Goal: Task Accomplishment & Management: Manage account settings

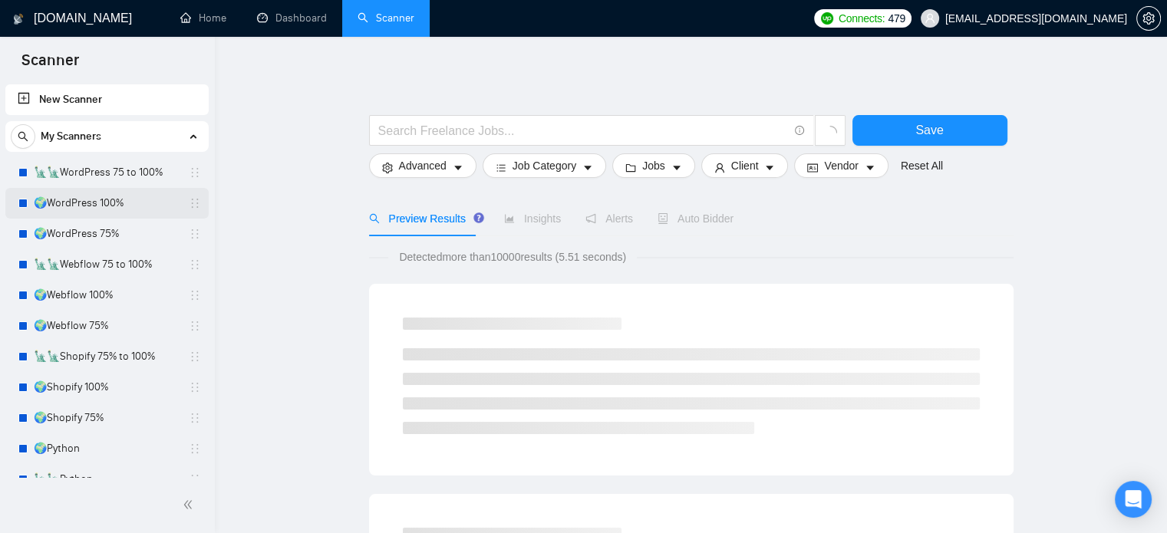
click at [134, 208] on link "🌍WordPress 100%" at bounding box center [107, 203] width 146 height 31
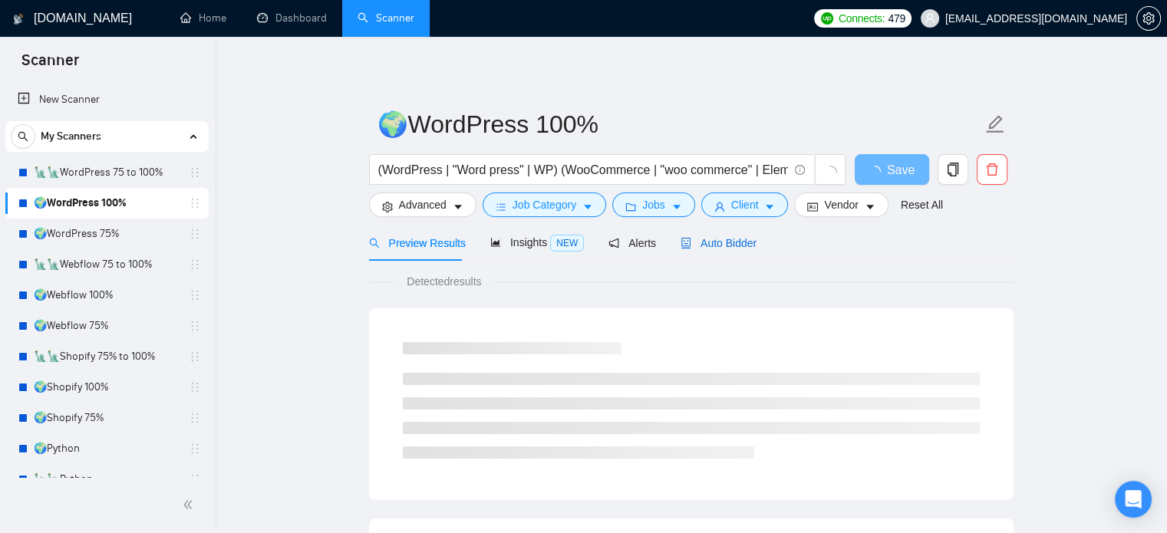
click at [730, 245] on span "Auto Bidder" at bounding box center [719, 243] width 76 height 12
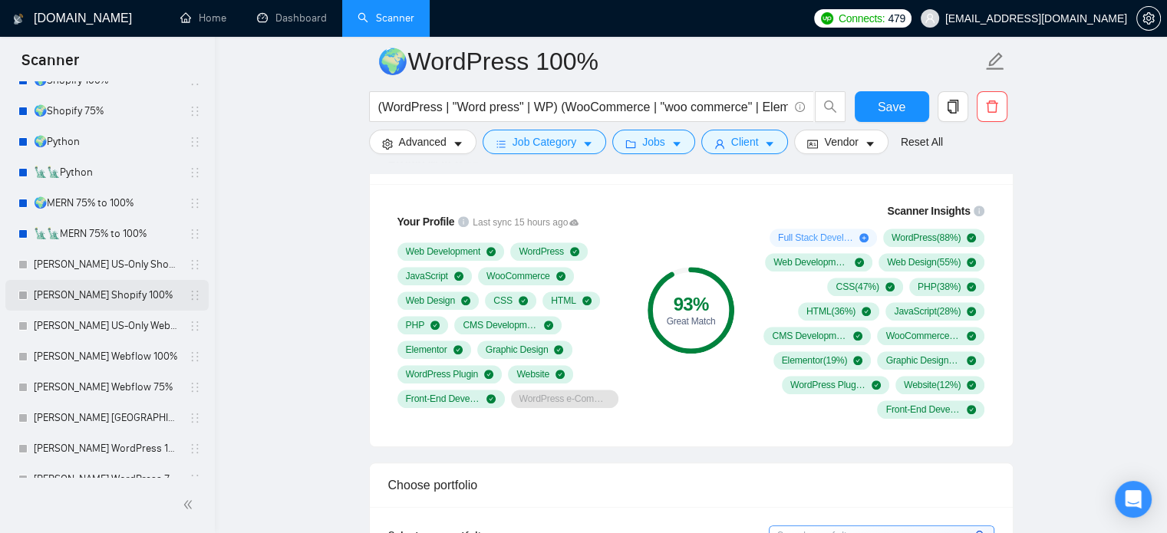
scroll to position [77, 0]
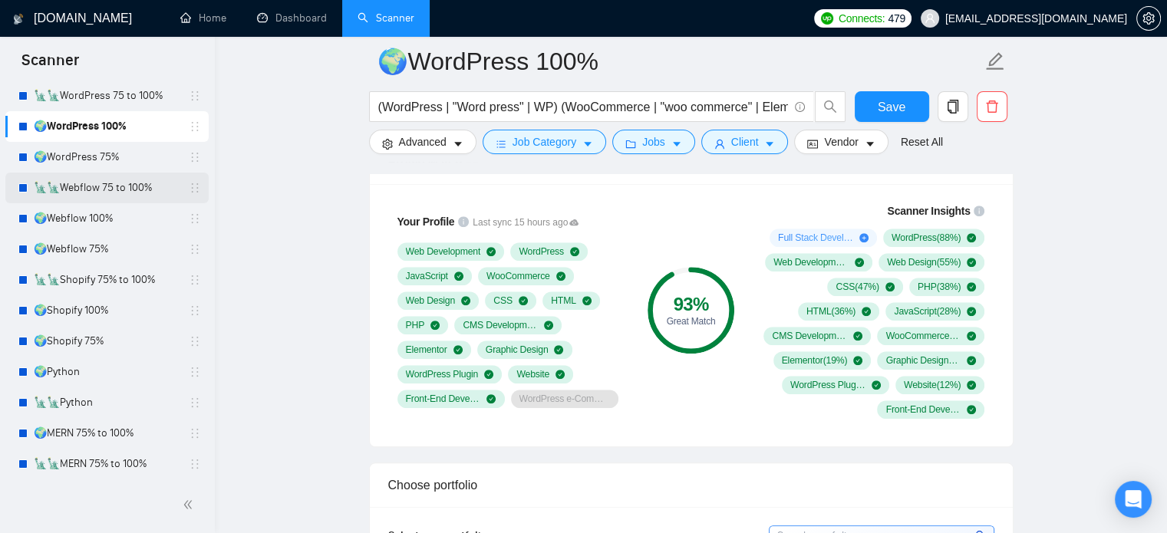
click at [117, 190] on link "🗽🗽Webflow 75 to 100%" at bounding box center [107, 188] width 146 height 31
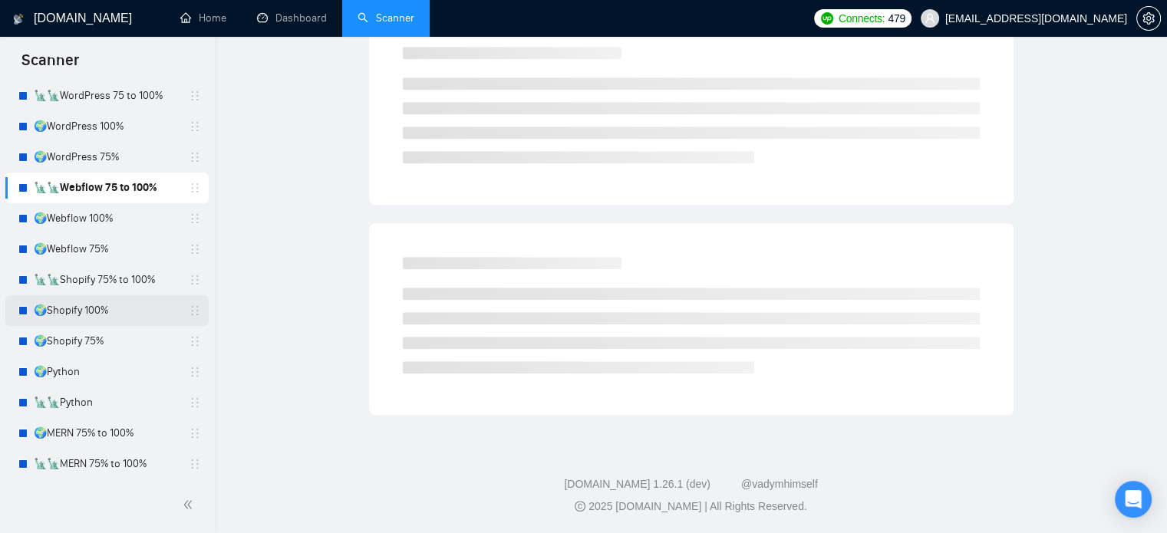
scroll to position [27, 0]
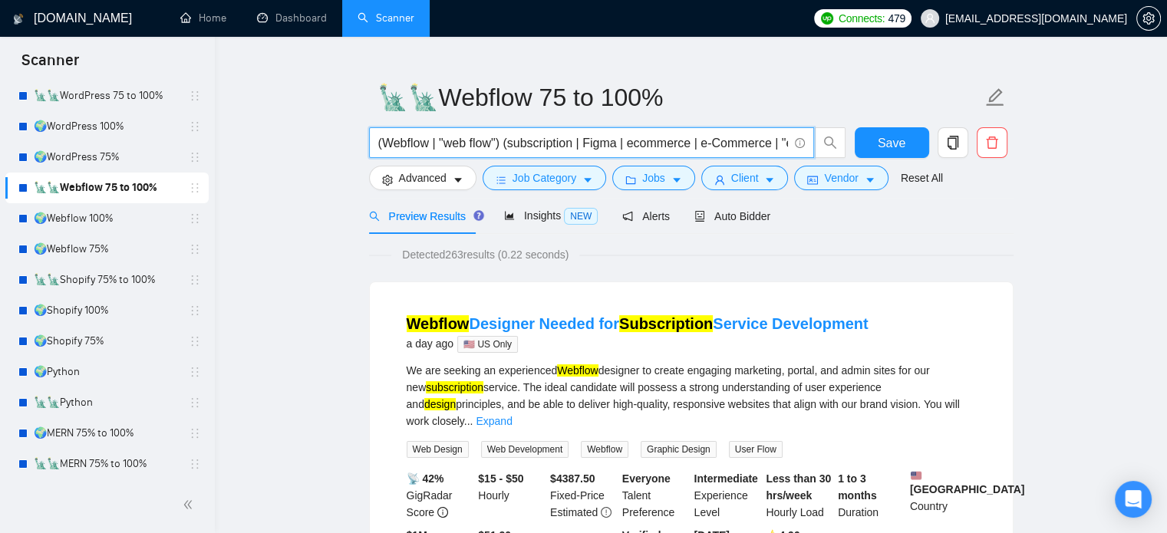
click at [411, 145] on input "(Webflow | "web flow") (subscription | Figma | ecommerce | e-Commerce | "e comm…" at bounding box center [583, 143] width 410 height 19
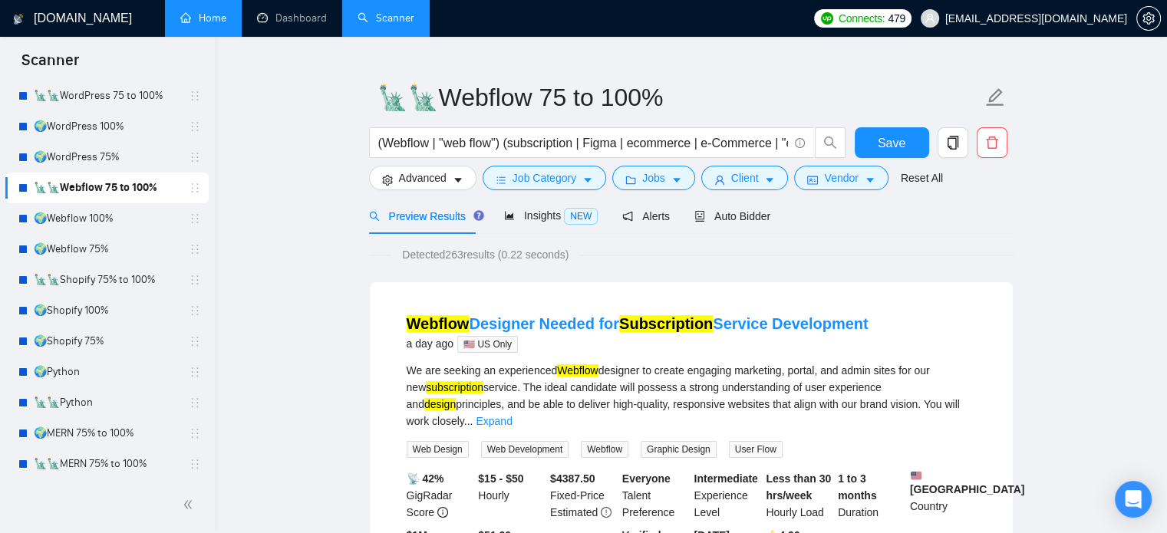
click at [199, 19] on link "Home" at bounding box center [203, 18] width 46 height 13
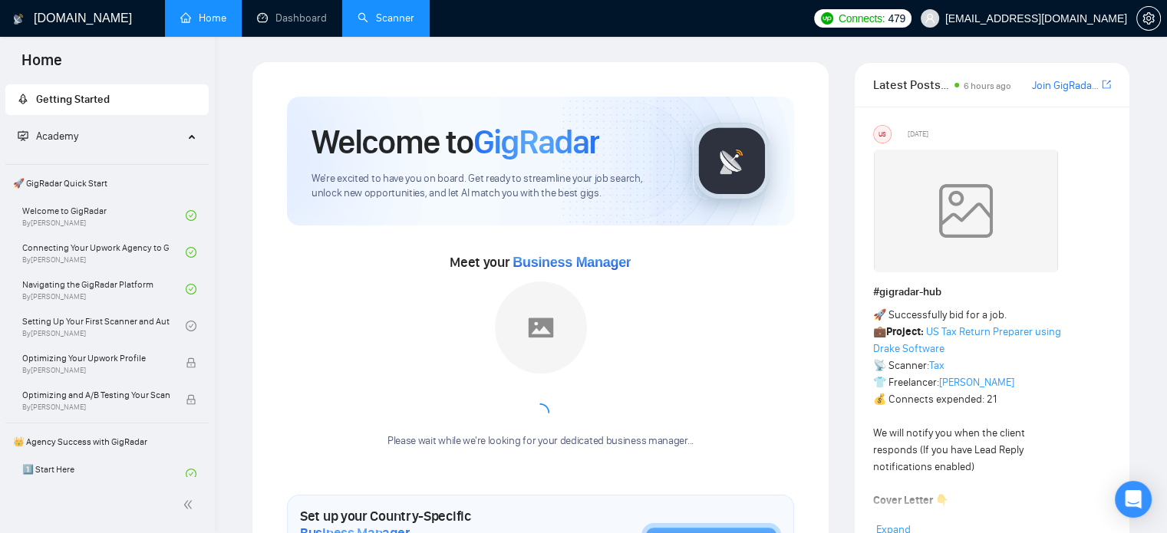
click at [412, 17] on link "Scanner" at bounding box center [386, 18] width 57 height 13
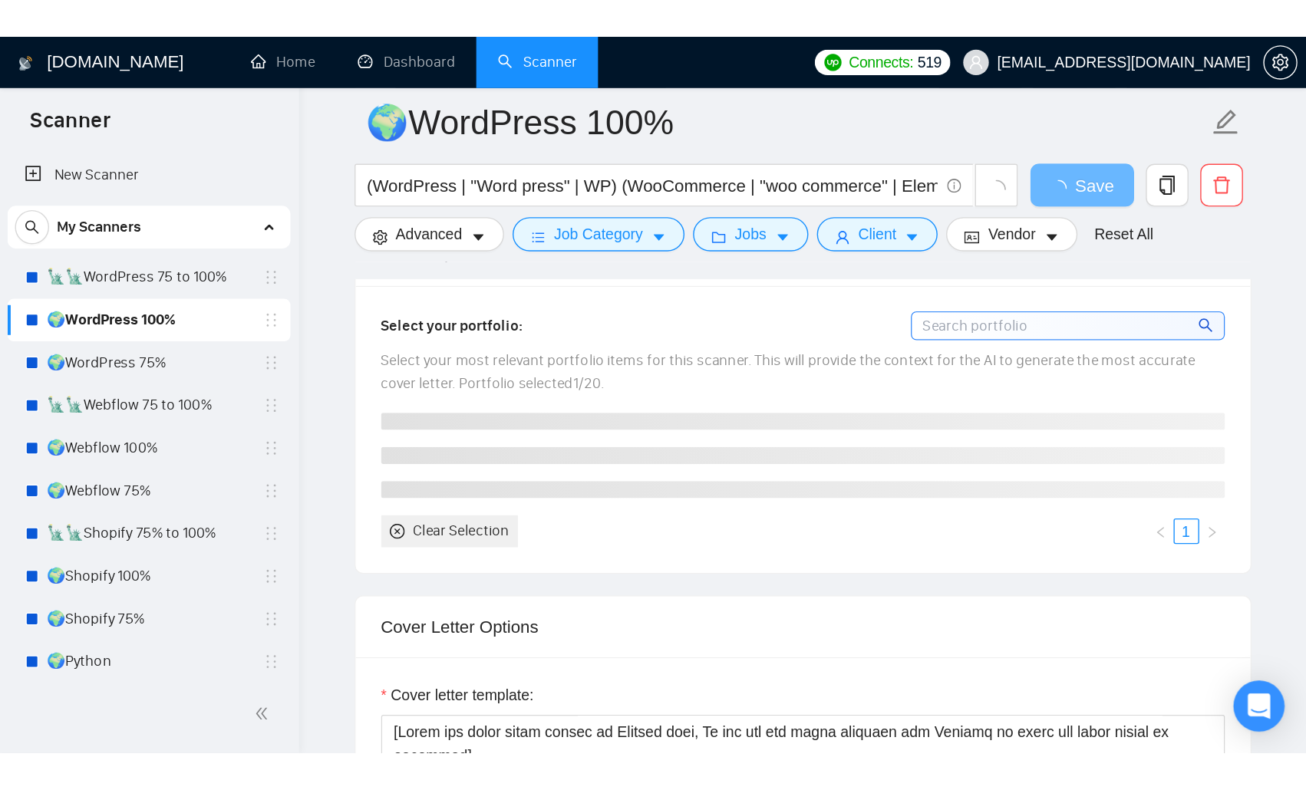
scroll to position [1535, 0]
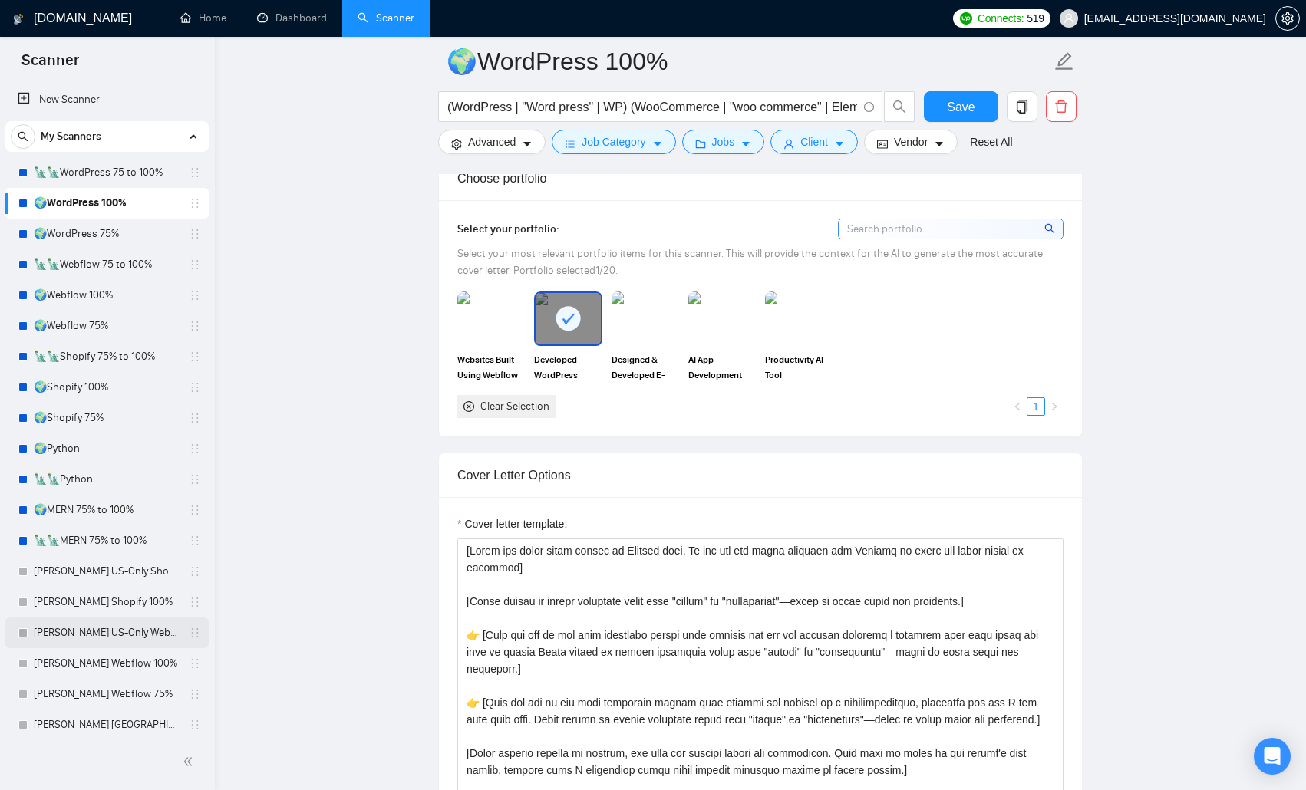
click at [110, 514] on link "[PERSON_NAME] US-Only Webflow" at bounding box center [107, 633] width 146 height 31
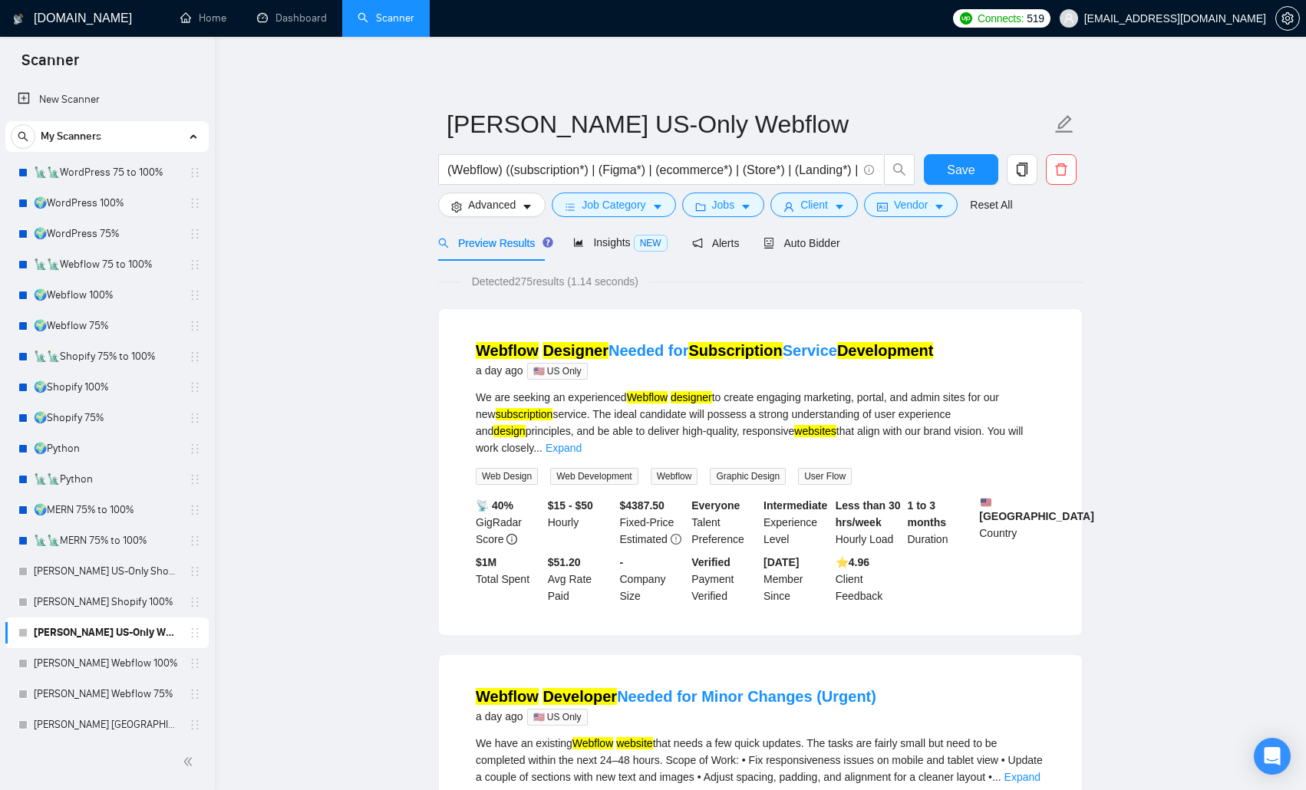
click at [592, 168] on input "(Webflow) ((subscription*) | (Figma*) | (ecommerce*) | (Store*) | (Landing*) | …" at bounding box center [652, 169] width 410 height 19
click at [830, 242] on span "Auto Bidder" at bounding box center [801, 243] width 76 height 12
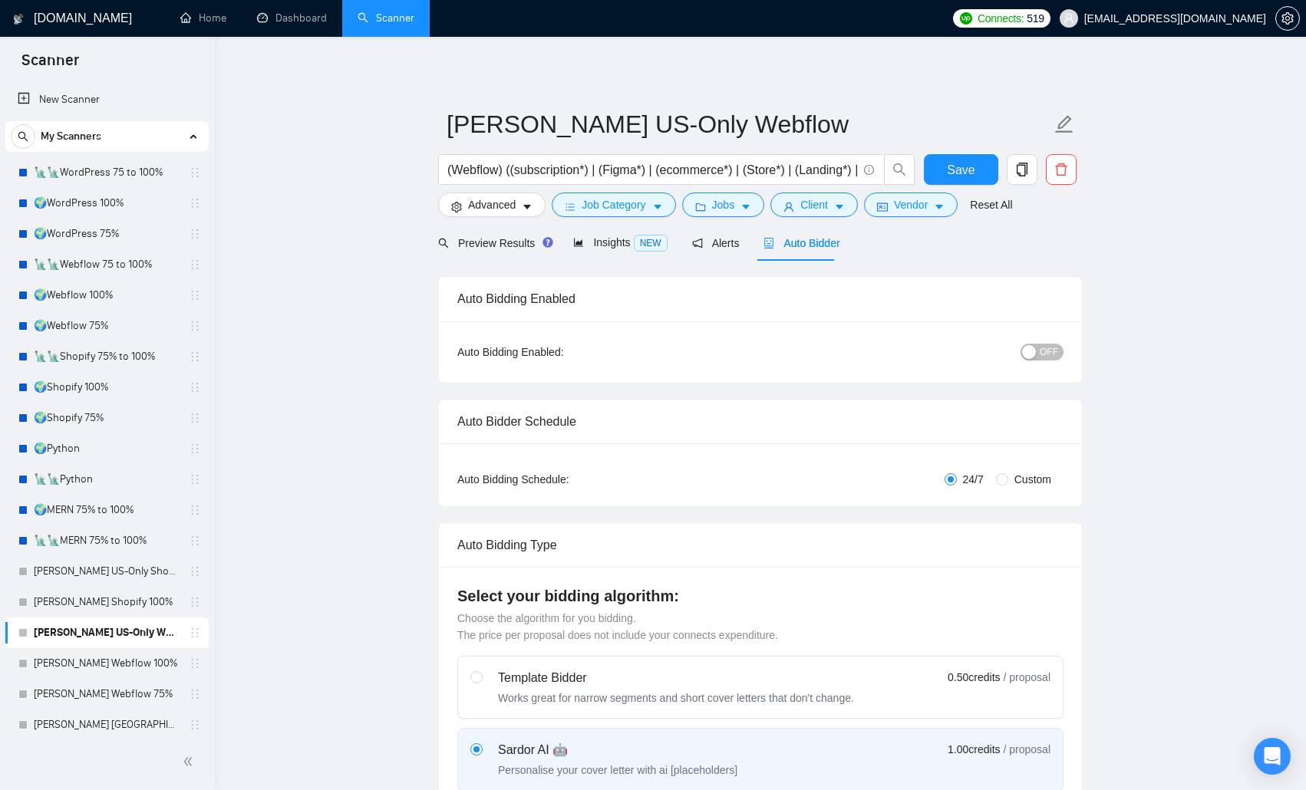
radio input "false"
radio input "true"
checkbox input "true"
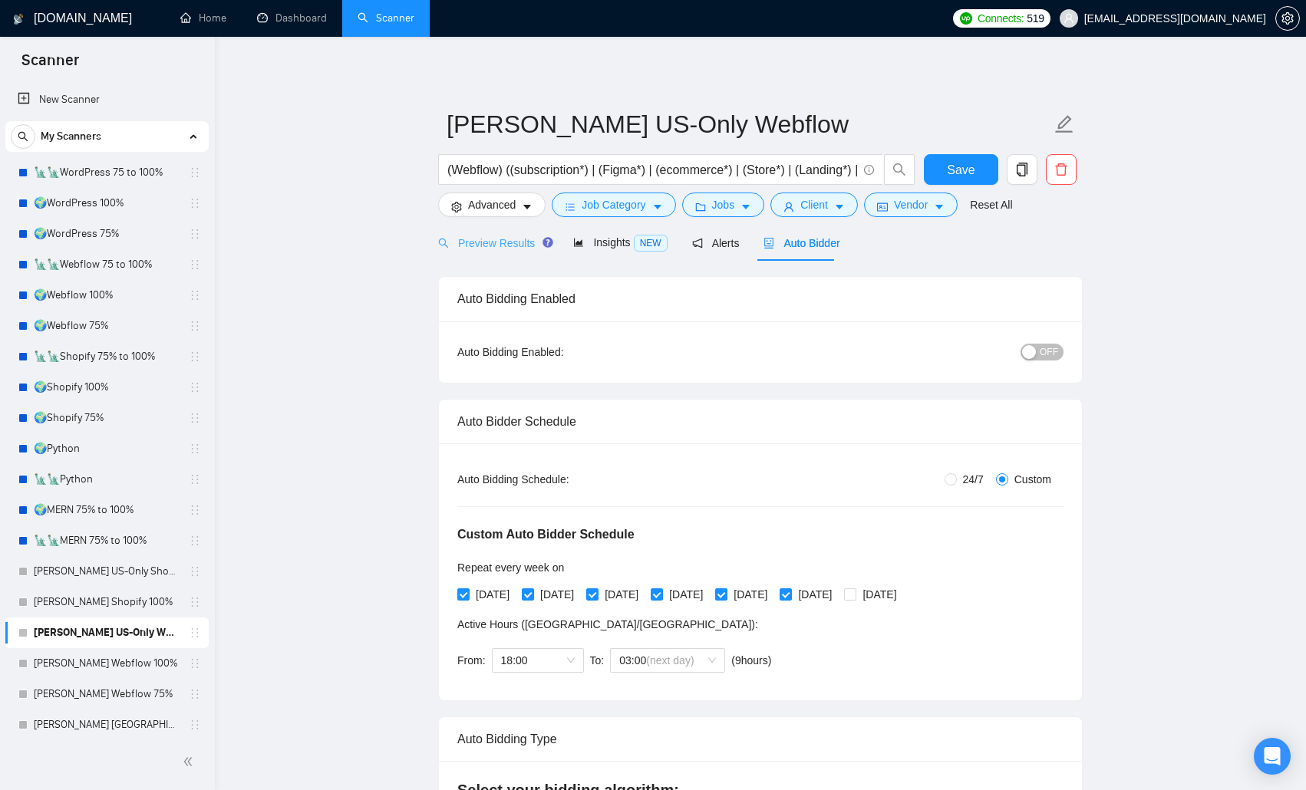
click at [476, 252] on div "Preview Results" at bounding box center [493, 243] width 110 height 36
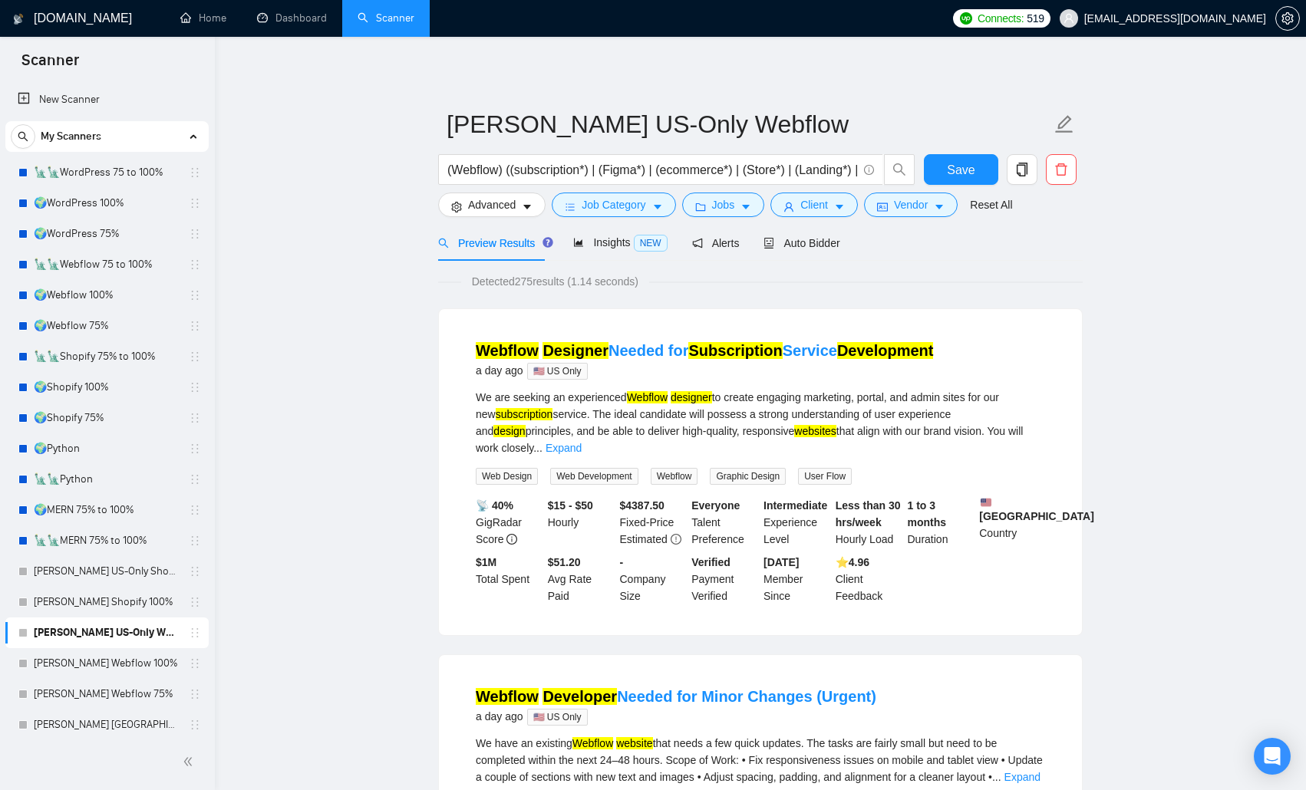
click at [526, 171] on input "(Webflow) ((subscription*) | (Figma*) | (ecommerce*) | (Store*) | (Landing*) | …" at bounding box center [652, 169] width 410 height 19
paste input "| "web flow") (subscription | Figma | ecommerce | e-Commerce | "e commerce" | S…"
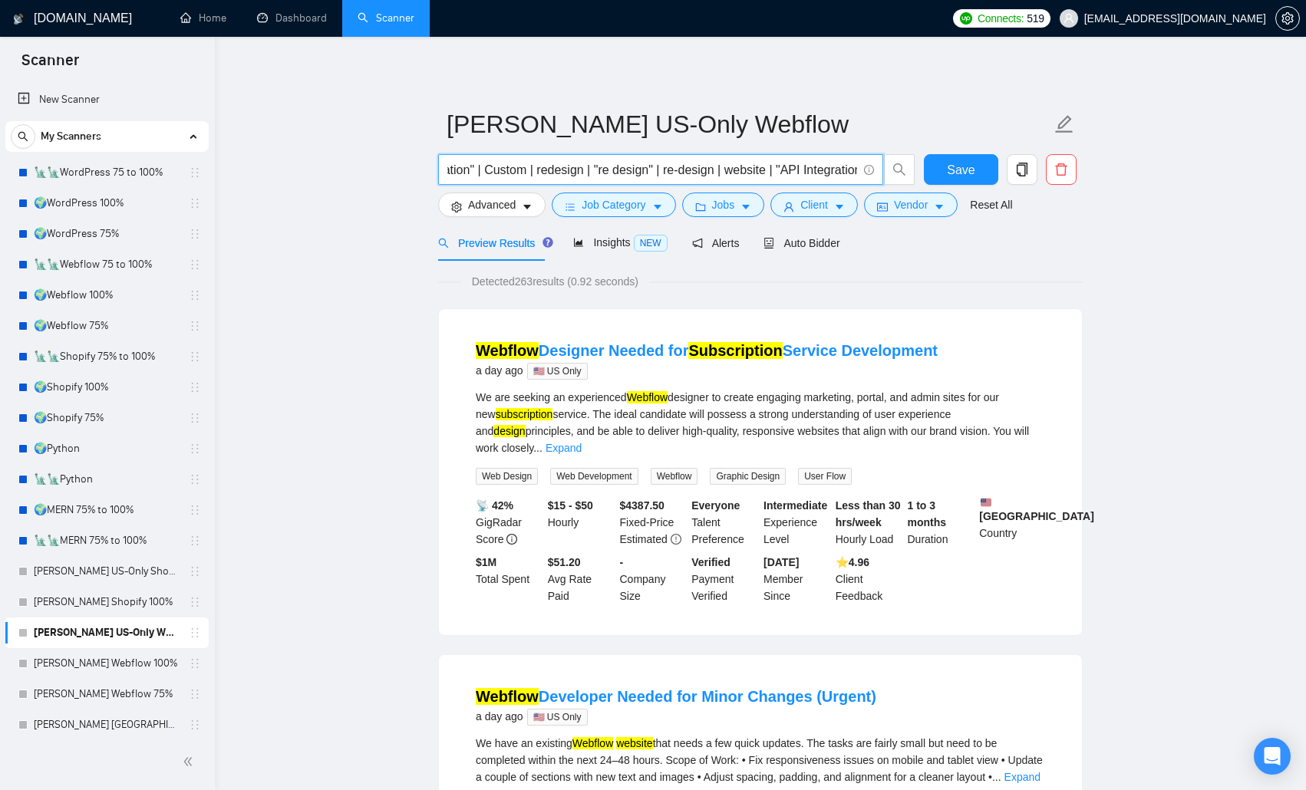
type input "(Webflow | "web flow") (subscription | Figma | ecommerce | e-Commerce | "e comm…"
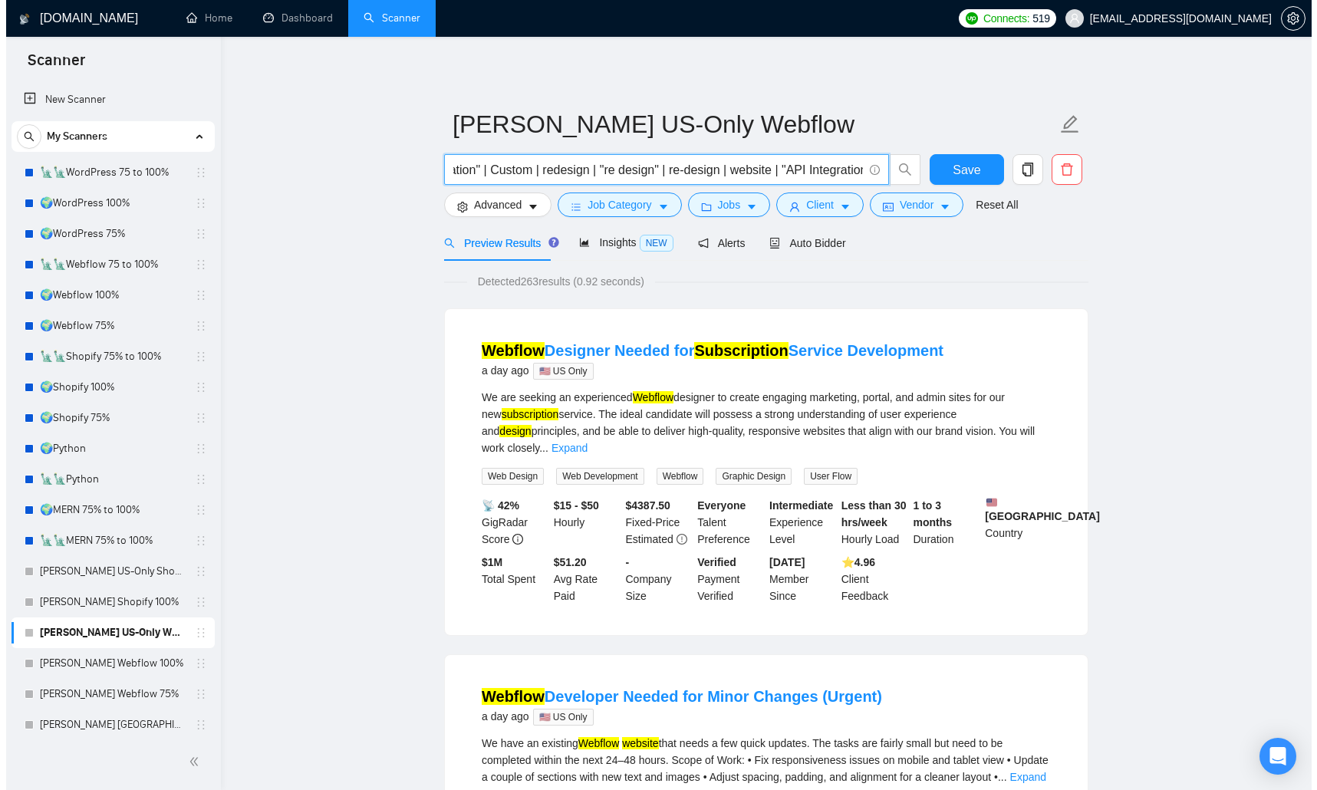
scroll to position [0, 0]
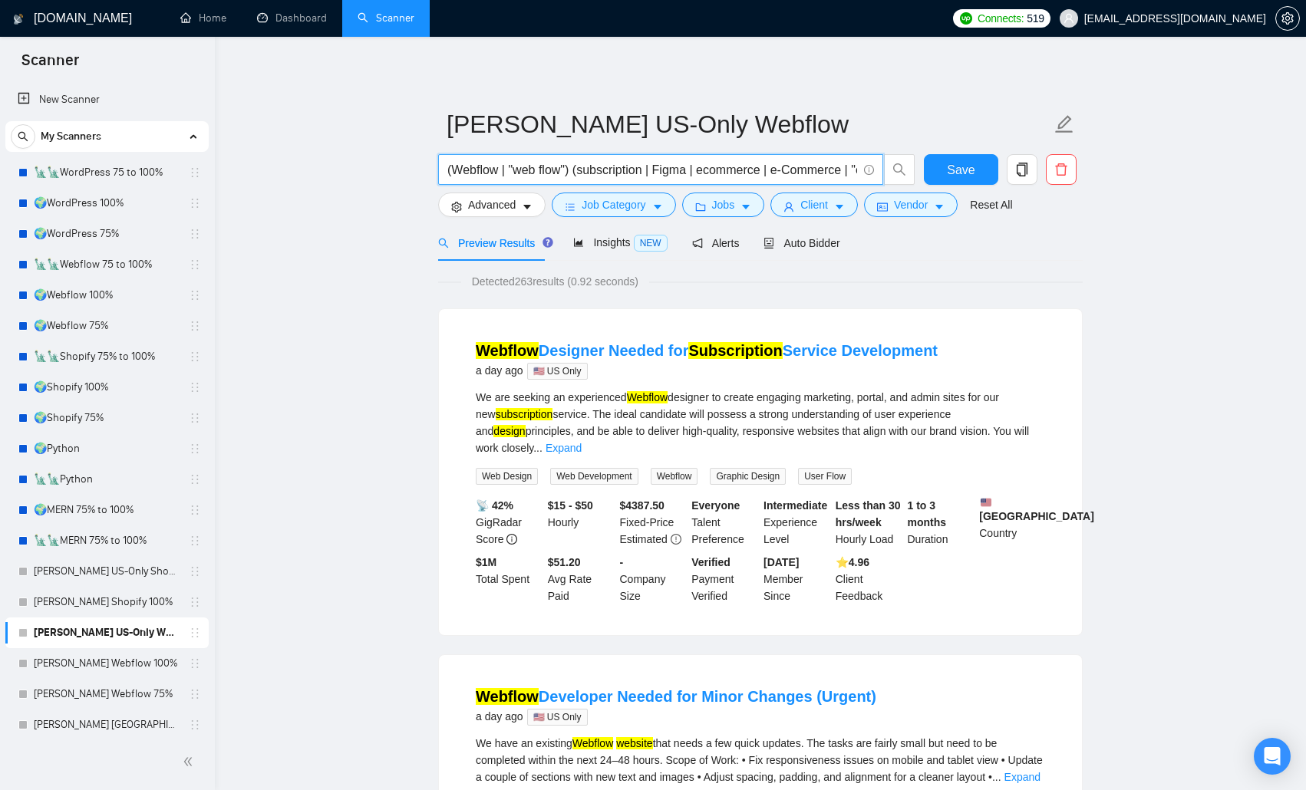
click at [479, 202] on span "Advanced" at bounding box center [492, 204] width 48 height 17
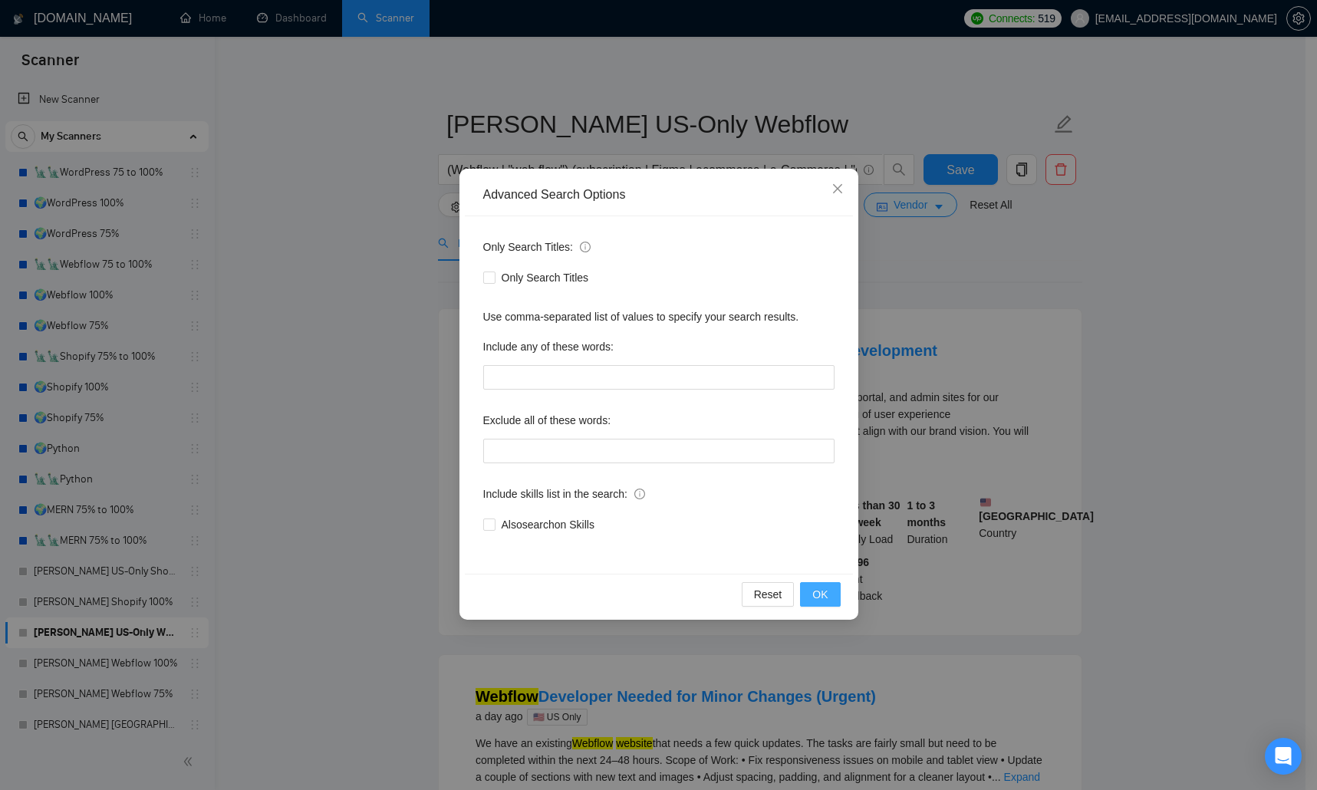
click at [823, 514] on span "OK" at bounding box center [820, 594] width 15 height 17
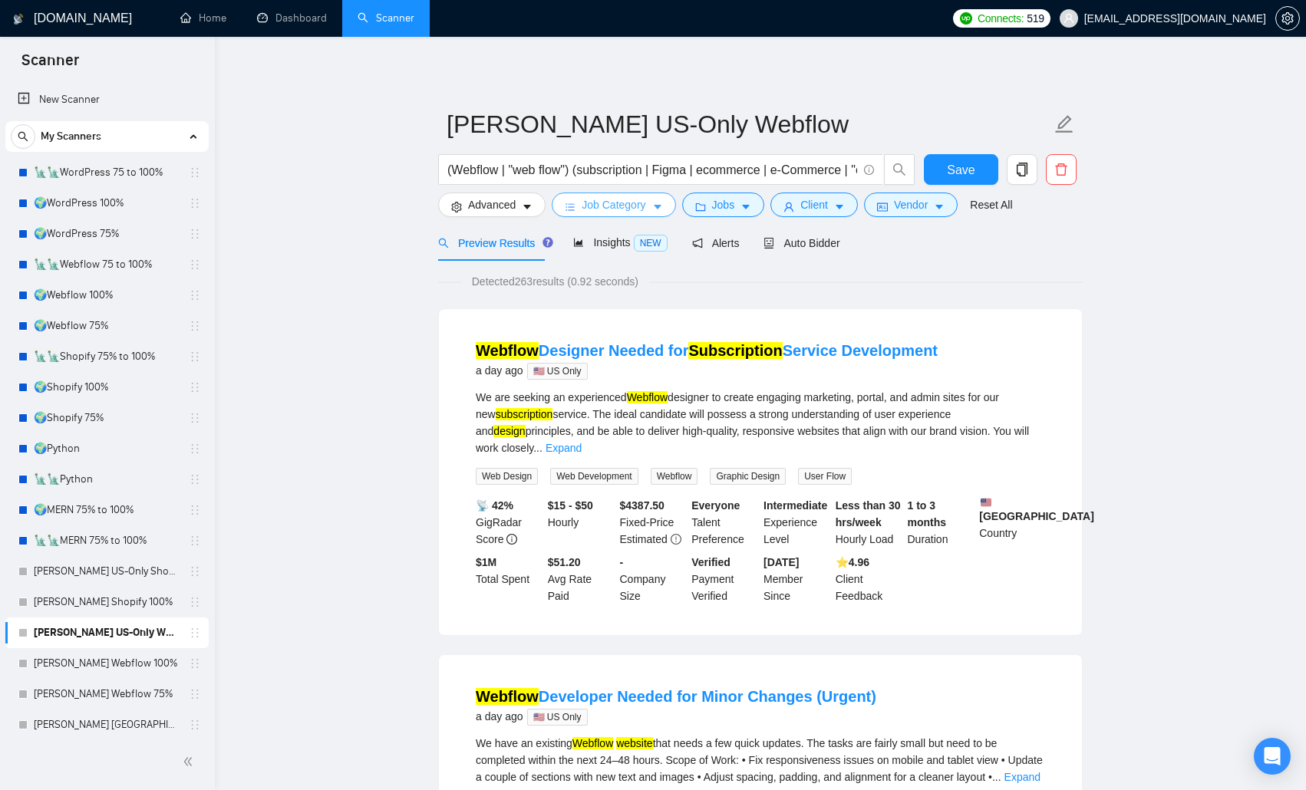
click at [613, 203] on span "Job Category" at bounding box center [614, 204] width 64 height 17
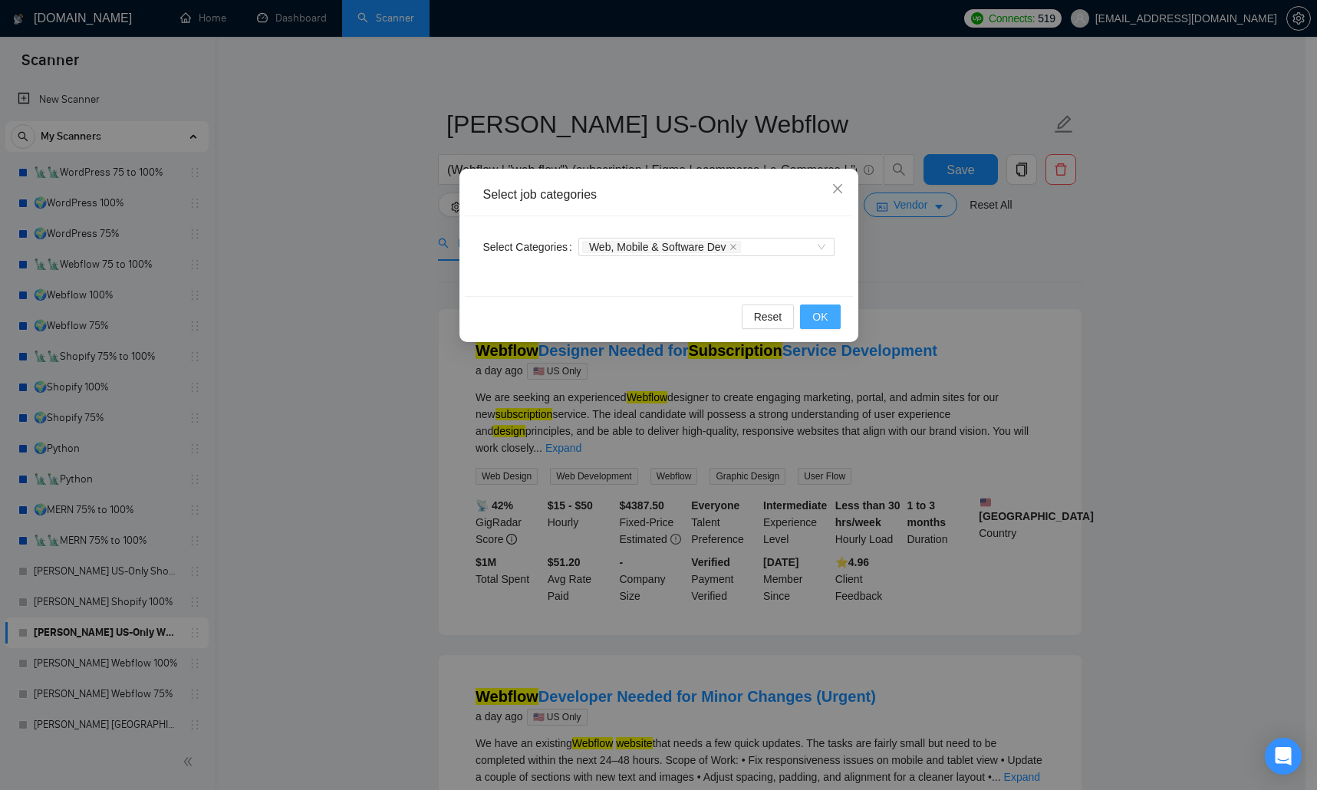
click at [816, 315] on span "OK" at bounding box center [820, 316] width 15 height 17
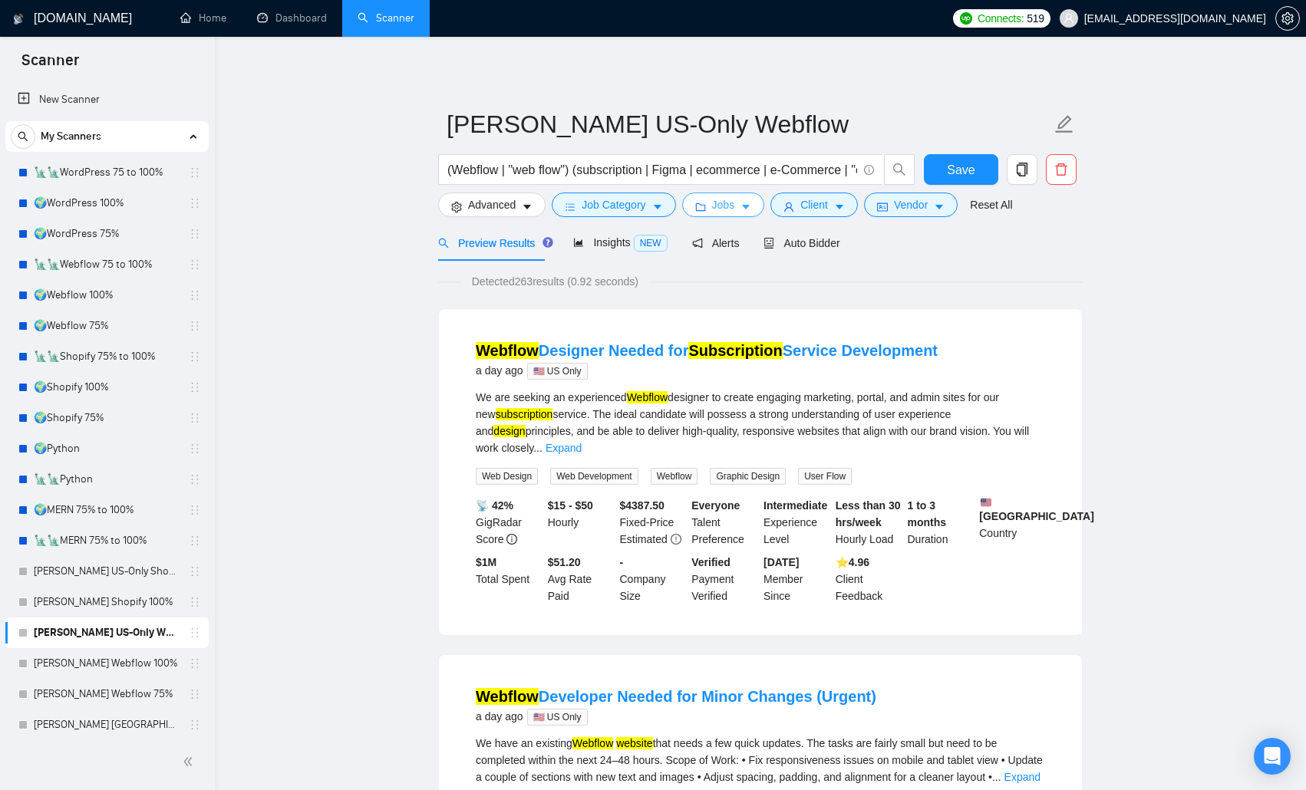
click at [727, 209] on span "Jobs" at bounding box center [723, 204] width 23 height 17
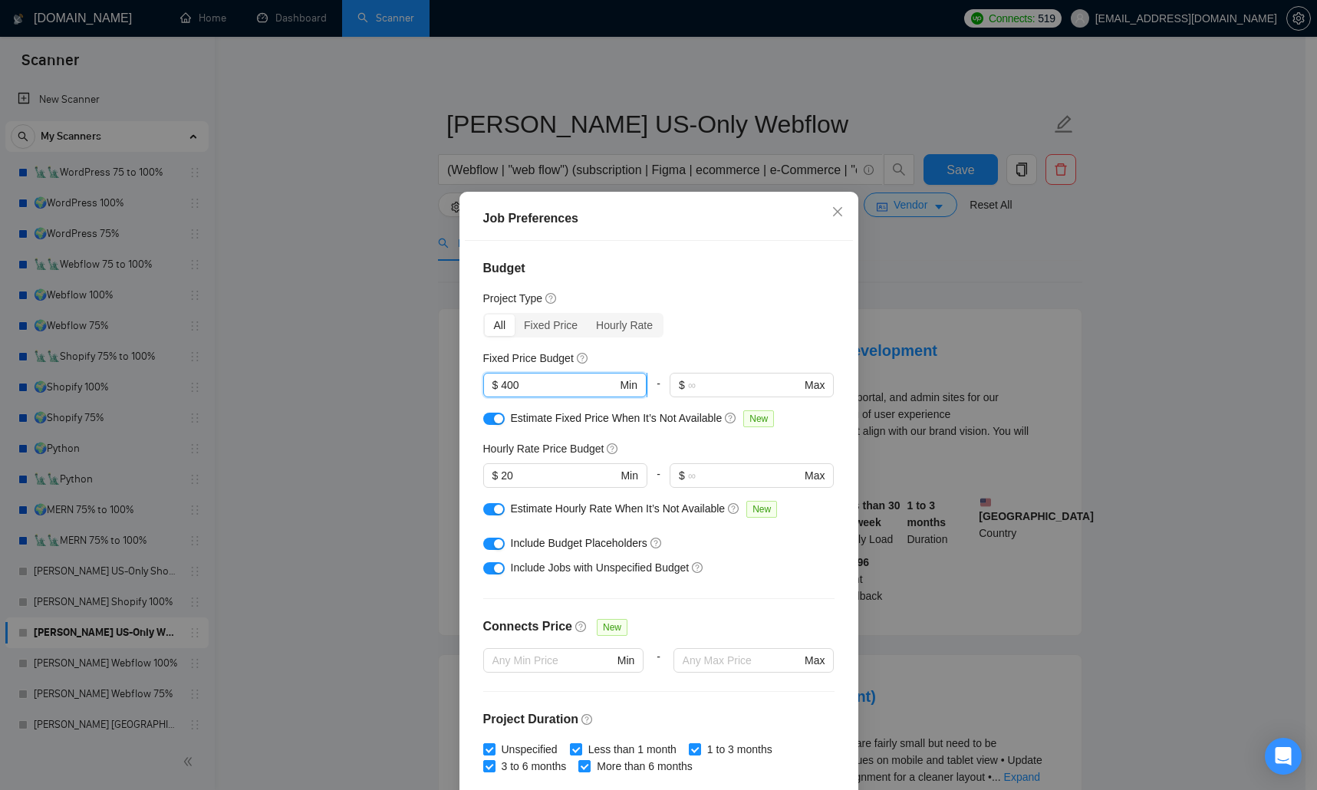
drag, startPoint x: 516, startPoint y: 384, endPoint x: 493, endPoint y: 384, distance: 23.0
click at [493, 384] on span "$ 400 Min" at bounding box center [564, 385] width 163 height 25
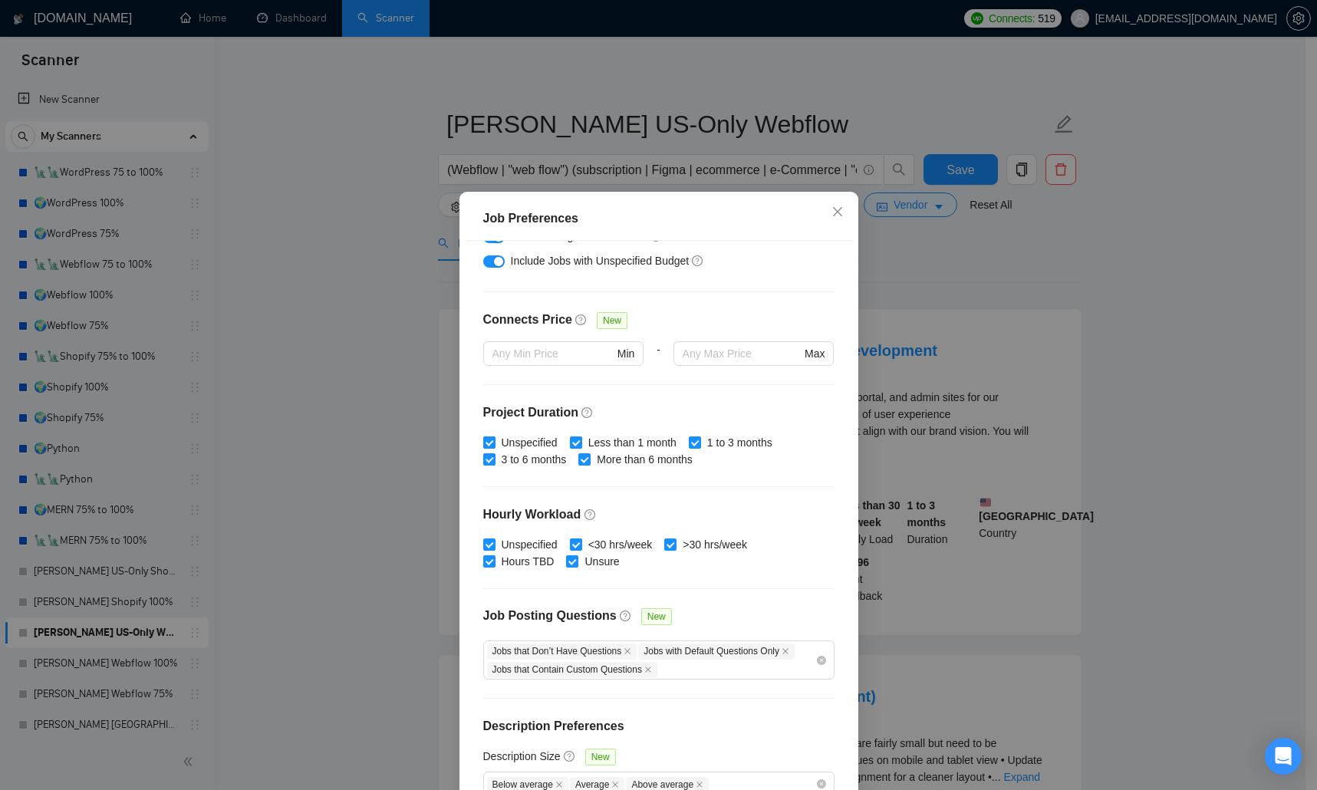
scroll to position [325, 0]
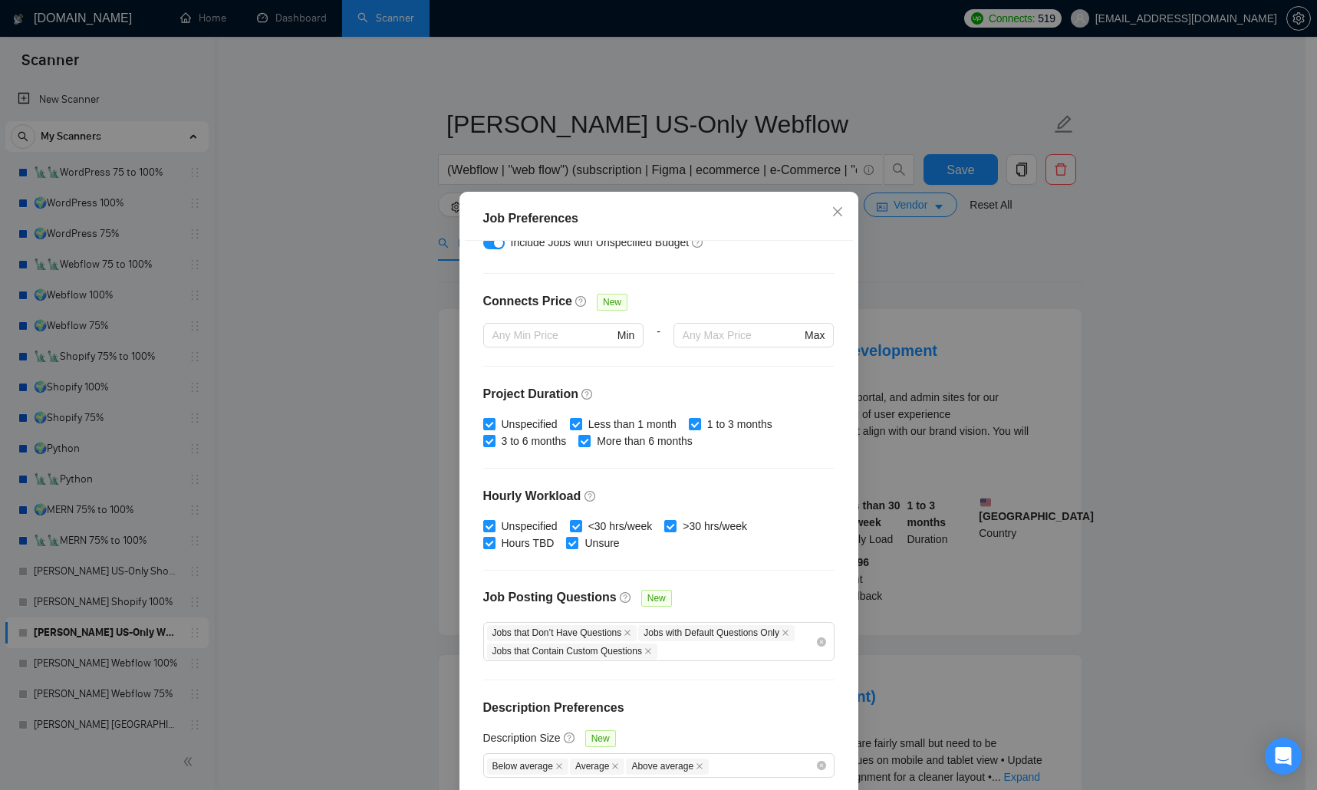
click at [338, 479] on div "Job Preferences Budget Project Type All Fixed Price Hourly Rate Fixed Price Bud…" at bounding box center [658, 395] width 1317 height 790
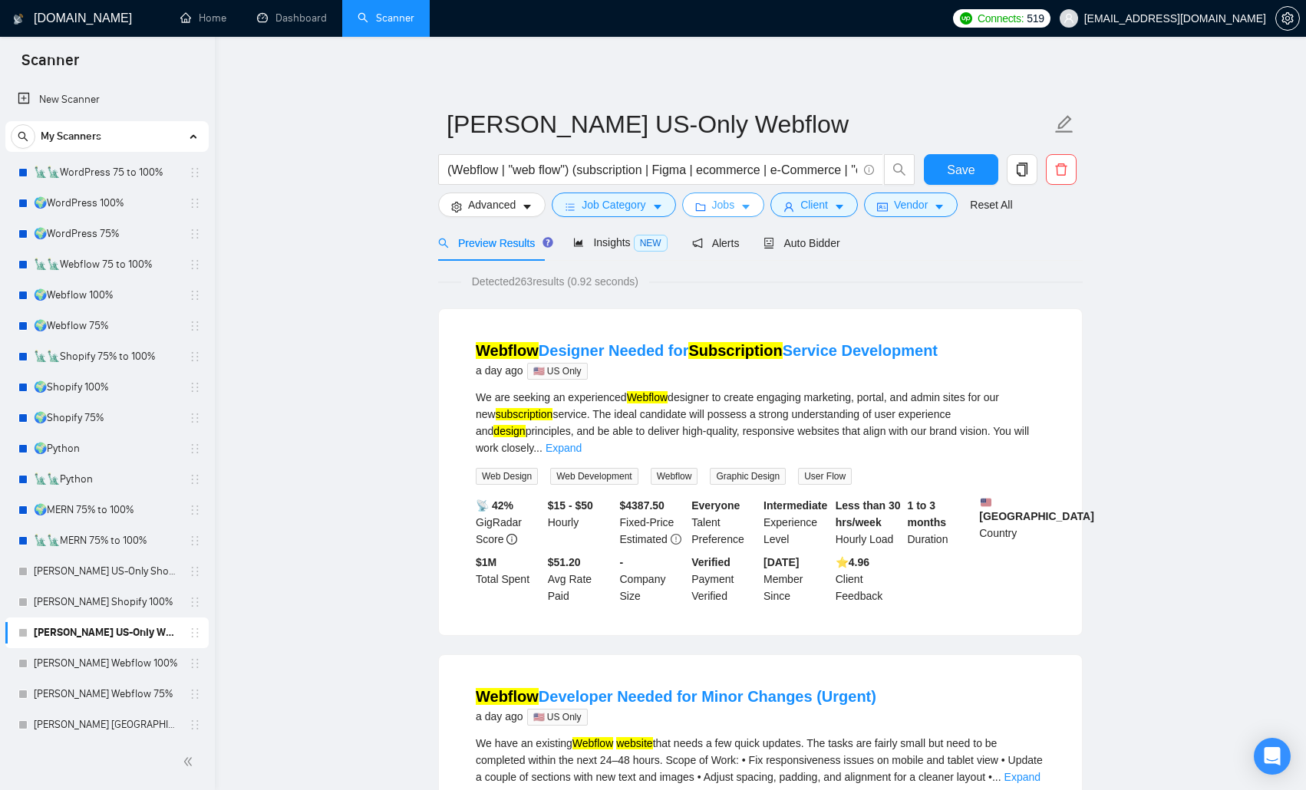
click at [730, 210] on span "Jobs" at bounding box center [723, 204] width 23 height 17
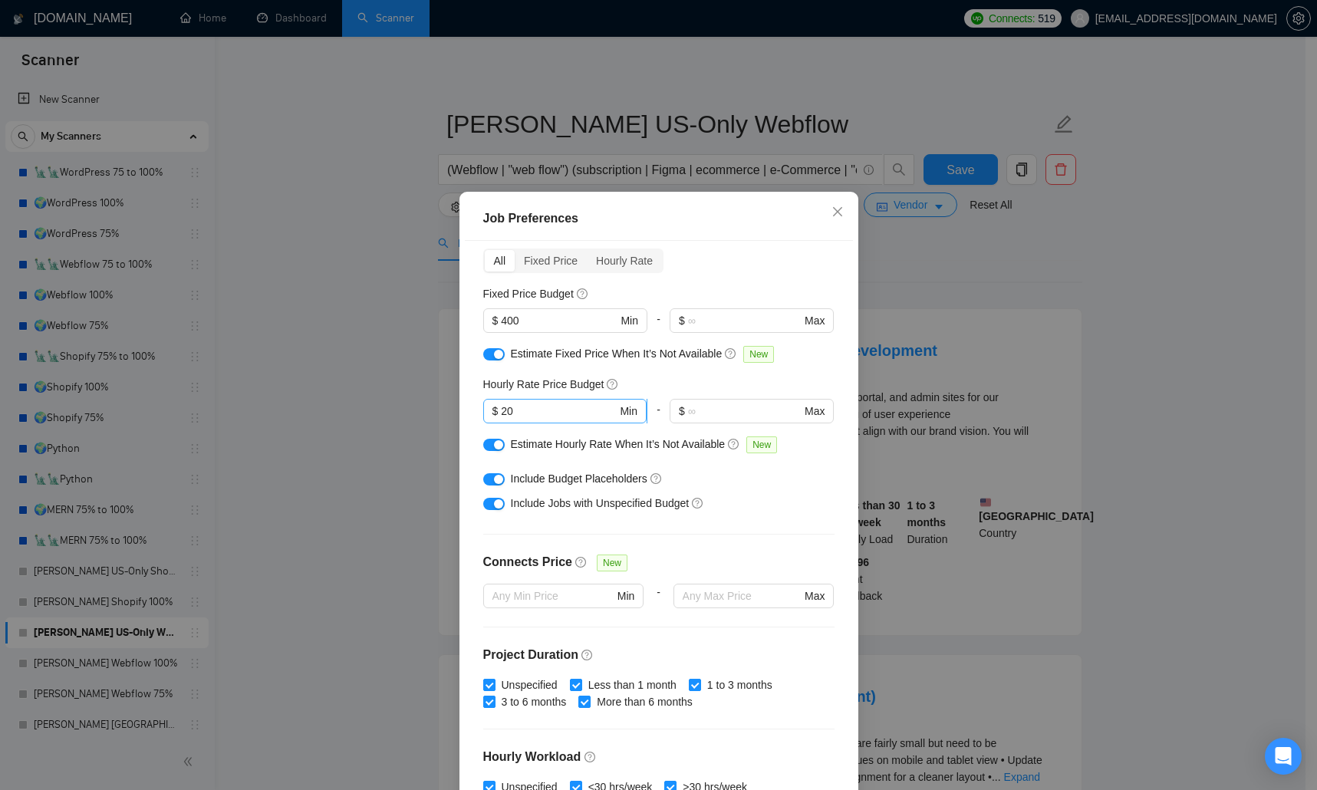
scroll to position [18, 0]
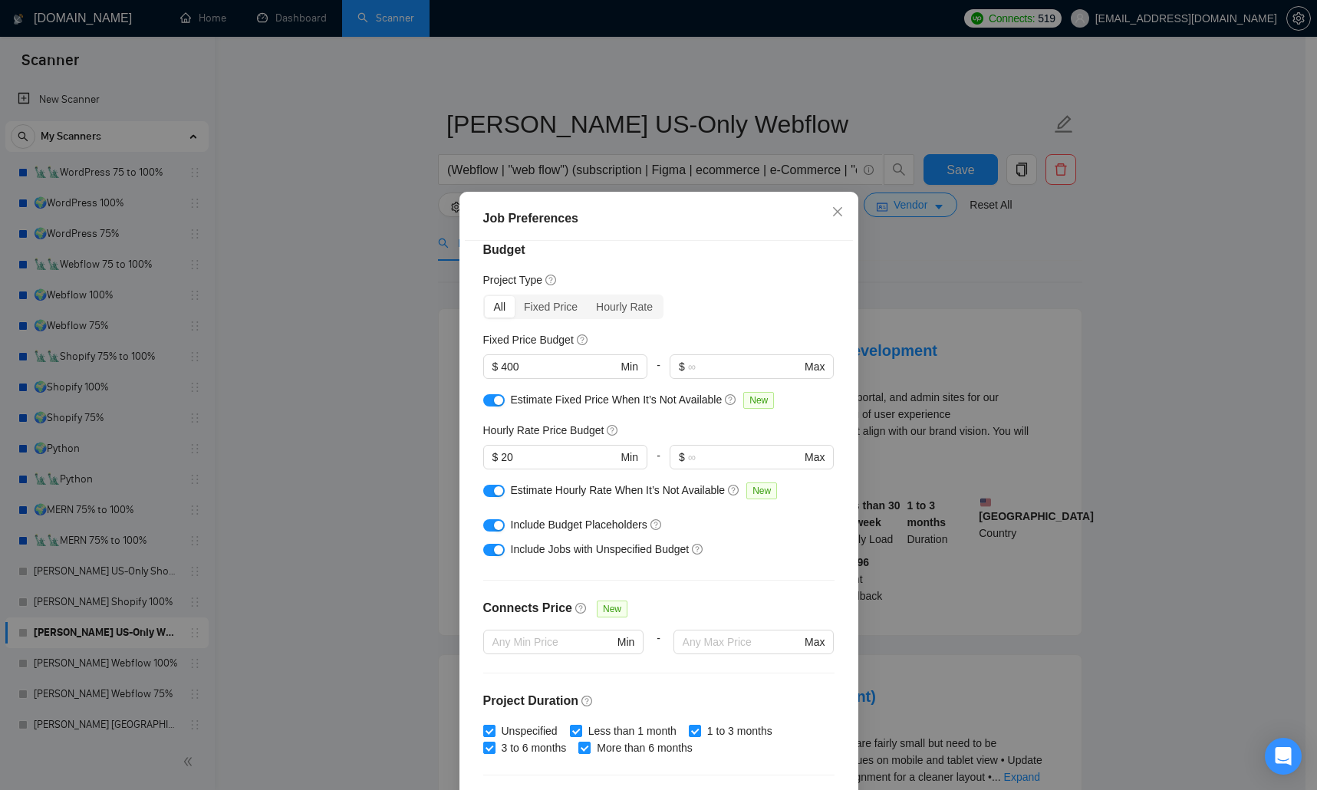
click at [384, 430] on div "Job Preferences Budget Project Type All Fixed Price Hourly Rate Fixed Price Bud…" at bounding box center [658, 395] width 1317 height 790
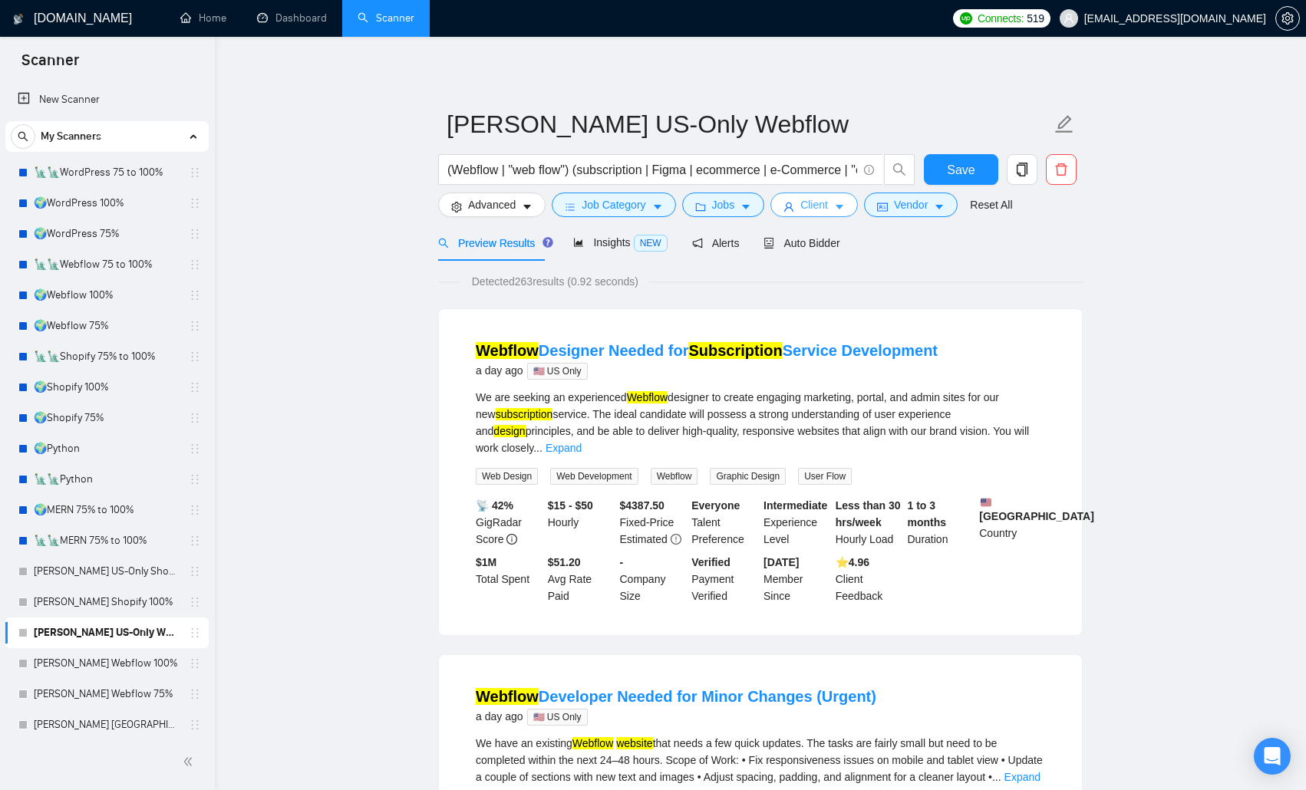
click at [804, 206] on span "Client" at bounding box center [814, 204] width 28 height 17
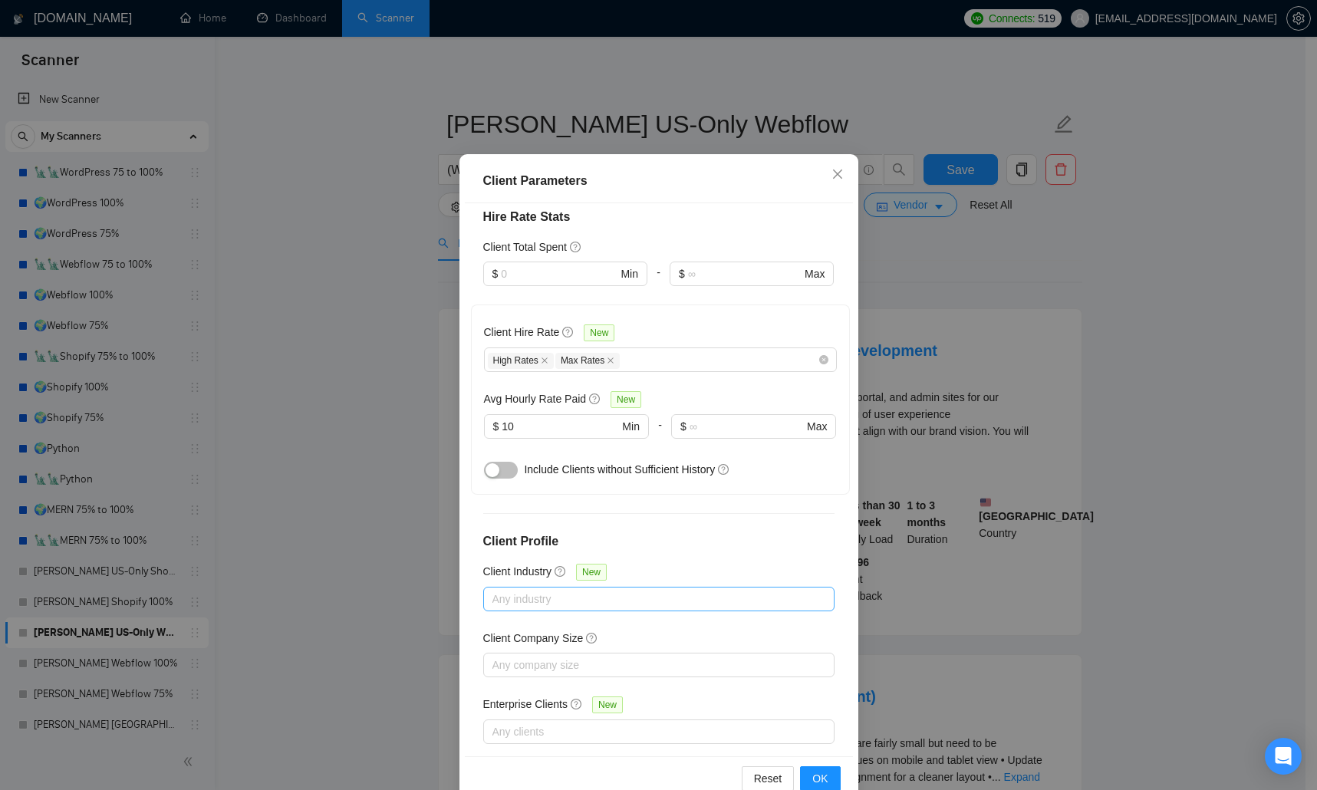
scroll to position [71, 0]
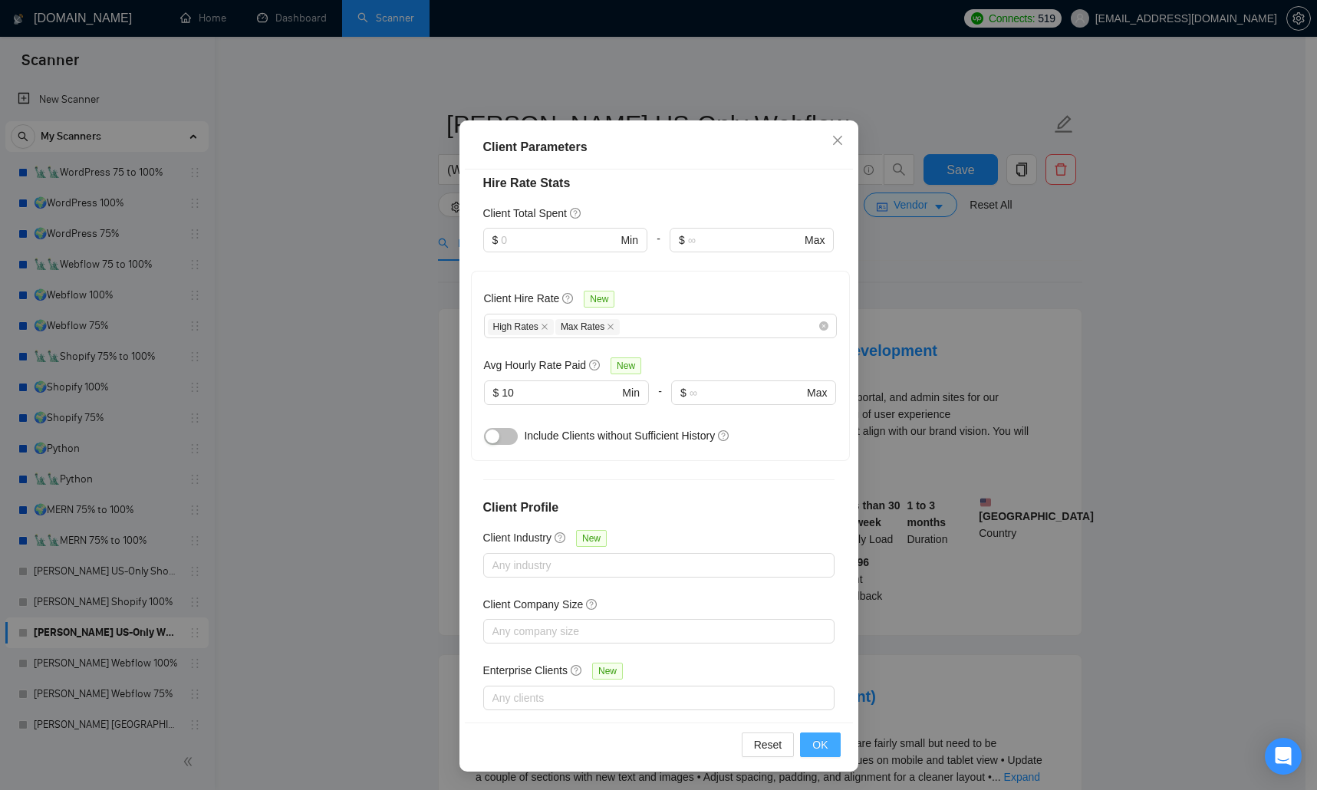
click at [820, 514] on span "OK" at bounding box center [820, 745] width 15 height 17
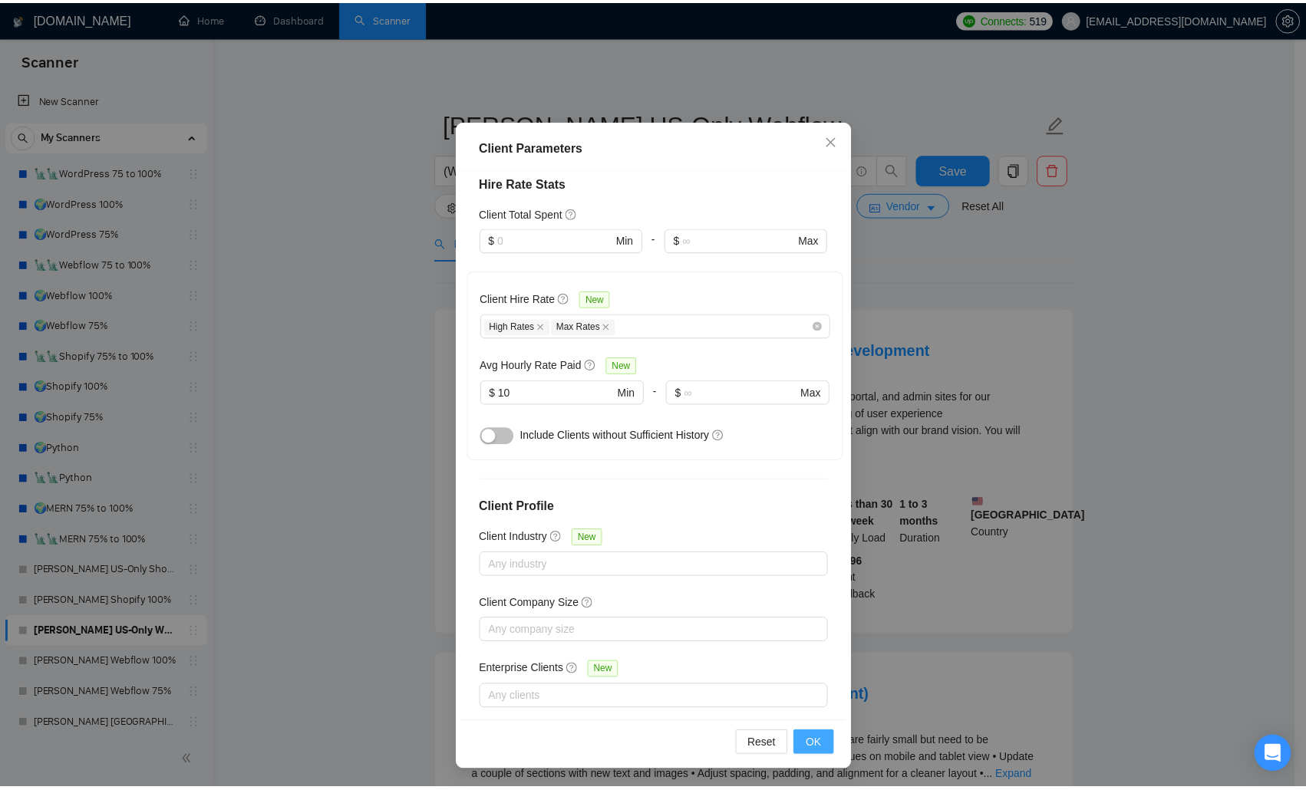
scroll to position [0, 0]
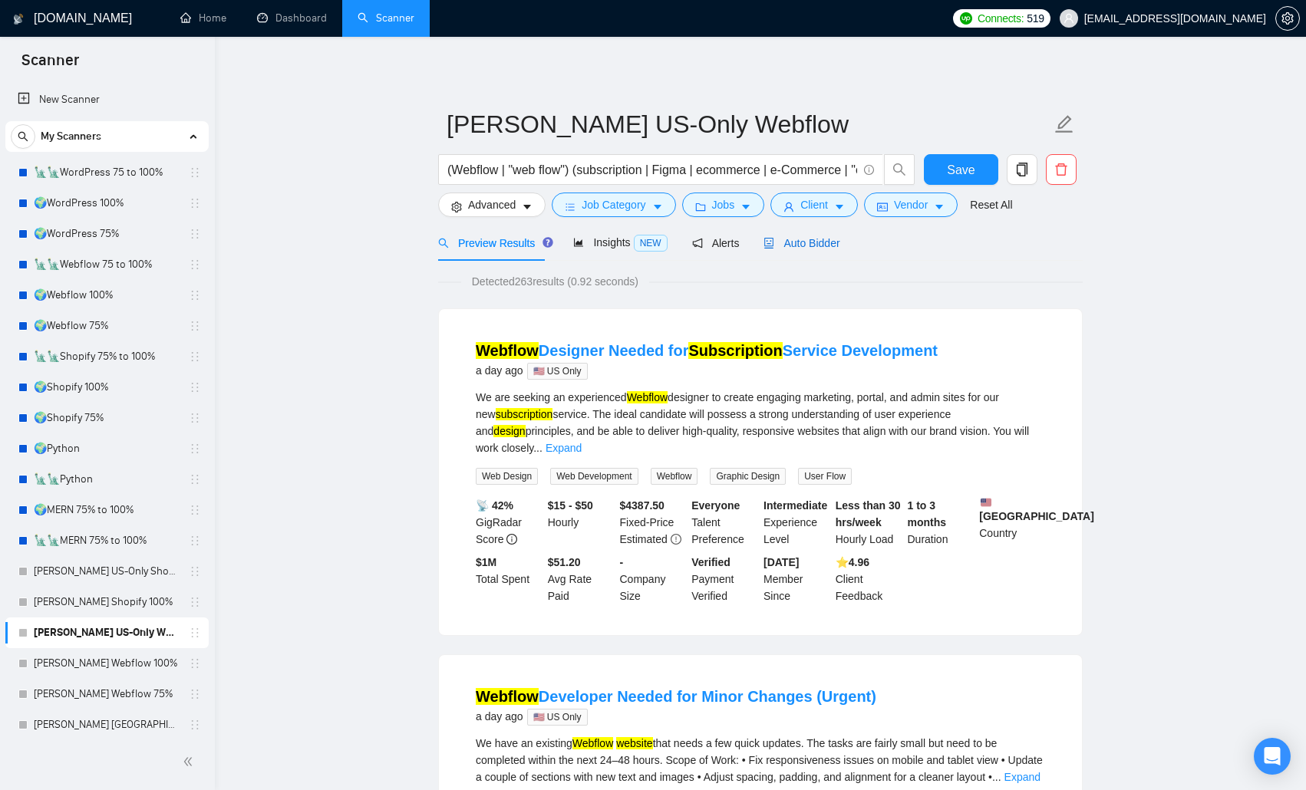
click at [805, 242] on span "Auto Bidder" at bounding box center [801, 243] width 76 height 12
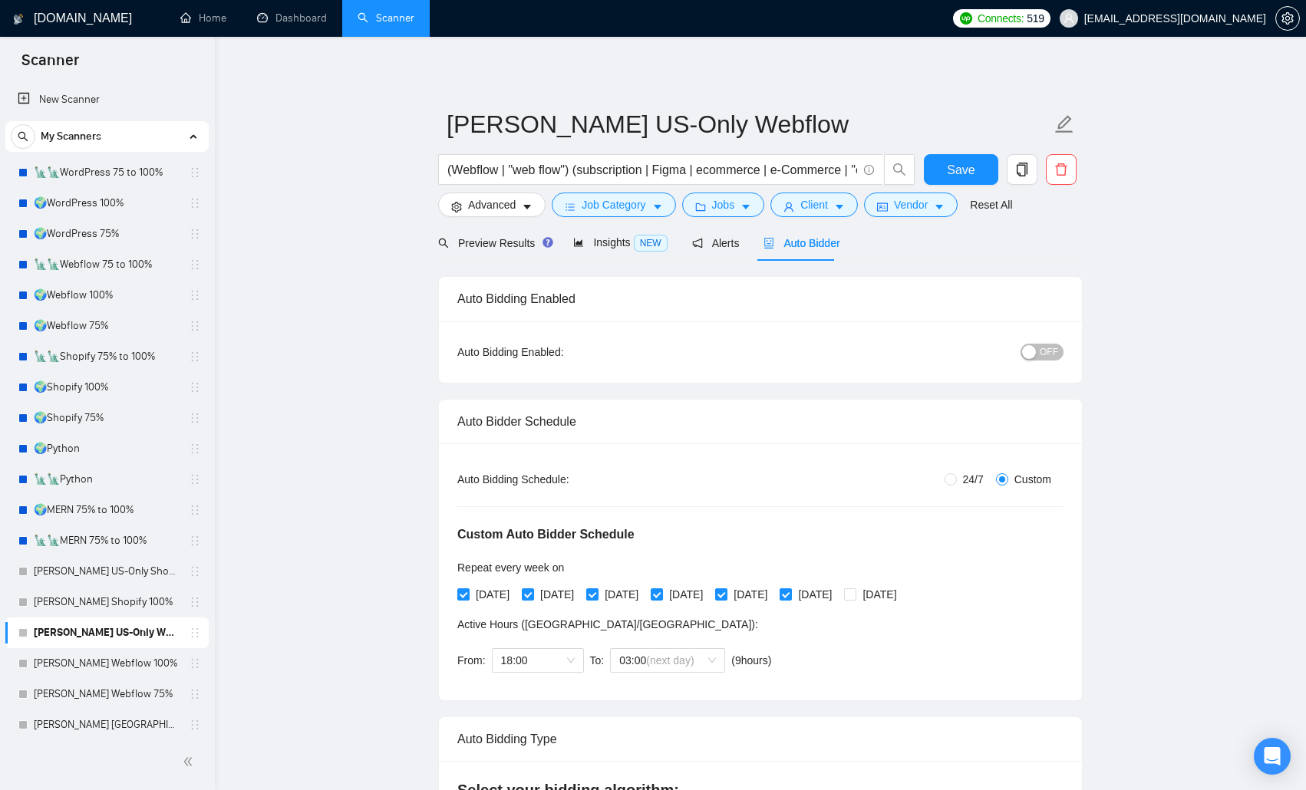
checkbox input "true"
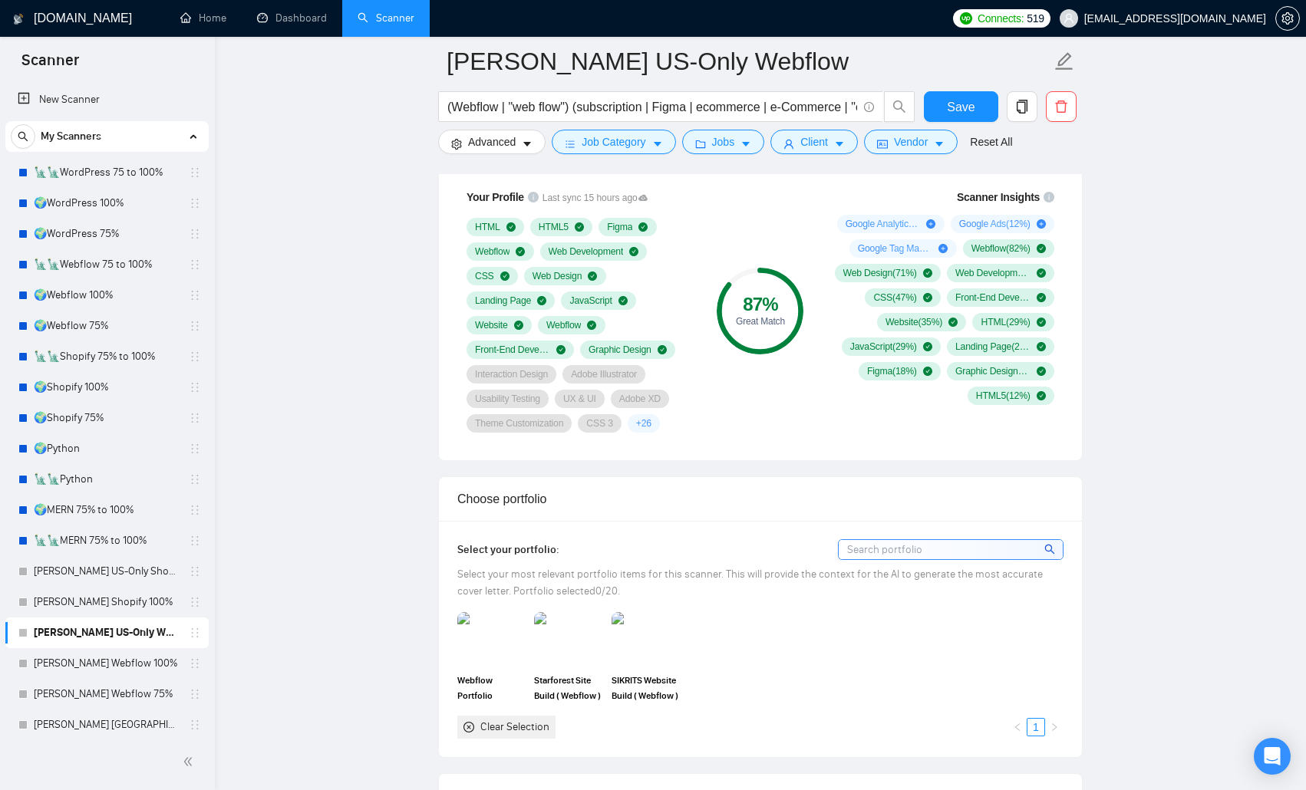
scroll to position [1381, 0]
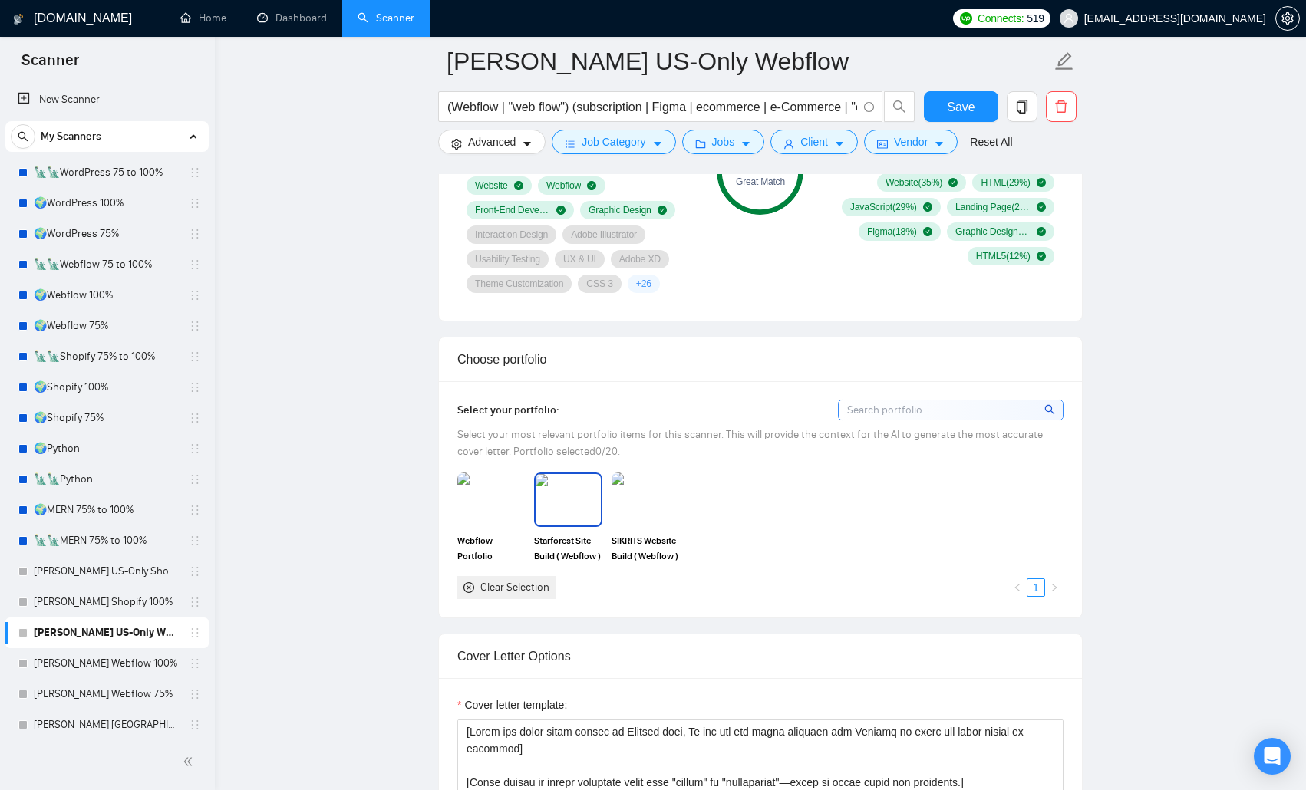
click at [583, 506] on img at bounding box center [568, 499] width 64 height 51
click at [651, 514] on img at bounding box center [645, 499] width 64 height 51
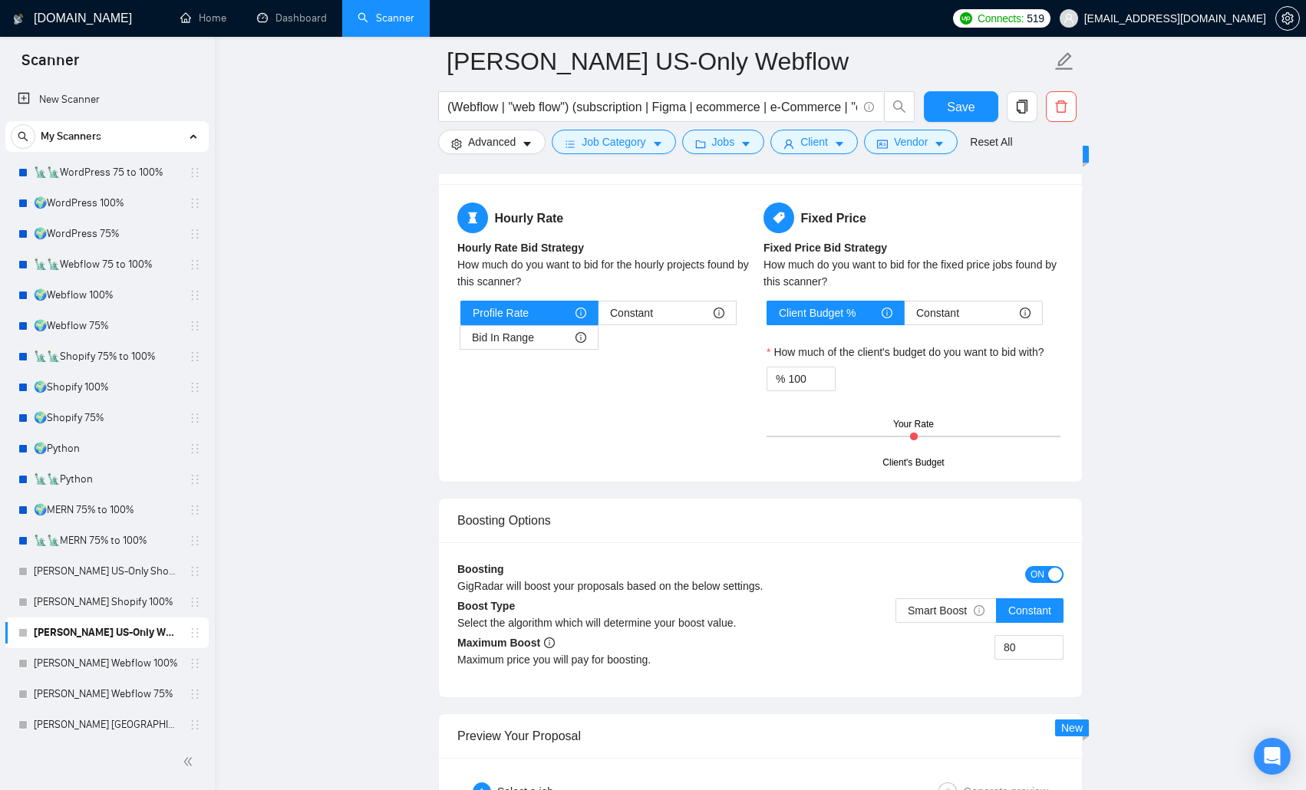
scroll to position [2609, 0]
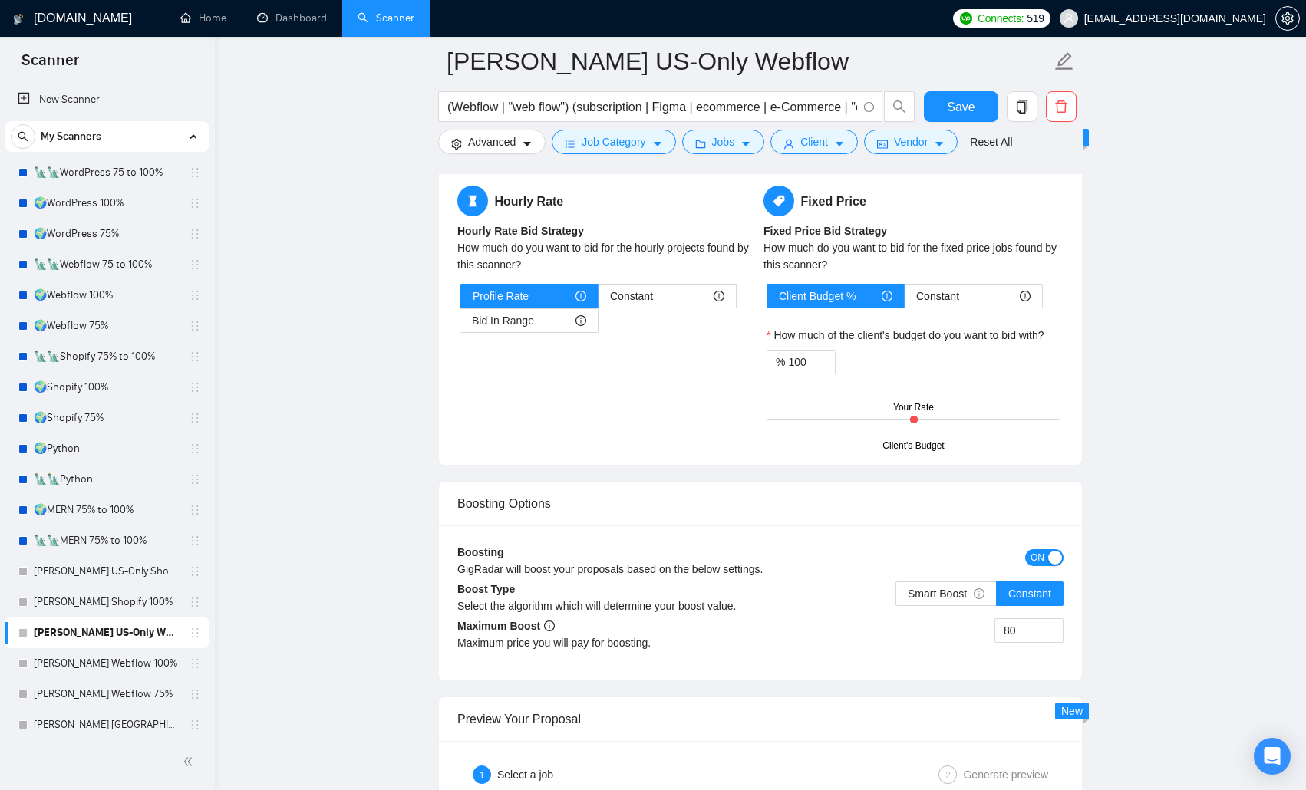
click at [938, 514] on span "ON" at bounding box center [1037, 557] width 14 height 17
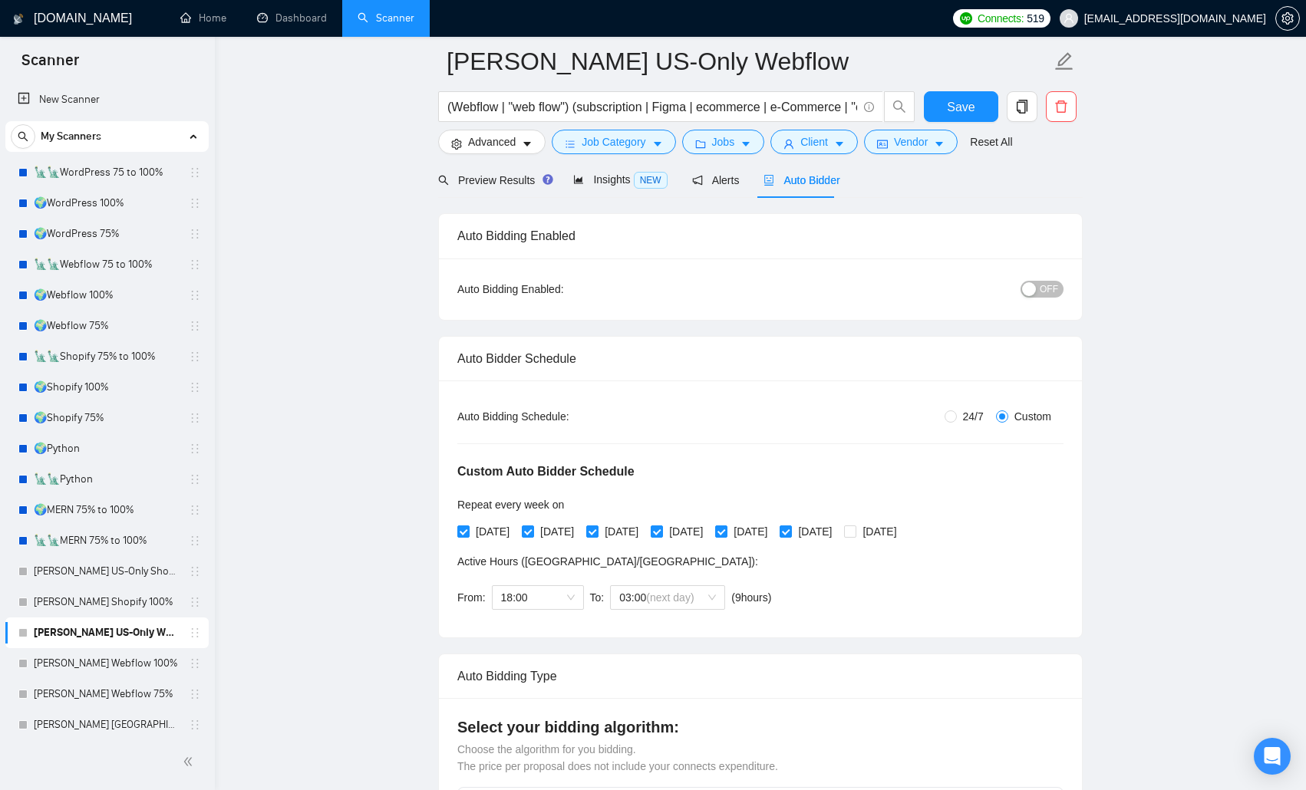
scroll to position [0, 0]
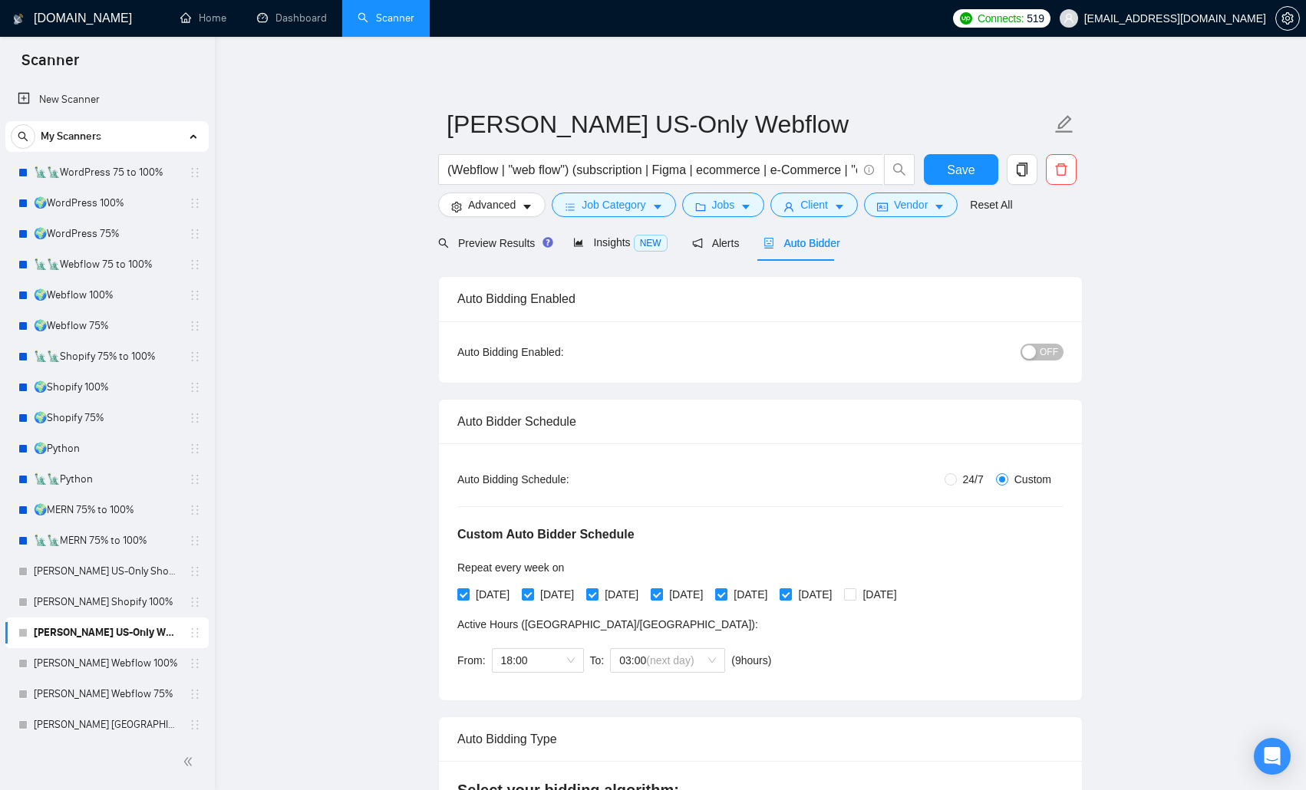
click at [938, 351] on span "OFF" at bounding box center [1049, 352] width 18 height 17
click at [937, 163] on button "Save" at bounding box center [961, 169] width 74 height 31
checkbox input "true"
drag, startPoint x: 102, startPoint y: 661, endPoint x: 344, endPoint y: 584, distance: 253.8
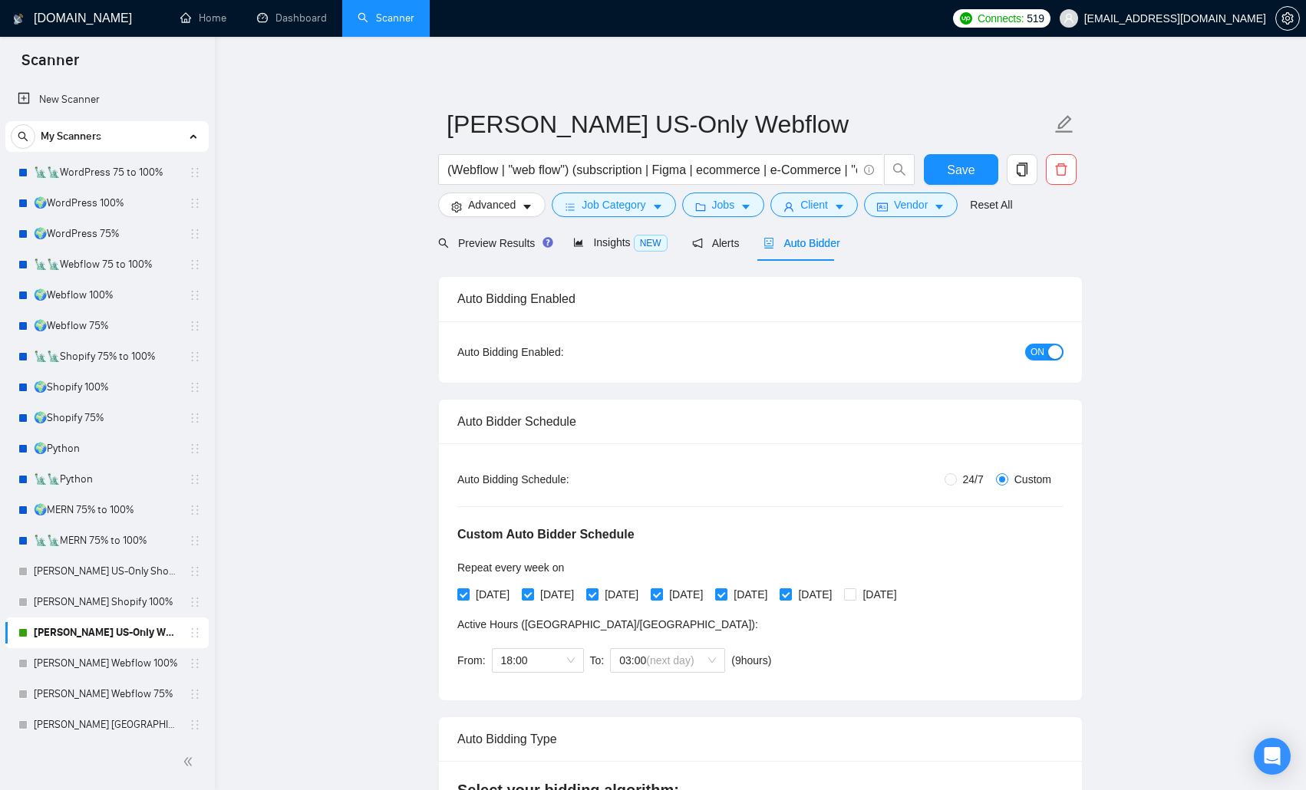
click at [102, 514] on link "[PERSON_NAME] Webflow 100%" at bounding box center [107, 663] width 146 height 31
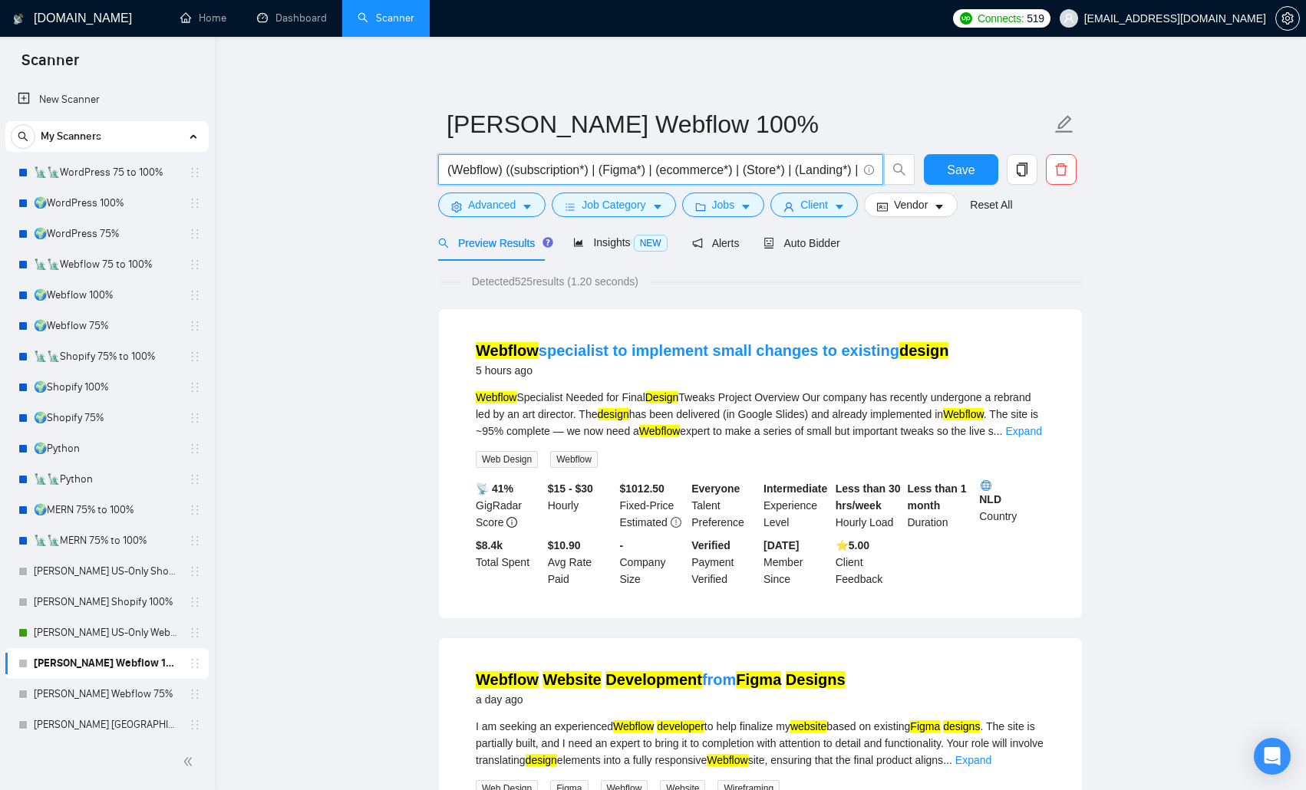
click at [491, 170] on input "(Webflow) ((subscription*) | (Figma*) | (ecommerce*) | (Store*) | (Landing*) | …" at bounding box center [652, 169] width 410 height 19
paste input "| "web flow") (subscription | Figma | ecommerce | e-Commerce | "e commerce" | S…"
type input "(Webflow | "web flow") (subscription | Figma | ecommerce | e-Commerce | "e comm…"
click at [513, 209] on span "Advanced" at bounding box center [492, 204] width 48 height 17
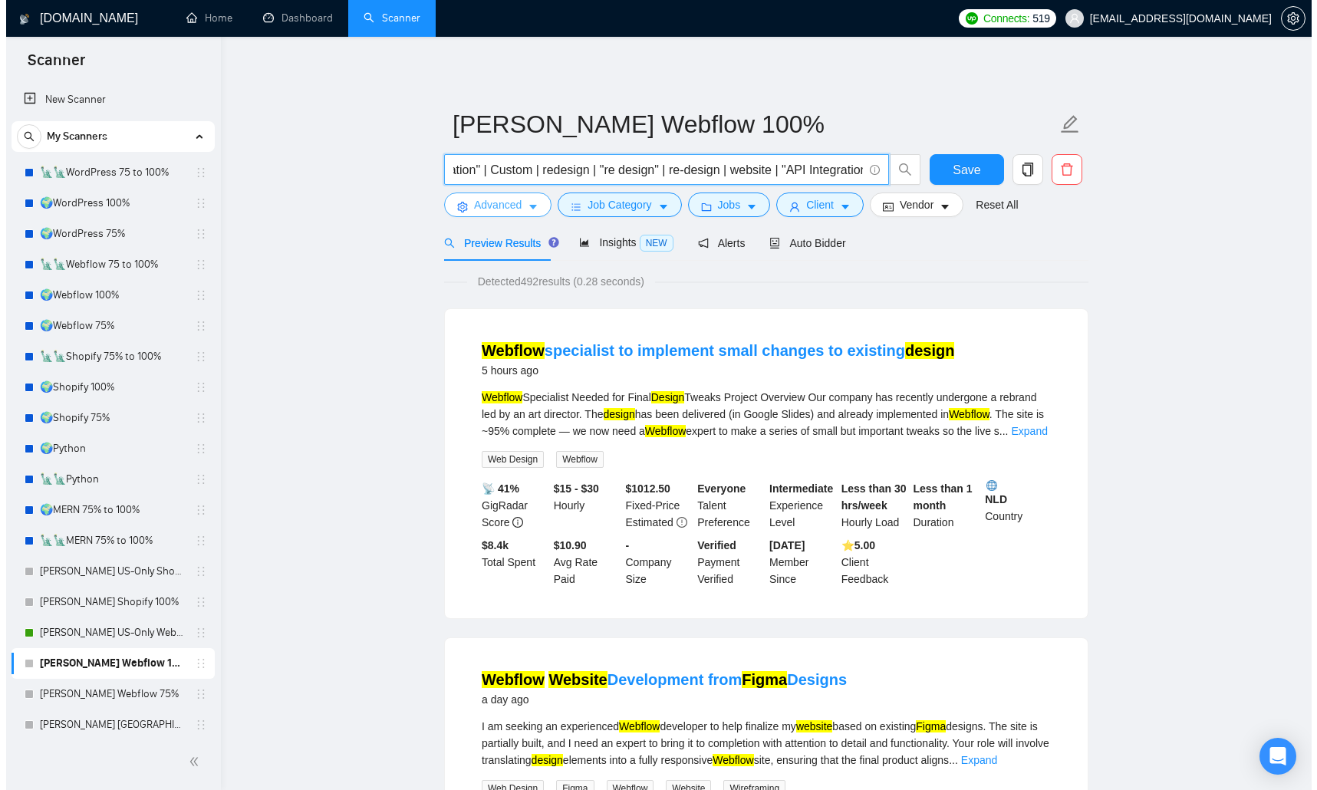
scroll to position [0, 0]
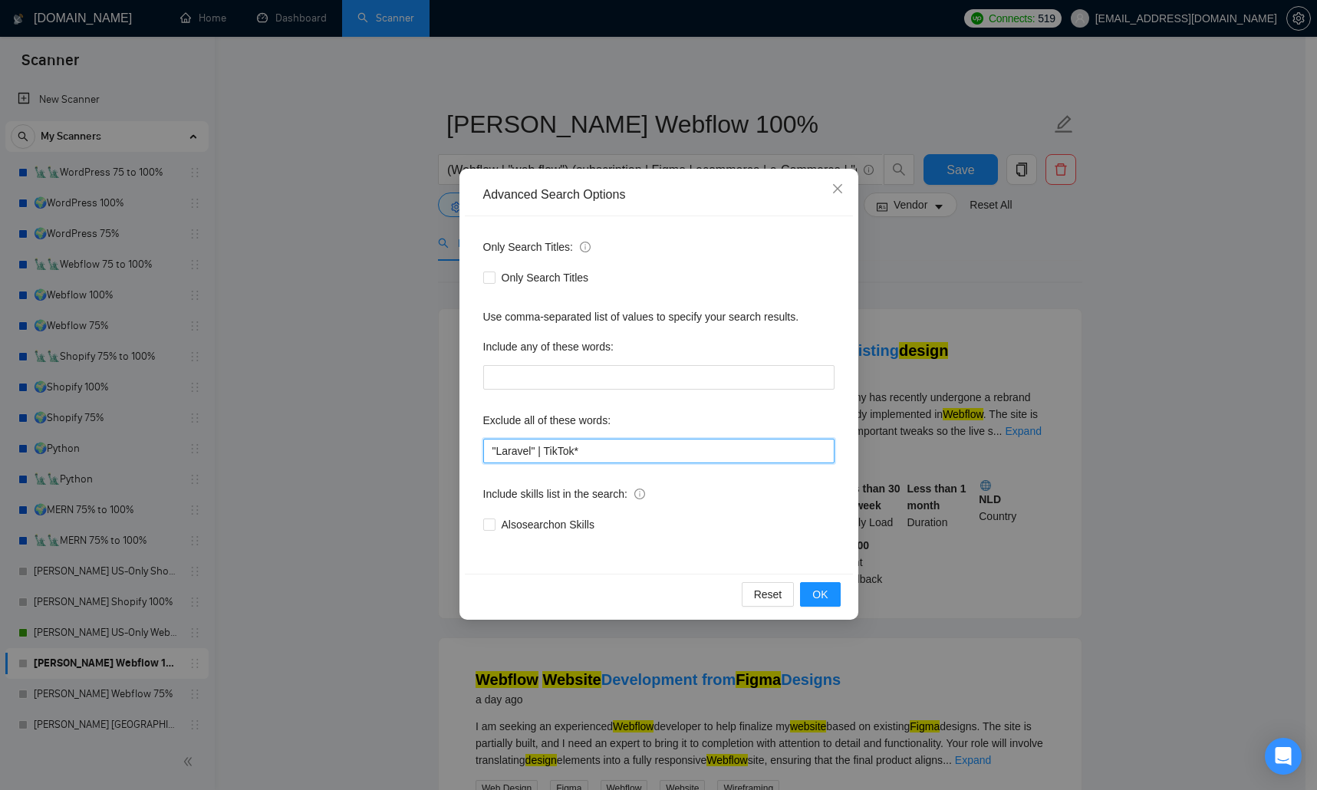
drag, startPoint x: 592, startPoint y: 456, endPoint x: 492, endPoint y: 446, distance: 101.0
click at [492, 446] on input ""Laravel" | TikTok*" at bounding box center [658, 451] width 351 height 25
click at [828, 514] on span "OK" at bounding box center [820, 594] width 15 height 17
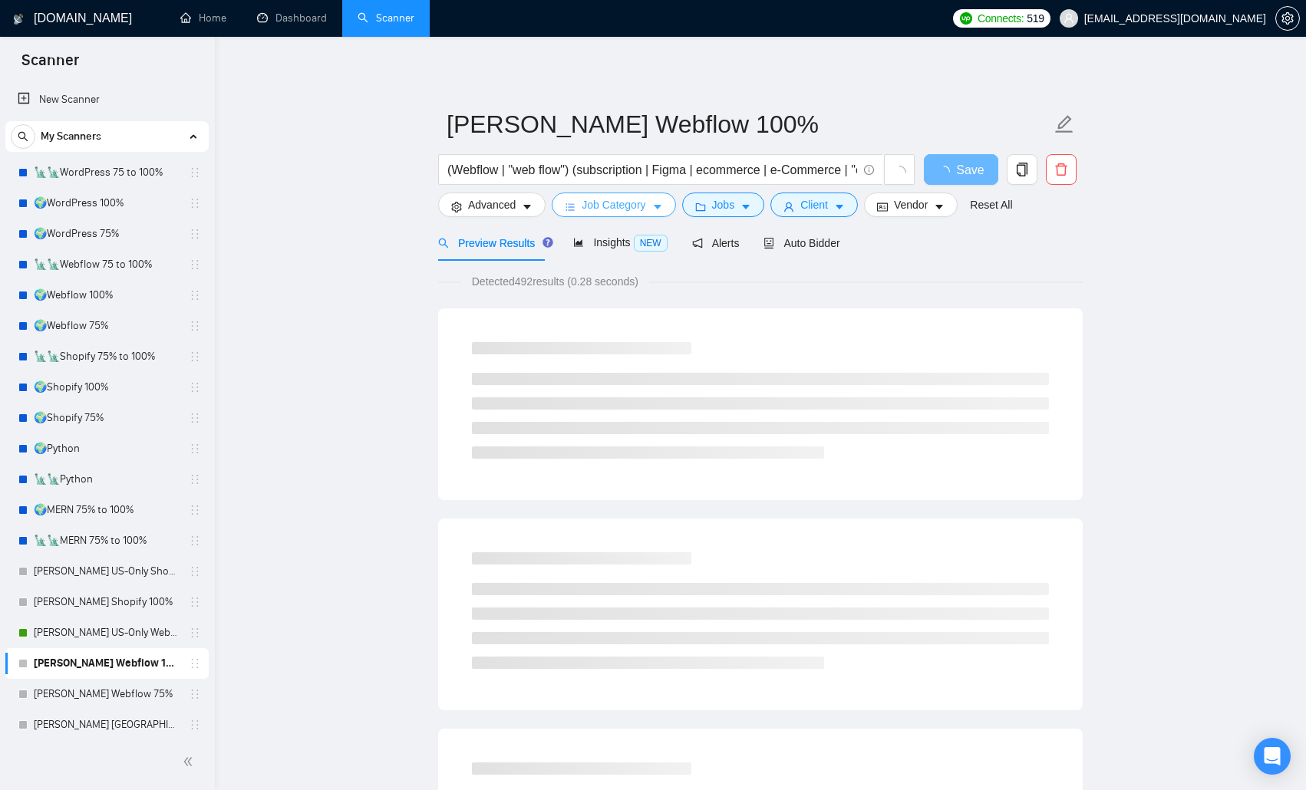
click at [610, 202] on span "Job Category" at bounding box center [614, 204] width 64 height 17
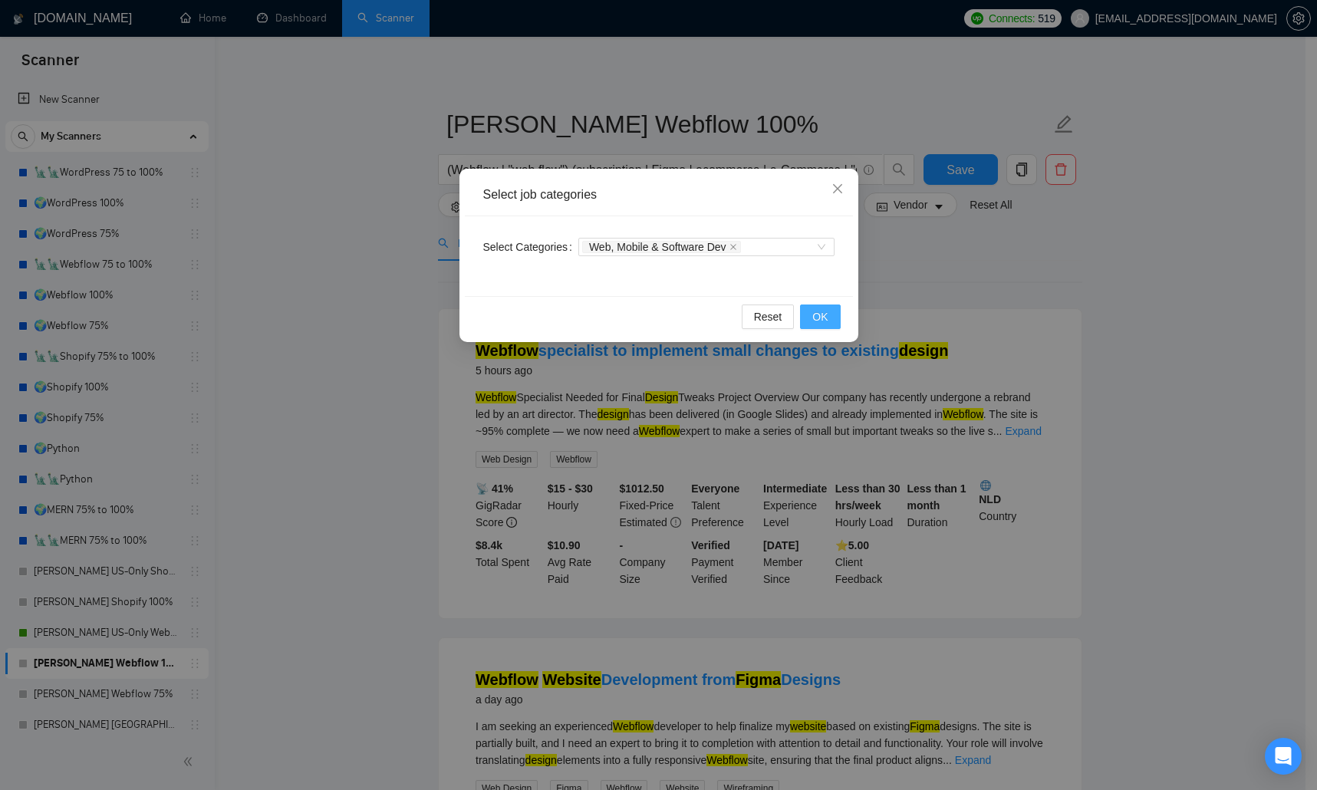
drag, startPoint x: 826, startPoint y: 318, endPoint x: 664, endPoint y: 226, distance: 186.2
click at [826, 318] on span "OK" at bounding box center [820, 316] width 15 height 17
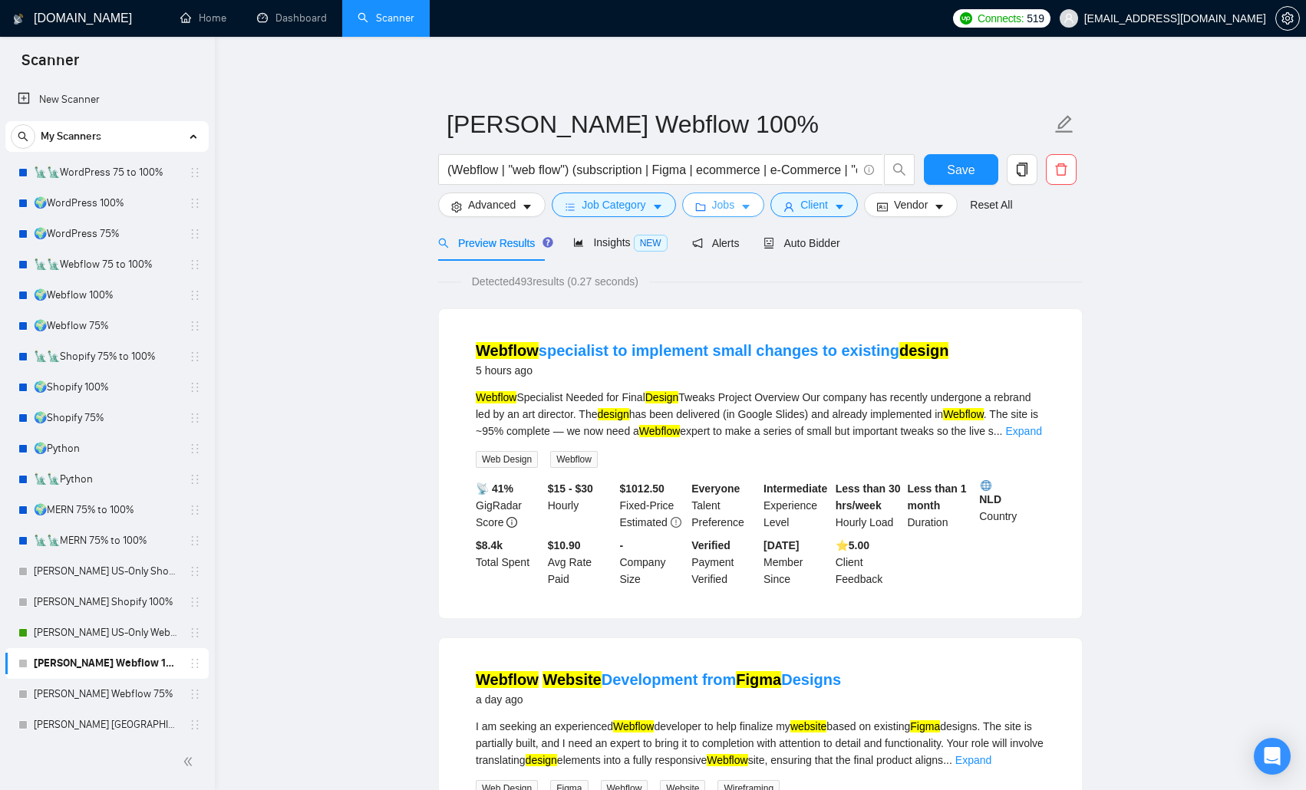
click at [712, 202] on span "Jobs" at bounding box center [723, 204] width 23 height 17
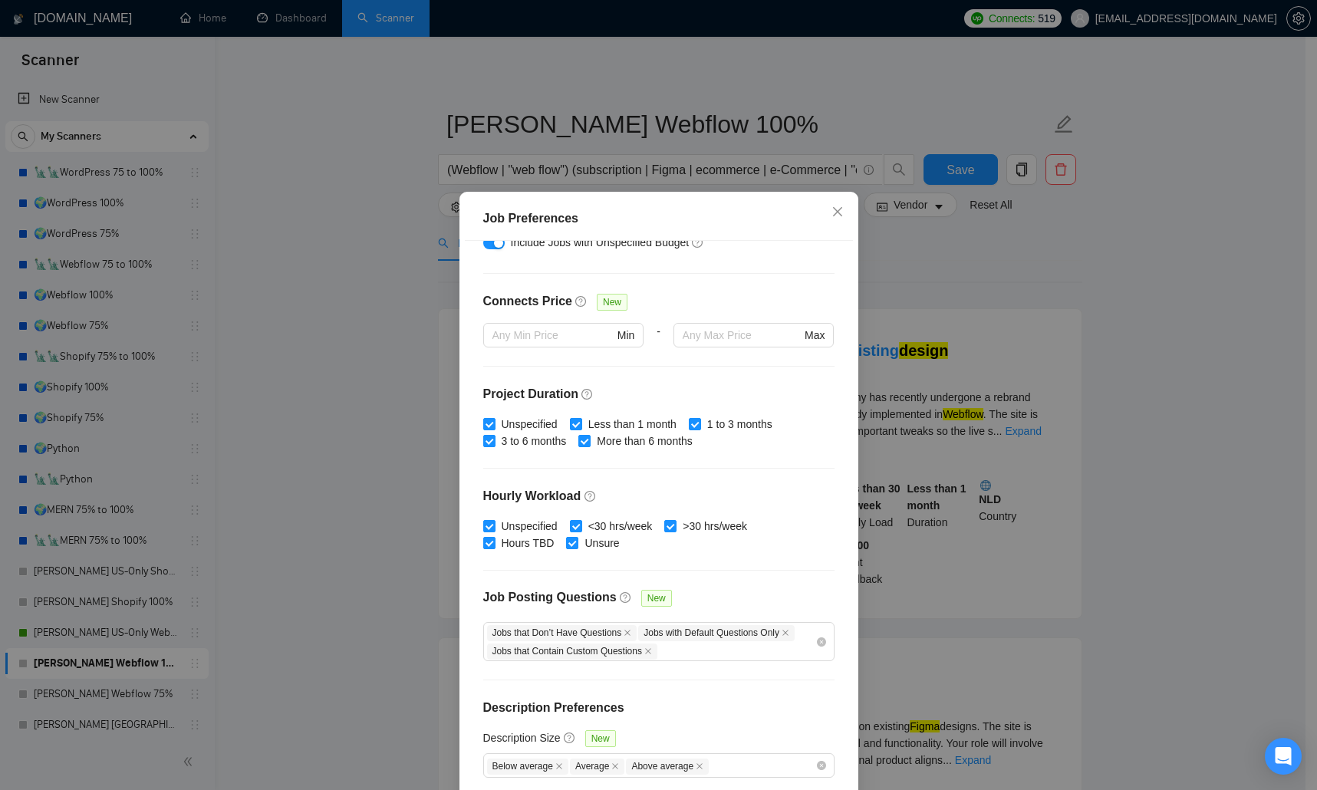
scroll to position [71, 0]
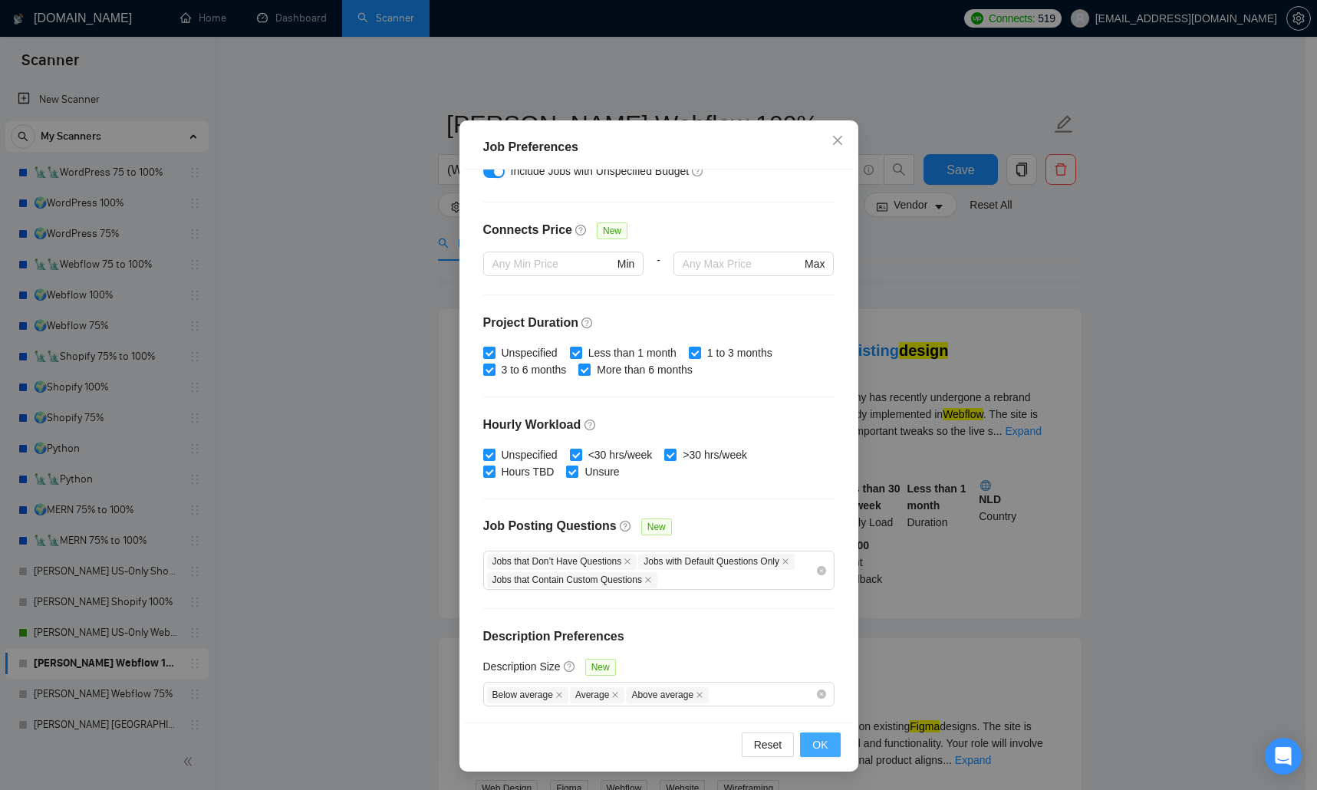
click at [813, 514] on span "OK" at bounding box center [820, 745] width 15 height 17
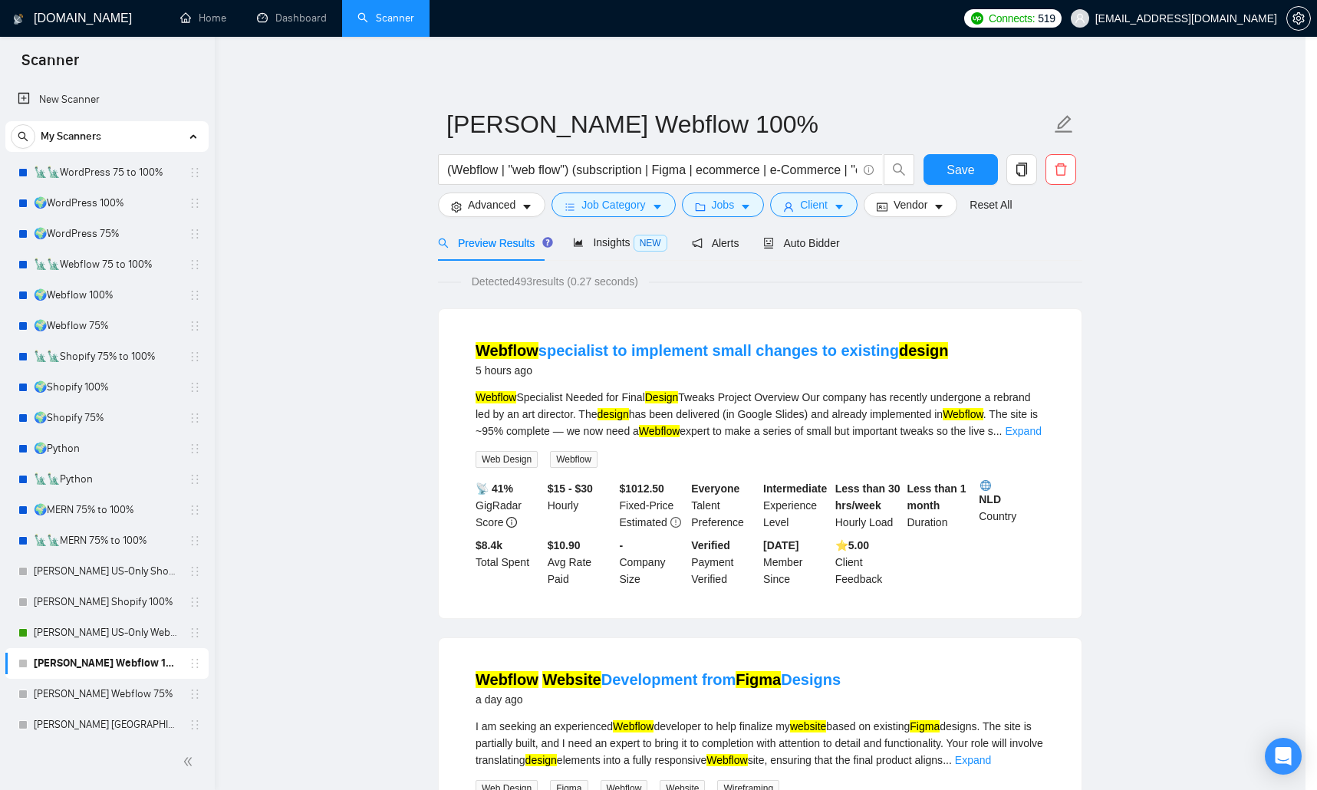
scroll to position [0, 0]
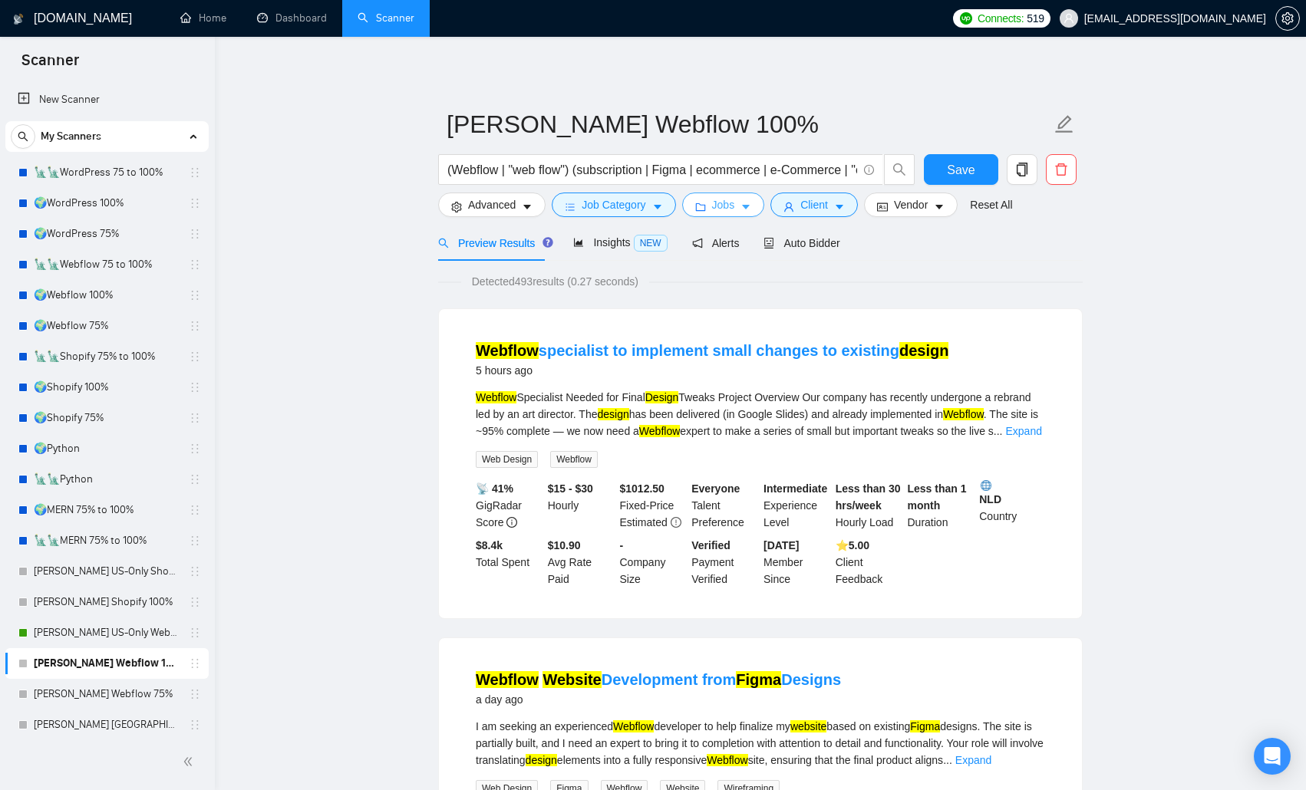
drag, startPoint x: 731, startPoint y: 193, endPoint x: 732, endPoint y: 202, distance: 9.2
click at [731, 193] on button "Jobs" at bounding box center [723, 205] width 83 height 25
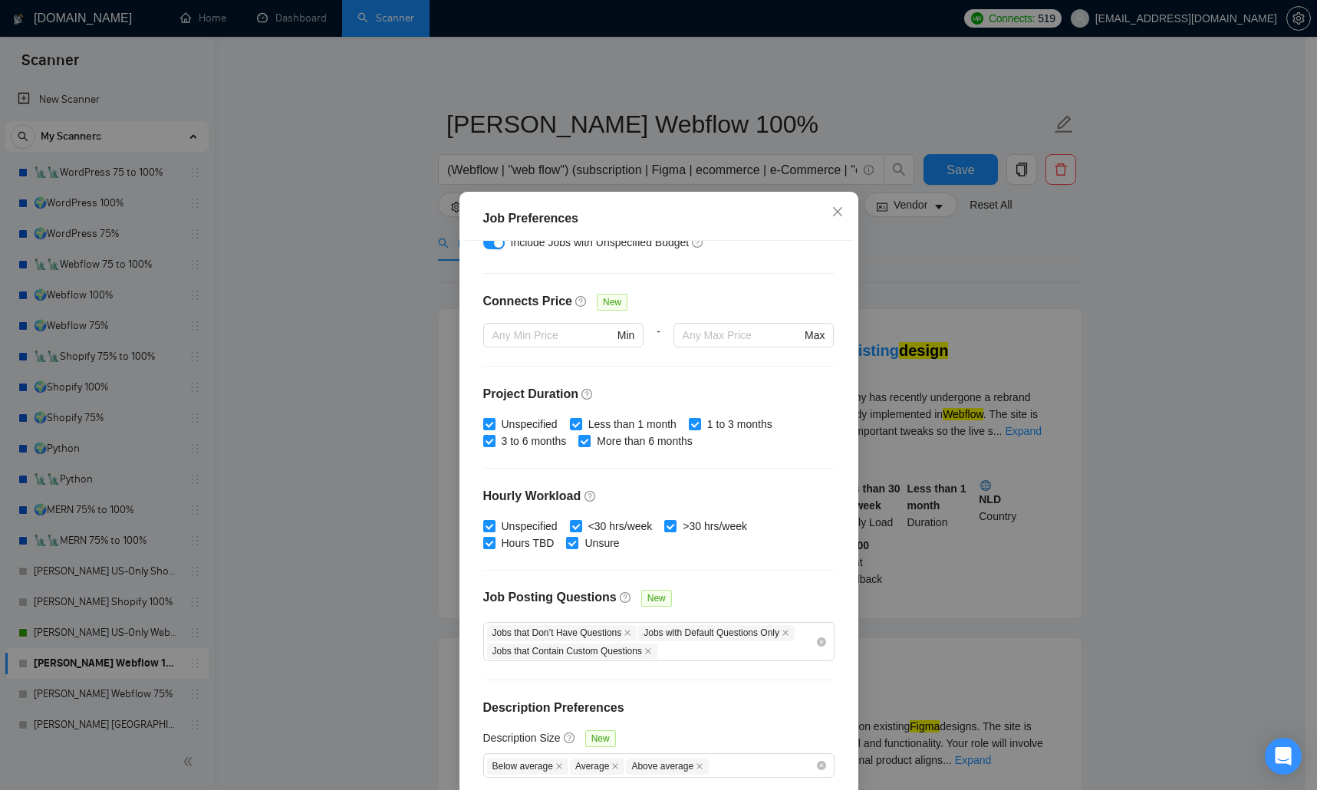
drag, startPoint x: 984, startPoint y: 257, endPoint x: 863, endPoint y: 258, distance: 120.5
click at [938, 258] on div "Job Preferences Budget Project Type All Fixed Price Hourly Rate Fixed Price Bud…" at bounding box center [658, 395] width 1317 height 790
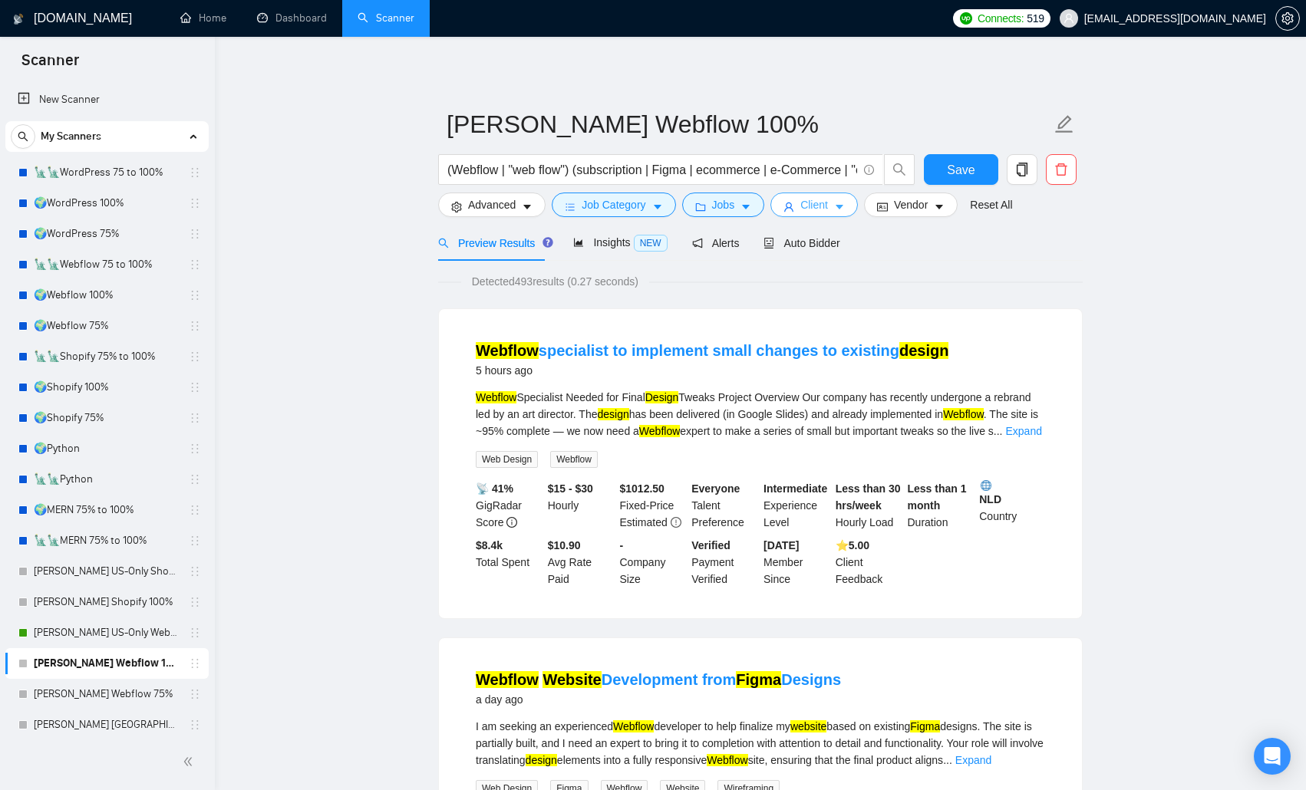
click at [802, 208] on span "Client" at bounding box center [814, 204] width 28 height 17
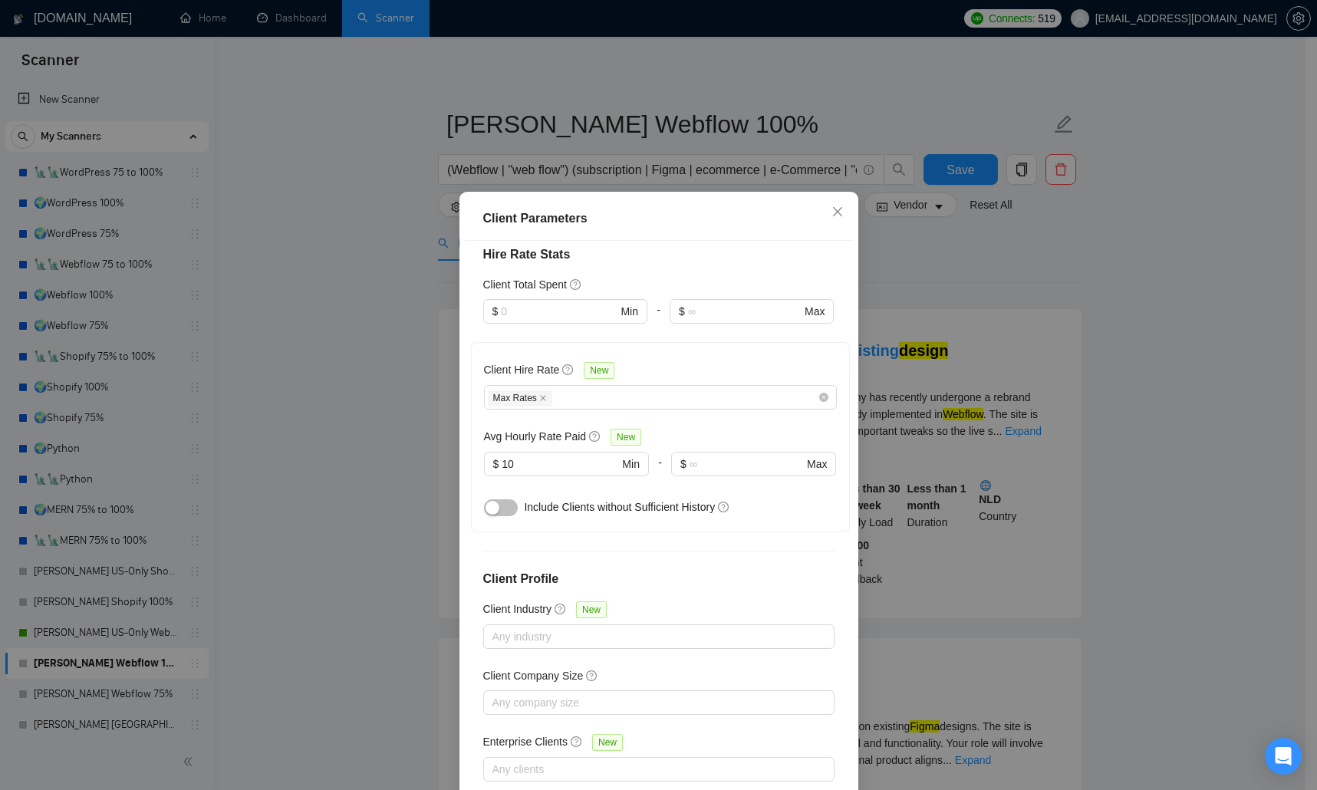
scroll to position [71, 0]
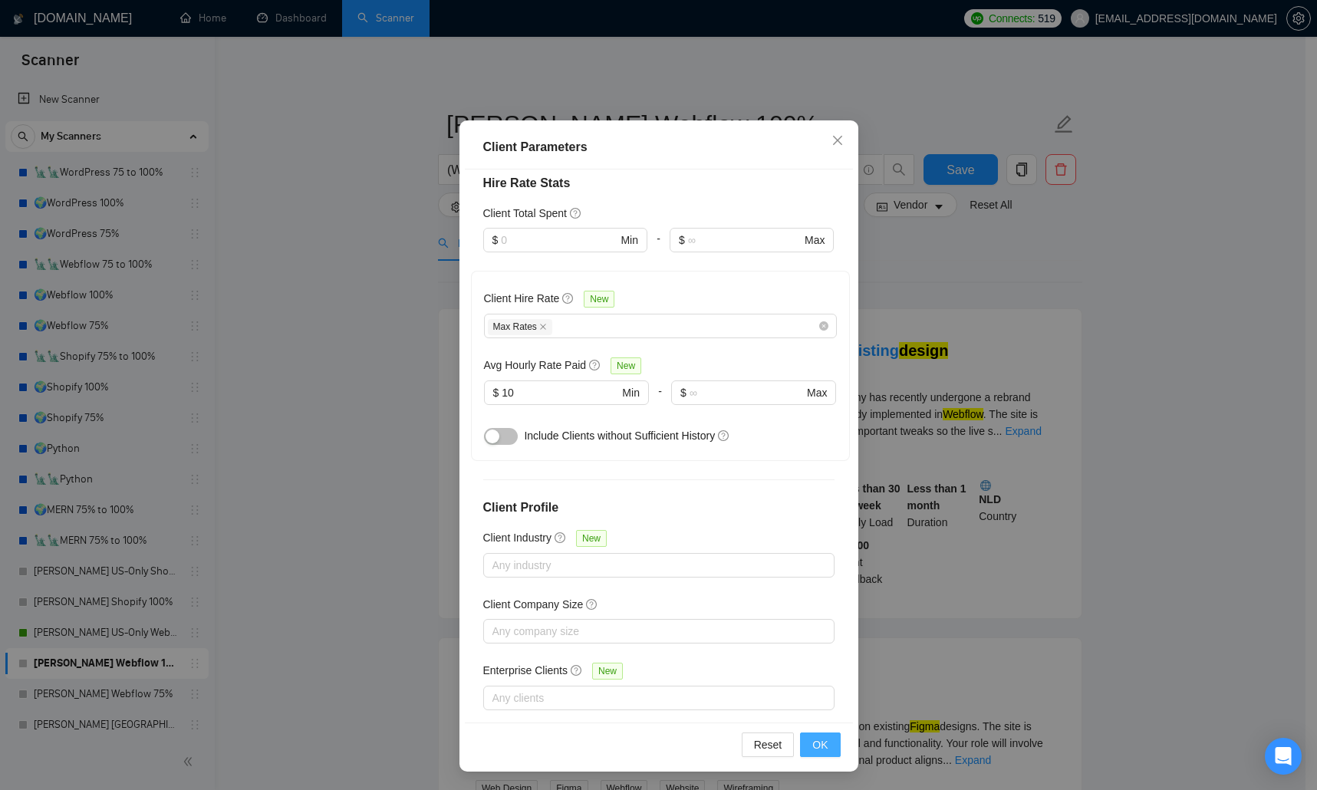
click at [819, 514] on span "OK" at bounding box center [820, 745] width 15 height 17
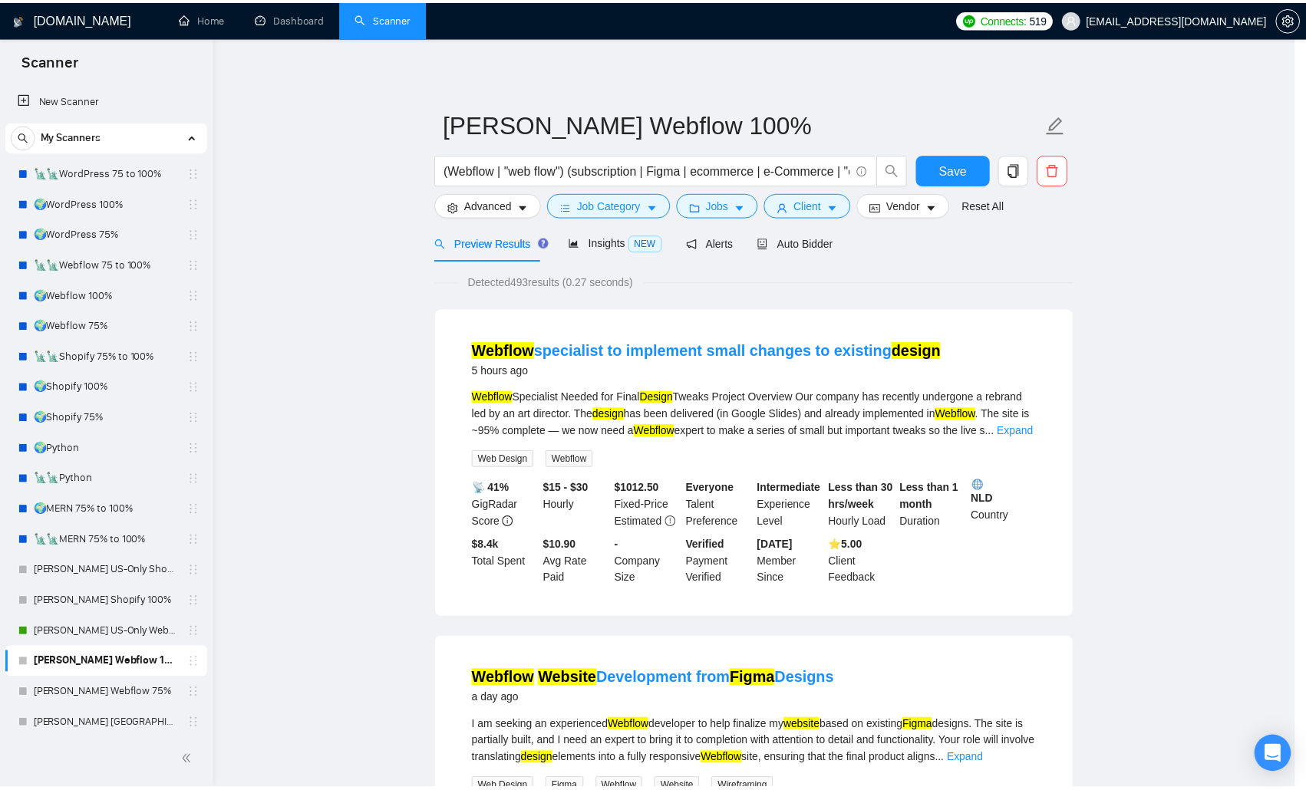
scroll to position [0, 0]
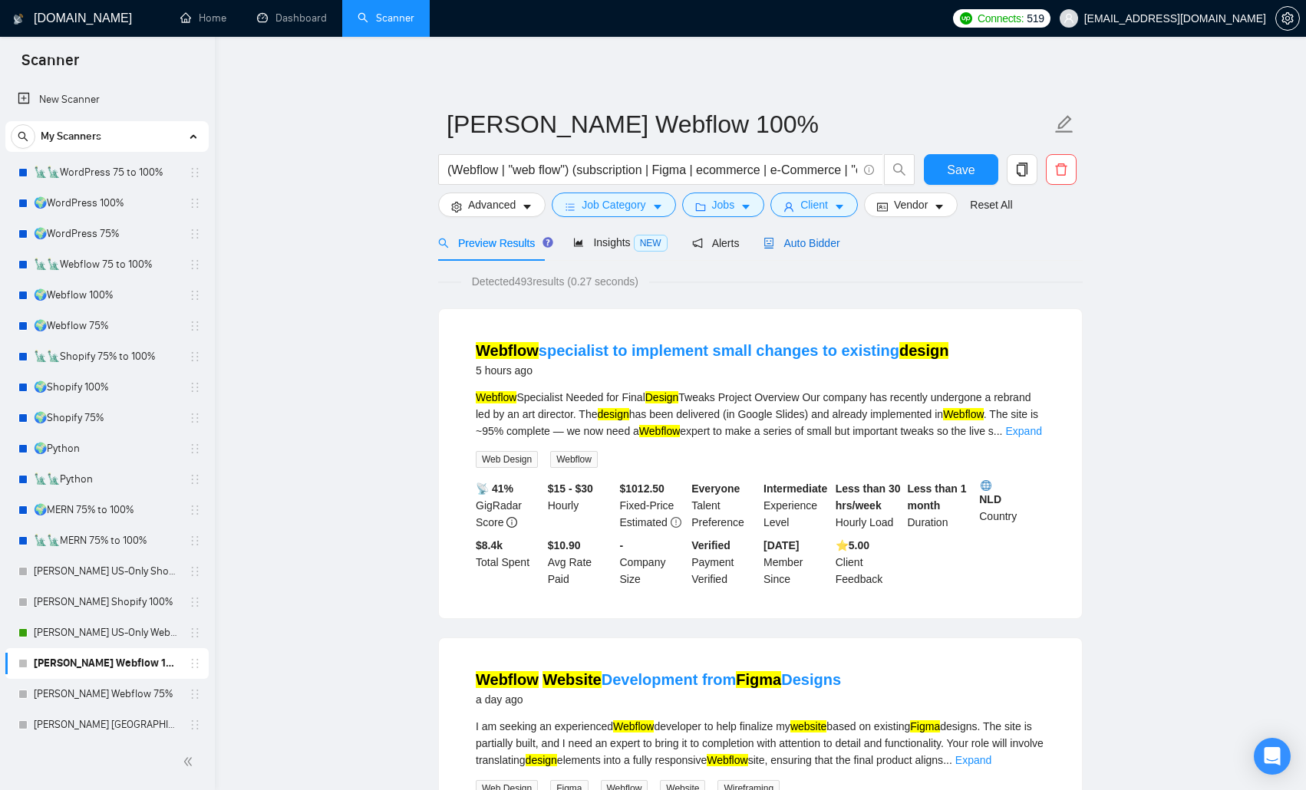
click at [814, 249] on span "Auto Bidder" at bounding box center [801, 243] width 76 height 12
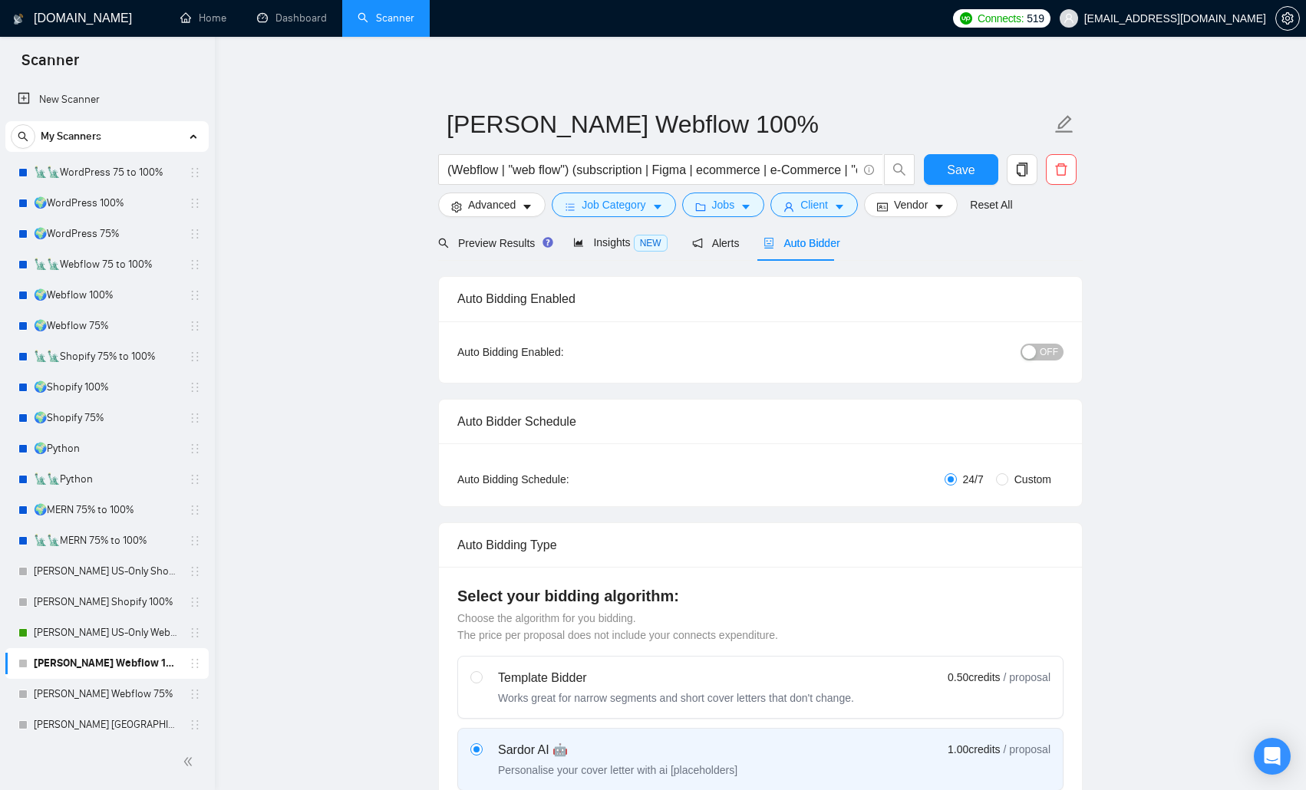
radio input "false"
radio input "true"
checkbox input "true"
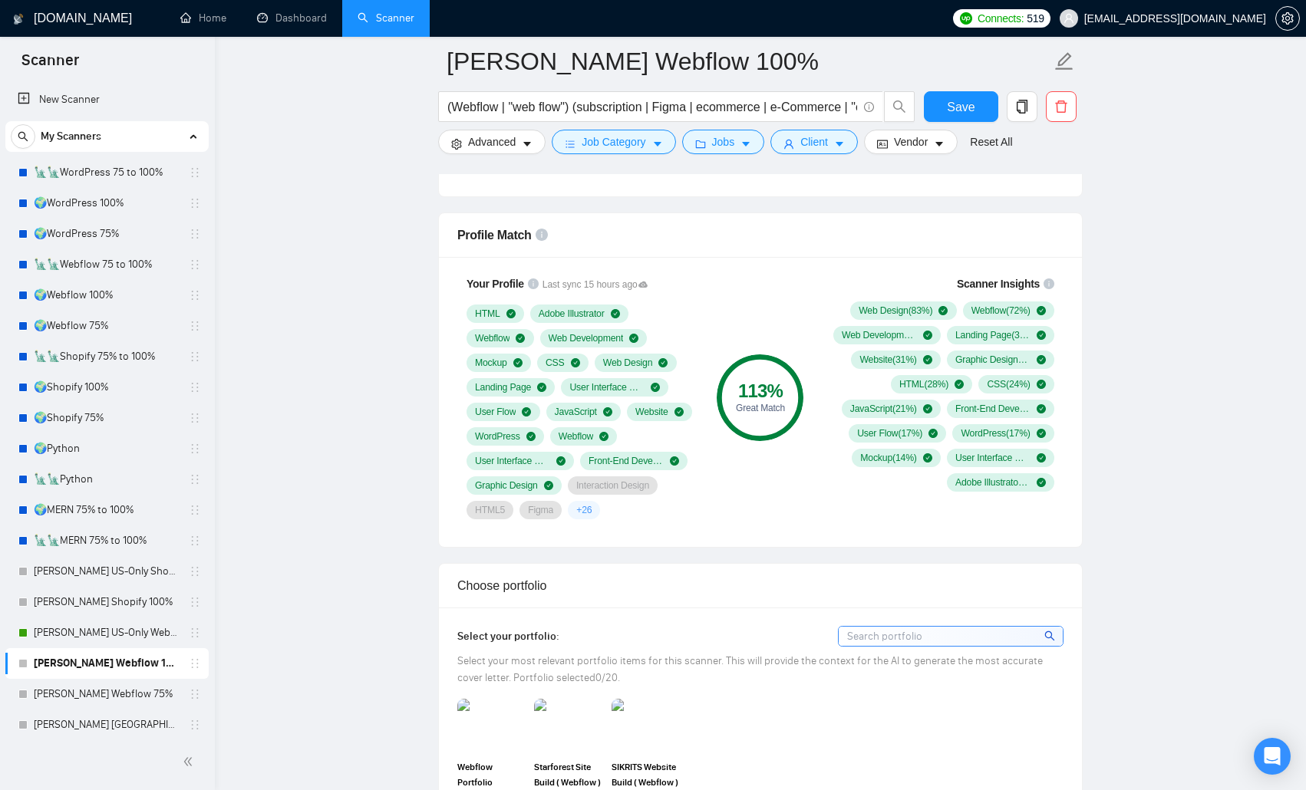
scroll to position [1458, 0]
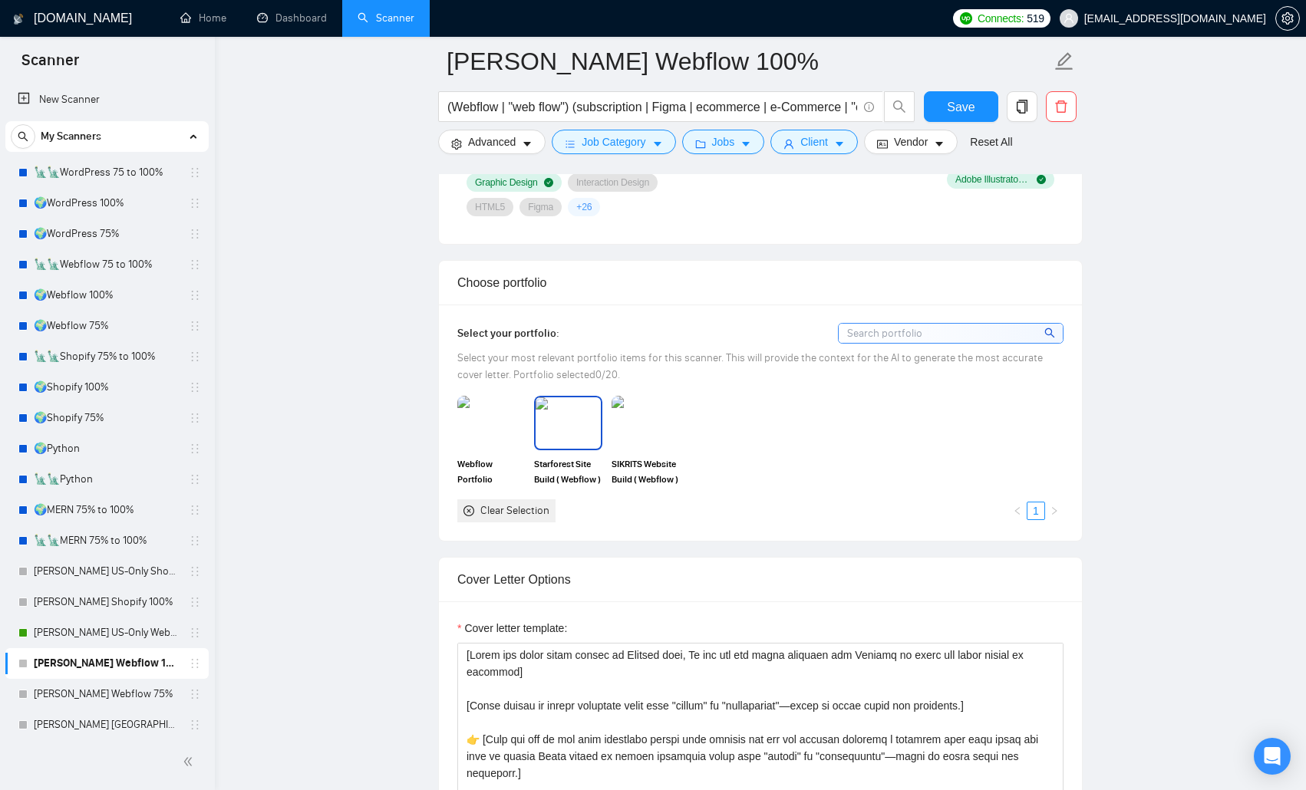
click at [576, 437] on img at bounding box center [568, 422] width 64 height 51
click at [631, 428] on img at bounding box center [645, 422] width 64 height 51
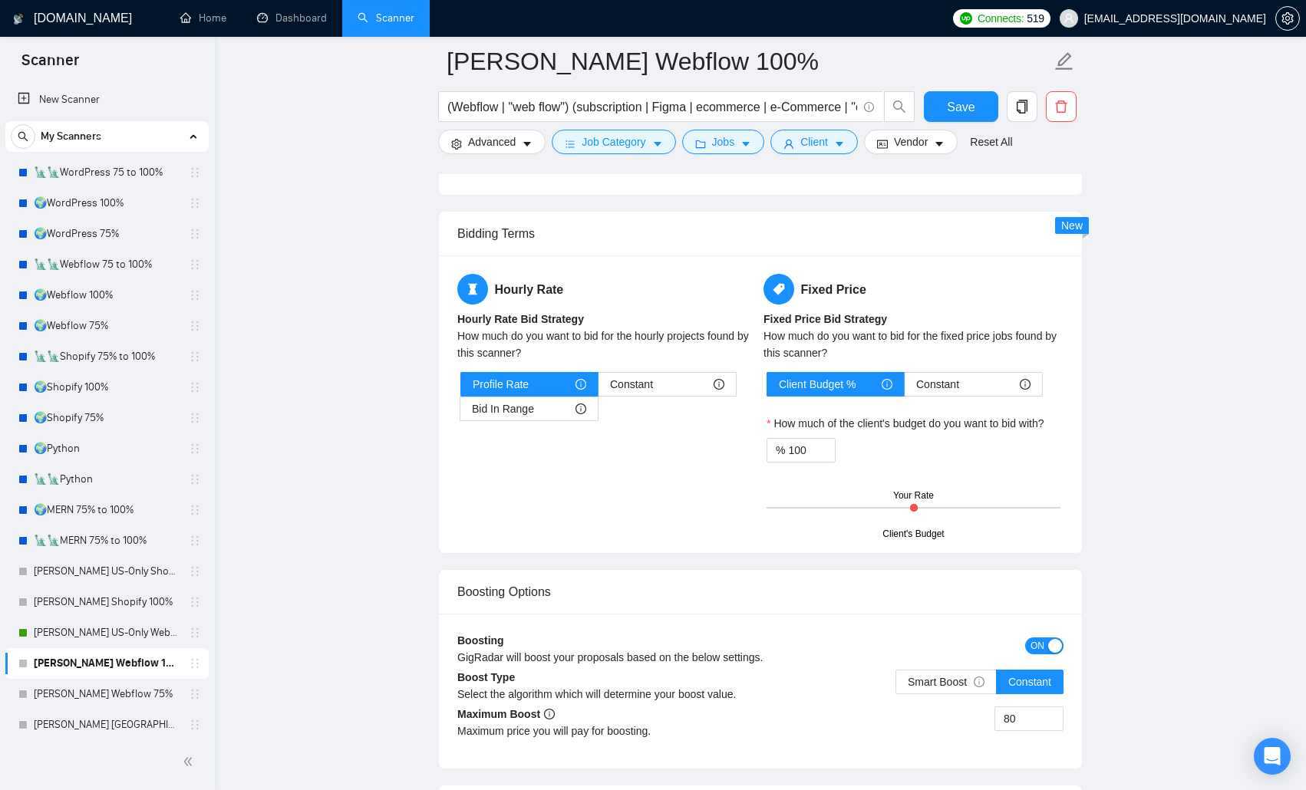
scroll to position [2532, 0]
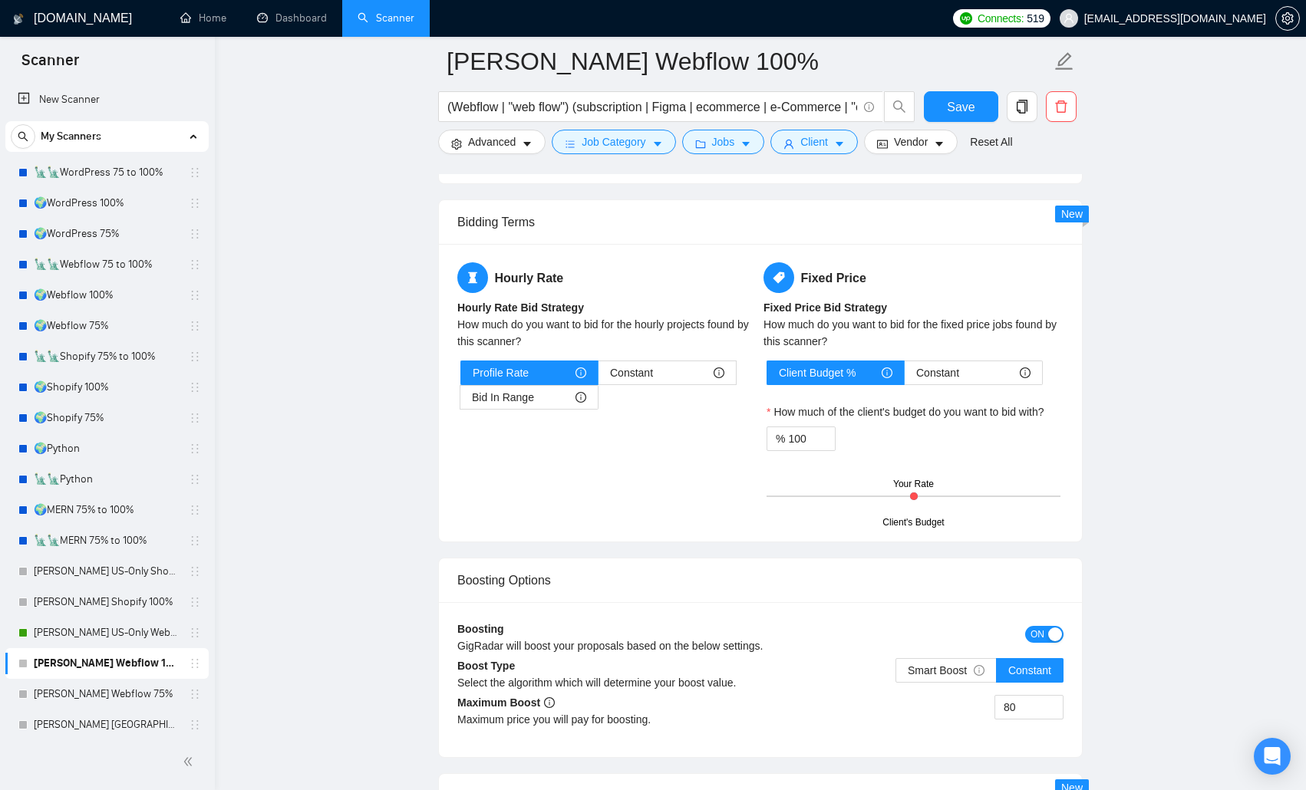
click at [938, 514] on span "ON" at bounding box center [1037, 634] width 14 height 17
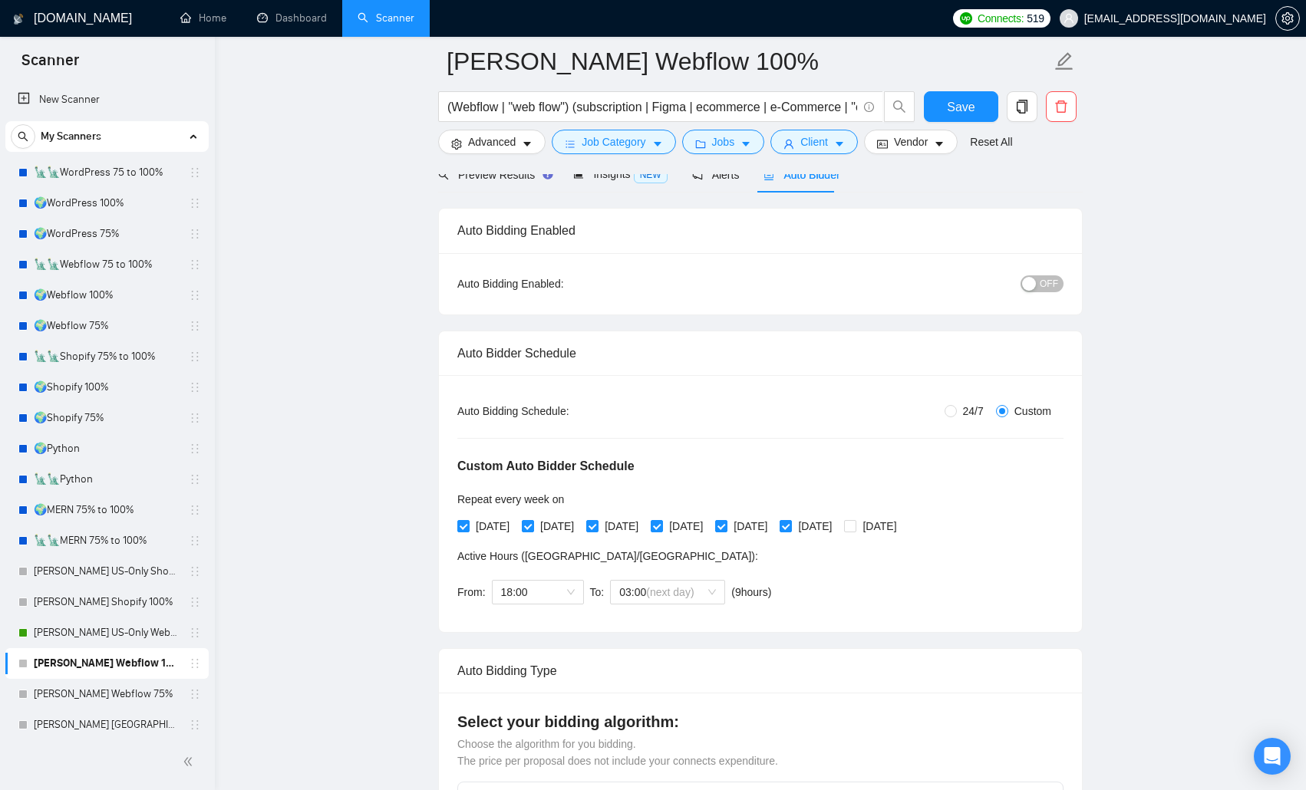
scroll to position [77, 0]
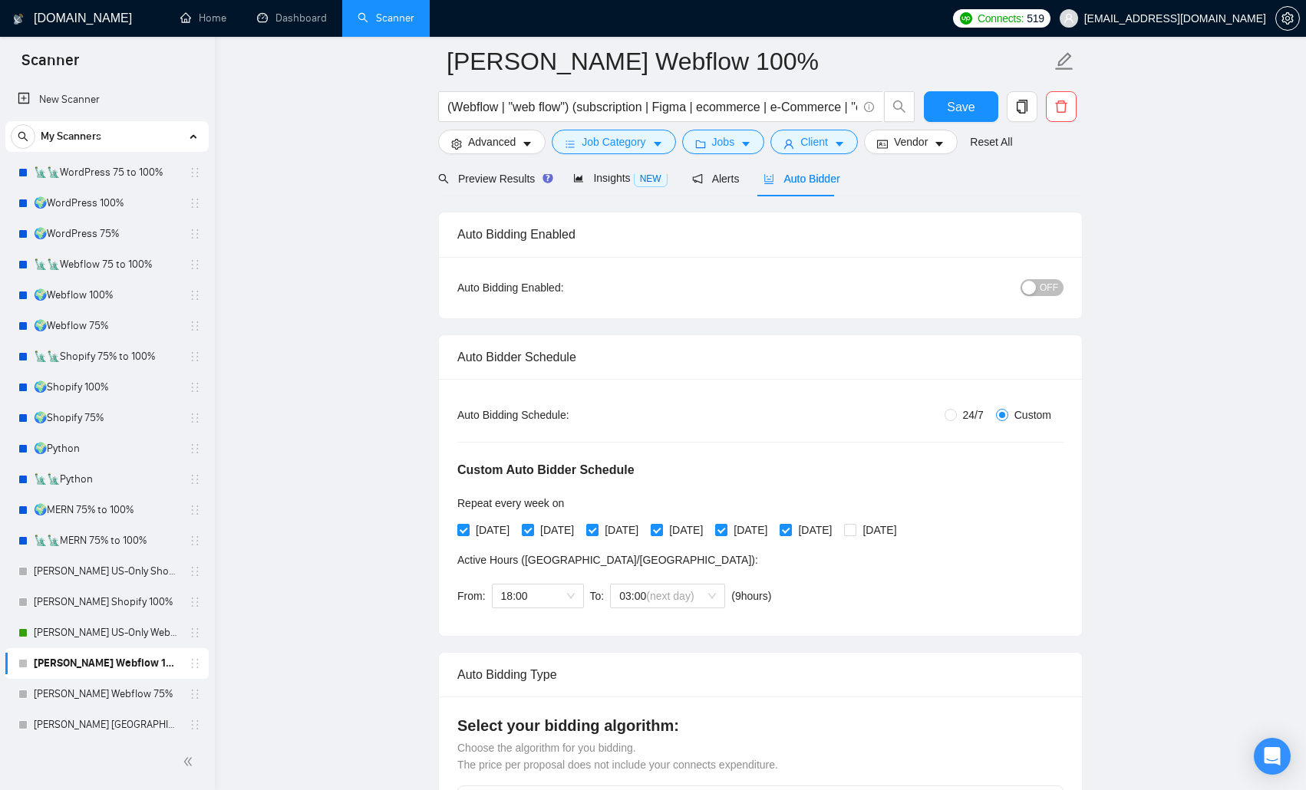
click at [938, 288] on span "OFF" at bounding box center [1049, 287] width 18 height 17
click at [938, 104] on span "Save" at bounding box center [961, 106] width 28 height 19
checkbox input "true"
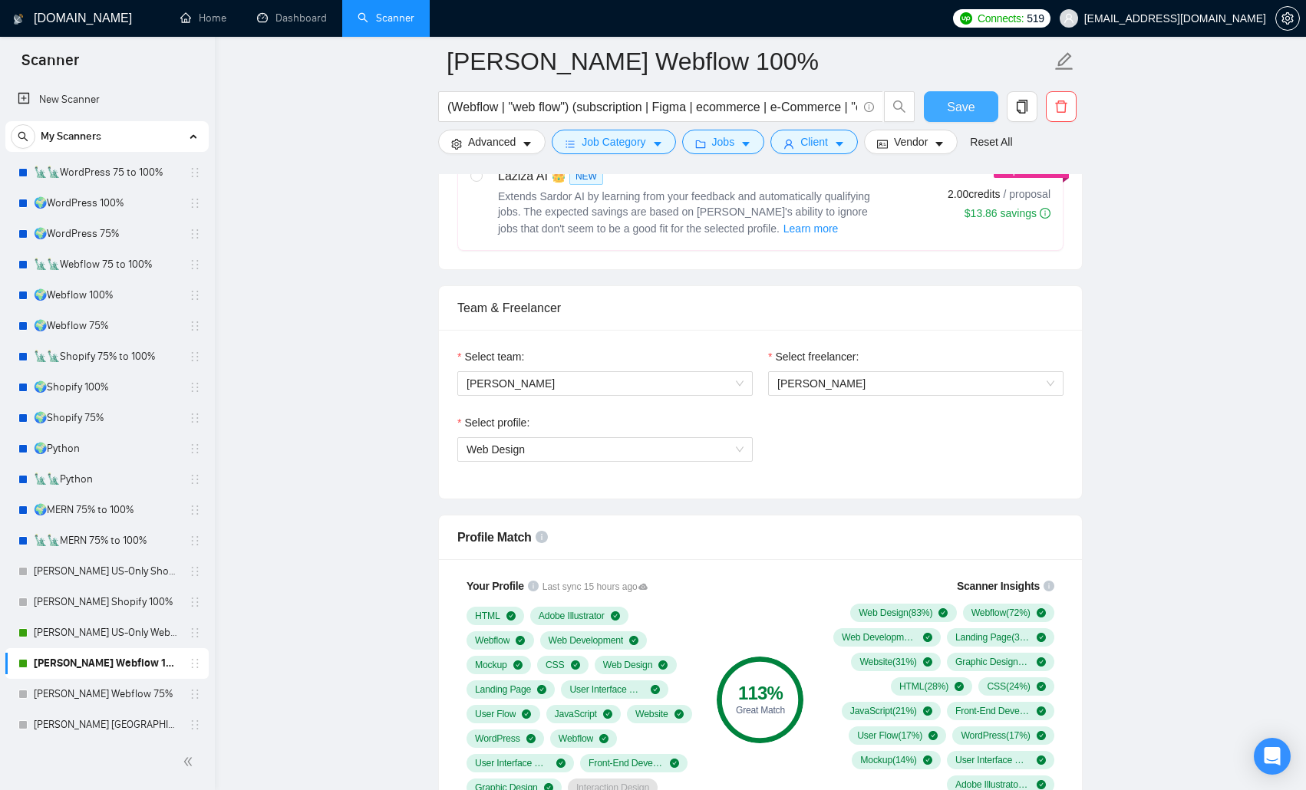
scroll to position [1151, 0]
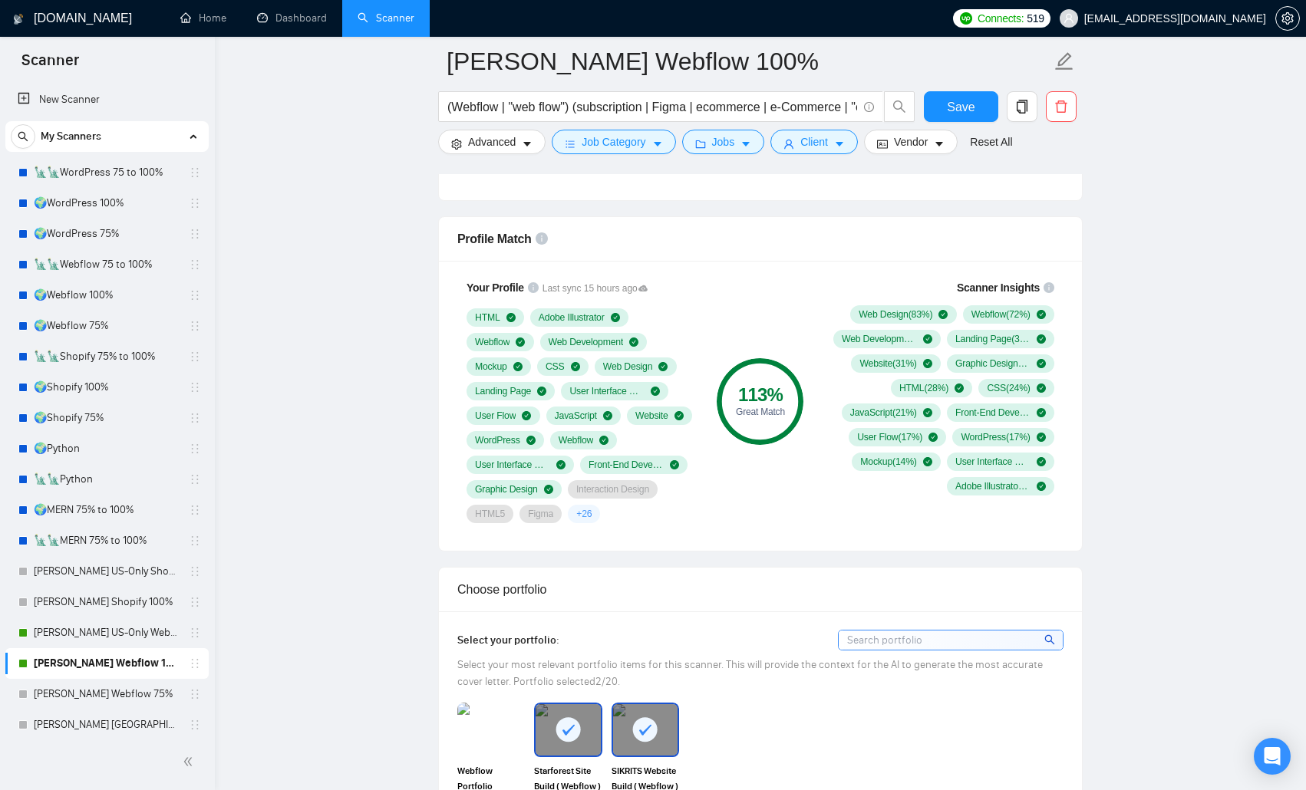
drag, startPoint x: 78, startPoint y: 693, endPoint x: 494, endPoint y: 582, distance: 430.3
click at [78, 514] on link "[PERSON_NAME] Webflow 75%" at bounding box center [107, 694] width 146 height 31
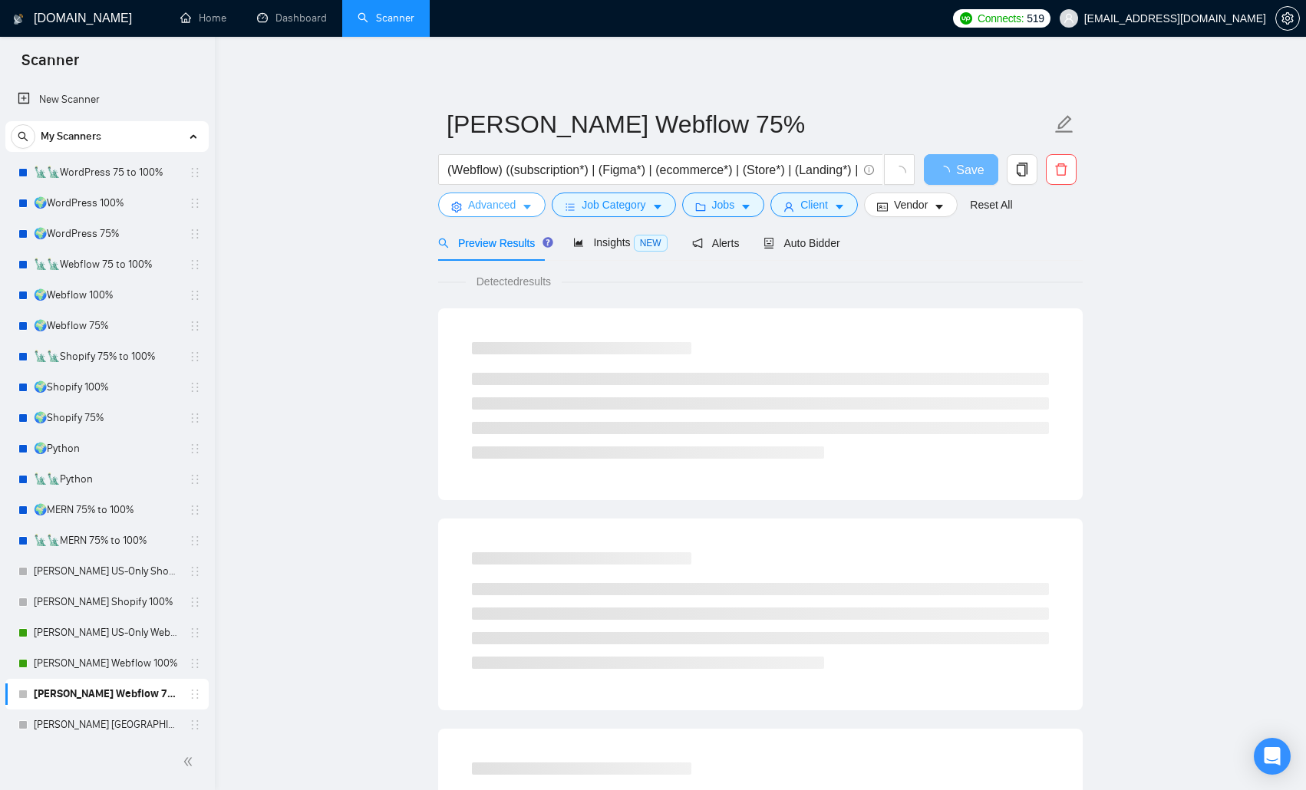
click at [499, 206] on span "Advanced" at bounding box center [492, 204] width 48 height 17
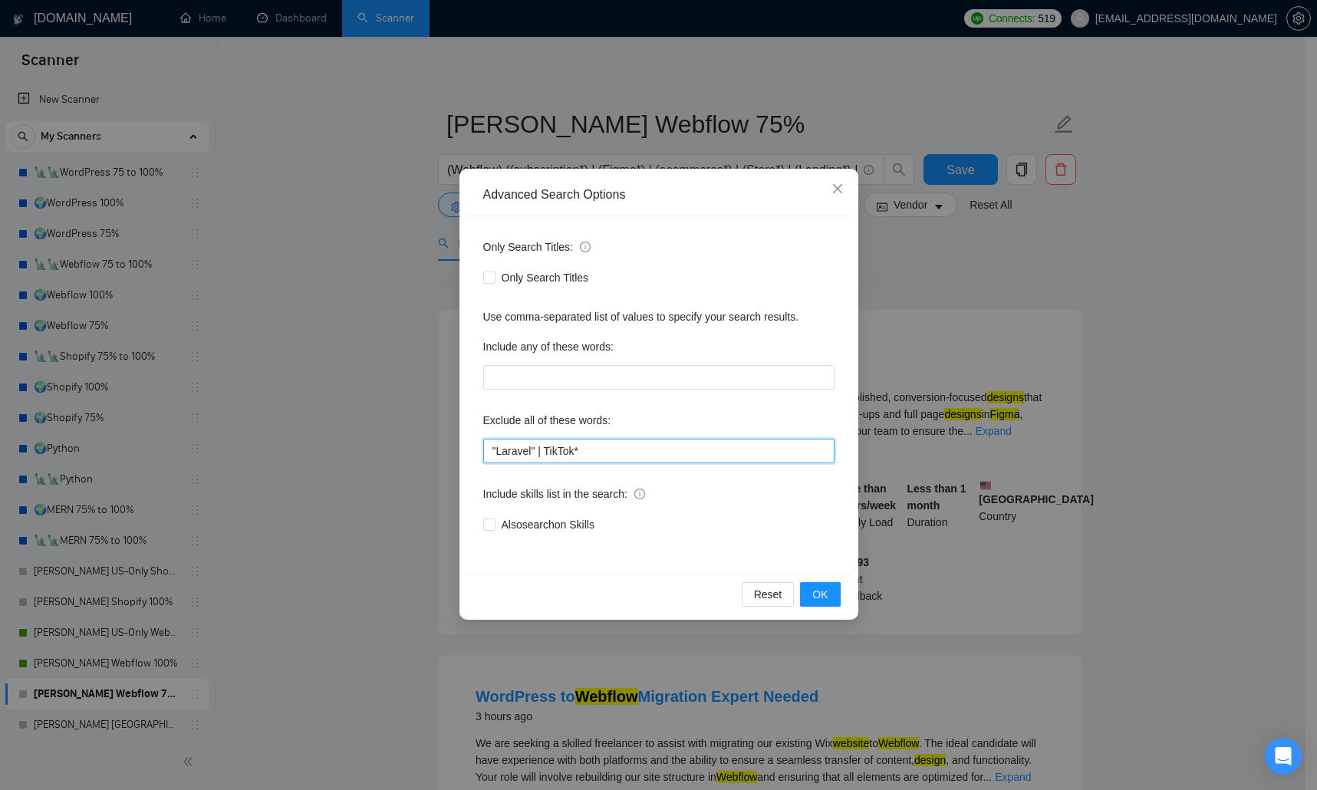
drag, startPoint x: 587, startPoint y: 449, endPoint x: 453, endPoint y: 447, distance: 134.3
click at [453, 447] on div "Advanced Search Options Only Search Titles: Only Search Titles Use comma-separa…" at bounding box center [658, 395] width 1317 height 790
click at [828, 514] on span "OK" at bounding box center [820, 594] width 15 height 17
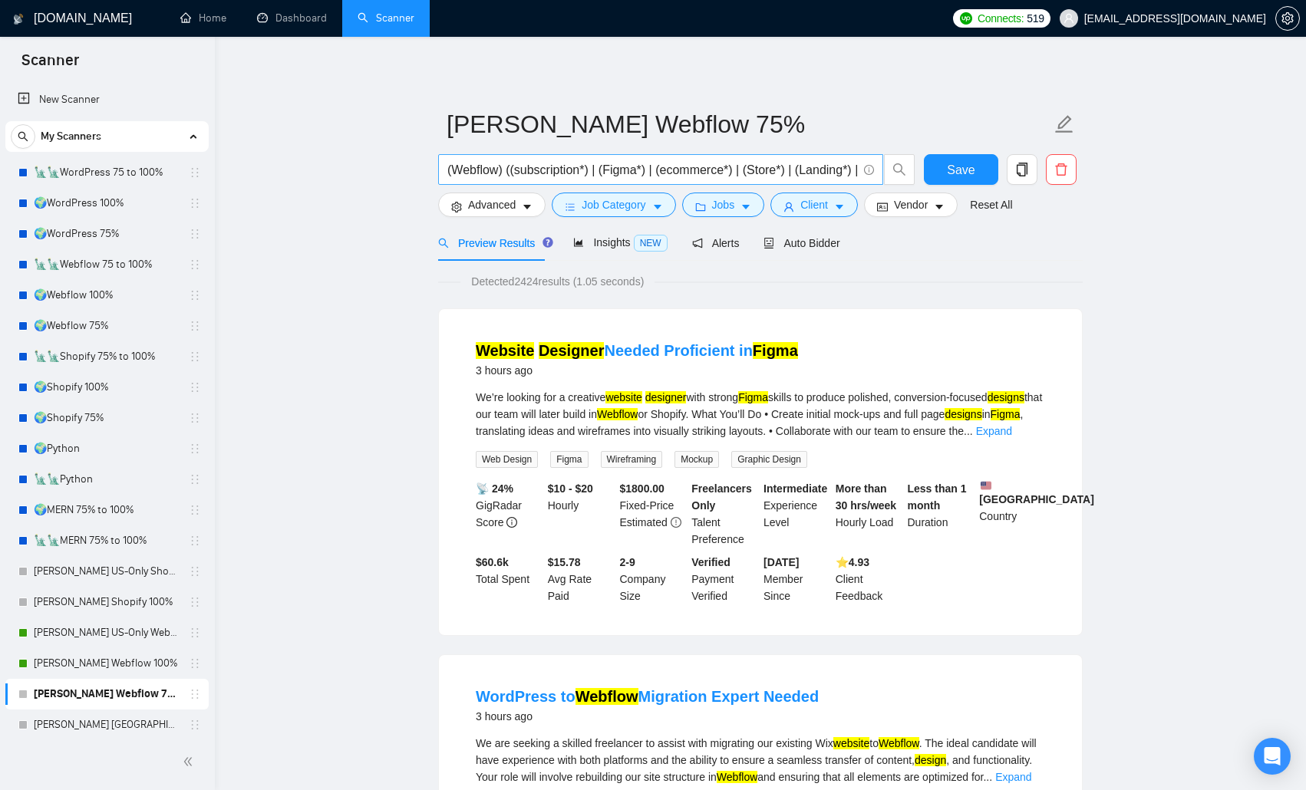
click at [482, 169] on input "(Webflow) ((subscription*) | (Figma*) | (ecommerce*) | (Store*) | (Landing*) | …" at bounding box center [652, 169] width 410 height 19
paste input "| "web flow") (subscription | Figma | ecommerce | e-Commerce | "e commerce" | S…"
type input "(Webflow | "web flow") (subscription | Figma | ecommerce | e-Commerce | "e comm…"
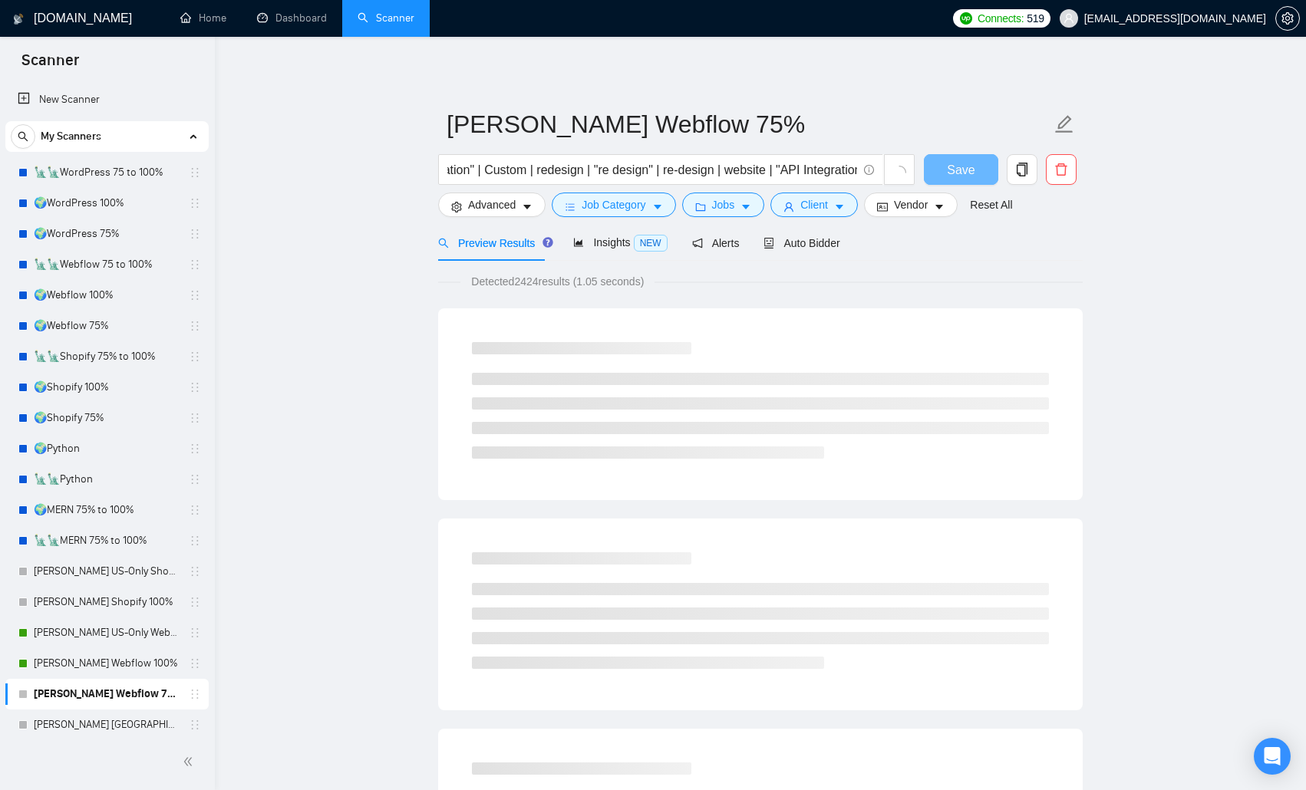
click at [628, 208] on span "Job Category" at bounding box center [614, 204] width 64 height 17
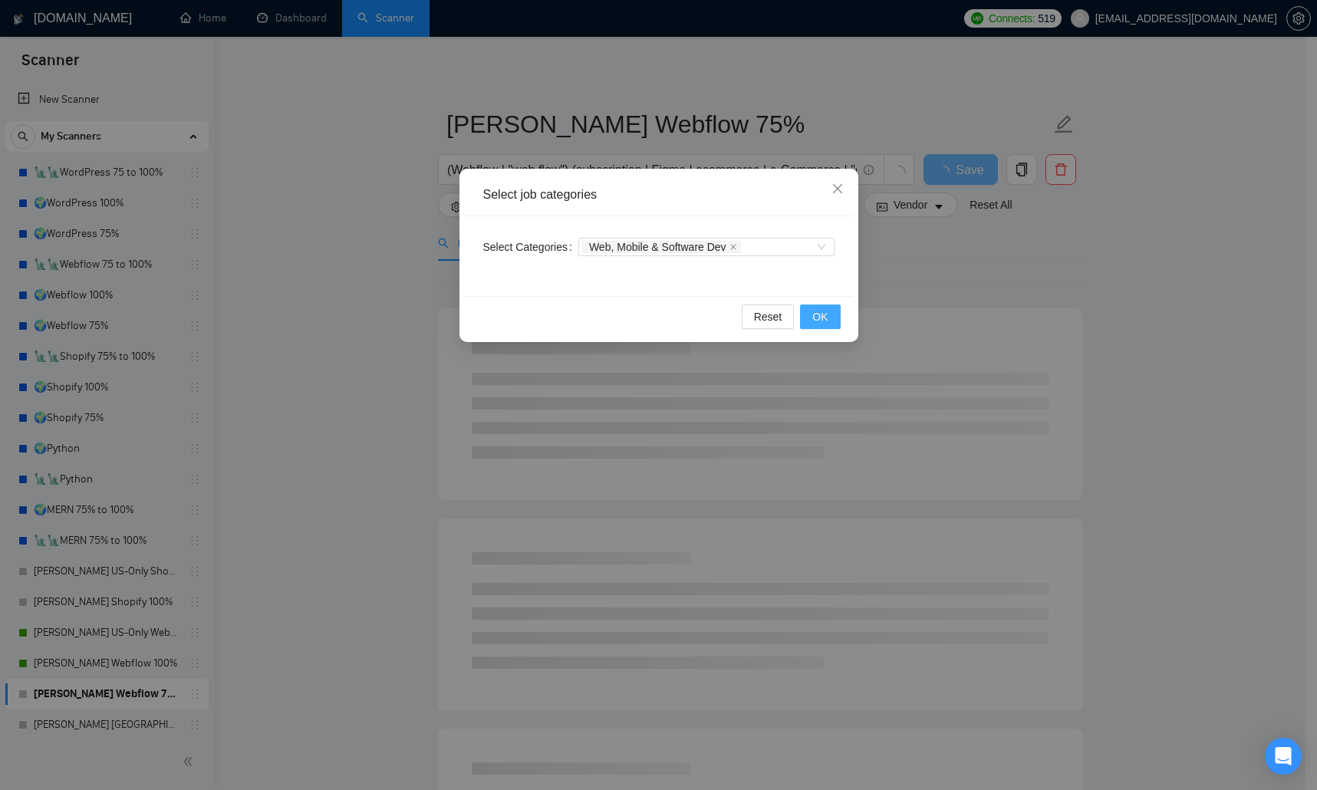
click at [817, 313] on span "OK" at bounding box center [820, 316] width 15 height 17
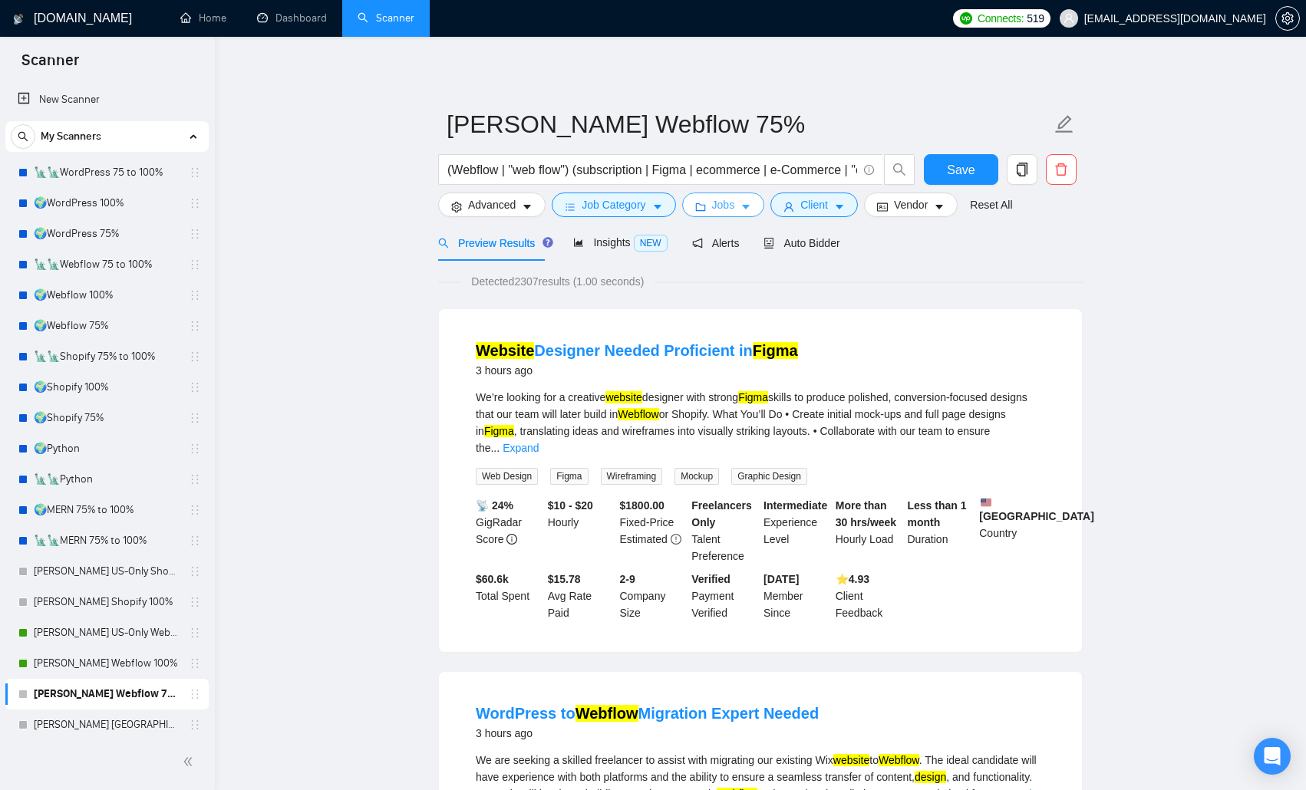
click at [724, 212] on span "Jobs" at bounding box center [723, 204] width 23 height 17
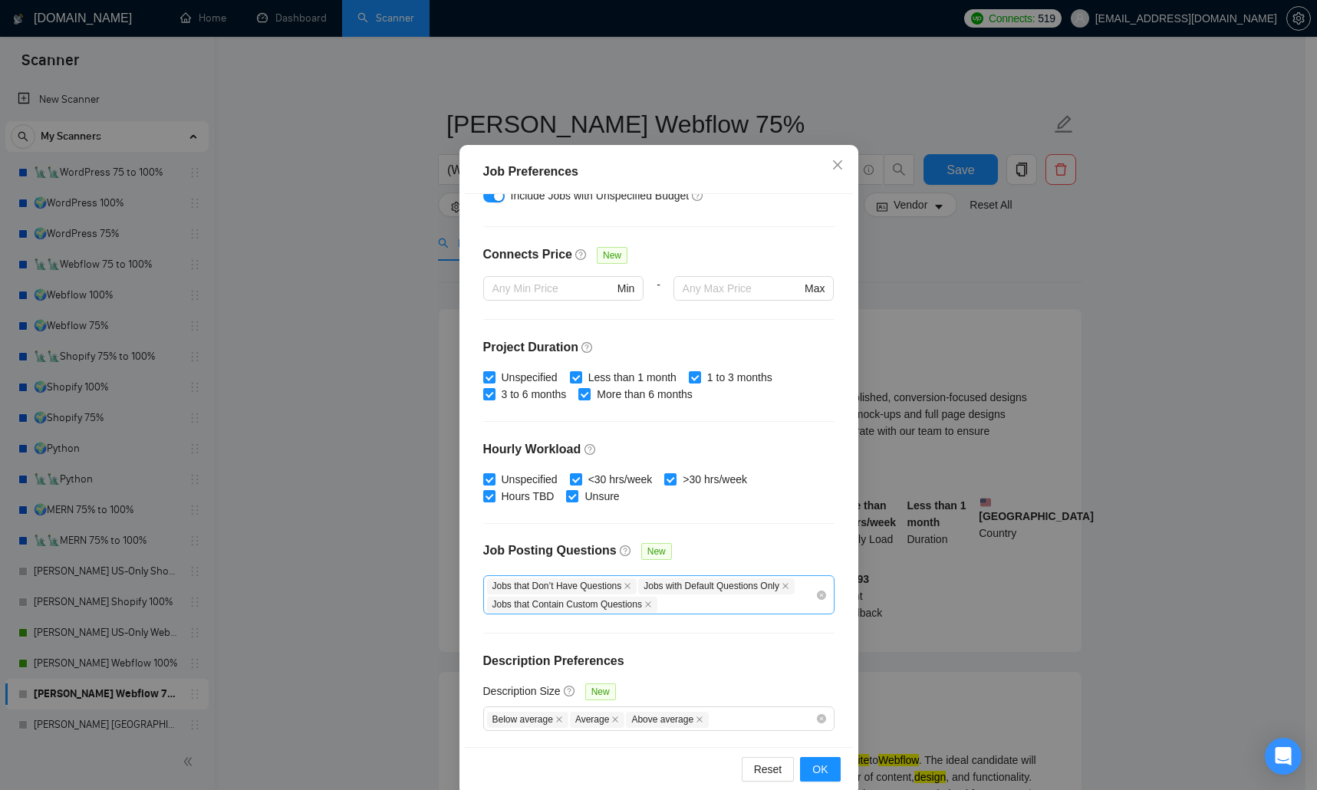
scroll to position [71, 0]
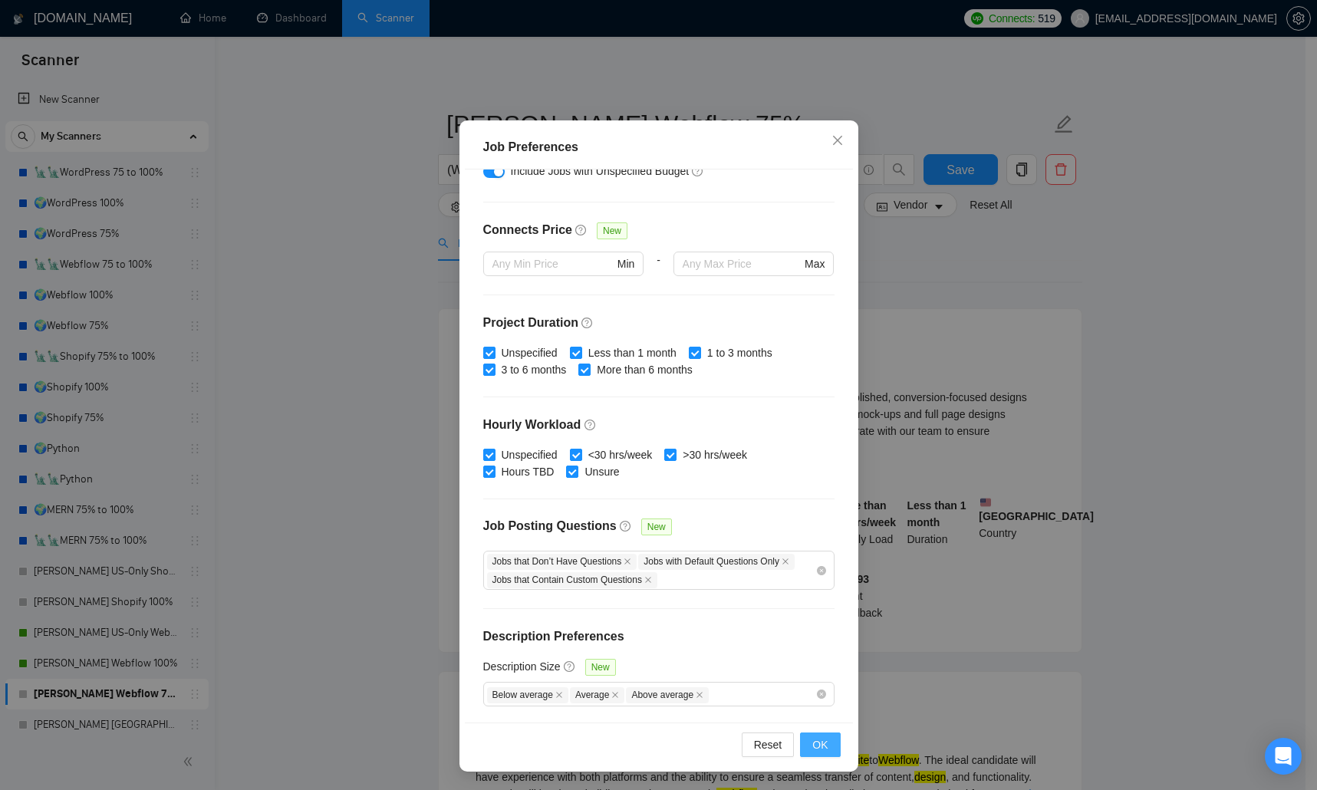
click at [813, 514] on span "OK" at bounding box center [820, 745] width 15 height 17
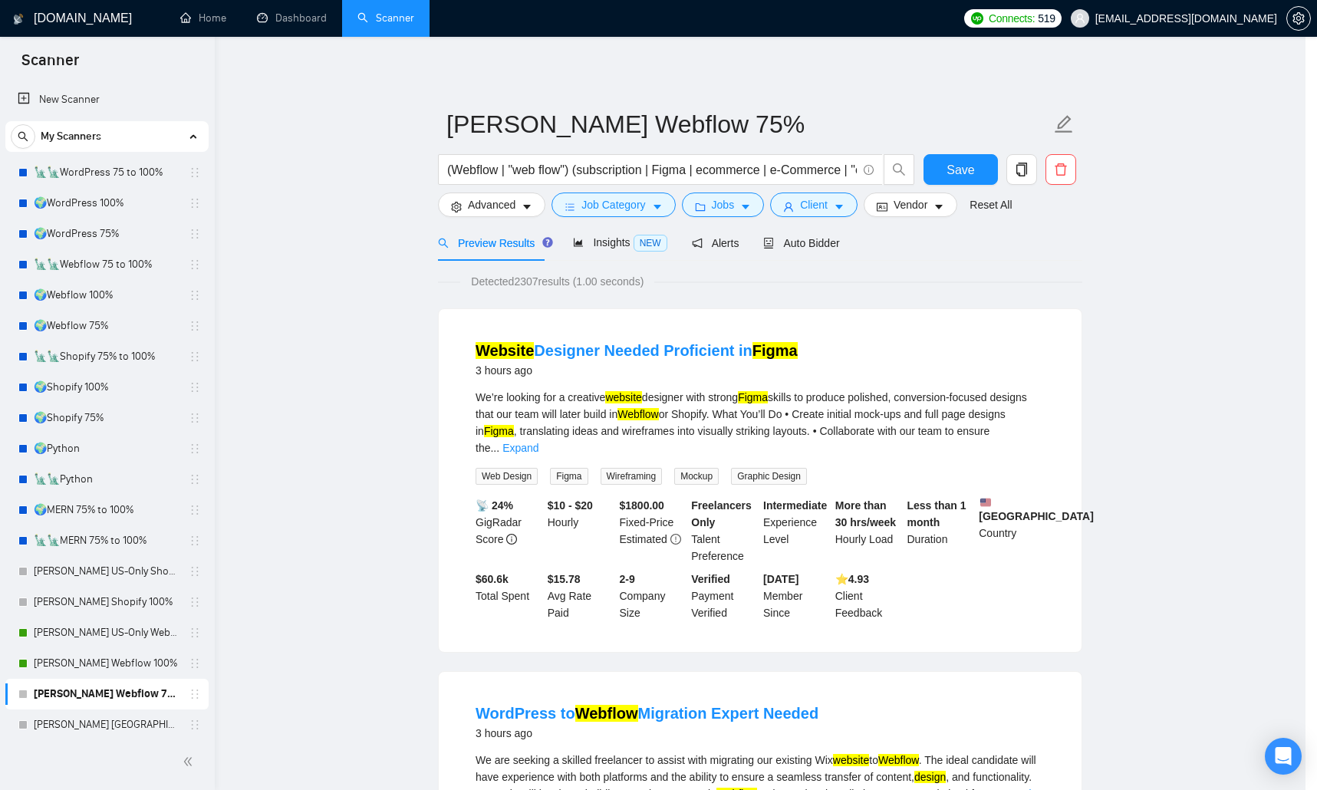
scroll to position [0, 0]
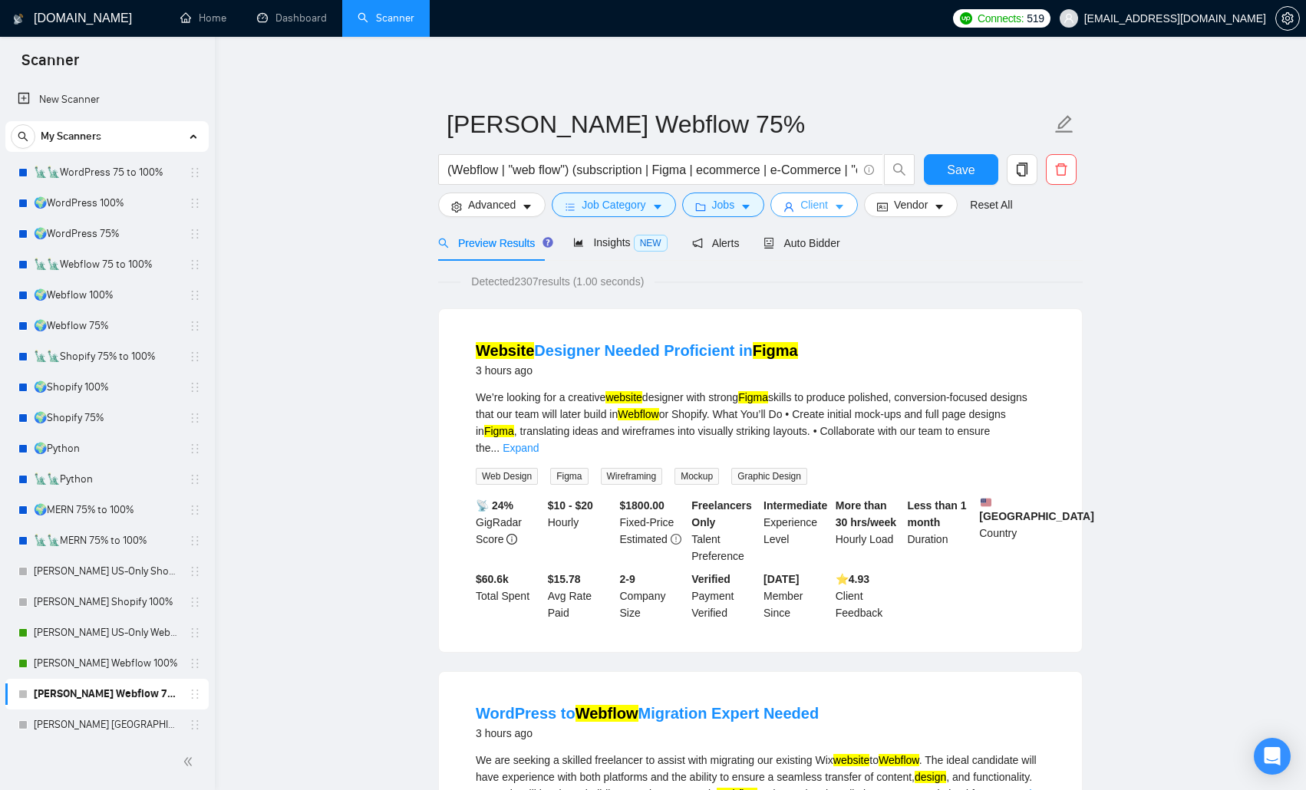
click at [816, 200] on span "Client" at bounding box center [814, 204] width 28 height 17
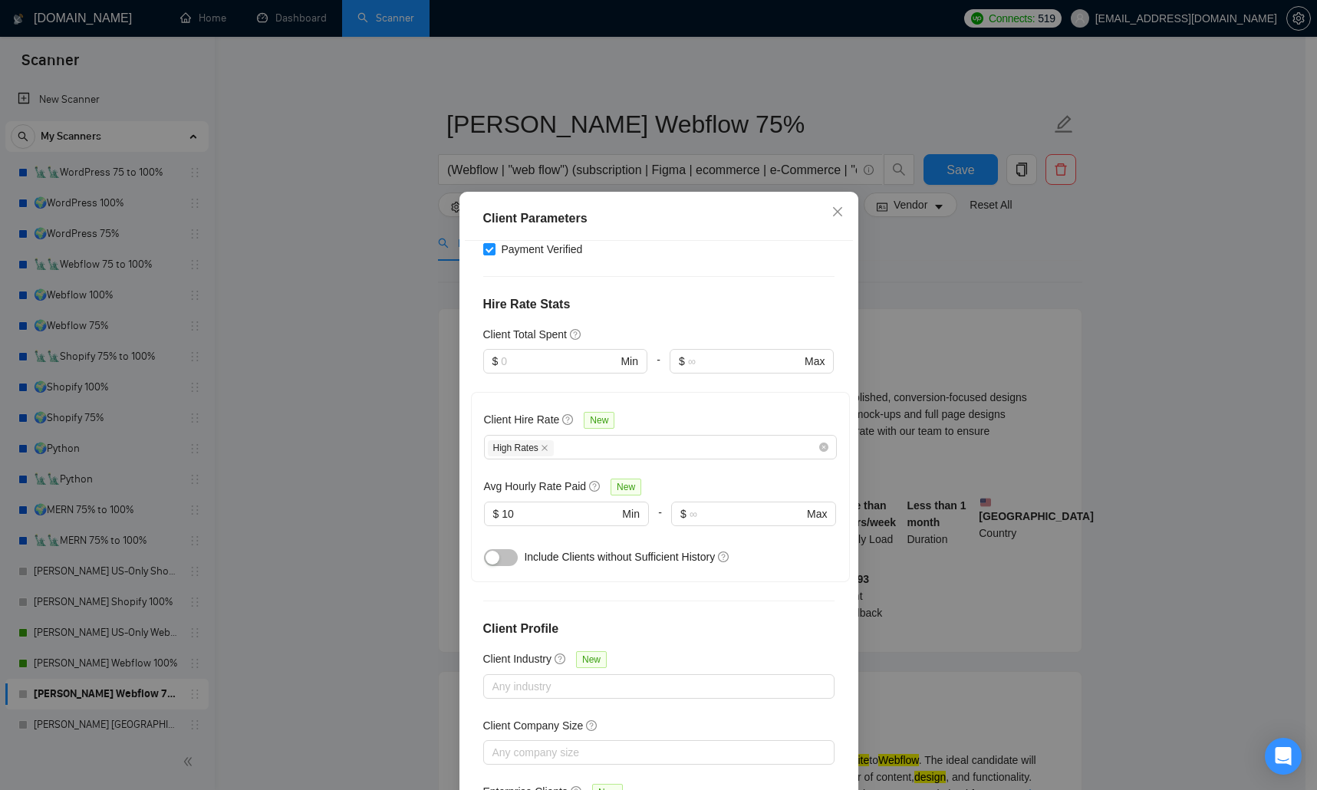
scroll to position [346, 0]
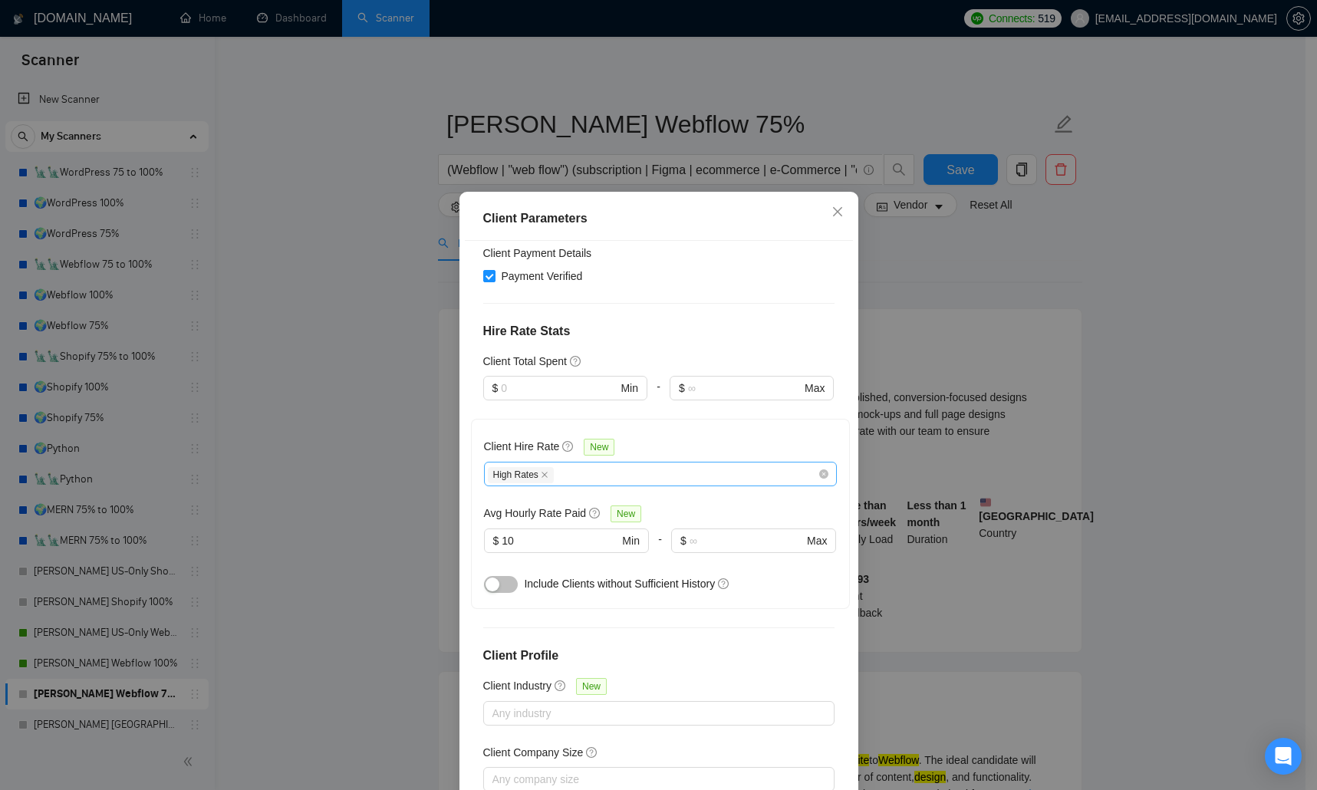
click at [621, 465] on div "High Rates" at bounding box center [653, 474] width 330 height 18
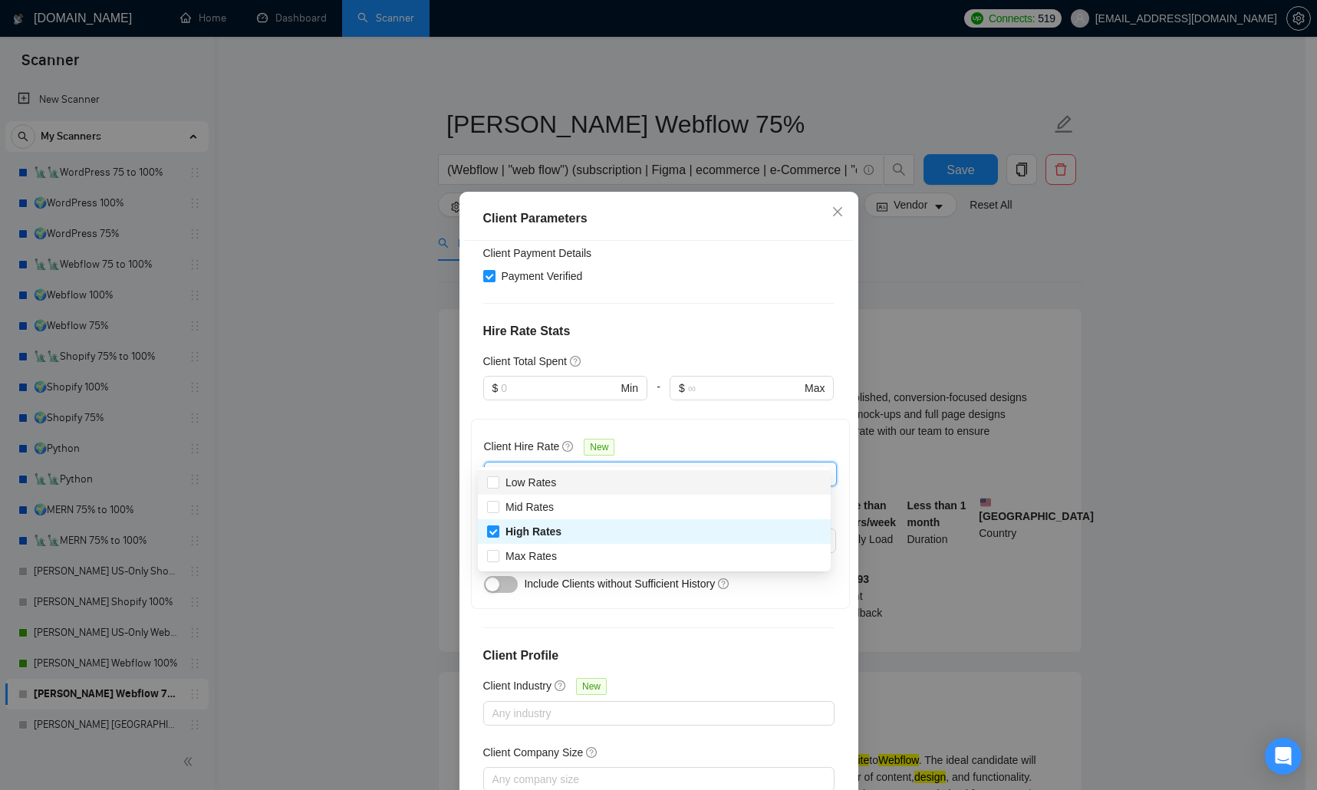
click at [656, 432] on div "Client Hire Rate New High Rates Avg Hourly Rate Paid New $ 10 Min - $ Max Inclu…" at bounding box center [660, 514] width 353 height 164
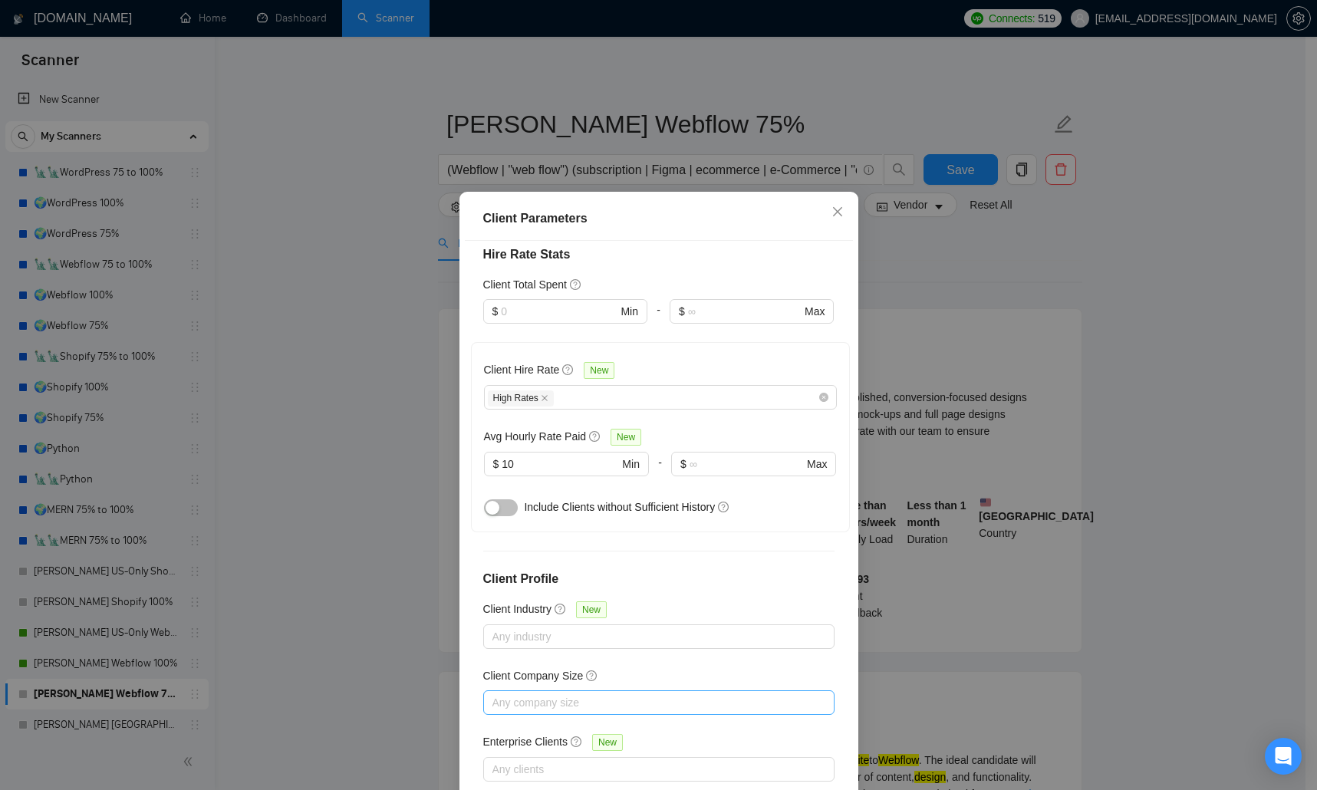
scroll to position [71, 0]
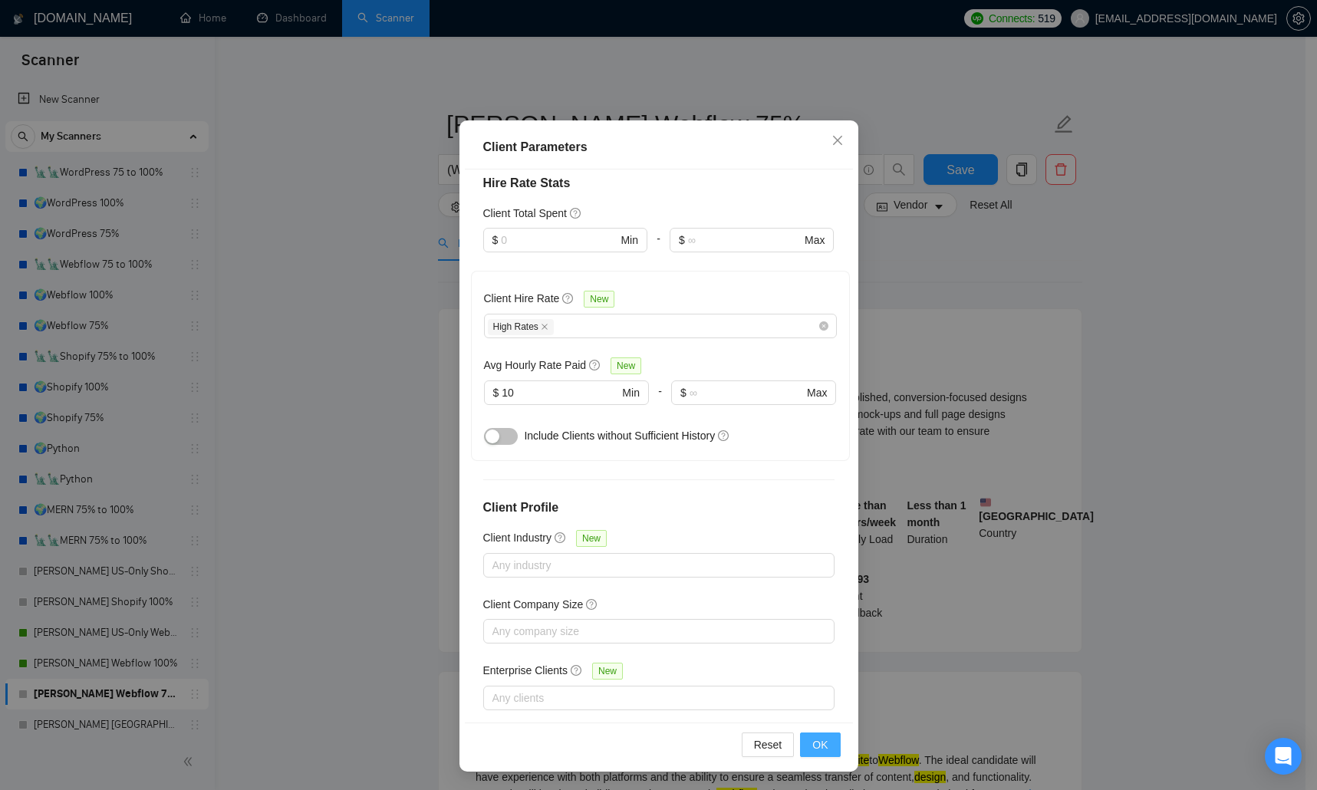
click at [814, 514] on span "OK" at bounding box center [820, 745] width 15 height 17
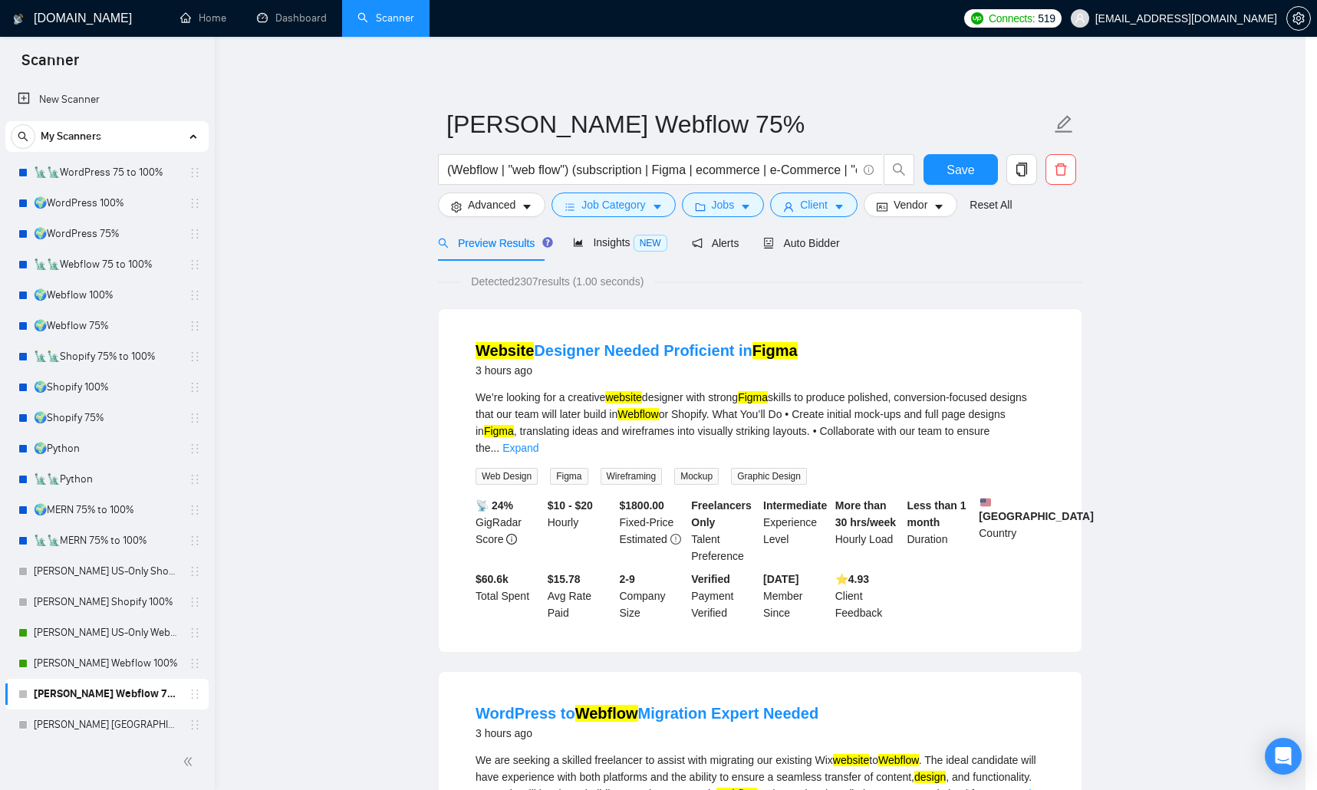
scroll to position [0, 0]
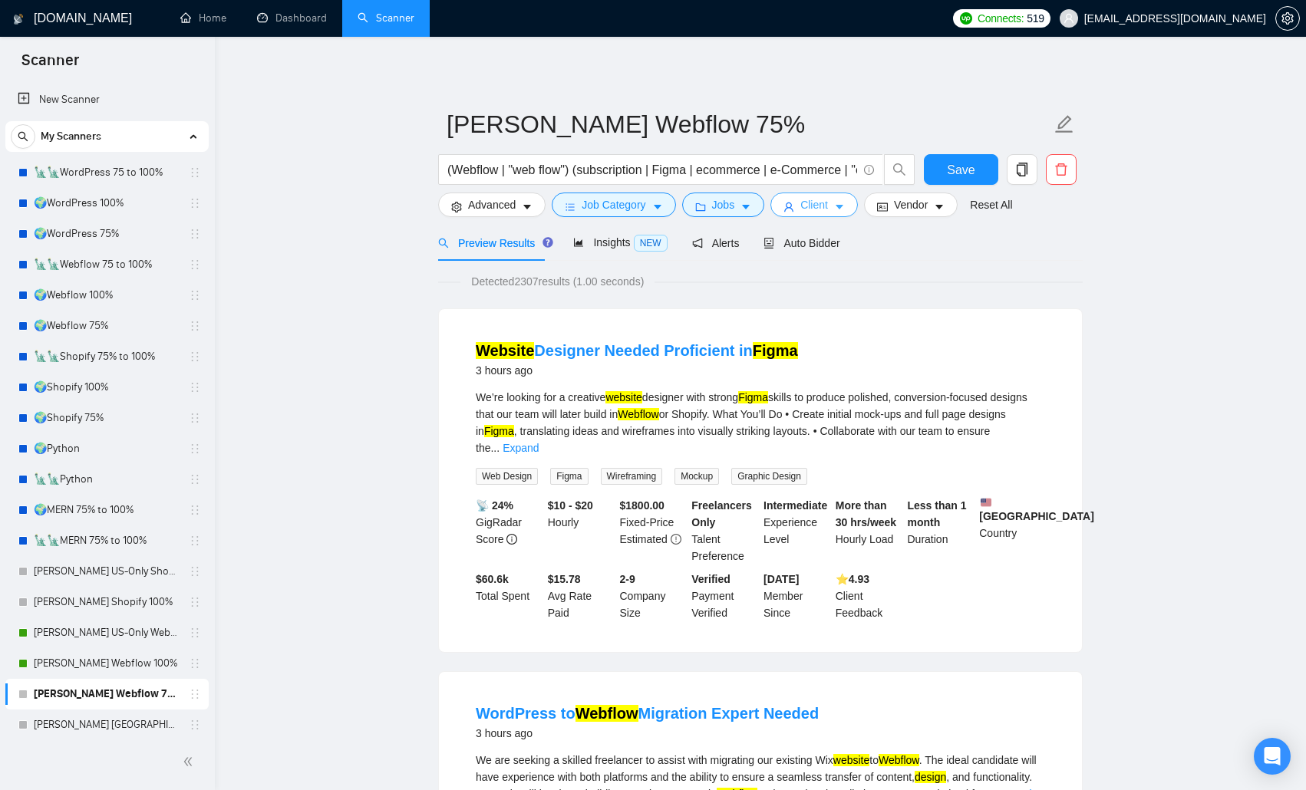
click at [820, 206] on span "Client" at bounding box center [814, 204] width 28 height 17
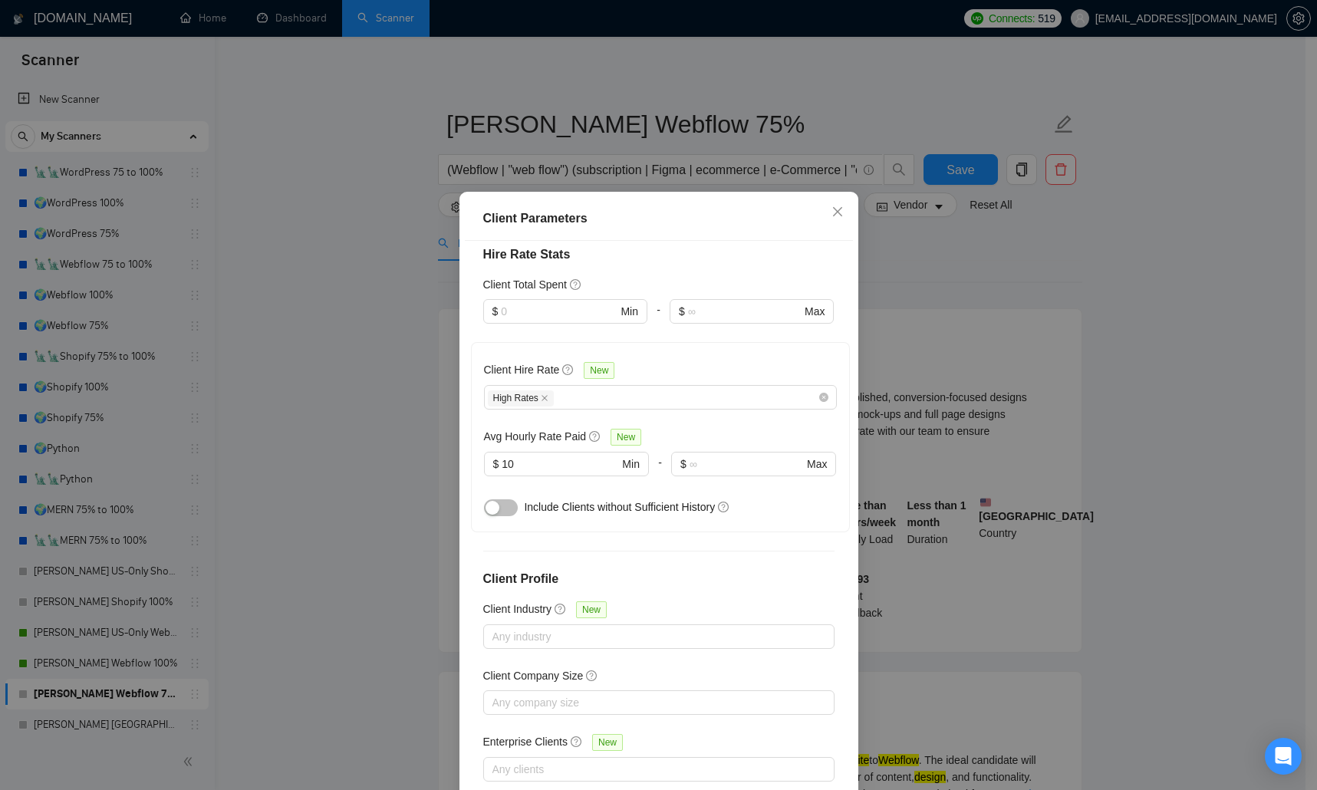
scroll to position [71, 0]
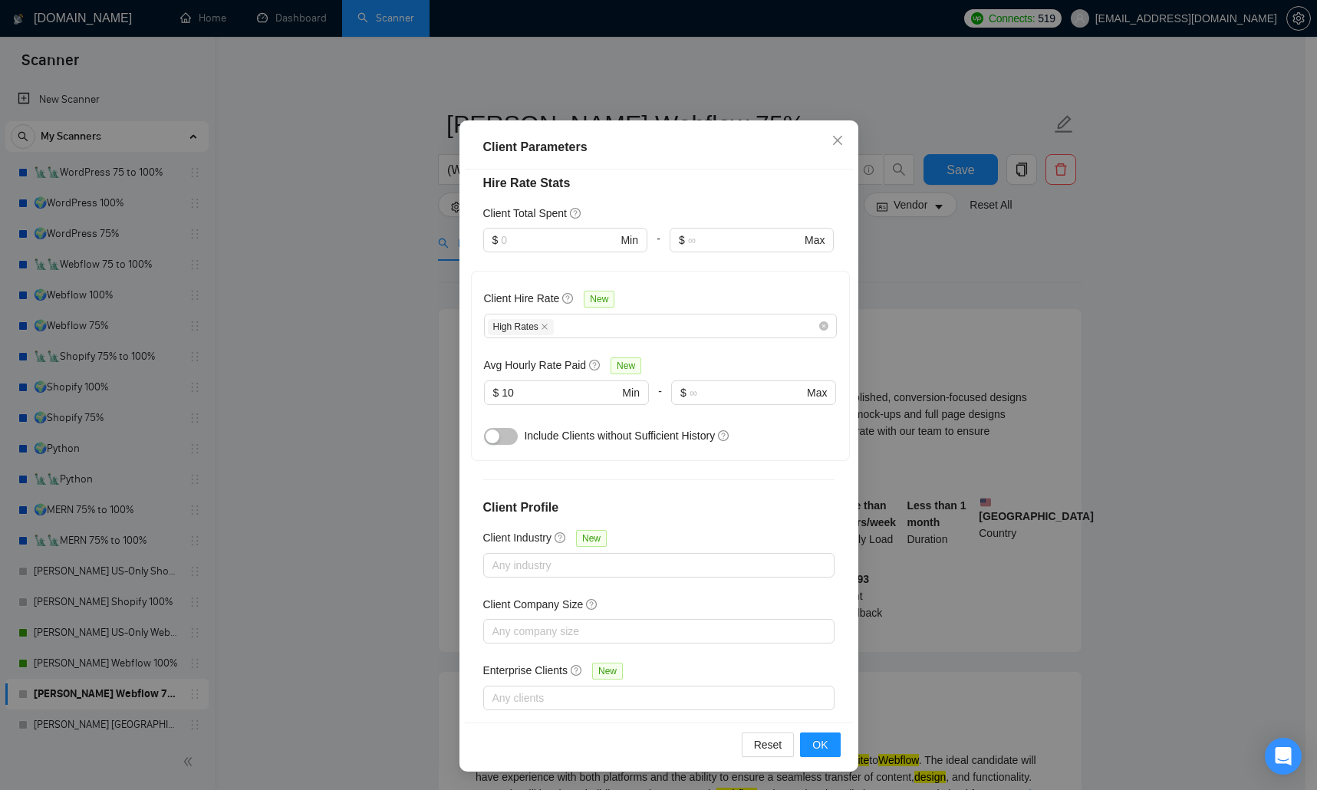
click at [344, 424] on div "Client Parameters Client Location Include Client Countries Select Exclude Clien…" at bounding box center [658, 395] width 1317 height 790
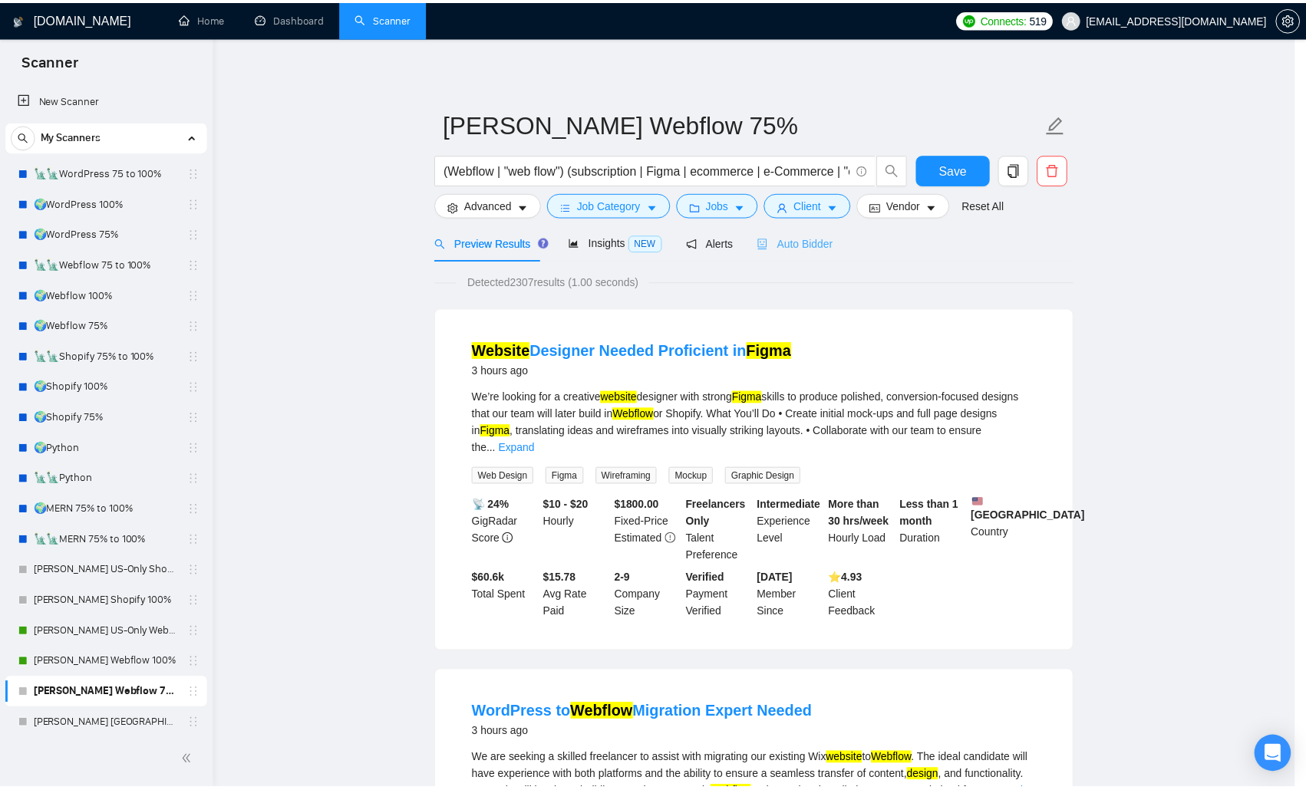
scroll to position [0, 0]
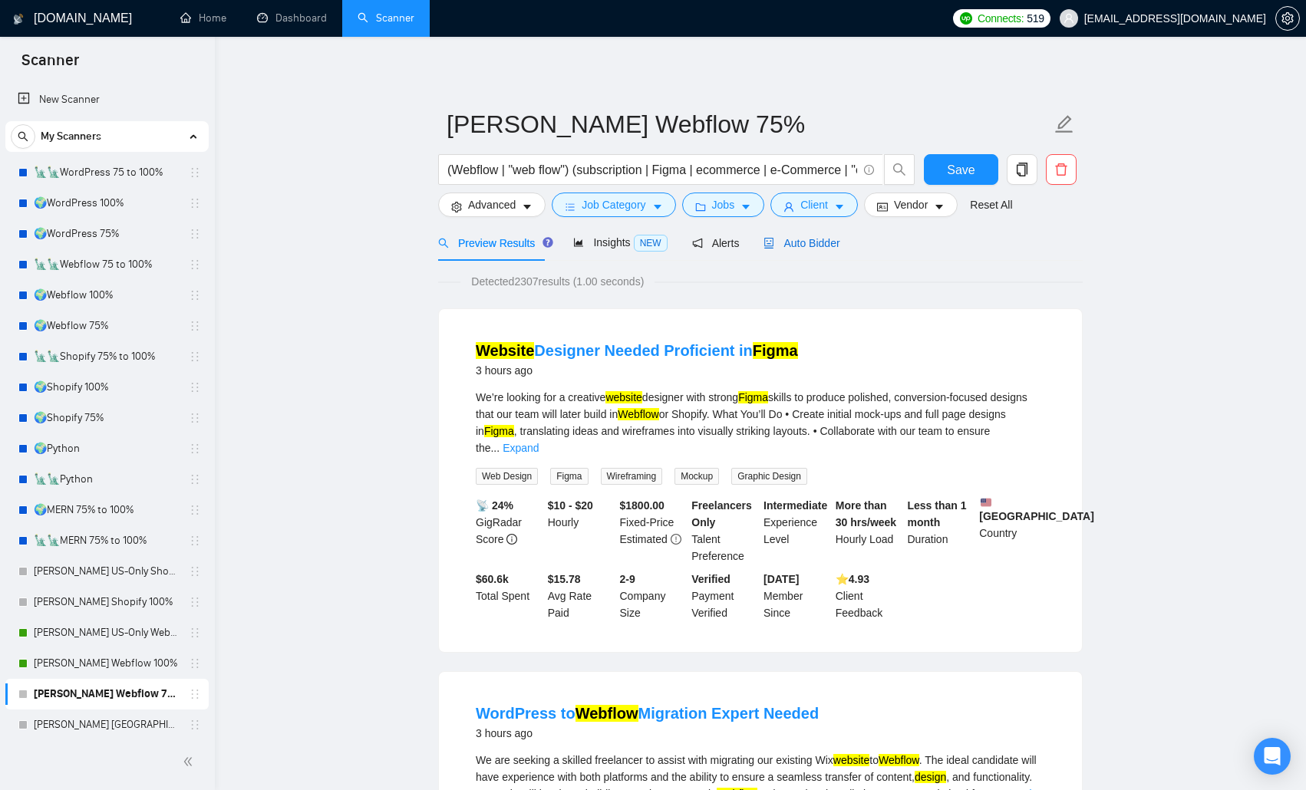
click at [797, 242] on span "Auto Bidder" at bounding box center [801, 243] width 76 height 12
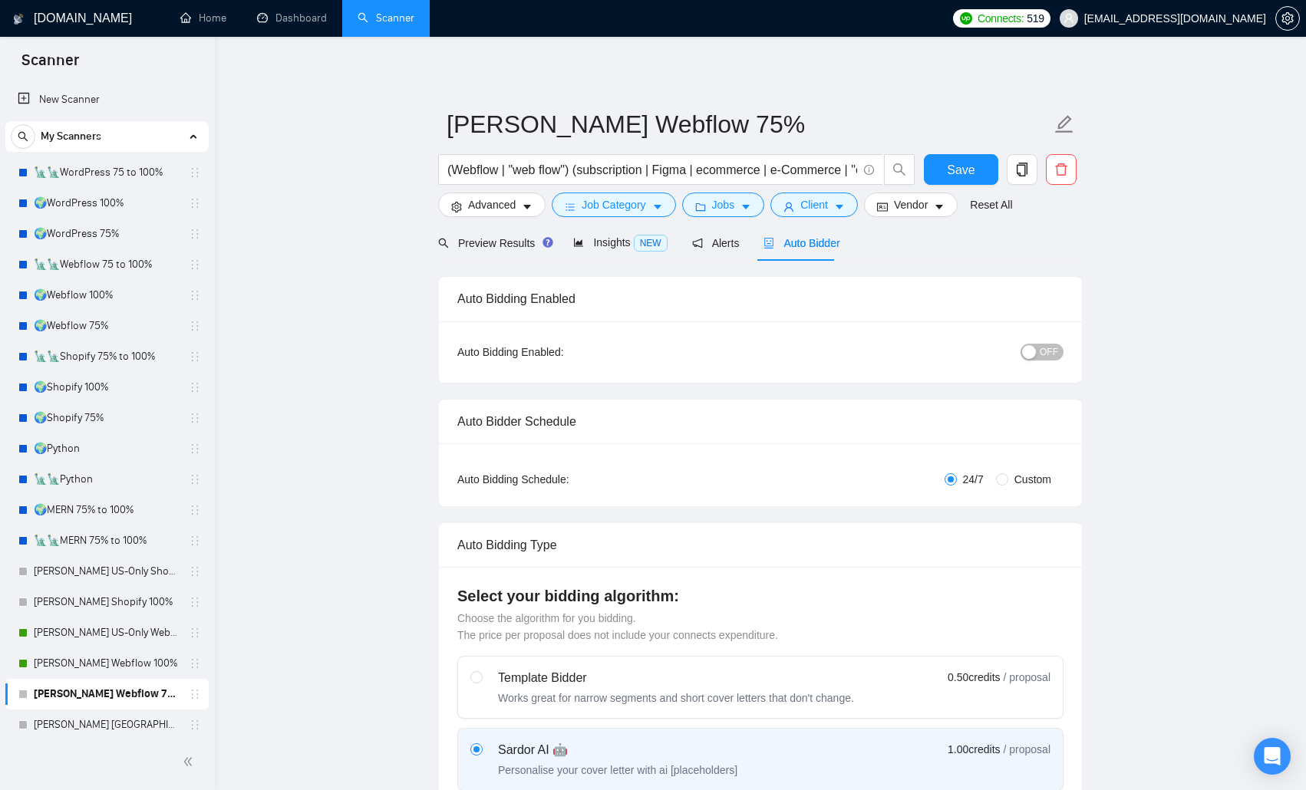
radio input "false"
radio input "true"
checkbox input "true"
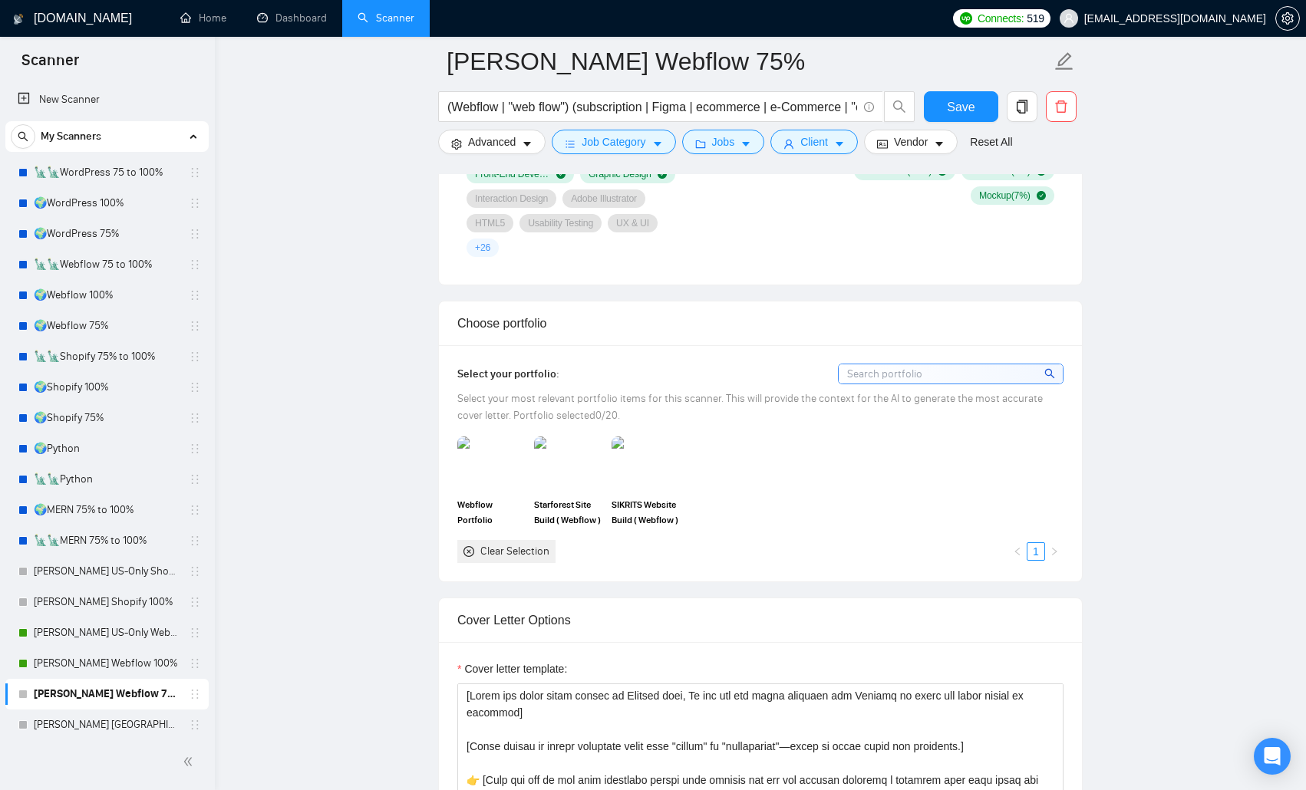
scroll to position [1535, 0]
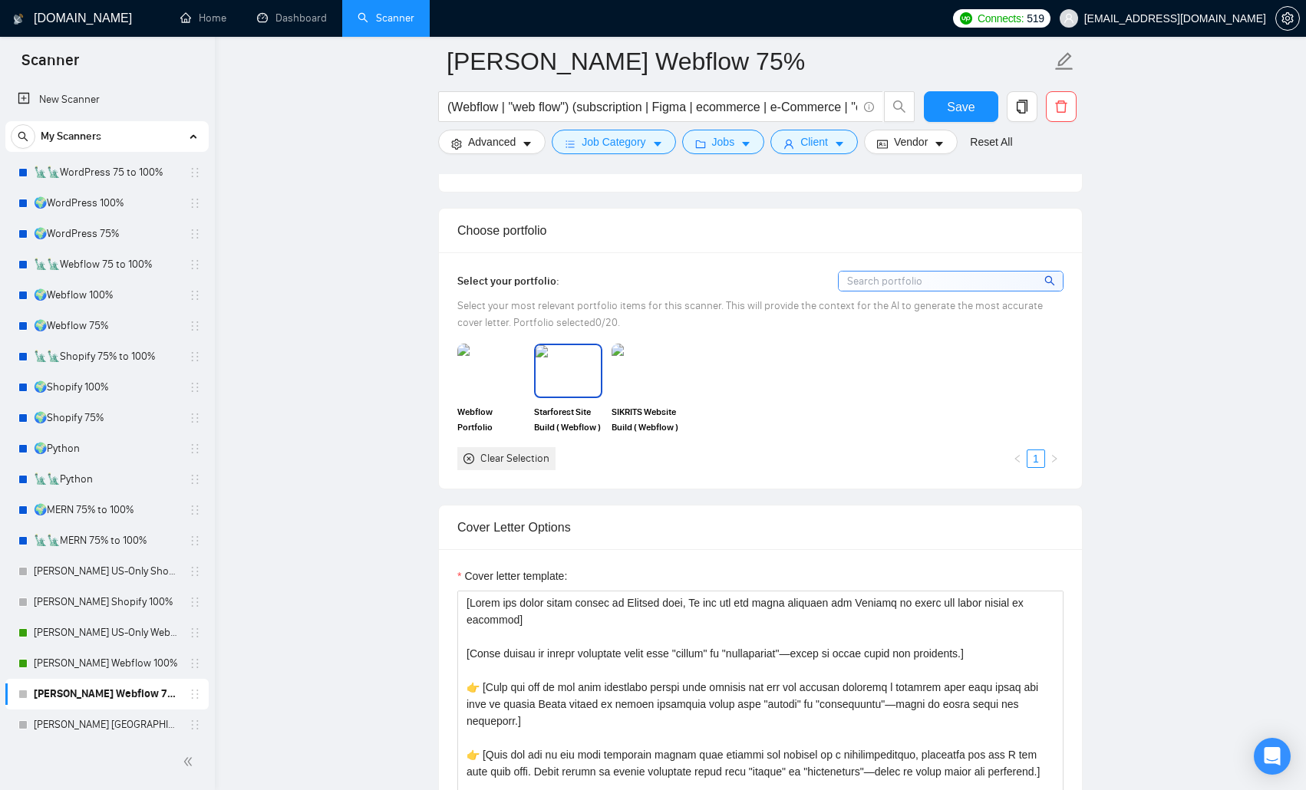
click at [561, 358] on img at bounding box center [568, 370] width 64 height 51
click at [666, 359] on img at bounding box center [645, 370] width 64 height 51
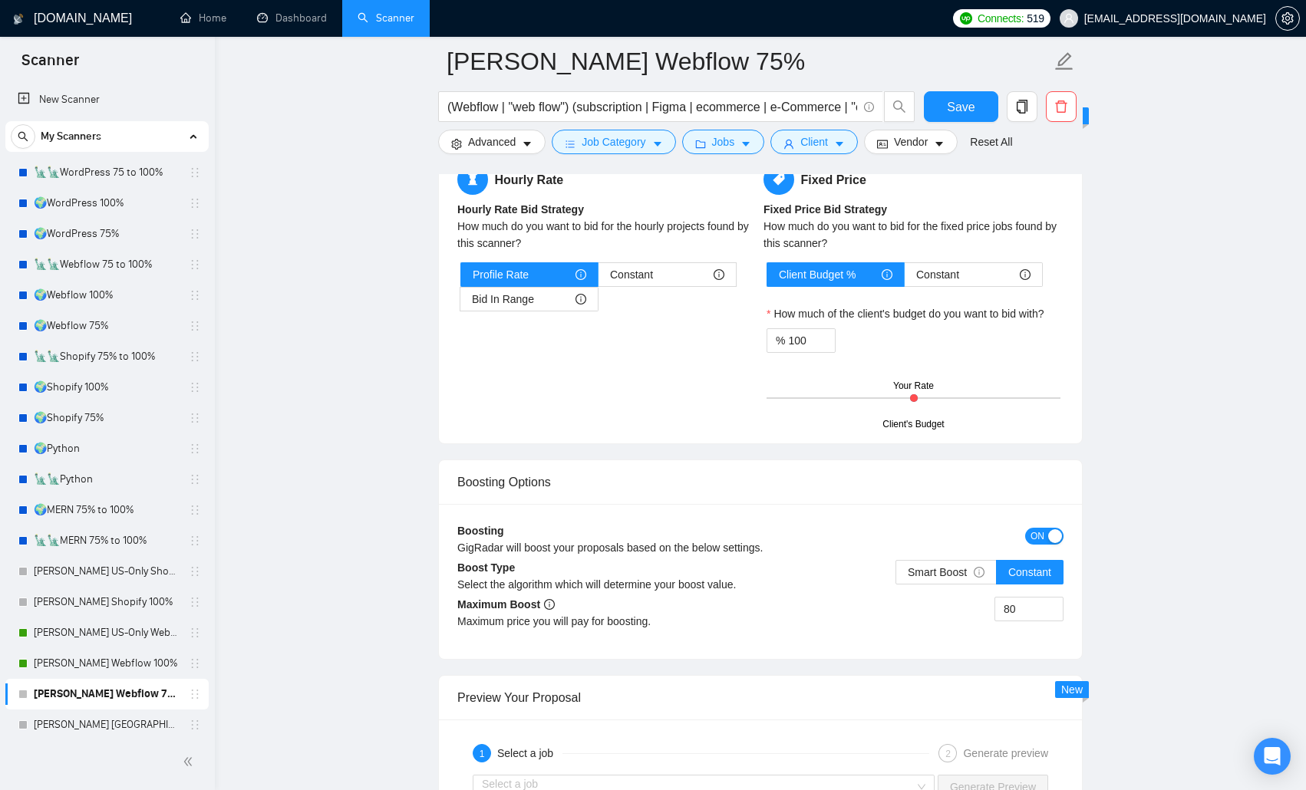
scroll to position [2762, 0]
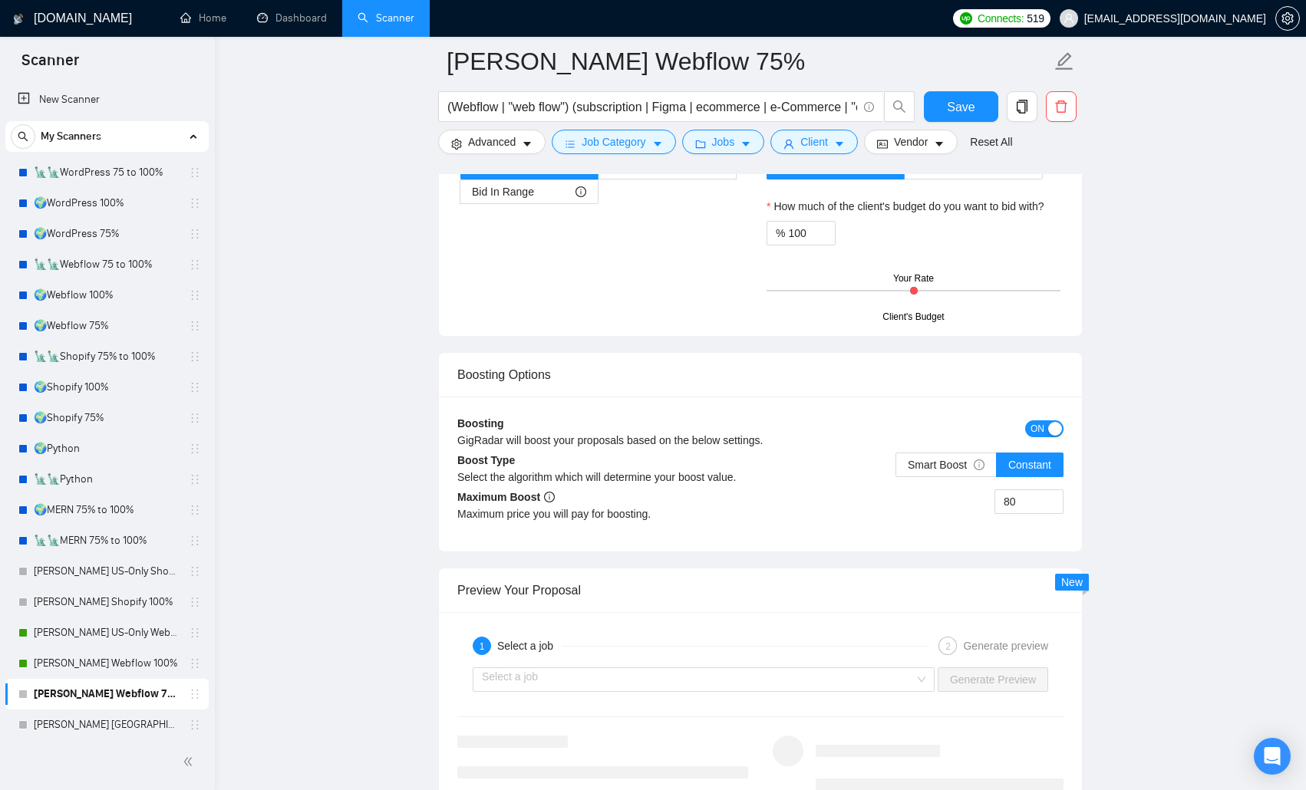
click at [938, 420] on button "ON" at bounding box center [1044, 428] width 38 height 17
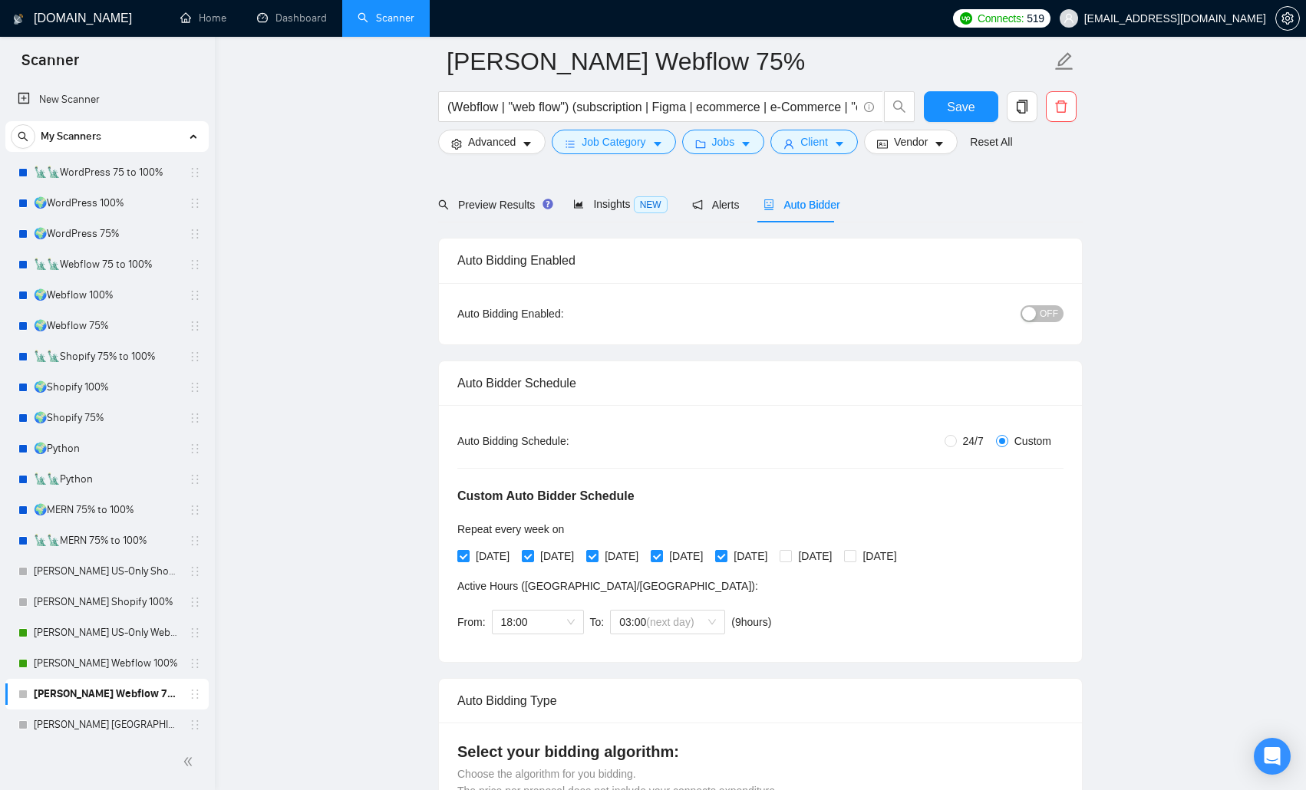
scroll to position [0, 0]
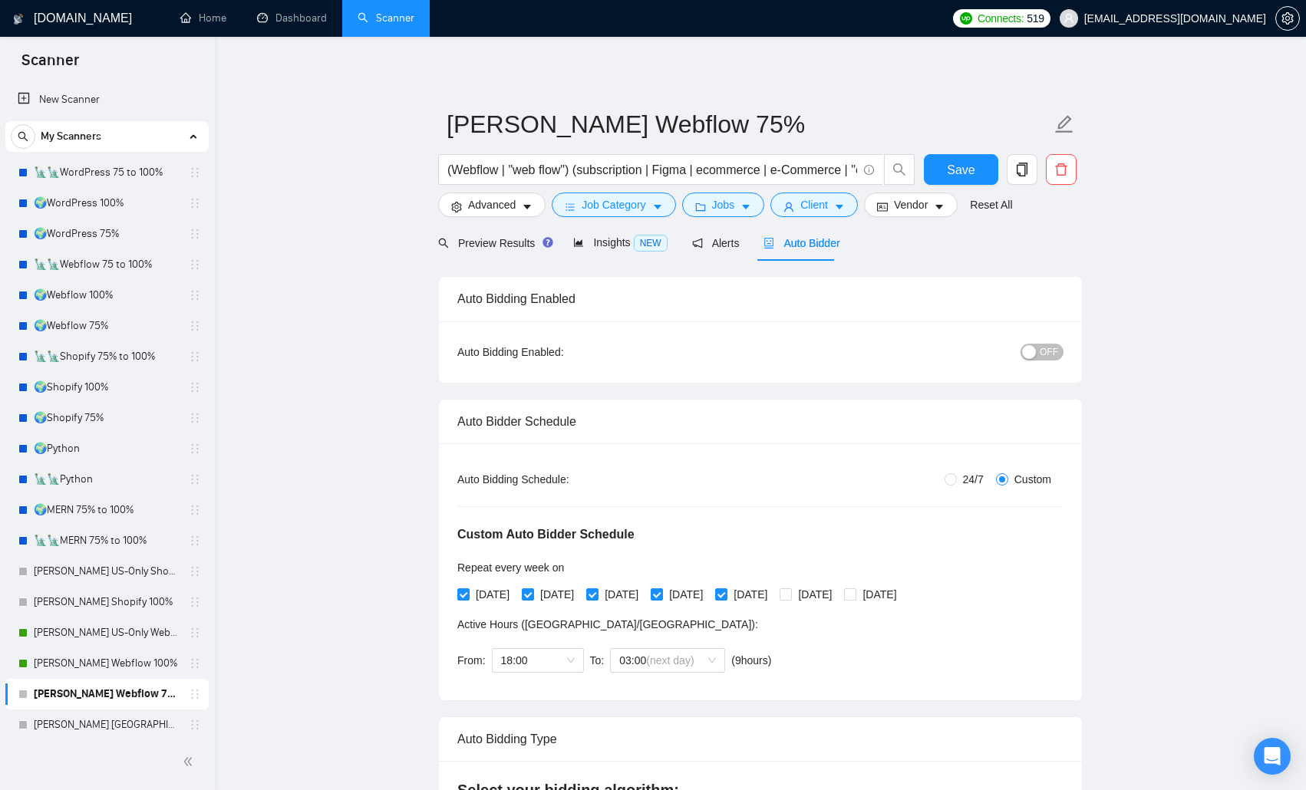
click at [938, 358] on span "OFF" at bounding box center [1049, 352] width 18 height 17
click at [938, 157] on button "Save" at bounding box center [961, 169] width 74 height 31
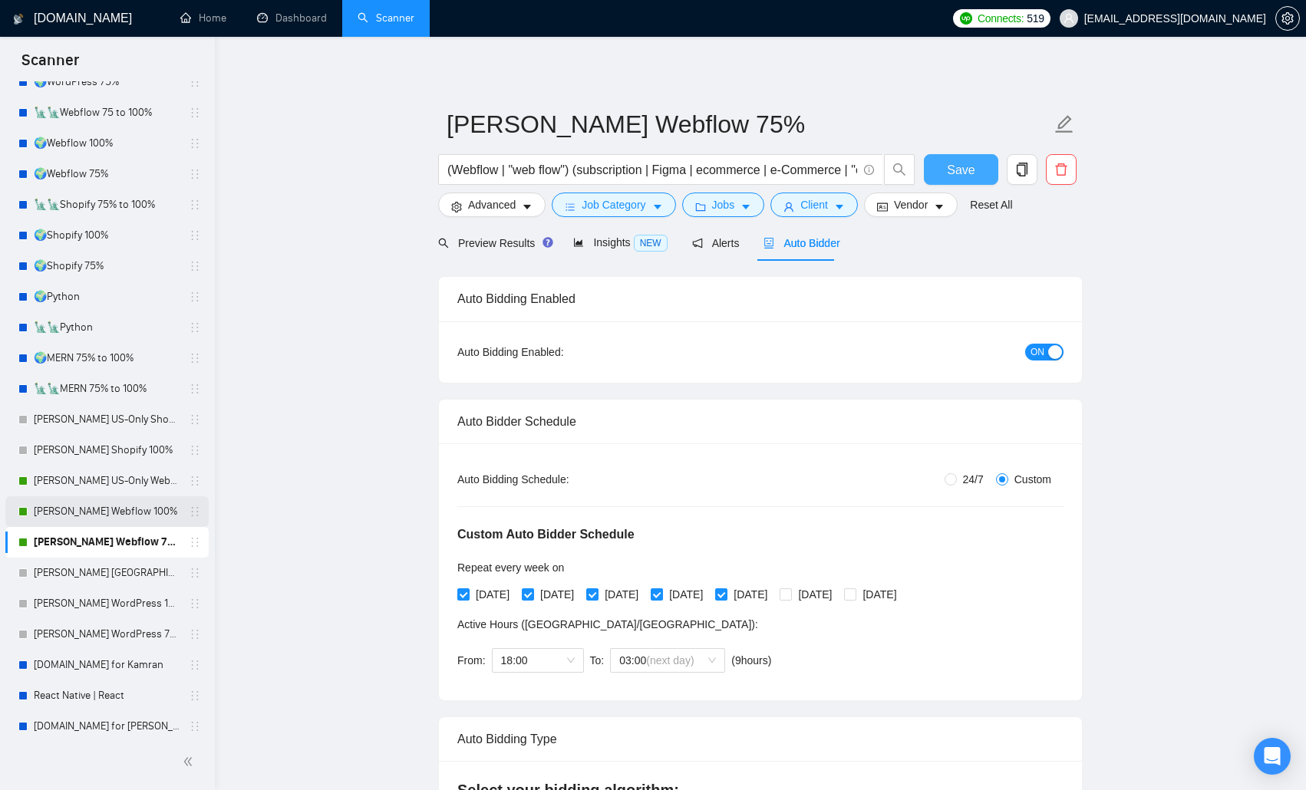
scroll to position [153, 0]
click at [135, 514] on link "[PERSON_NAME] WordPress 100%" at bounding box center [107, 602] width 146 height 31
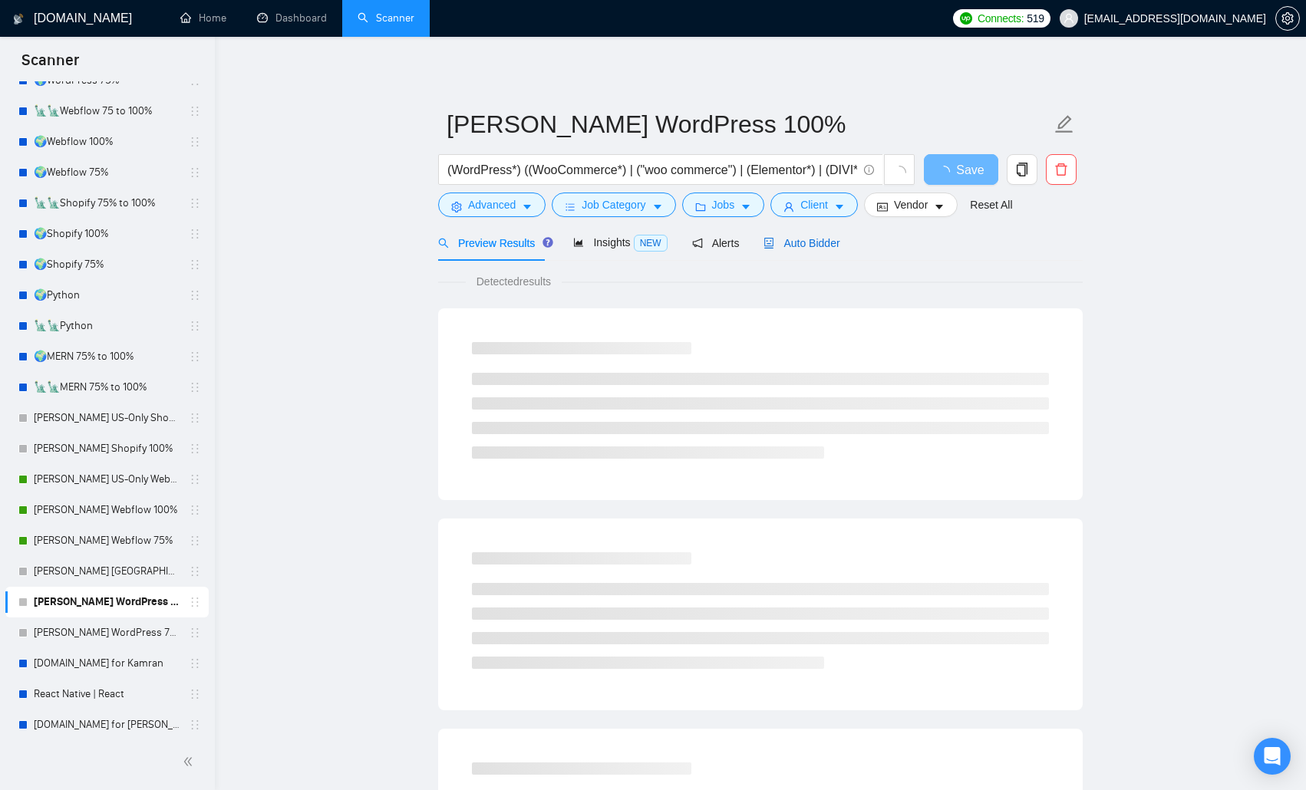
click at [809, 249] on span "Auto Bidder" at bounding box center [801, 243] width 76 height 12
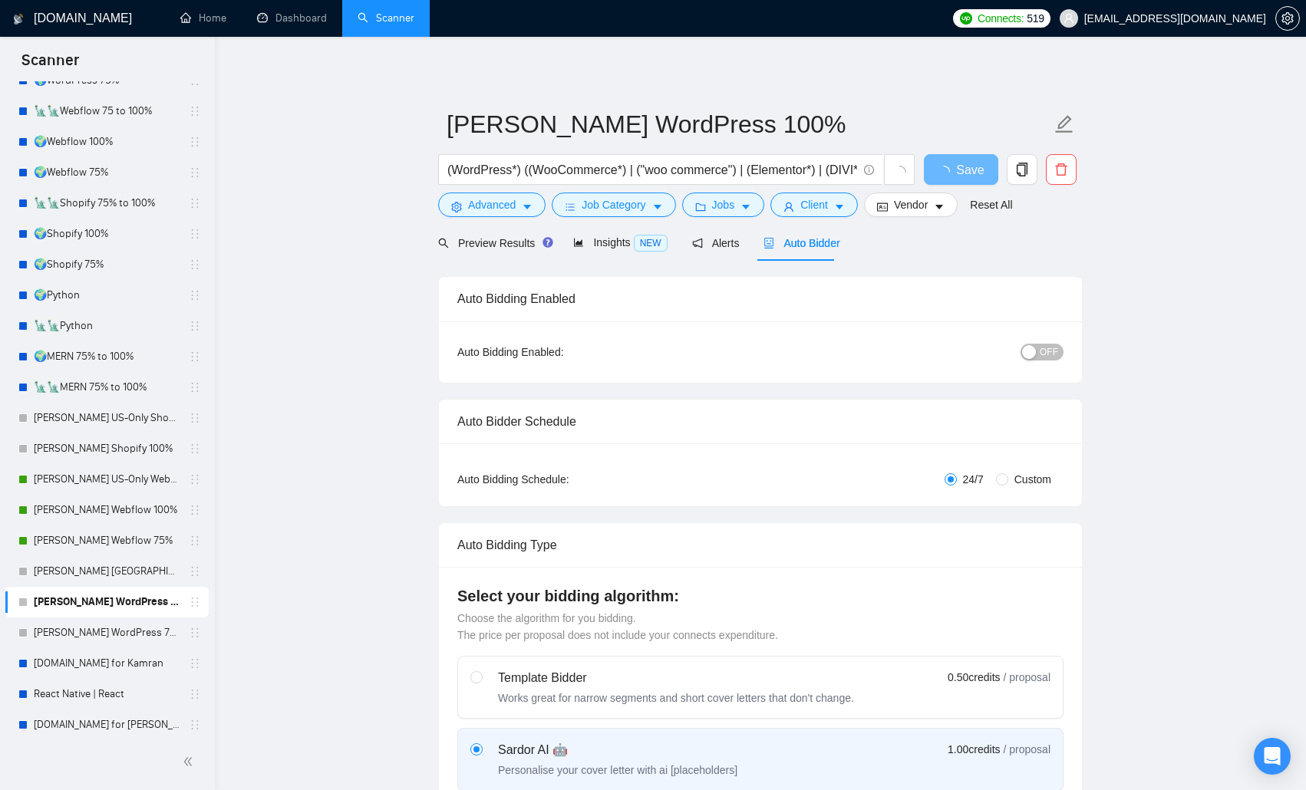
radio input "false"
radio input "true"
checkbox input "true"
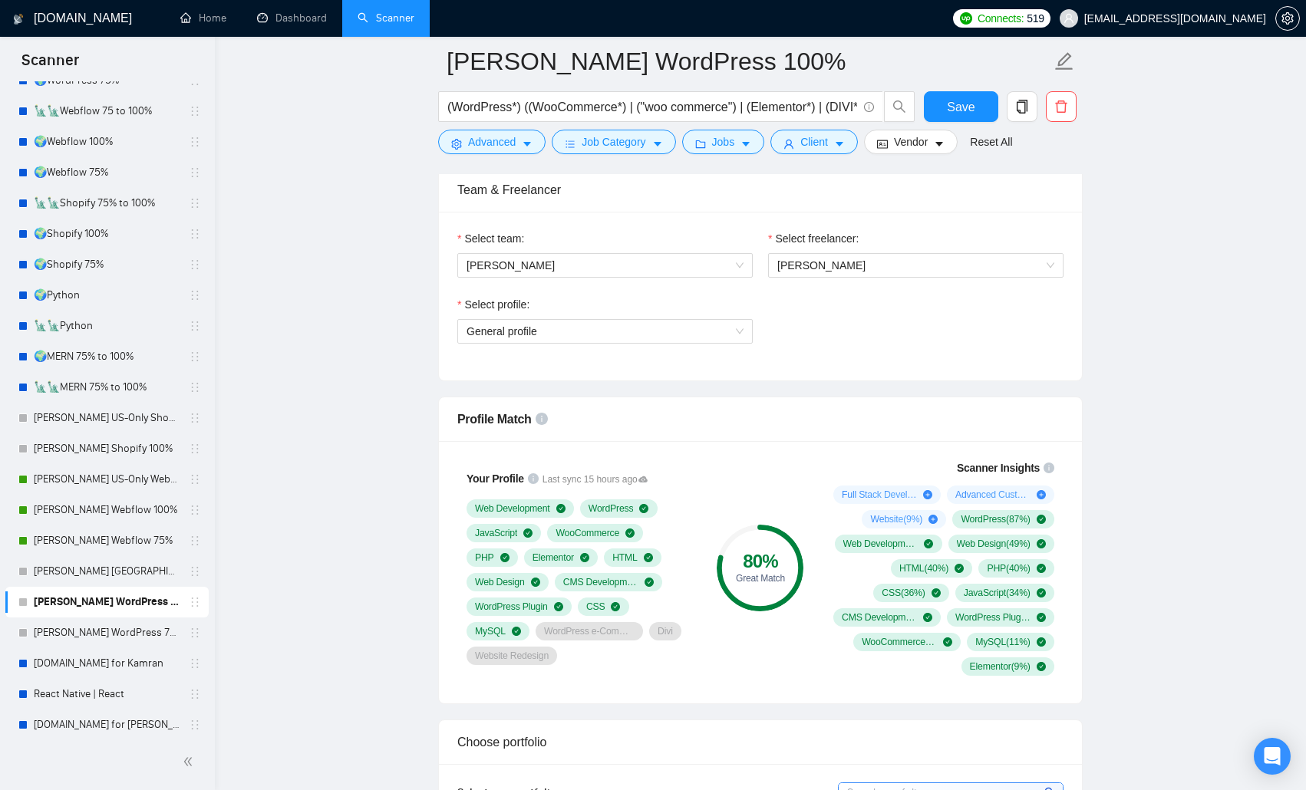
scroll to position [997, 0]
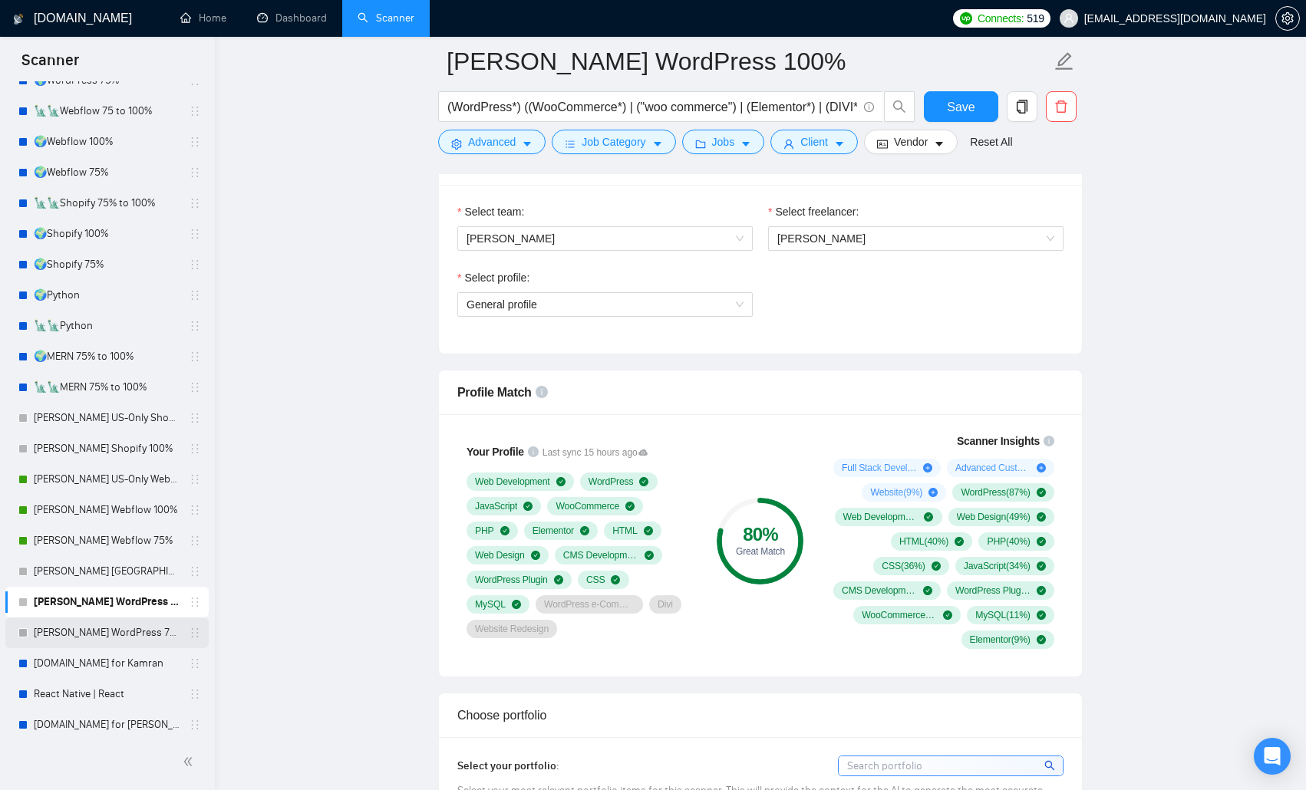
click at [103, 514] on link "[PERSON_NAME] WordPress 75%" at bounding box center [107, 633] width 146 height 31
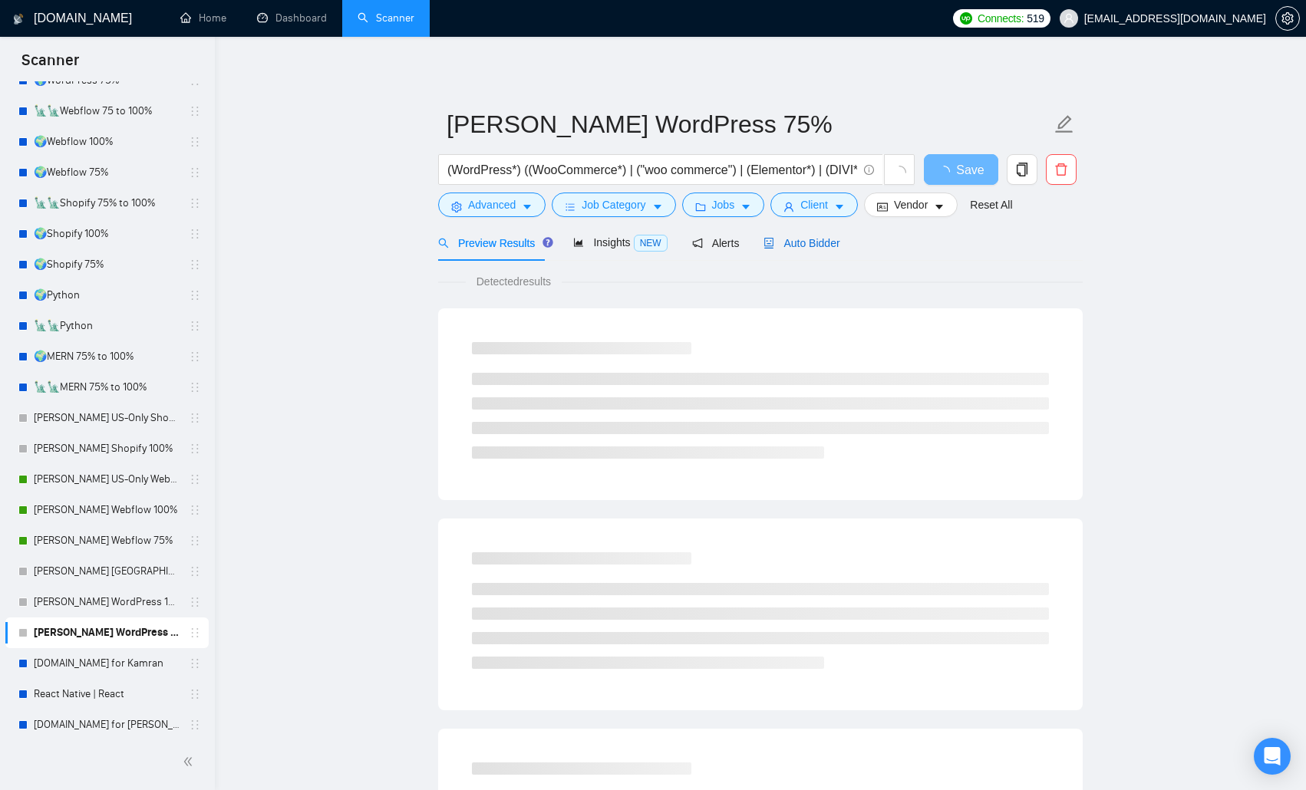
click at [819, 245] on span "Auto Bidder" at bounding box center [801, 243] width 76 height 12
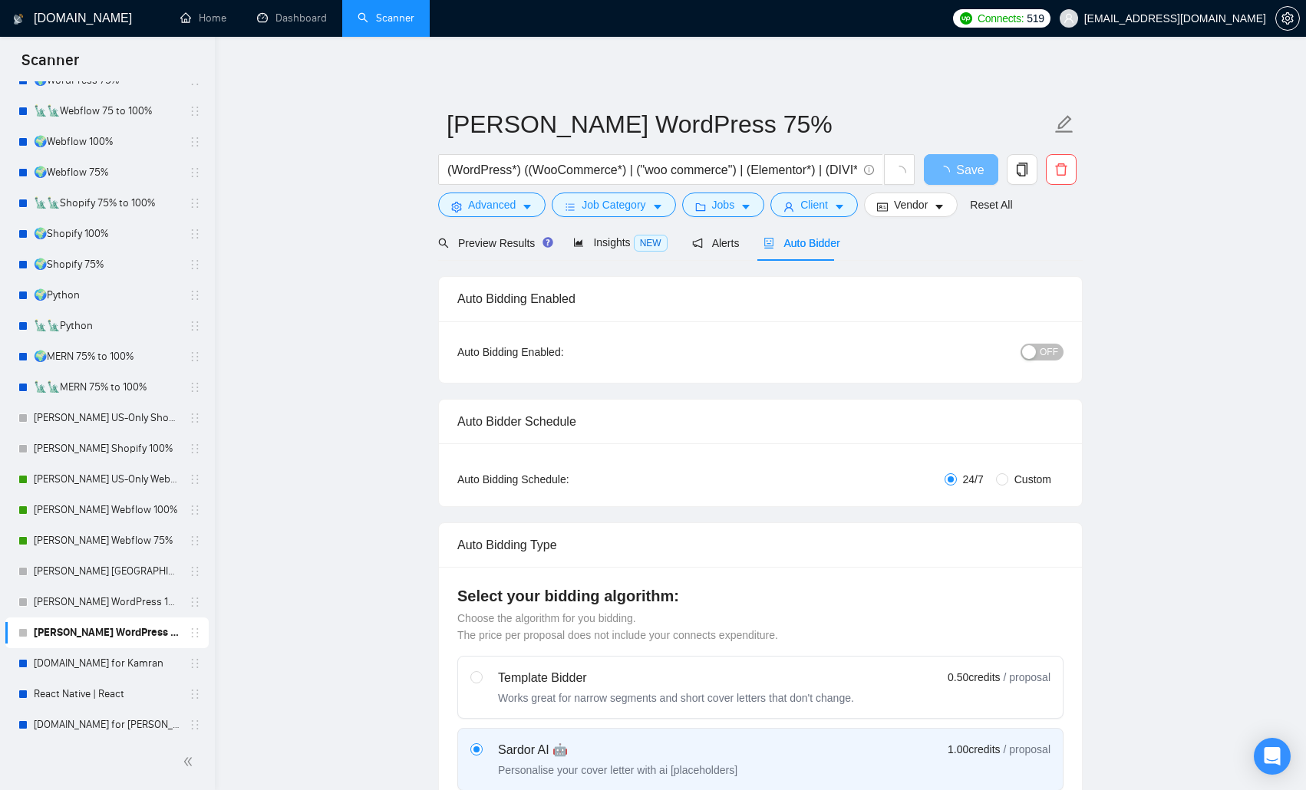
radio input "false"
radio input "true"
checkbox input "true"
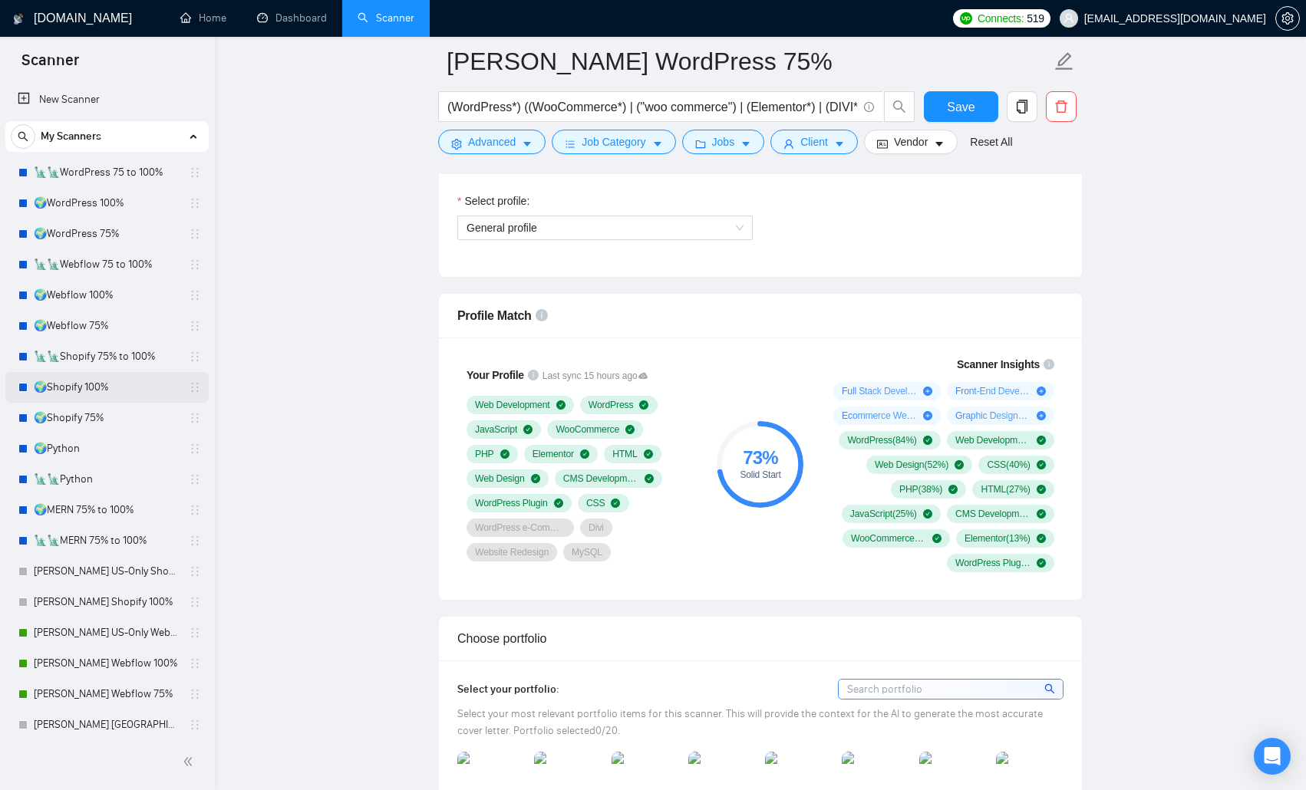
click at [104, 388] on link "🌍Shopify 100%" at bounding box center [107, 387] width 146 height 31
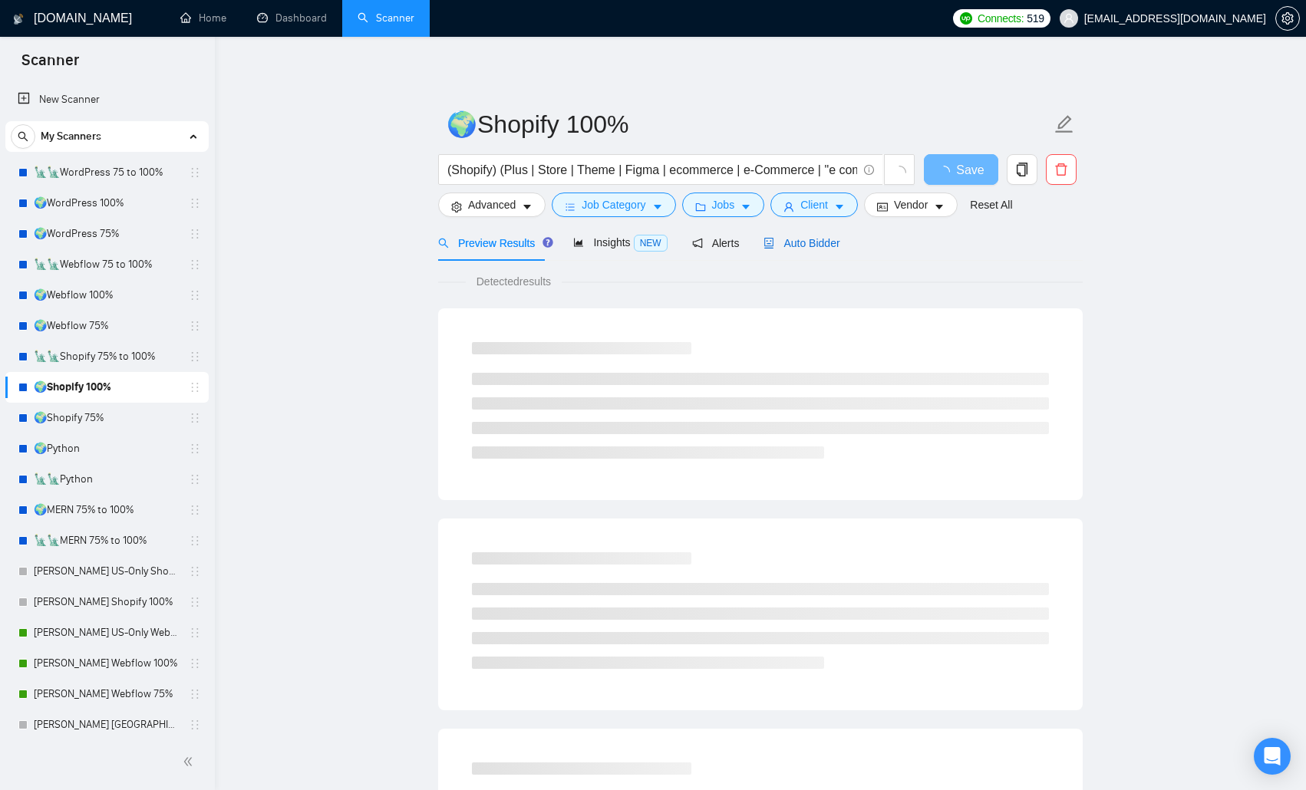
click at [816, 240] on span "Auto Bidder" at bounding box center [801, 243] width 76 height 12
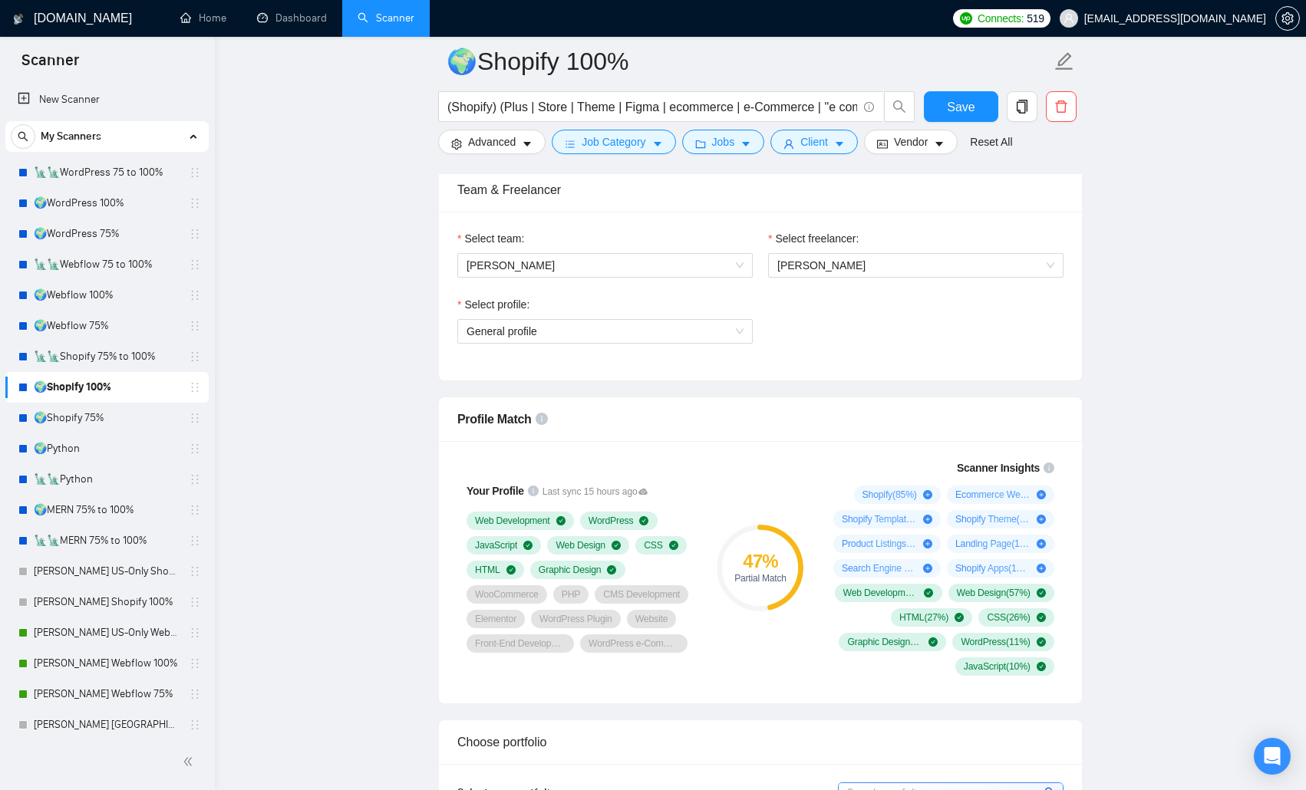
scroll to position [997, 0]
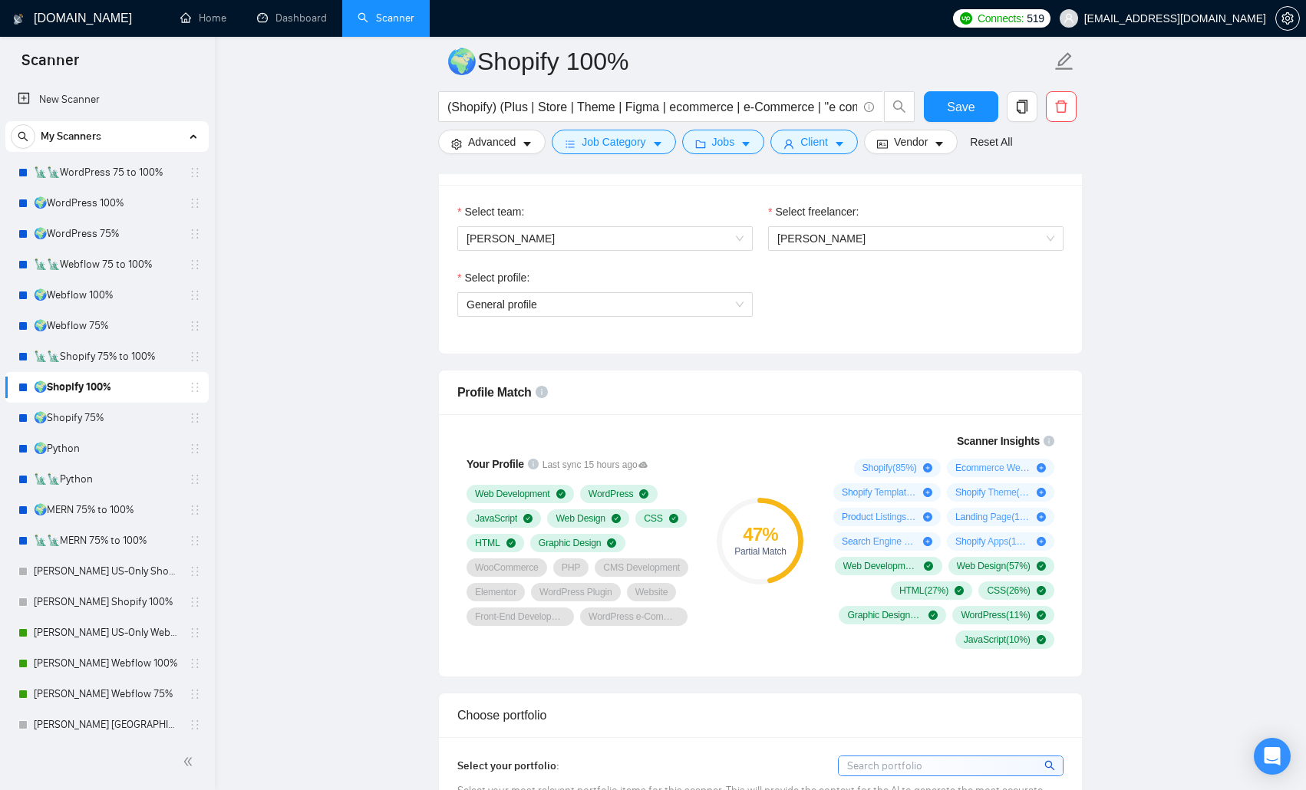
drag, startPoint x: 130, startPoint y: 357, endPoint x: 781, endPoint y: 460, distance: 658.8
click at [130, 357] on link "🗽🗽Shopify 75% to 100%" at bounding box center [107, 356] width 146 height 31
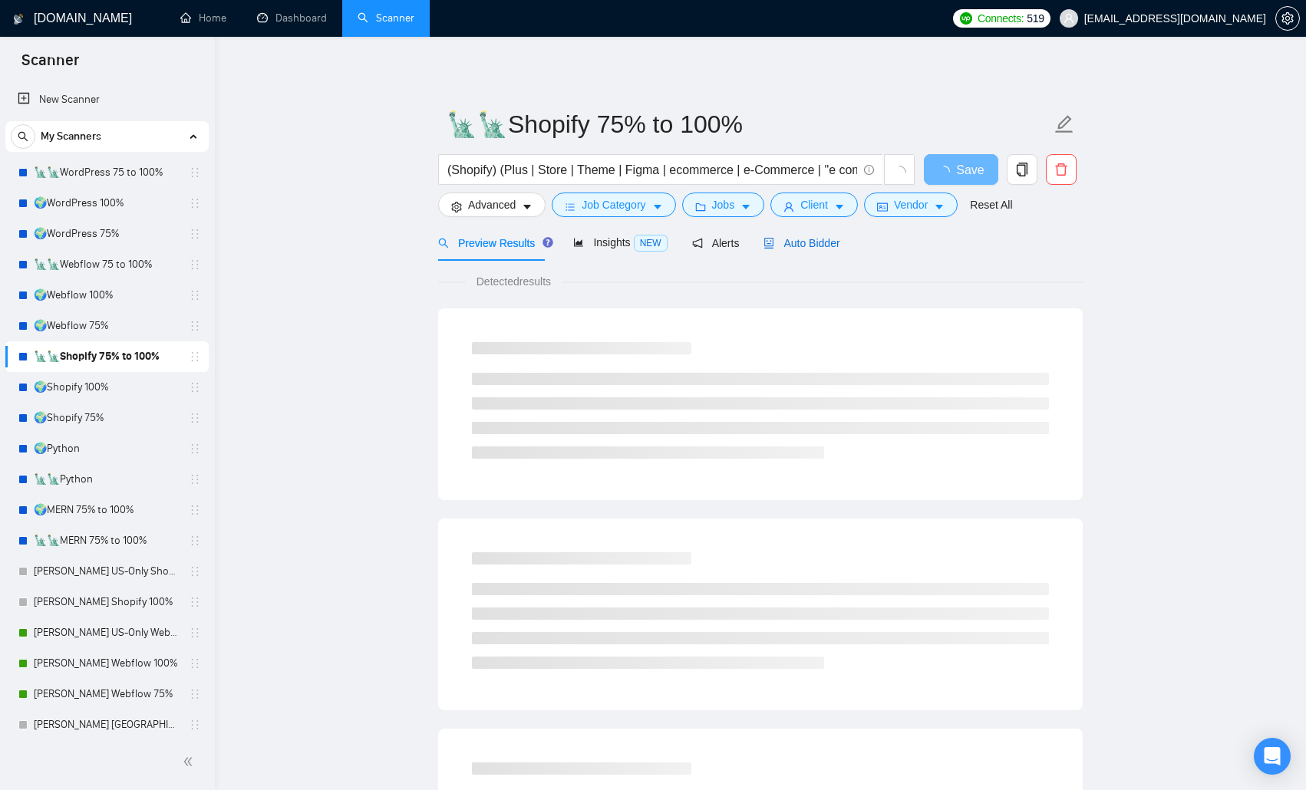
click at [806, 247] on span "Auto Bidder" at bounding box center [801, 243] width 76 height 12
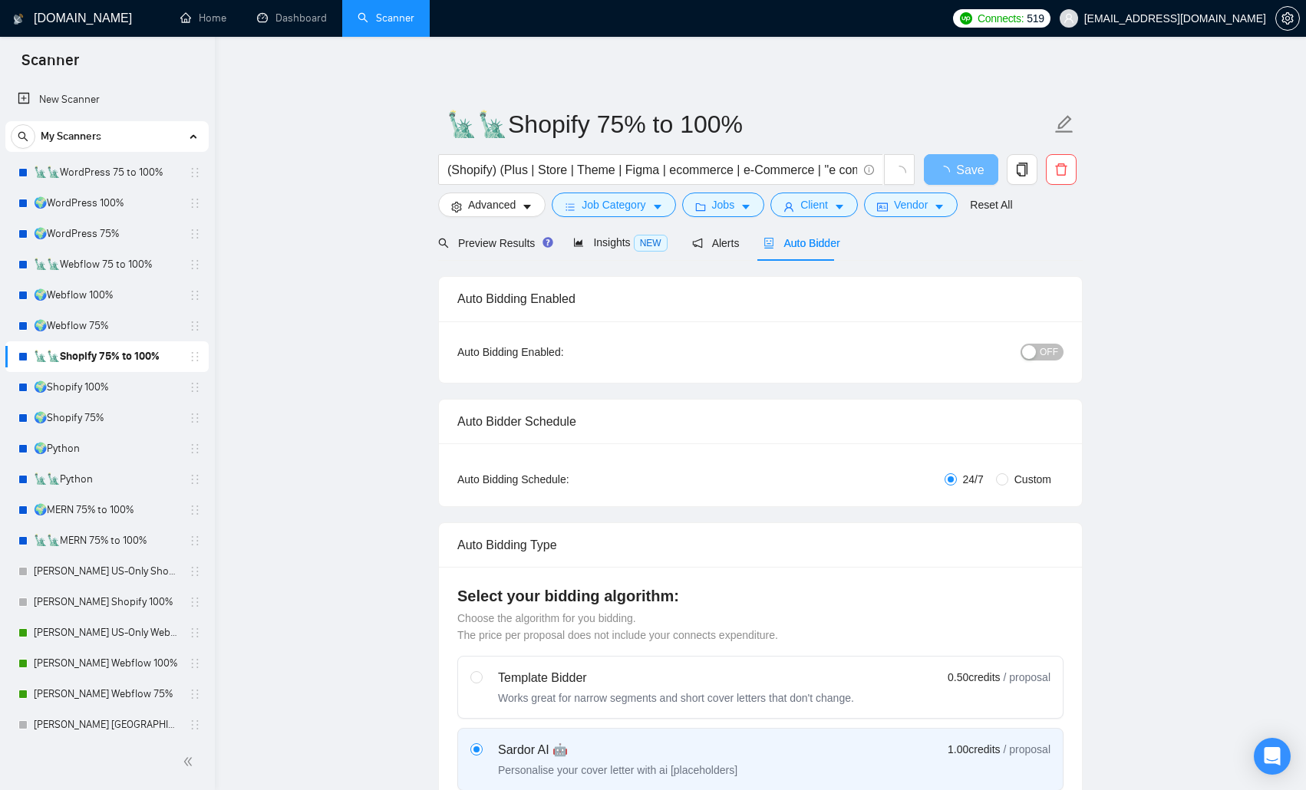
radio input "false"
radio input "true"
checkbox input "true"
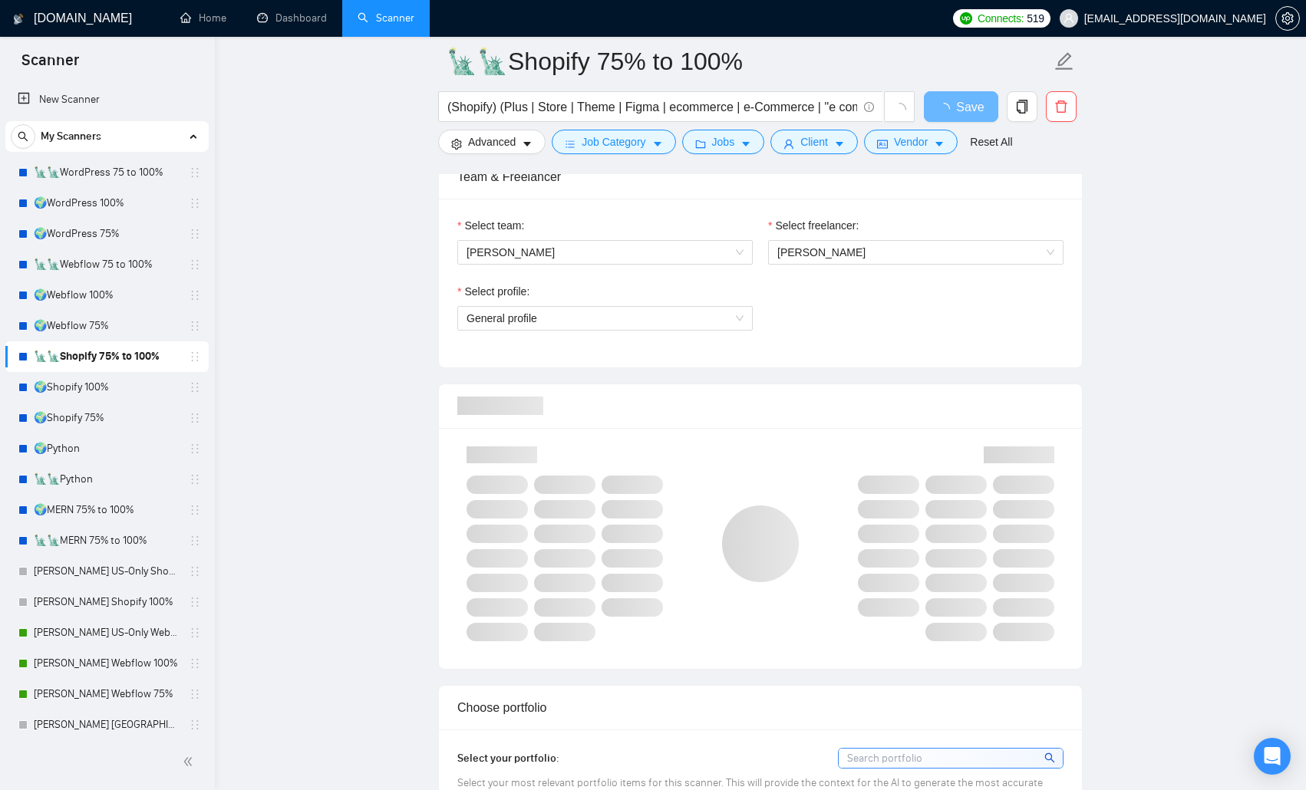
scroll to position [997, 0]
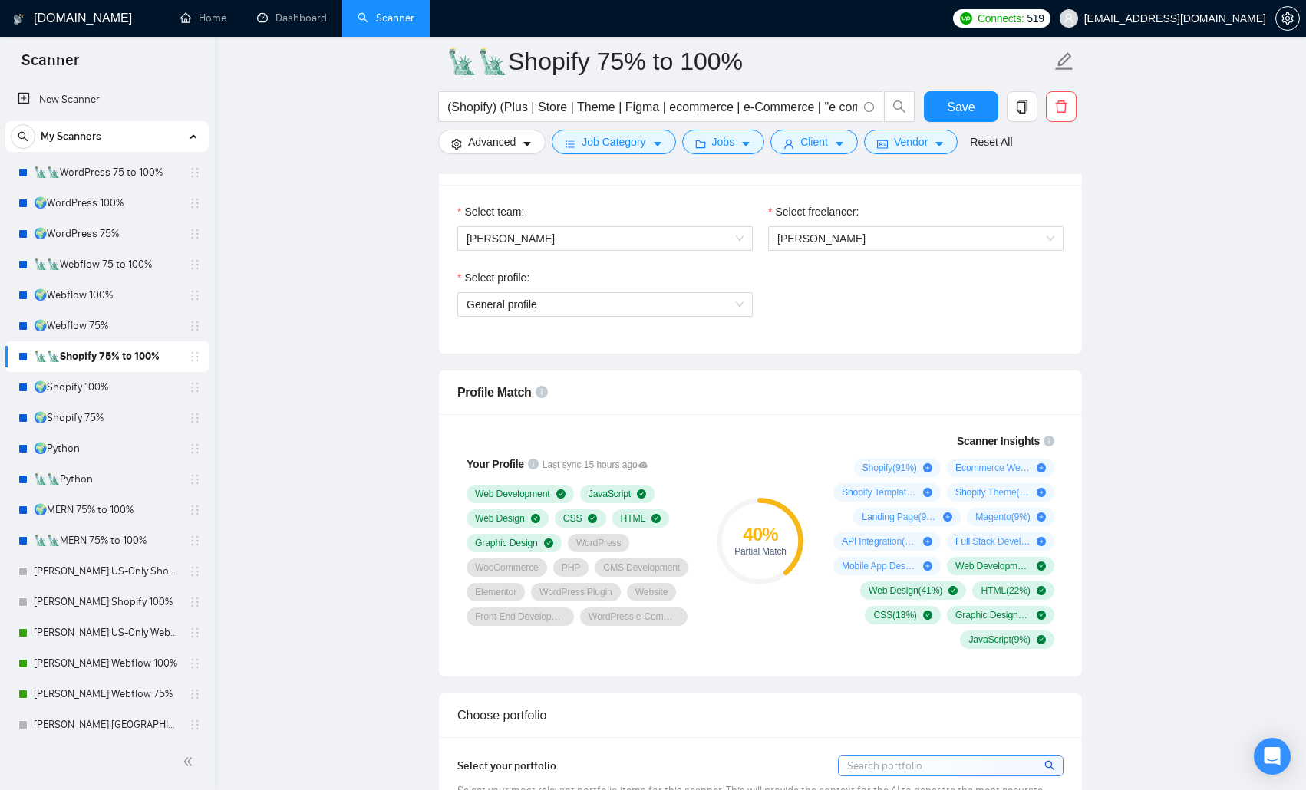
drag, startPoint x: 70, startPoint y: 445, endPoint x: 780, endPoint y: 321, distance: 720.5
click at [70, 445] on link "🌍Python" at bounding box center [107, 449] width 146 height 31
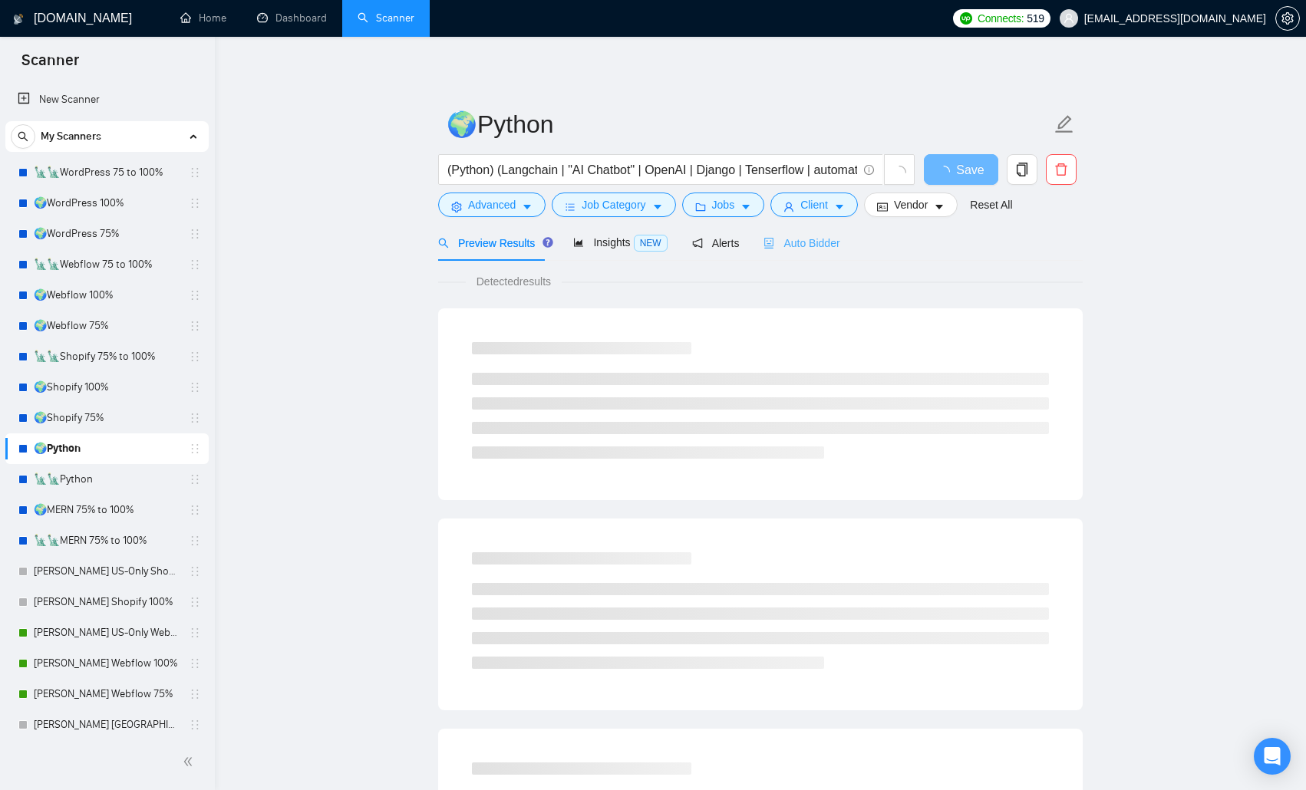
click at [826, 252] on div "Auto Bidder" at bounding box center [801, 243] width 76 height 36
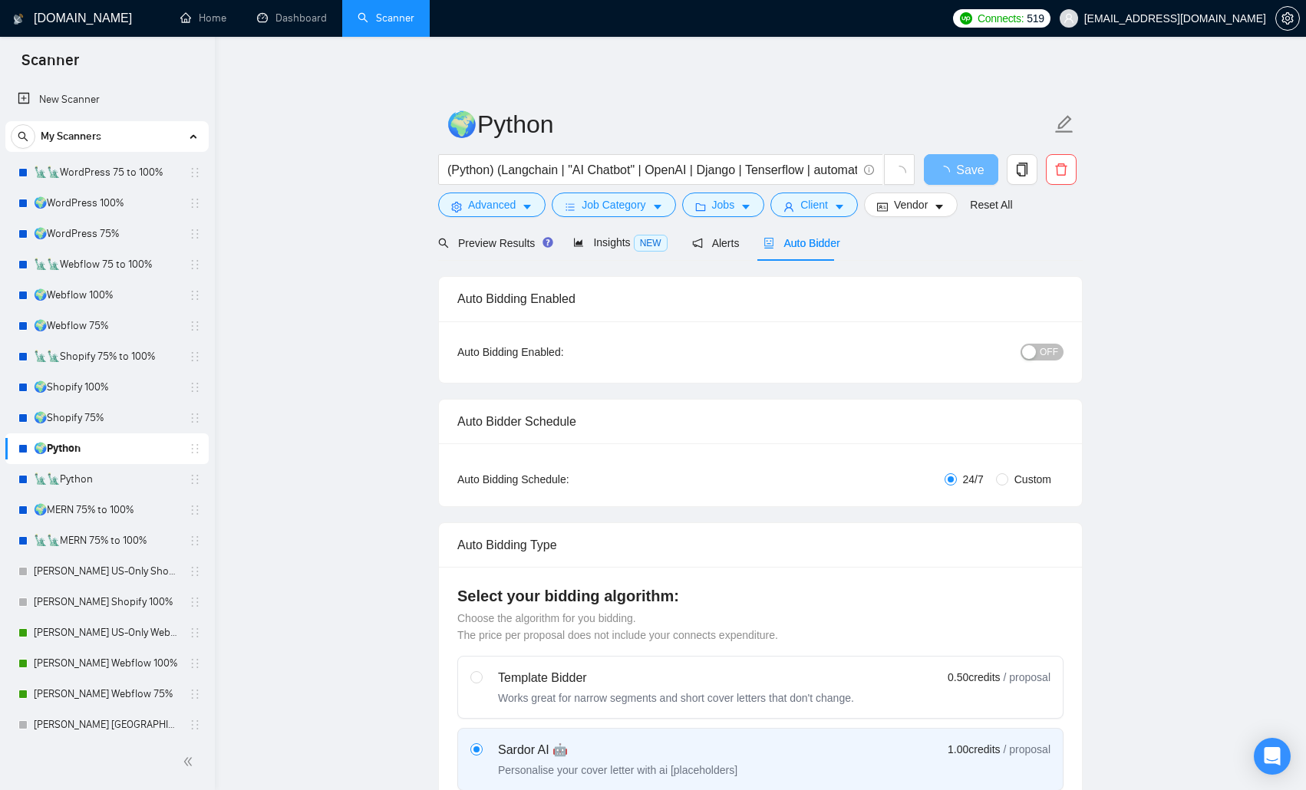
radio input "false"
radio input "true"
checkbox input "true"
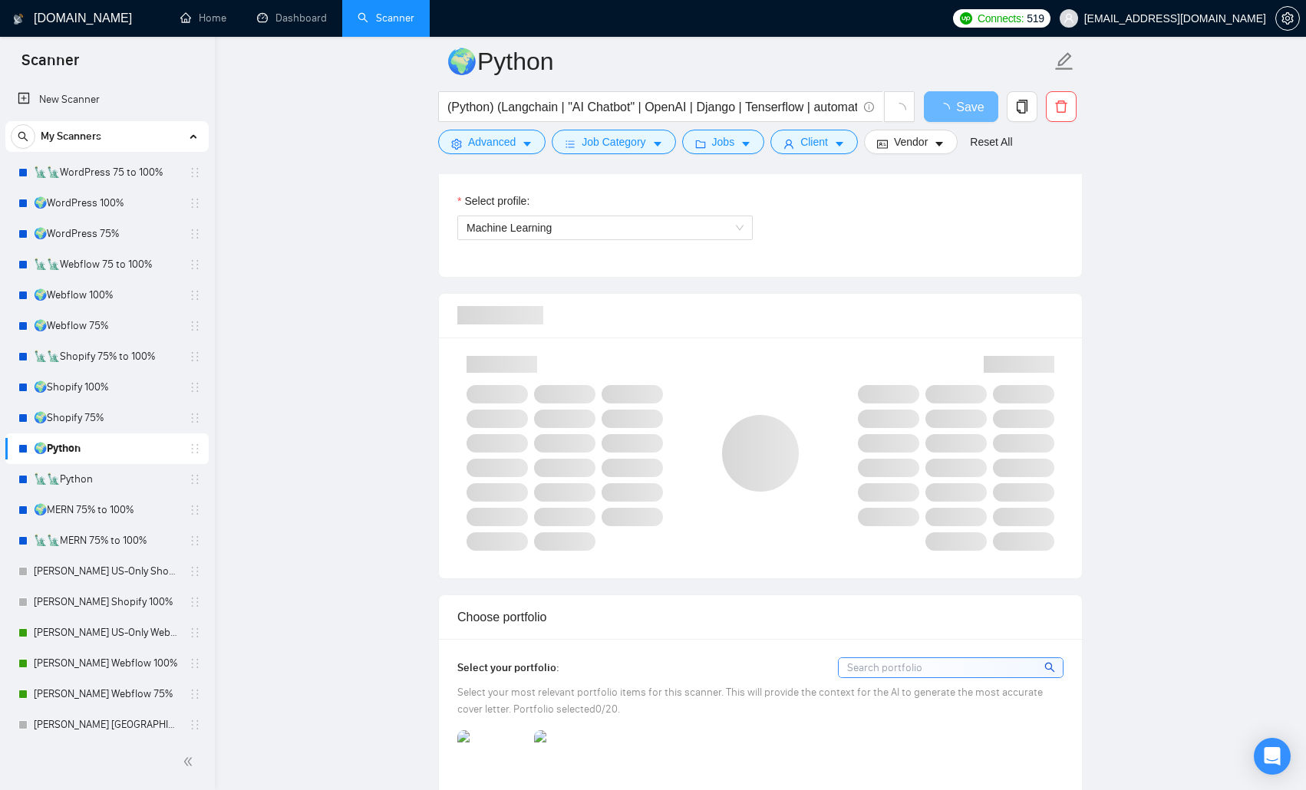
scroll to position [1151, 0]
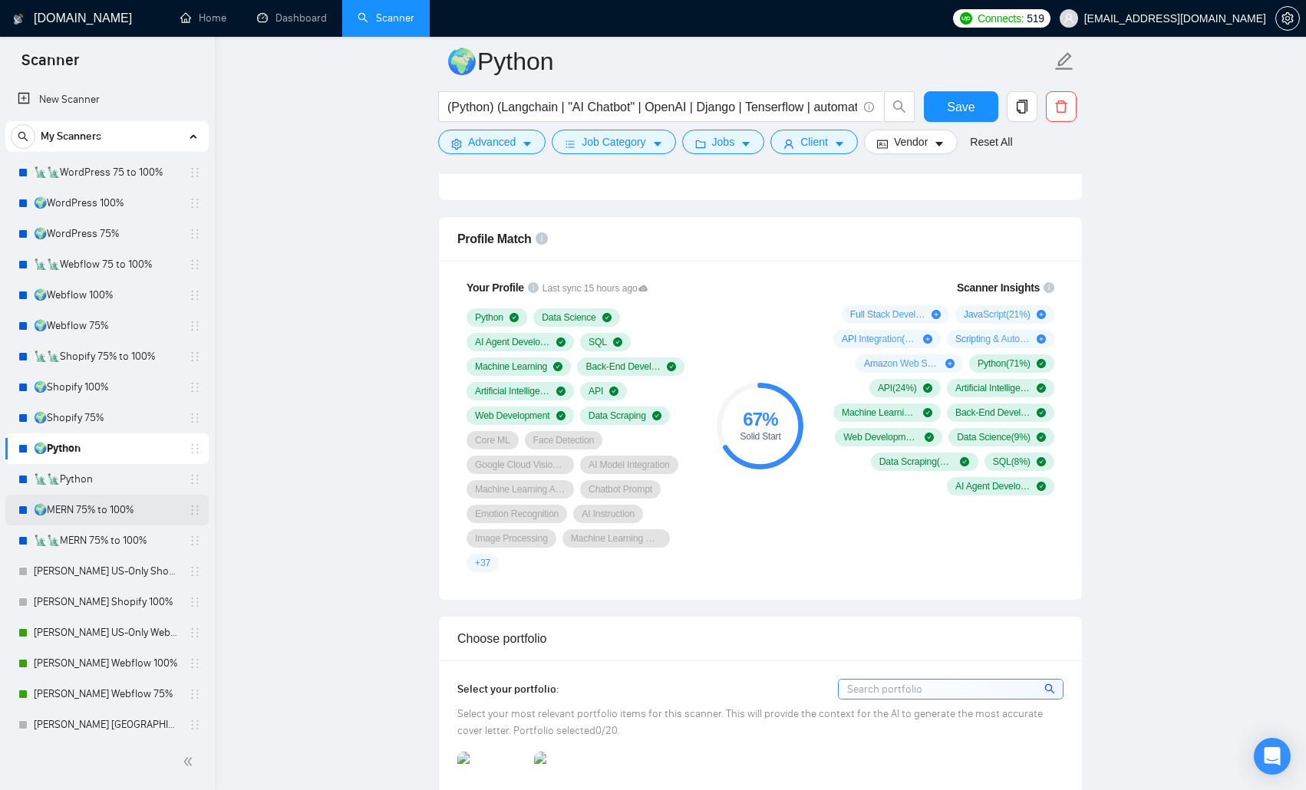
click at [110, 512] on link "🌍MERN 75% to 100%" at bounding box center [107, 510] width 146 height 31
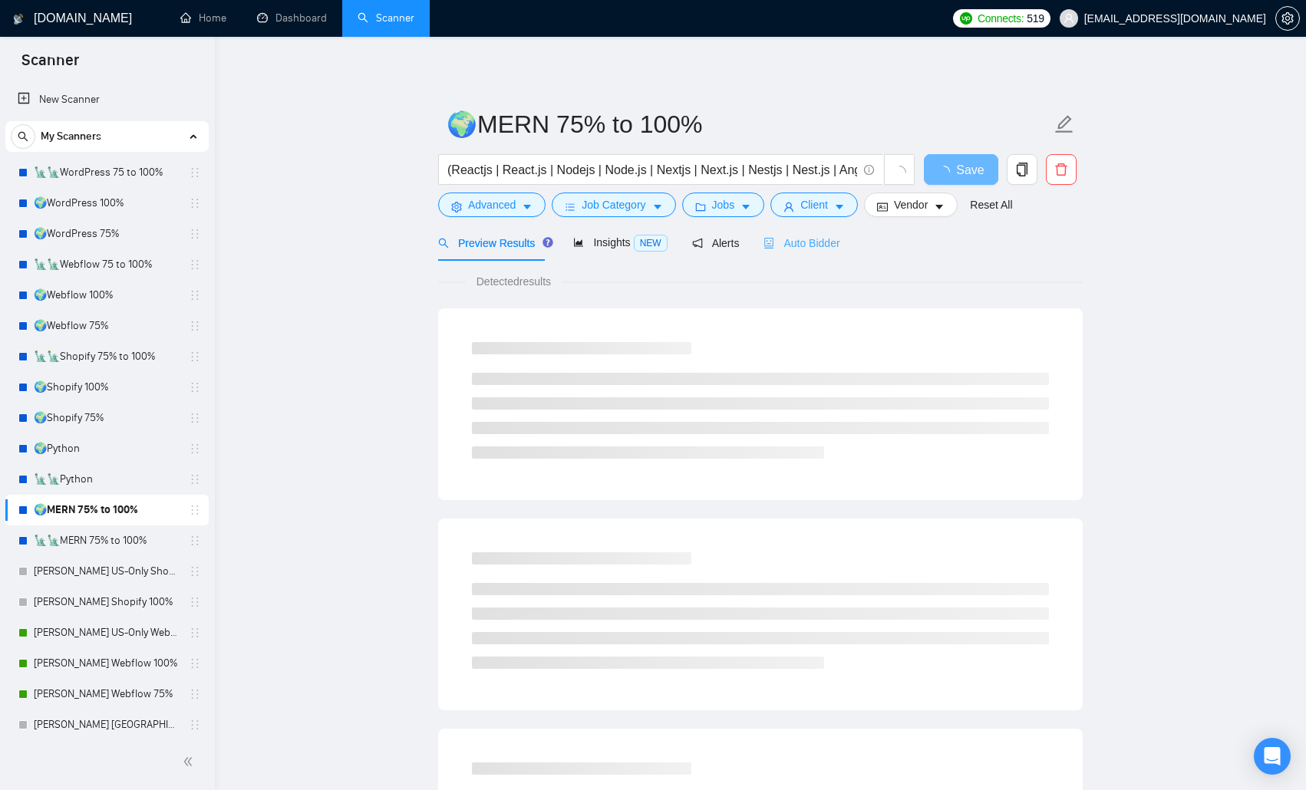
click at [809, 231] on div "Auto Bidder" at bounding box center [801, 243] width 76 height 36
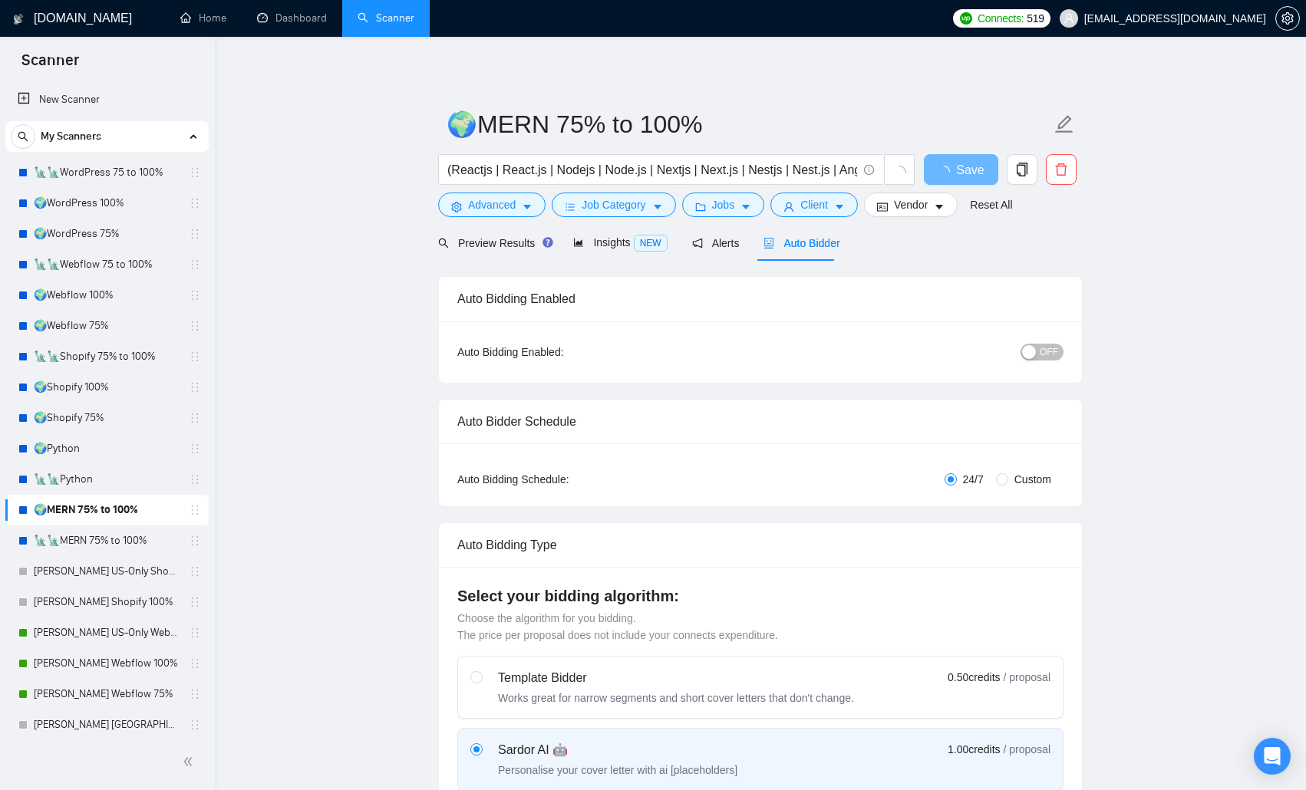
radio input "false"
radio input "true"
checkbox input "true"
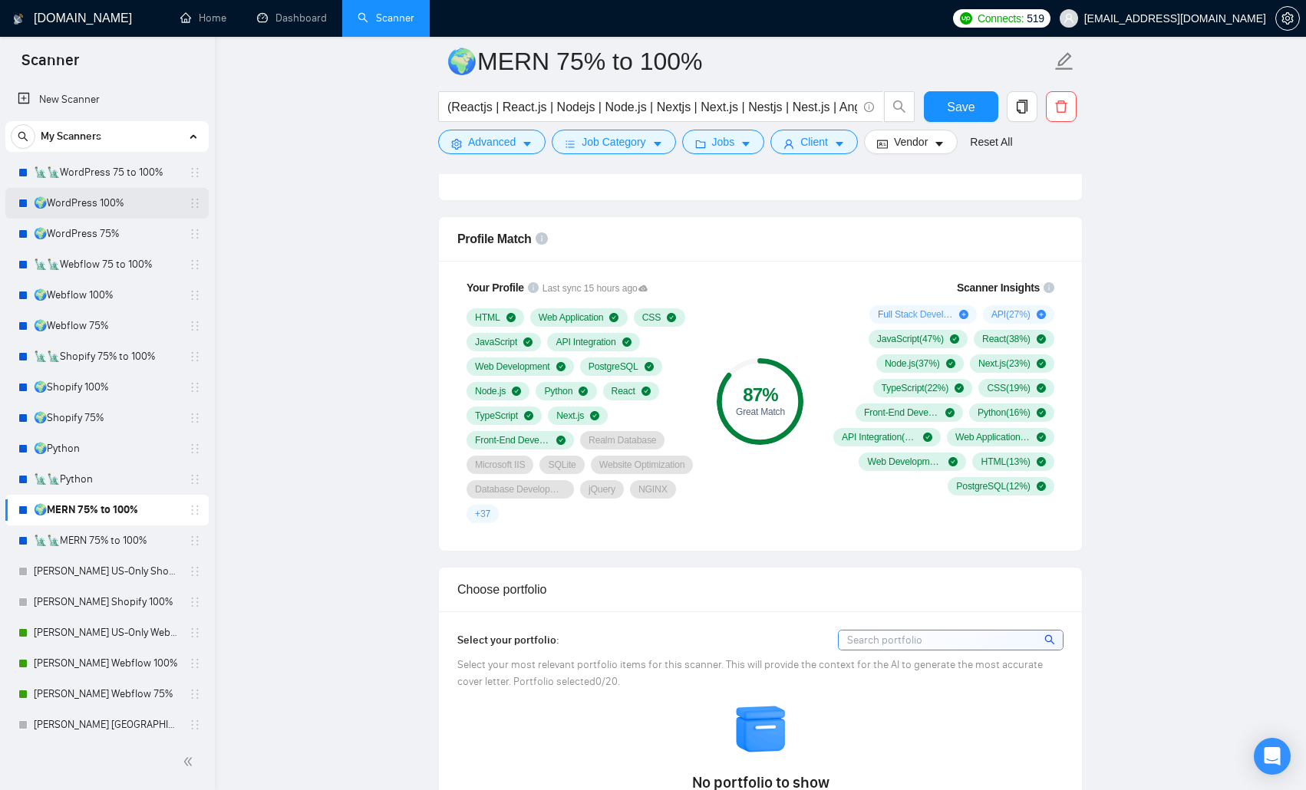
click at [97, 201] on link "🌍WordPress 100%" at bounding box center [107, 203] width 146 height 31
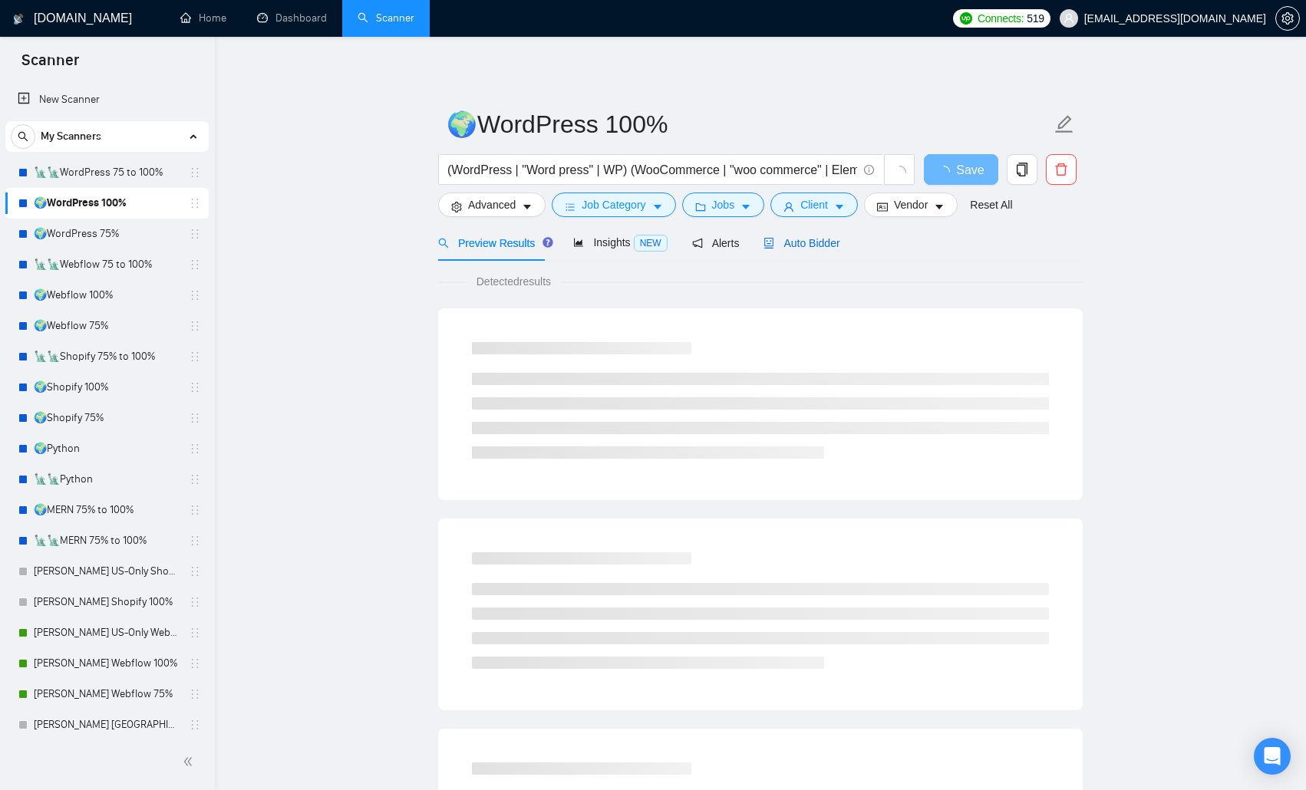
click at [829, 239] on span "Auto Bidder" at bounding box center [801, 243] width 76 height 12
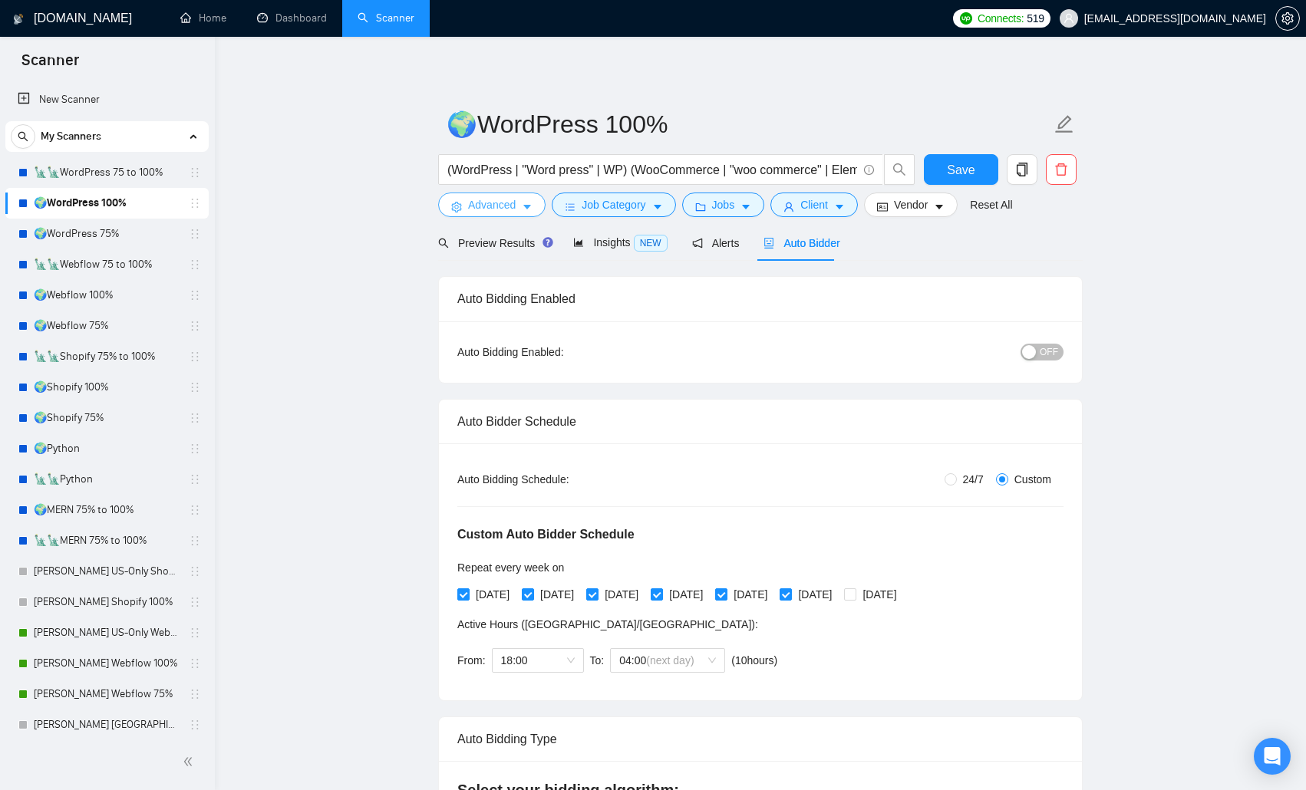
click at [502, 204] on span "Advanced" at bounding box center [492, 204] width 48 height 17
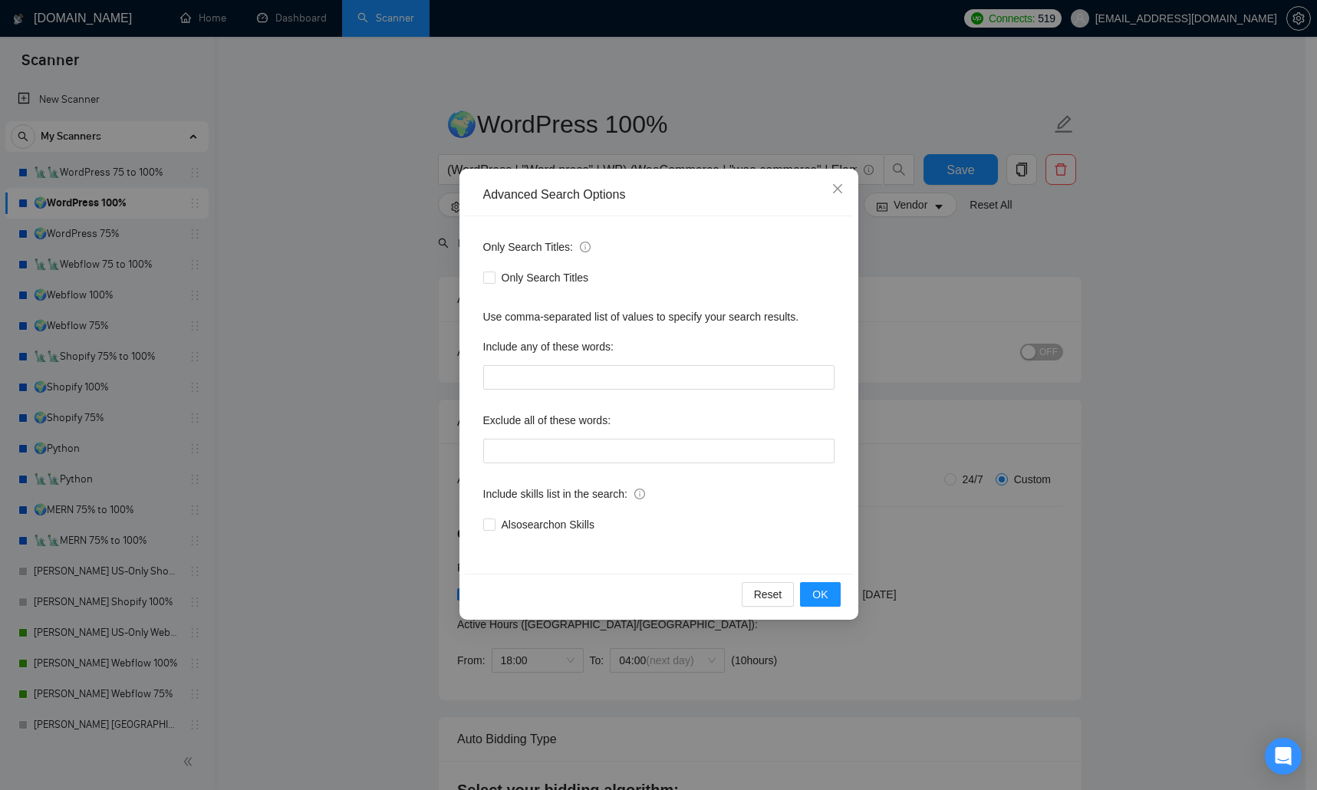
click at [317, 424] on div "Advanced Search Options Only Search Titles: Only Search Titles Use comma-separa…" at bounding box center [658, 395] width 1317 height 790
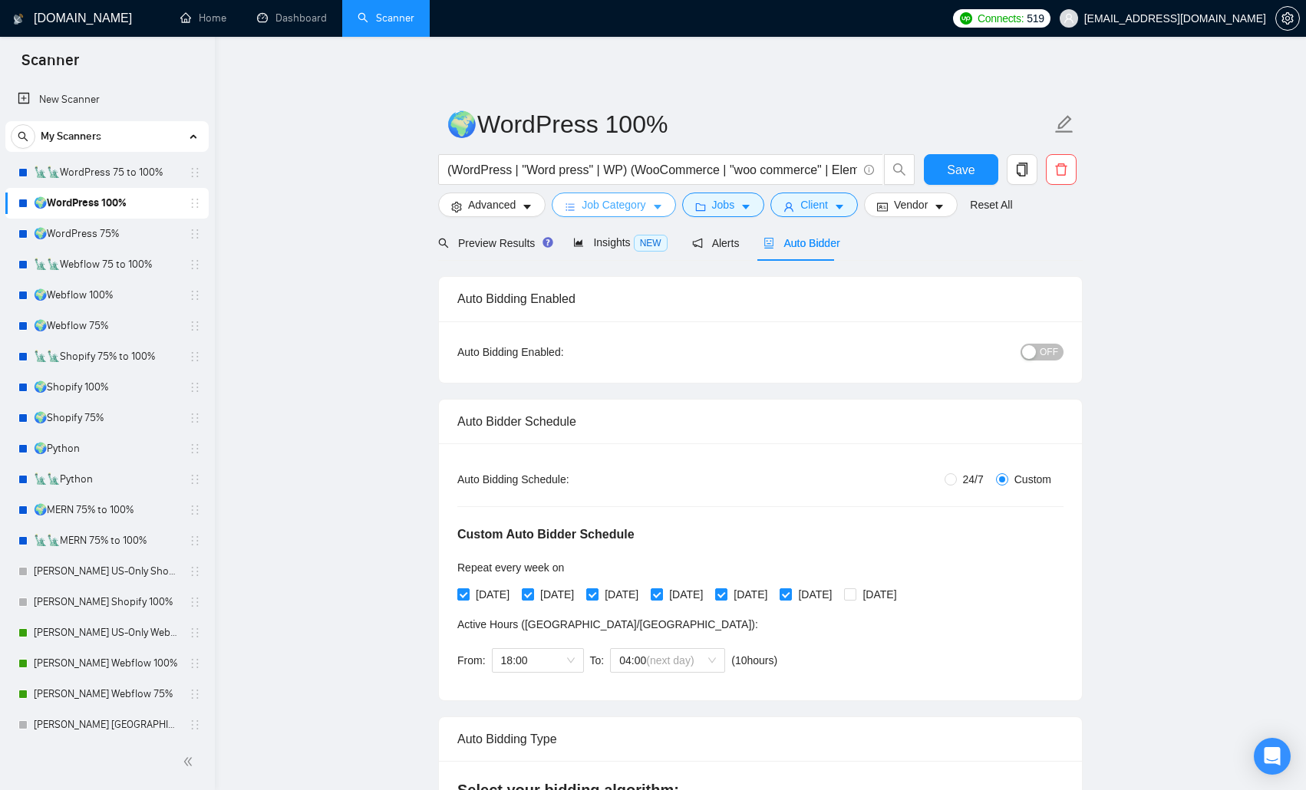
click at [632, 203] on span "Job Category" at bounding box center [614, 204] width 64 height 17
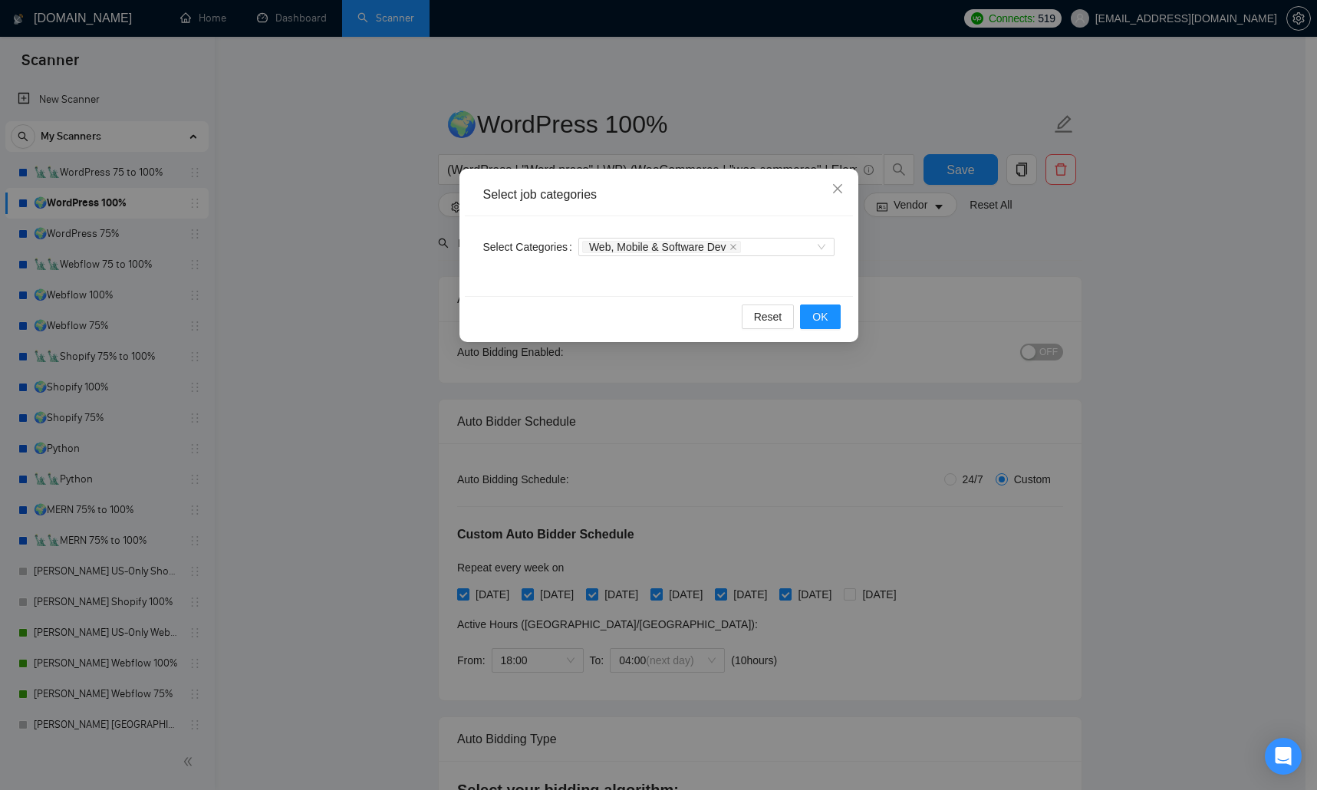
drag, startPoint x: 279, startPoint y: 326, endPoint x: 355, endPoint y: 329, distance: 76.0
click at [287, 328] on div "Select job categories Select Categories Web, Mobile & Software Dev Reset OK" at bounding box center [658, 395] width 1317 height 790
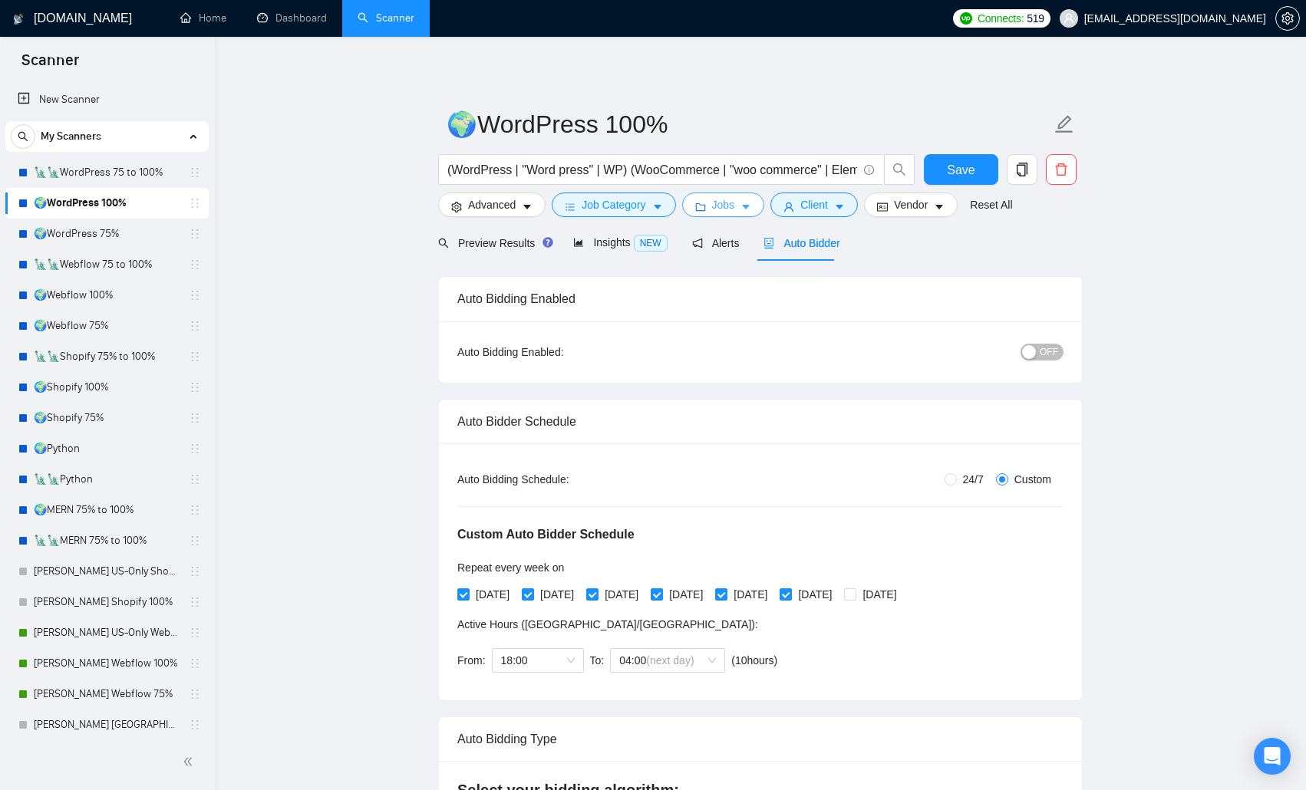
drag, startPoint x: 737, startPoint y: 206, endPoint x: 720, endPoint y: 318, distance: 113.3
click at [735, 206] on button "Jobs" at bounding box center [723, 205] width 83 height 25
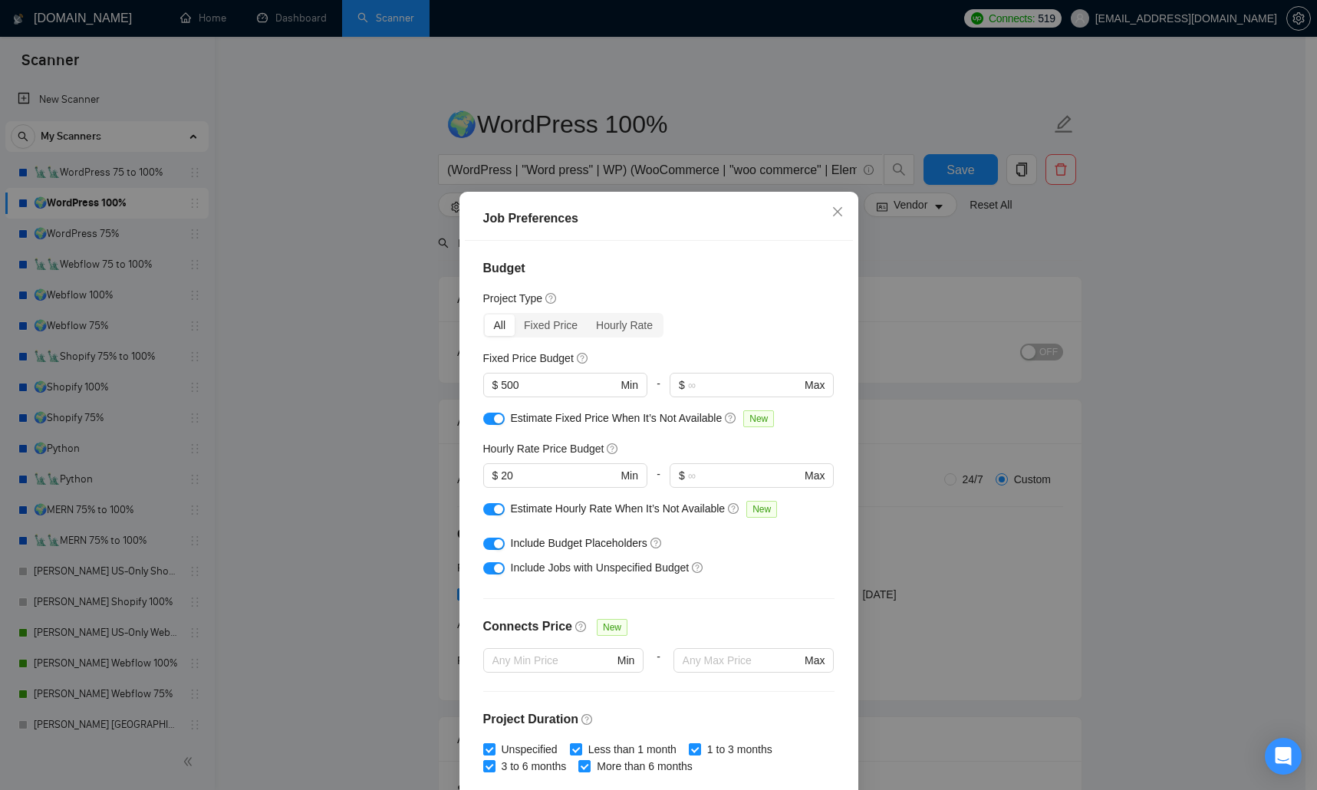
drag, startPoint x: 390, startPoint y: 408, endPoint x: 381, endPoint y: 407, distance: 8.5
click at [388, 407] on div "Job Preferences Budget Project Type All Fixed Price Hourly Rate Fixed Price Bud…" at bounding box center [658, 395] width 1317 height 790
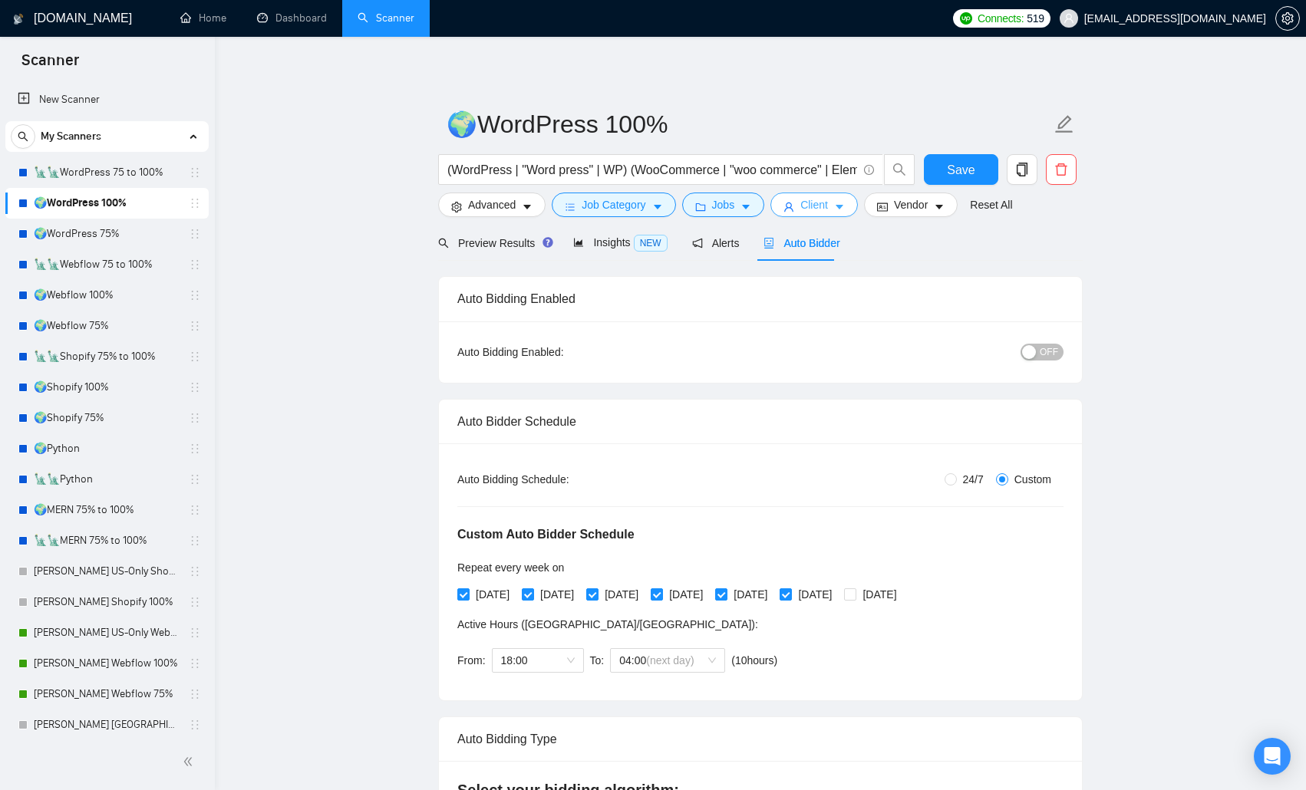
click at [819, 205] on span "Client" at bounding box center [814, 204] width 28 height 17
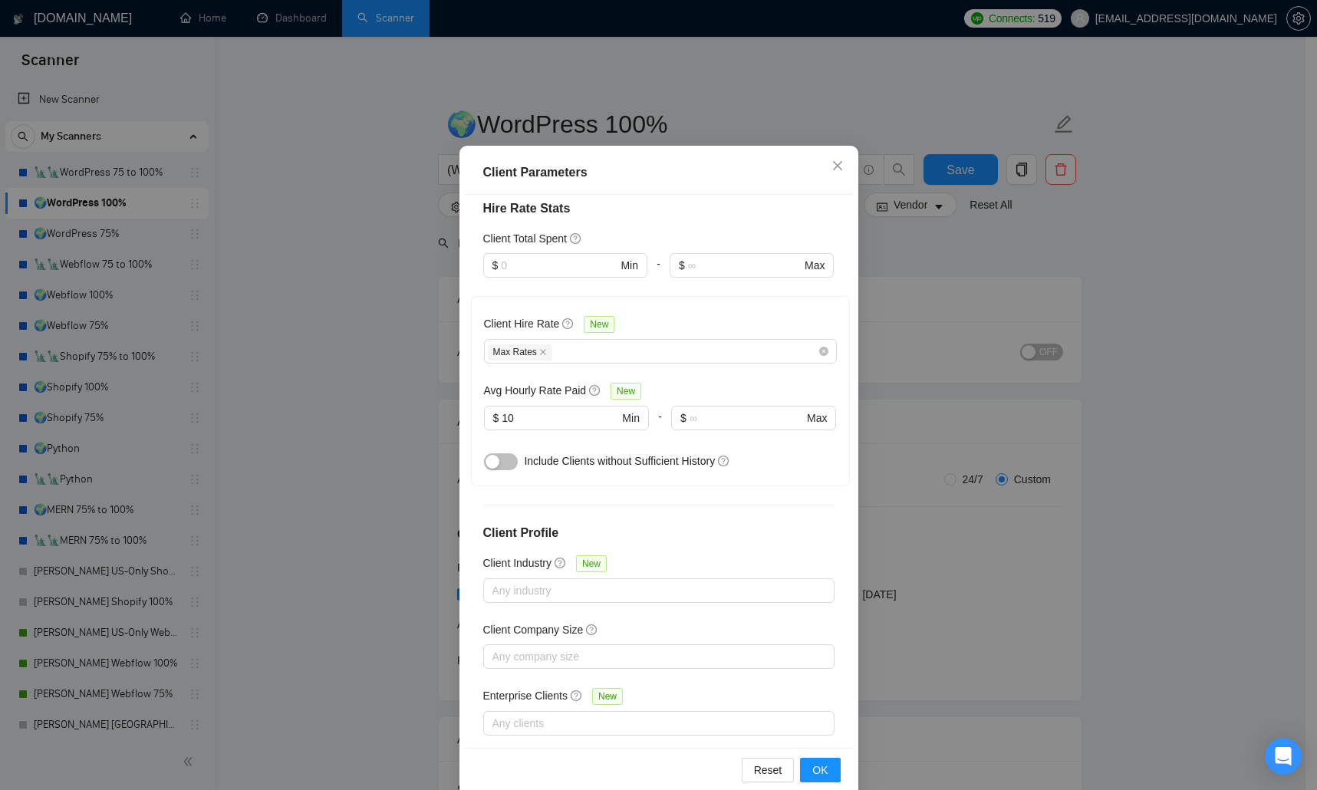
scroll to position [71, 0]
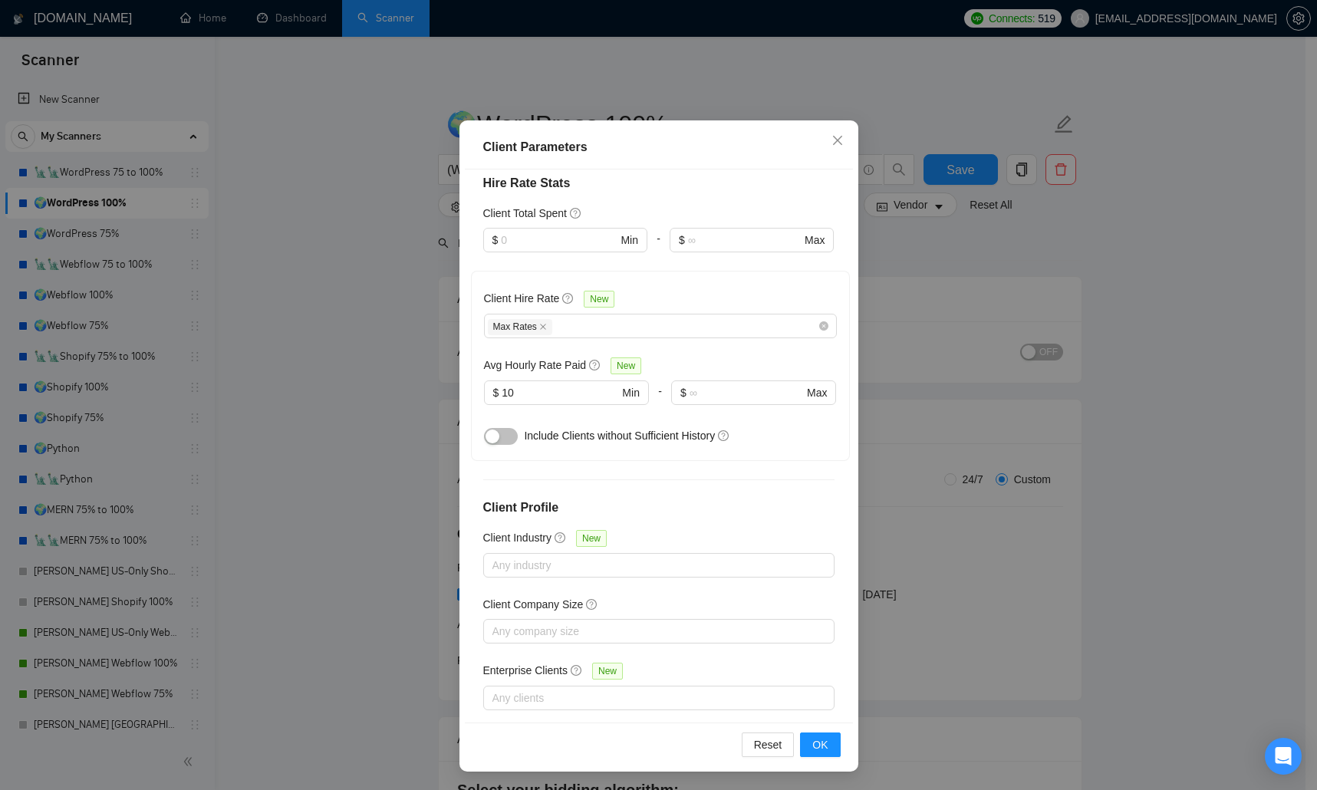
click at [407, 490] on div "Client Parameters Client Location Include Client Countries Select Exclude Clien…" at bounding box center [658, 395] width 1317 height 790
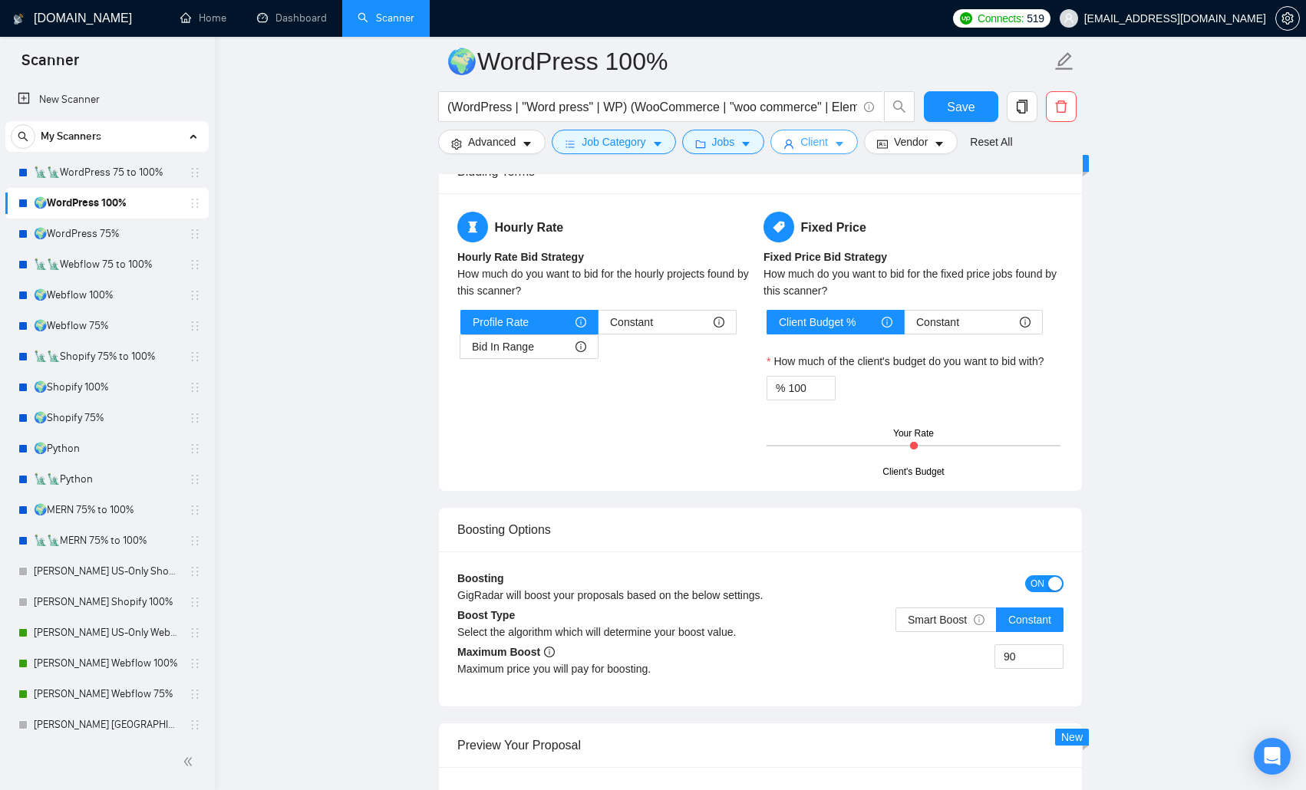
scroll to position [2609, 0]
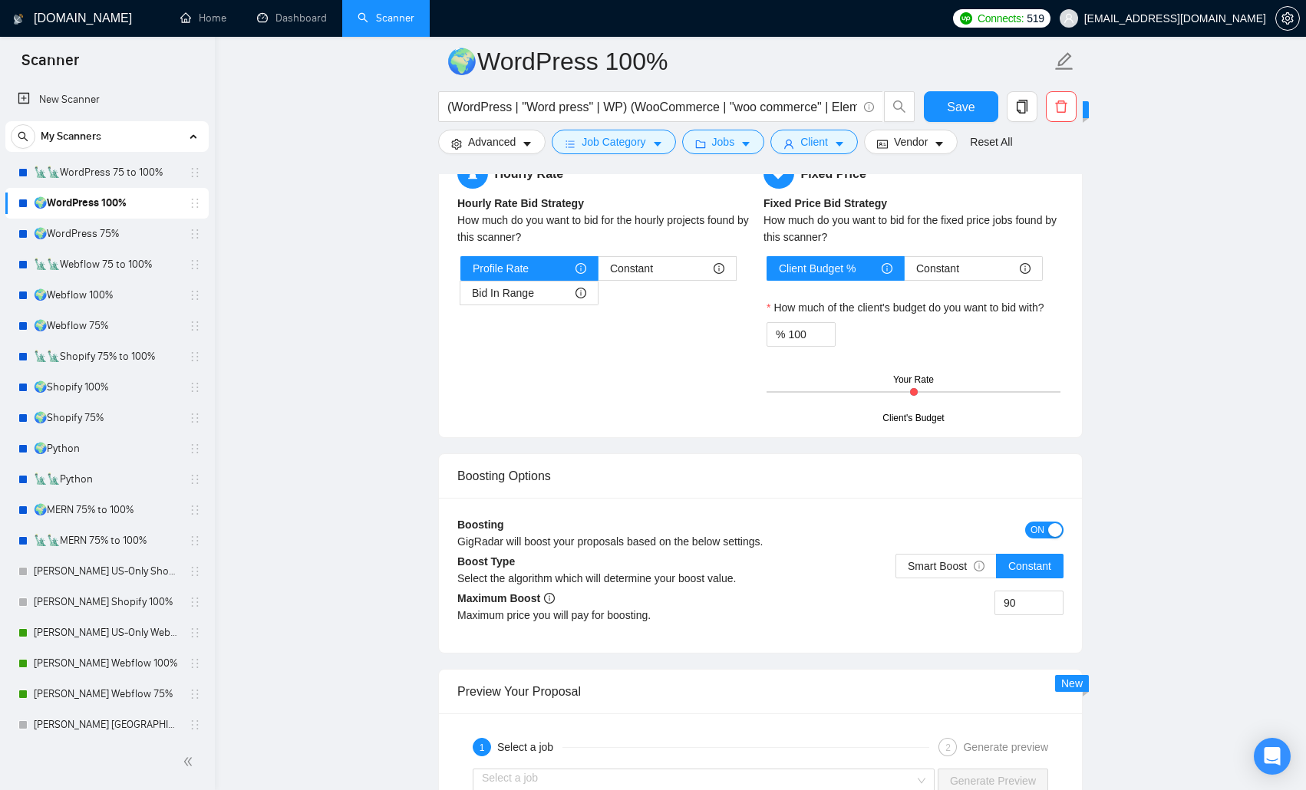
click at [938, 514] on button "ON" at bounding box center [1044, 530] width 38 height 17
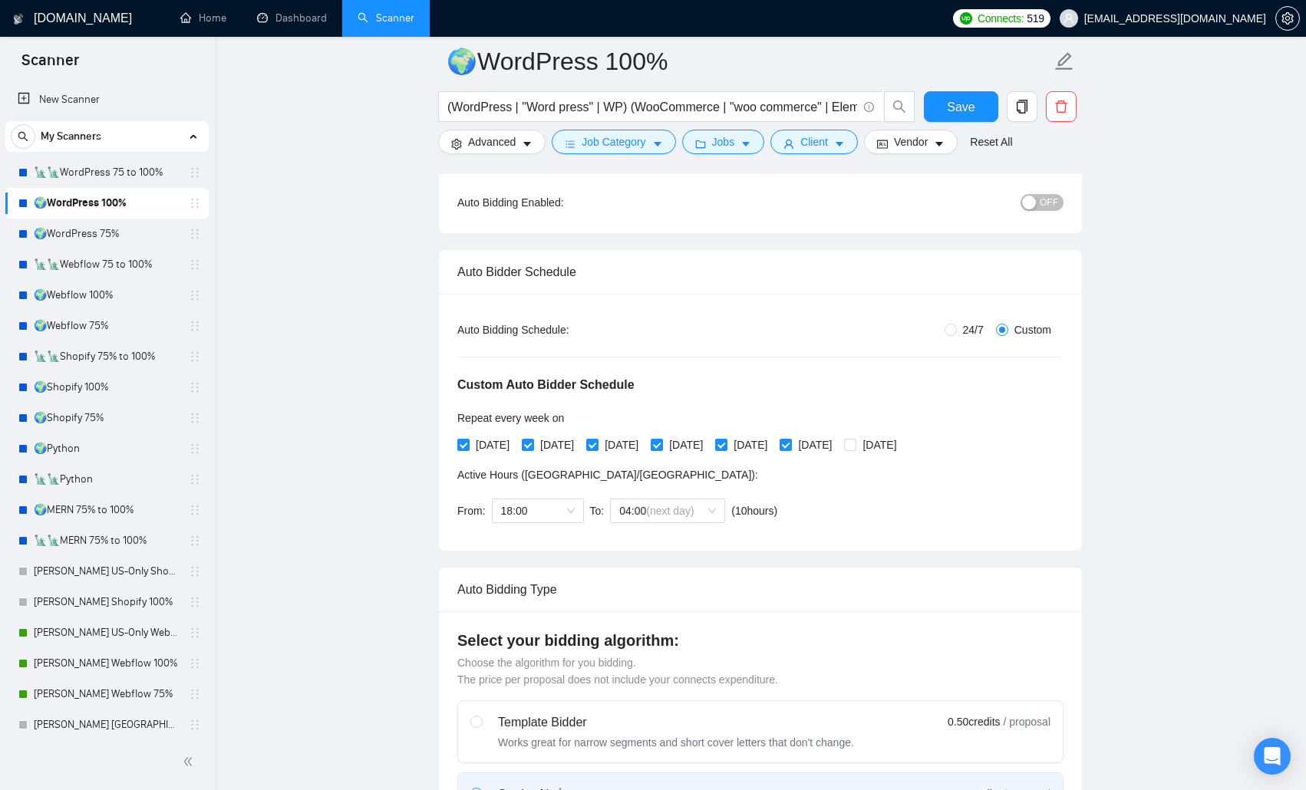
scroll to position [153, 0]
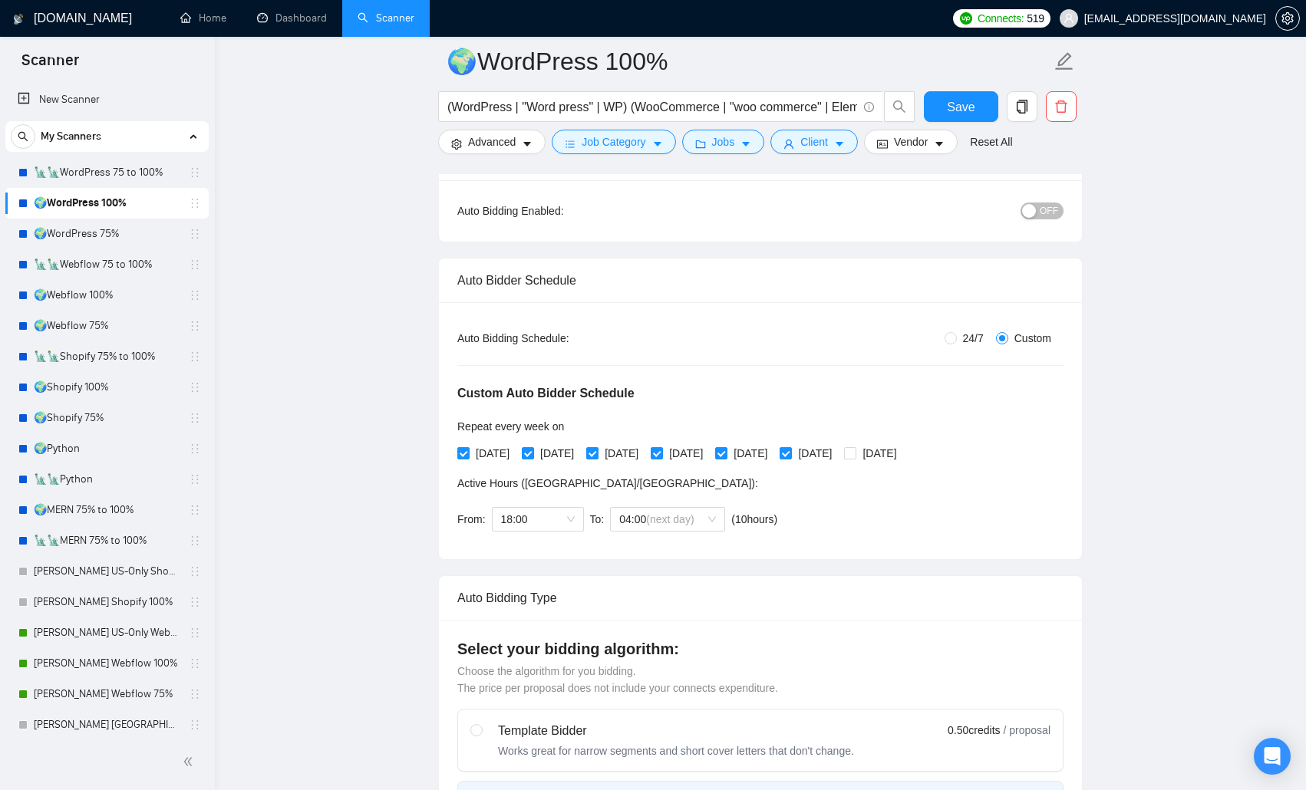
click at [938, 206] on button "OFF" at bounding box center [1041, 211] width 43 height 17
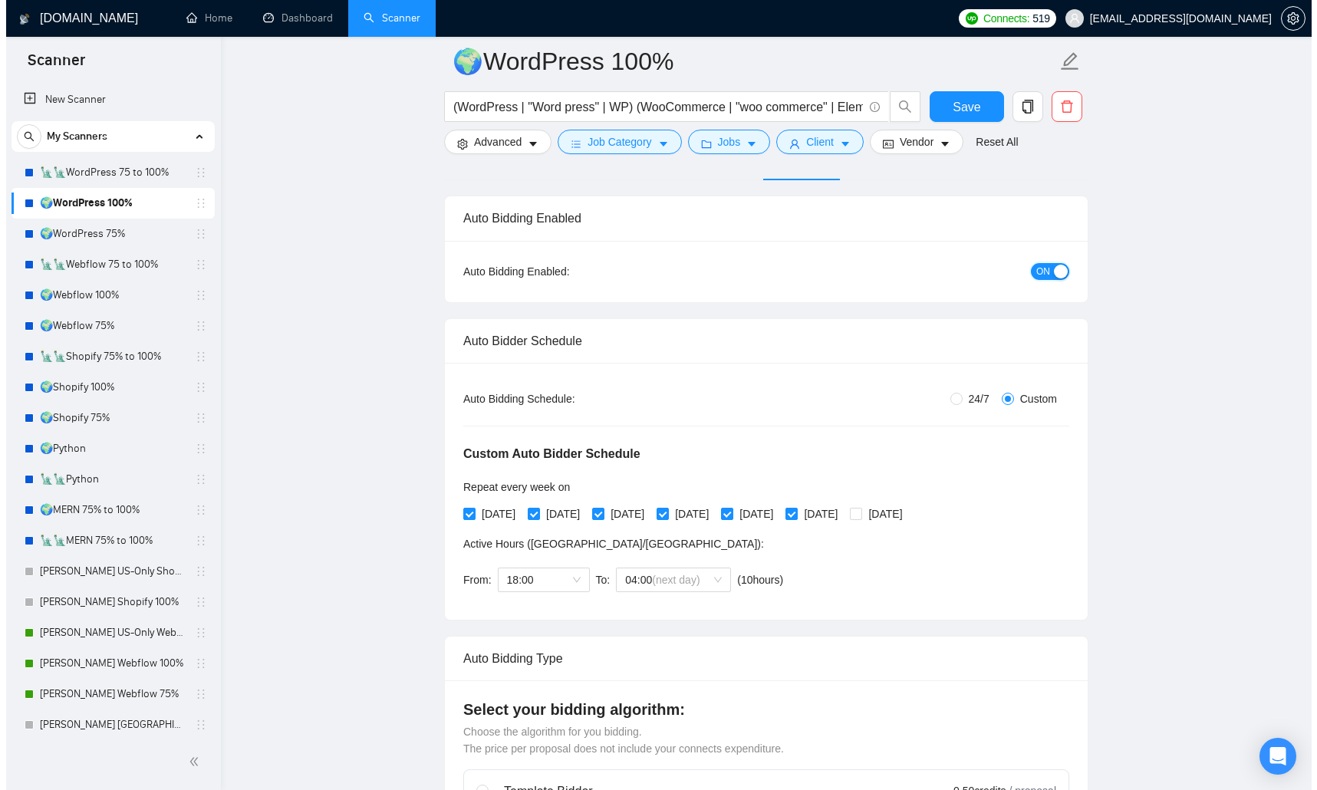
scroll to position [0, 0]
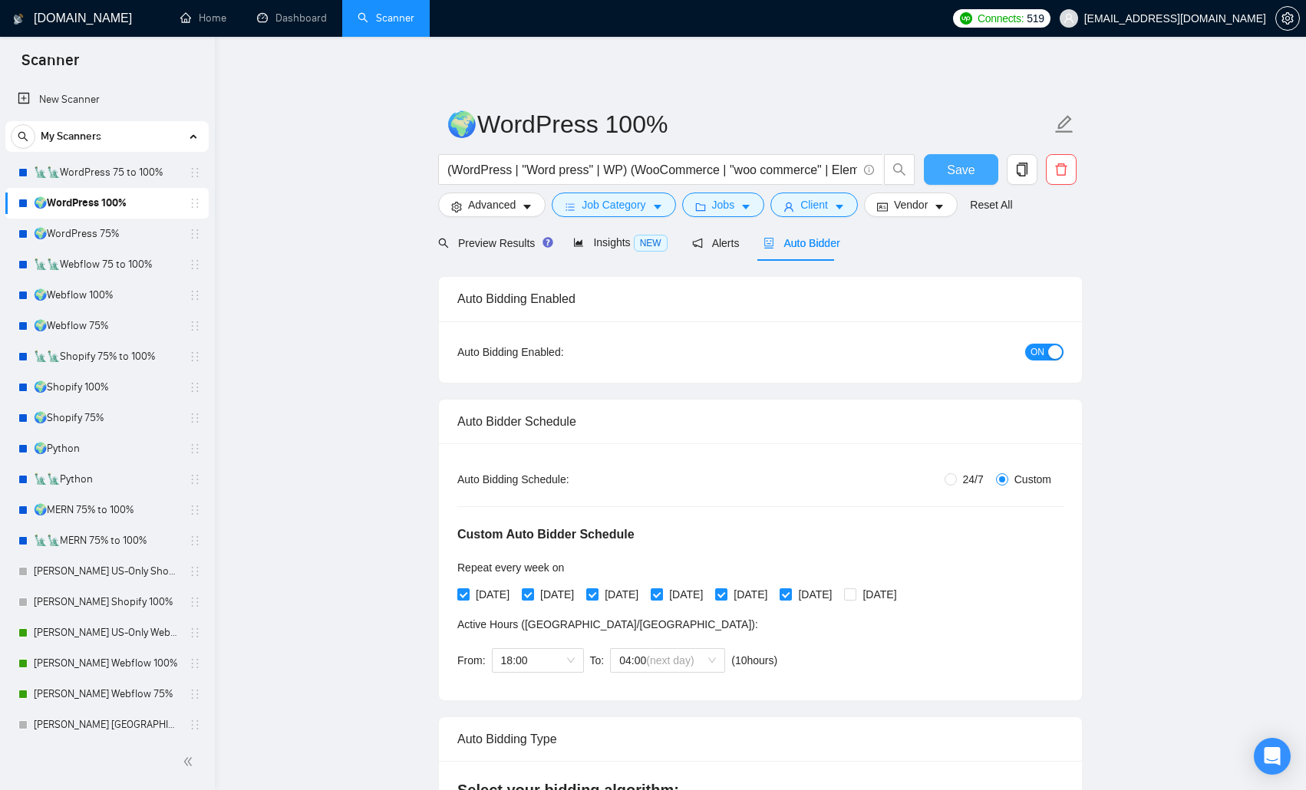
click at [938, 163] on span "Save" at bounding box center [961, 169] width 28 height 19
checkbox input "true"
drag, startPoint x: 110, startPoint y: 176, endPoint x: 400, endPoint y: 298, distance: 313.6
click at [110, 176] on link "🗽🗽WordPress 75 to 100%" at bounding box center [107, 172] width 146 height 31
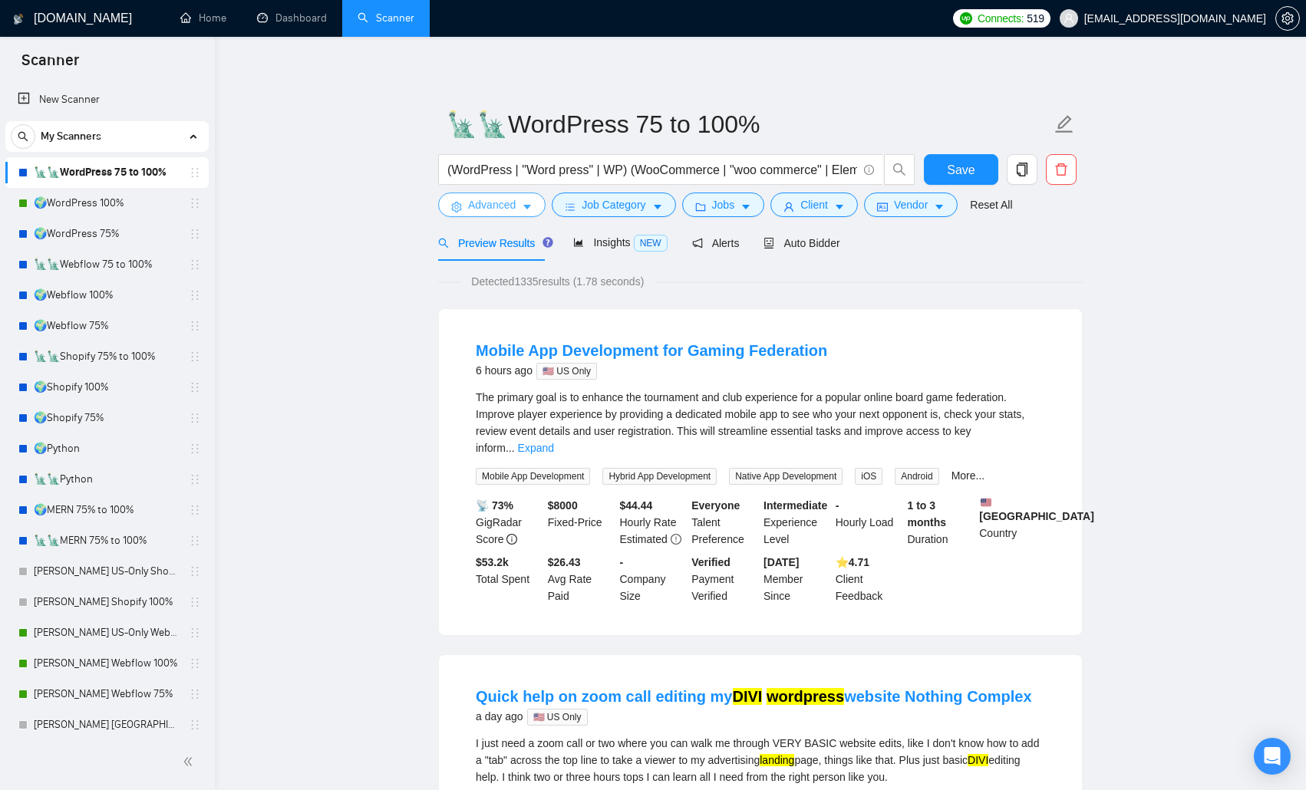
click at [485, 202] on span "Advanced" at bounding box center [492, 204] width 48 height 17
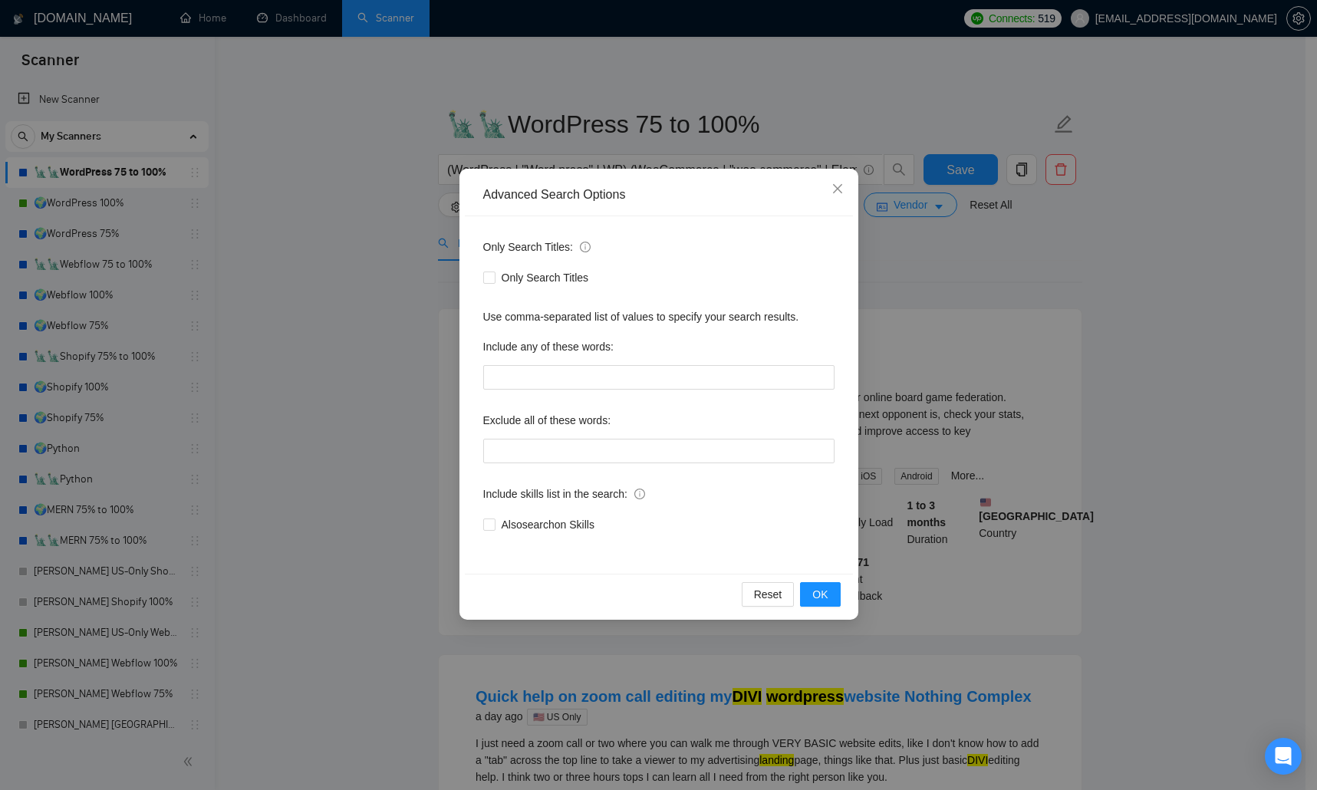
click at [372, 474] on div "Advanced Search Options Only Search Titles: Only Search Titles Use comma-separa…" at bounding box center [658, 395] width 1317 height 790
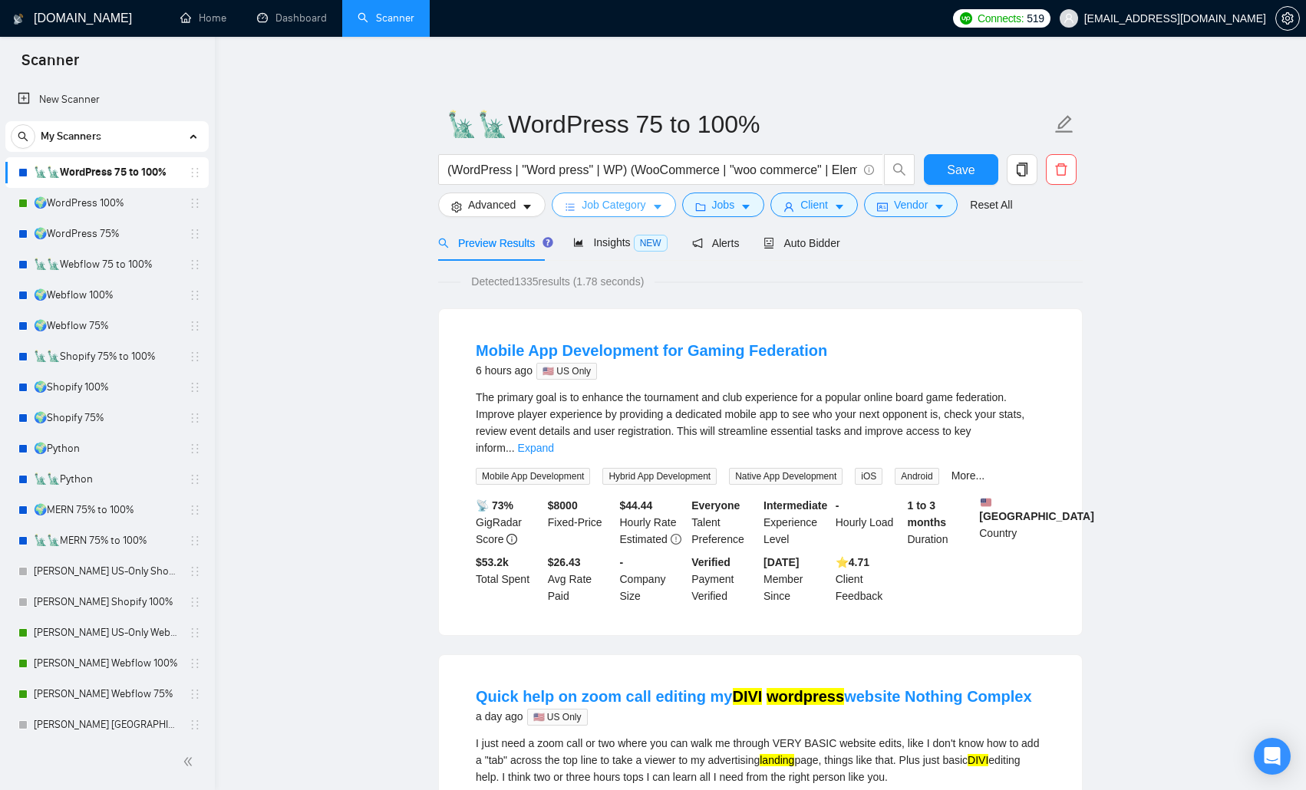
click at [618, 203] on span "Job Category" at bounding box center [614, 204] width 64 height 17
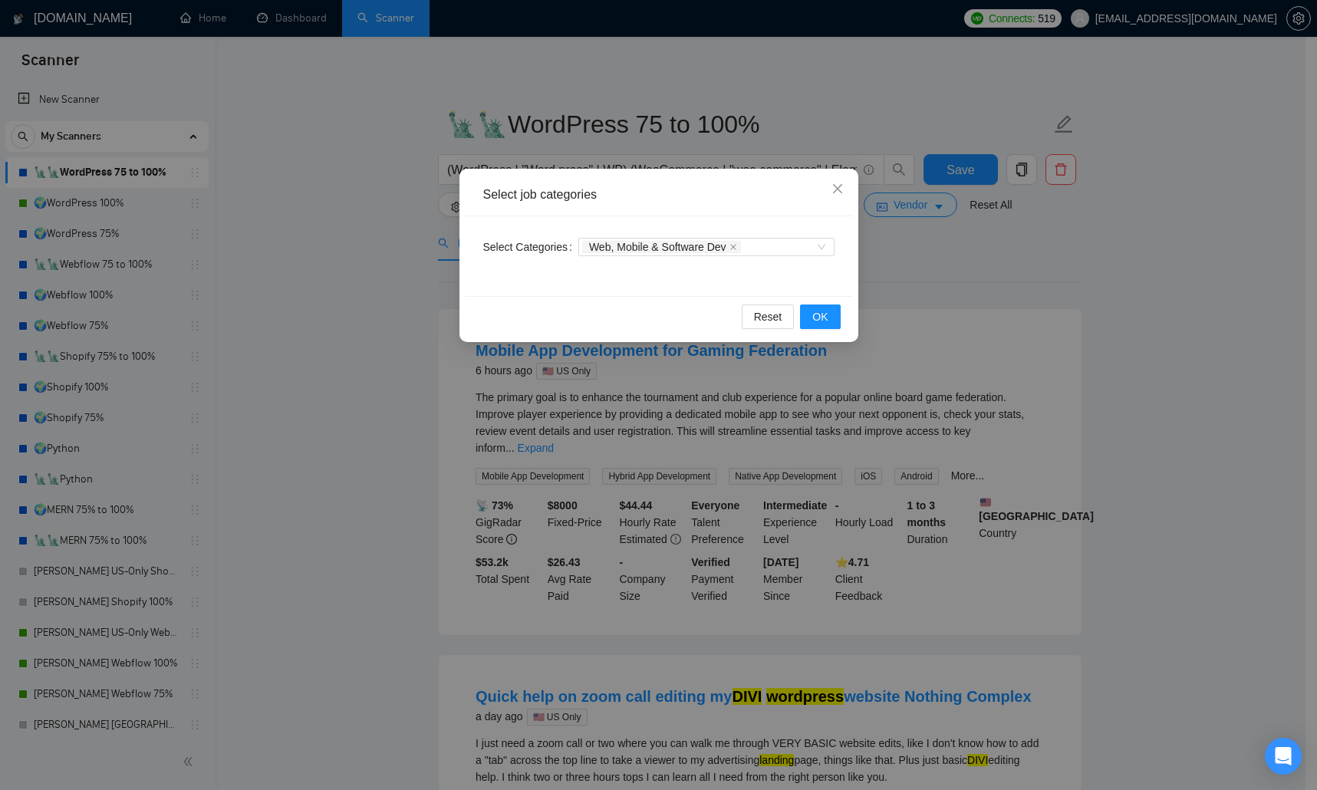
click at [354, 399] on div "Select job categories Select Categories Web, Mobile & Software Dev Reset OK" at bounding box center [658, 395] width 1317 height 790
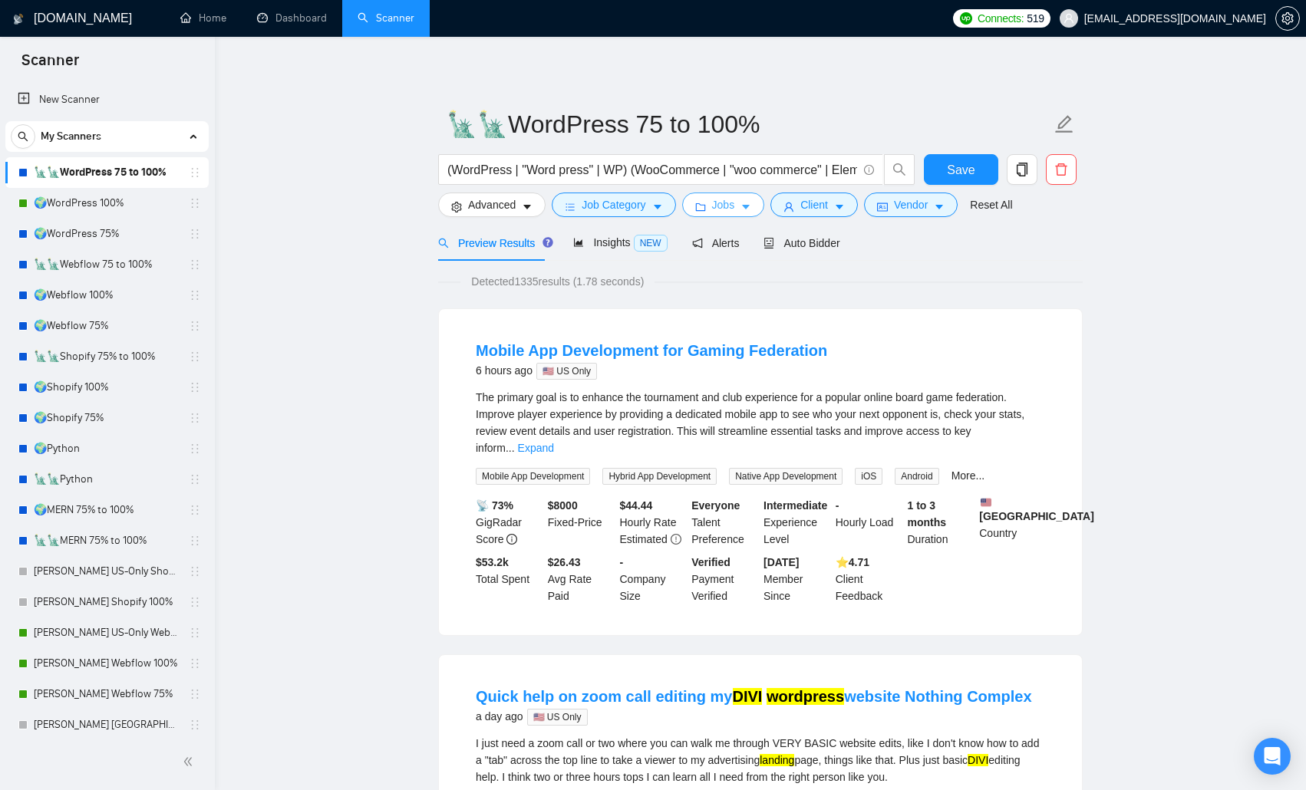
click at [726, 193] on button "Jobs" at bounding box center [723, 205] width 83 height 25
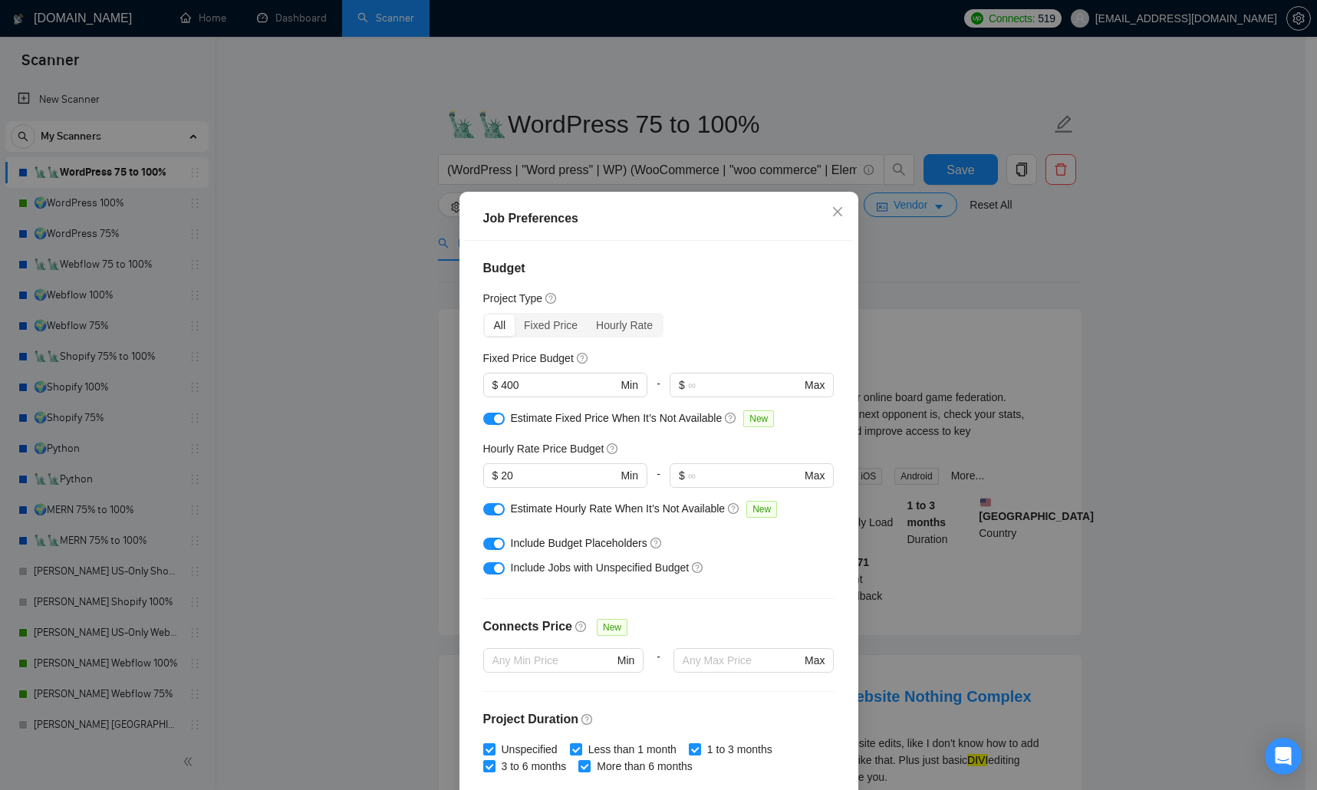
click at [373, 364] on div "Job Preferences Budget Project Type All Fixed Price Hourly Rate Fixed Price Bud…" at bounding box center [658, 395] width 1317 height 790
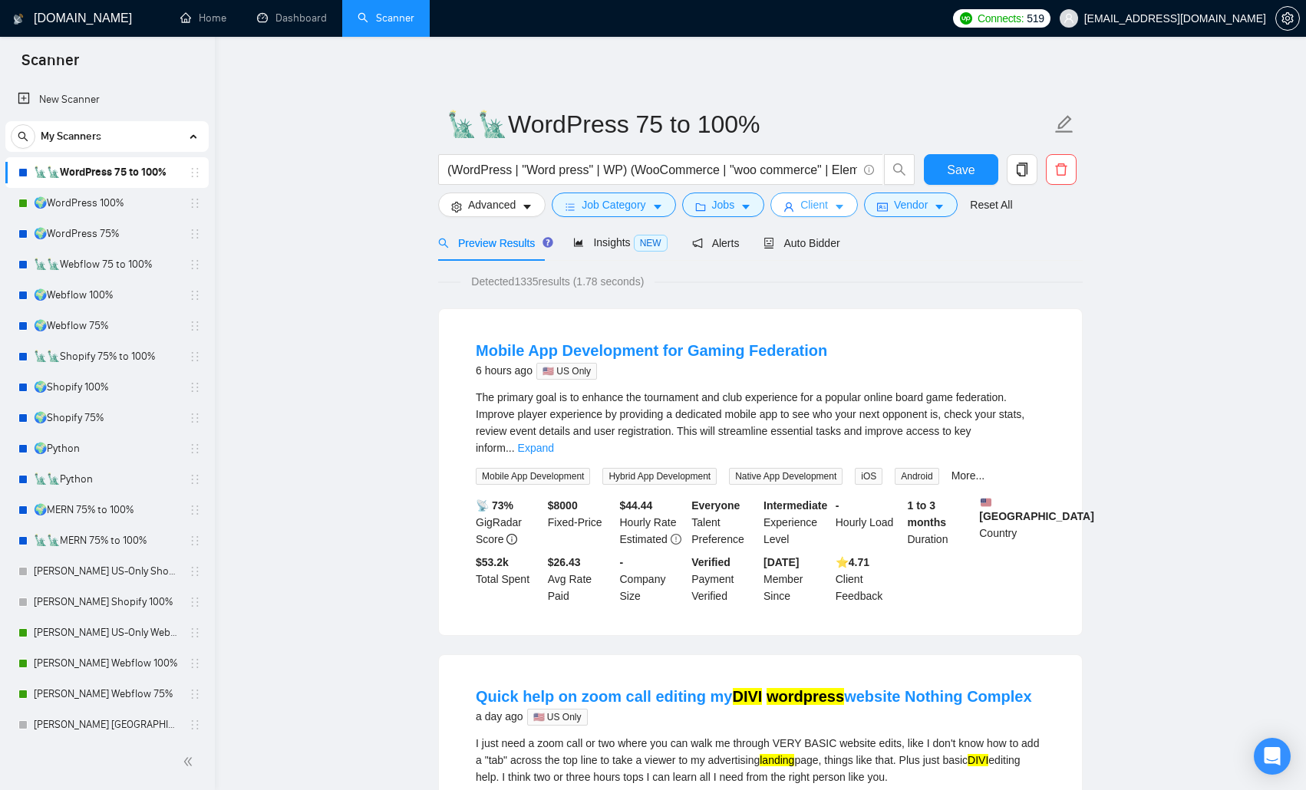
click at [790, 206] on icon "user" at bounding box center [788, 207] width 11 height 11
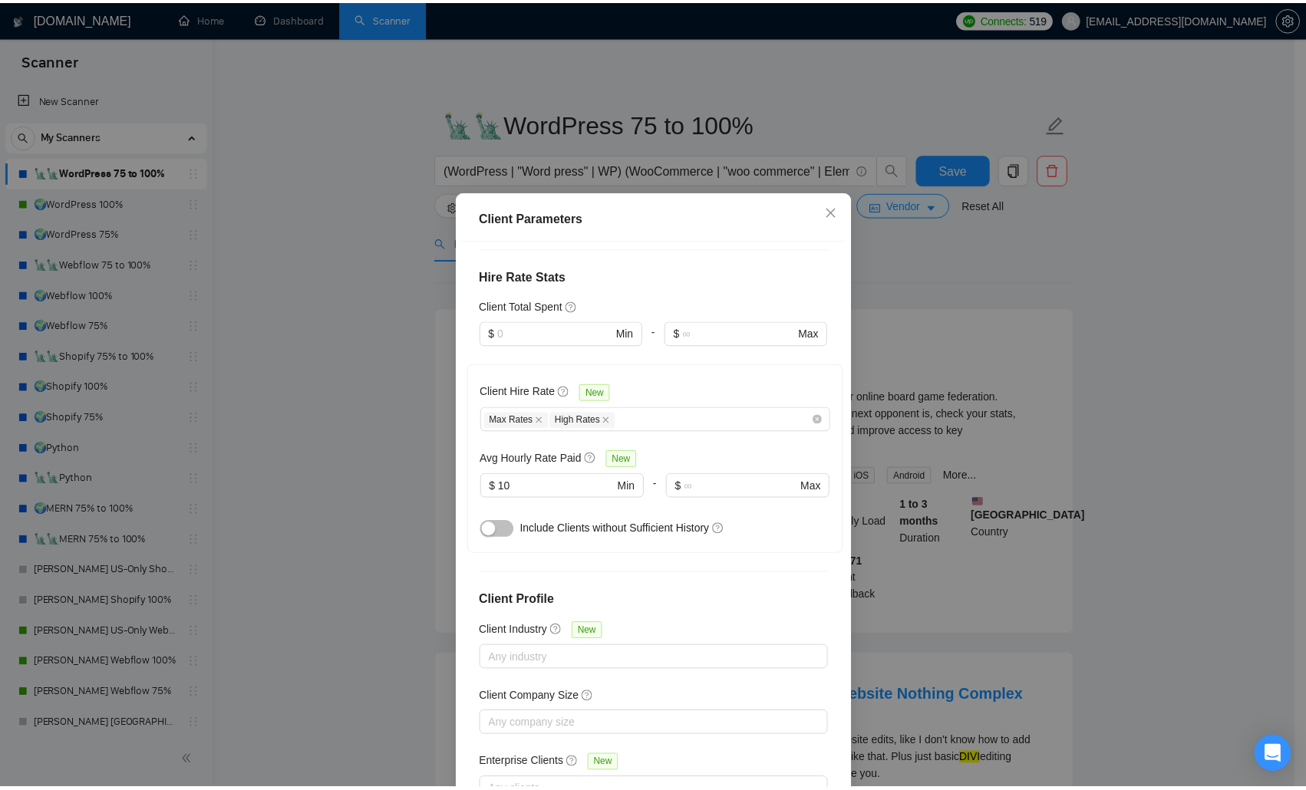
scroll to position [423, 0]
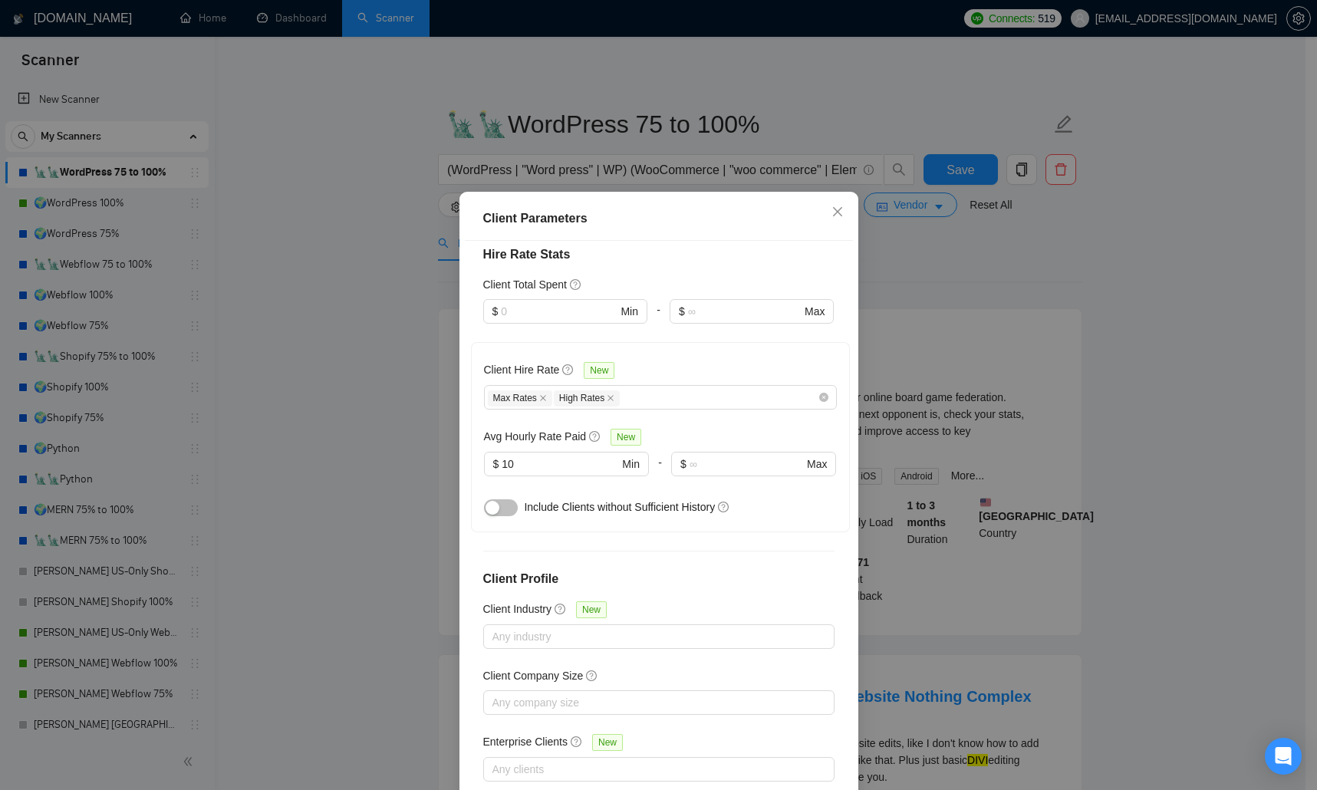
click at [319, 447] on div "Client Parameters Client Location Include Client Countries Select Exclude Clien…" at bounding box center [658, 395] width 1317 height 790
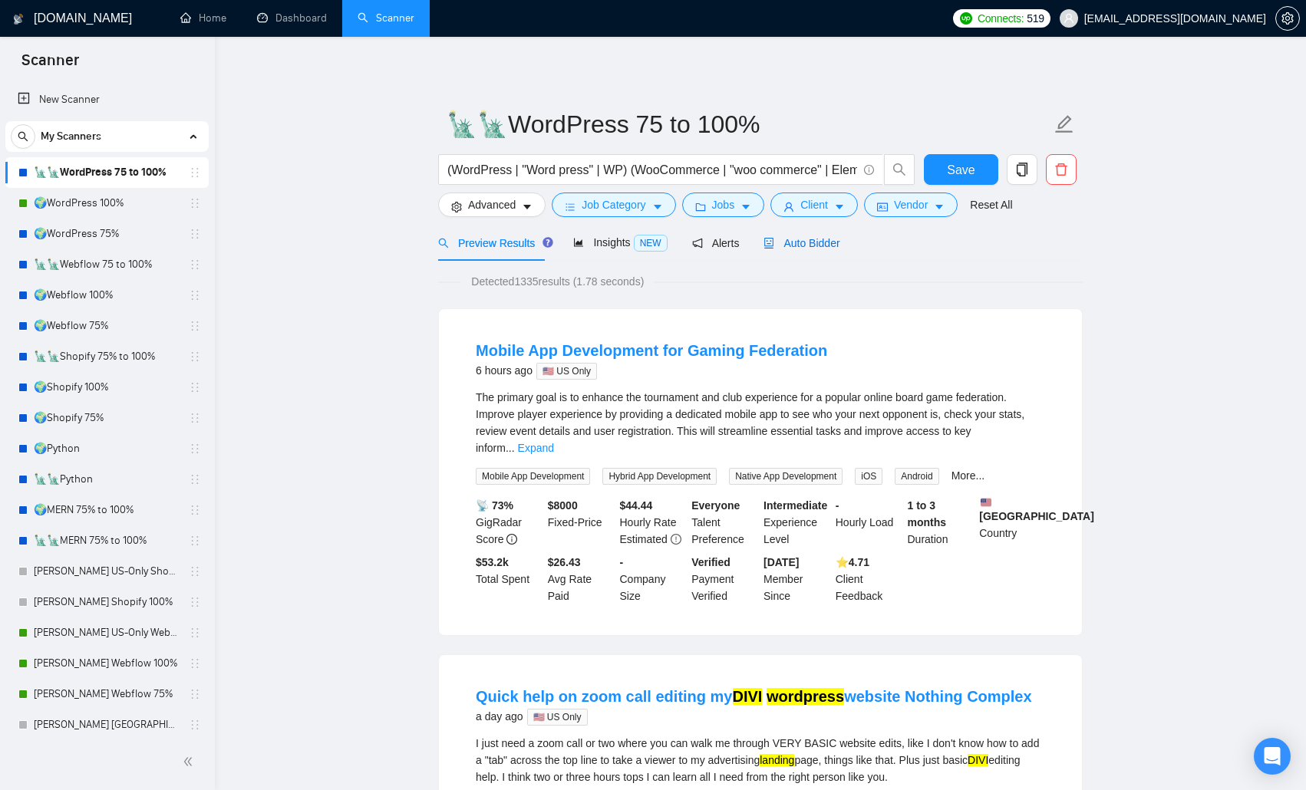
click at [802, 241] on span "Auto Bidder" at bounding box center [801, 243] width 76 height 12
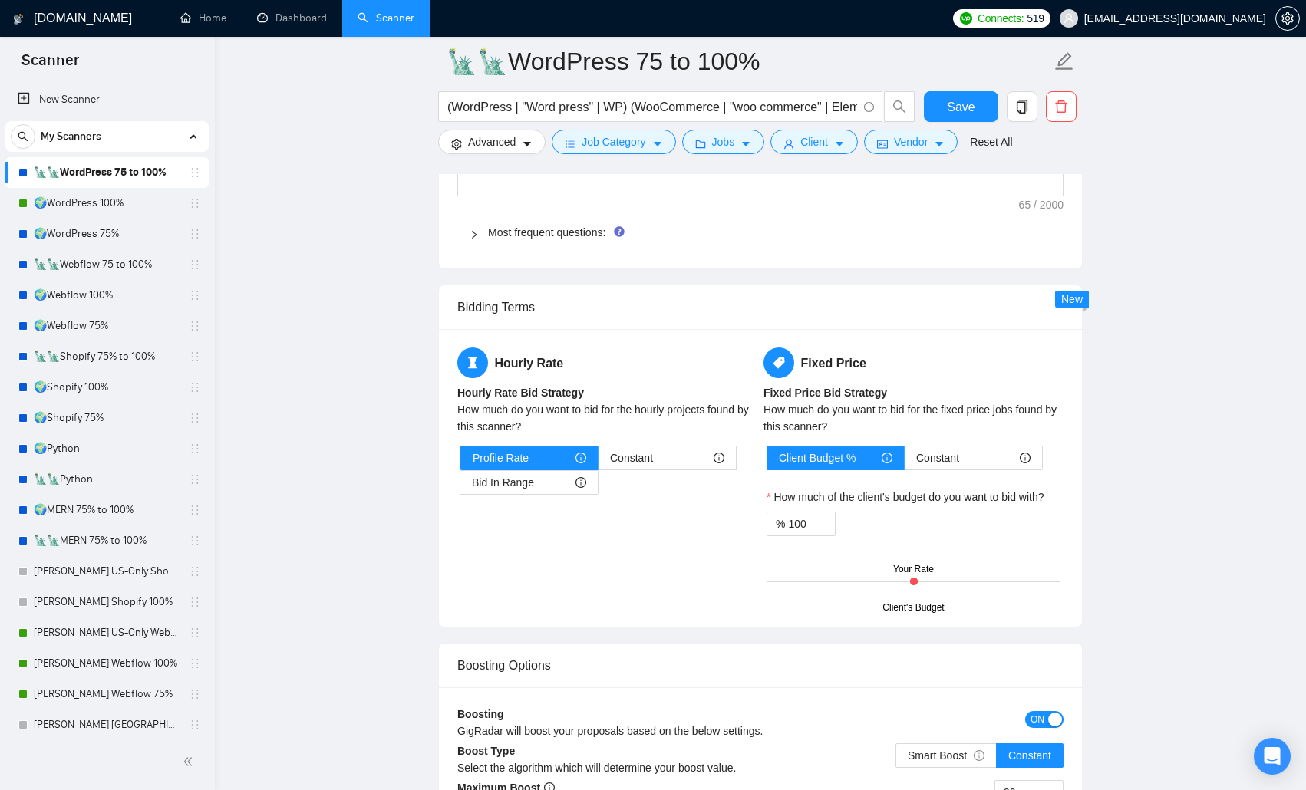
scroll to position [2455, 0]
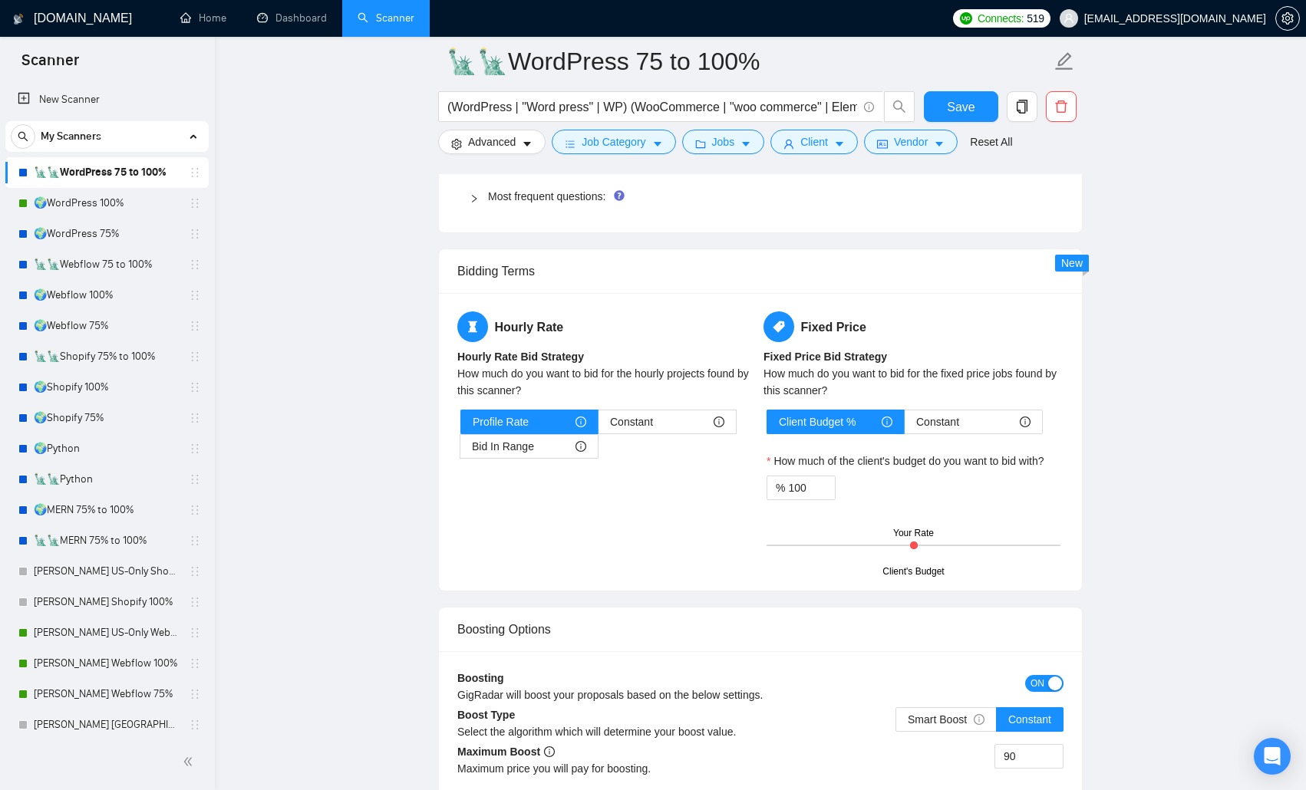
click at [938, 514] on div "button" at bounding box center [1055, 684] width 14 height 14
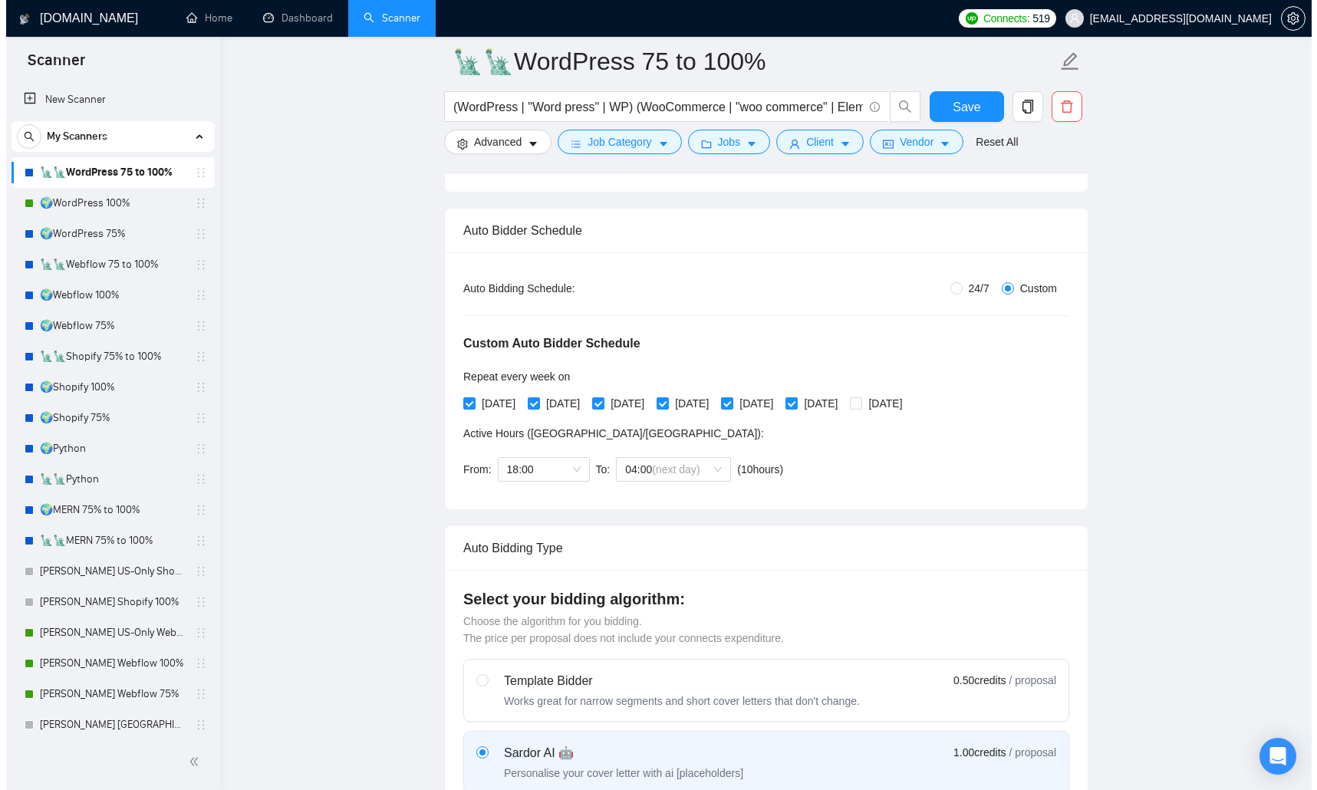
scroll to position [0, 0]
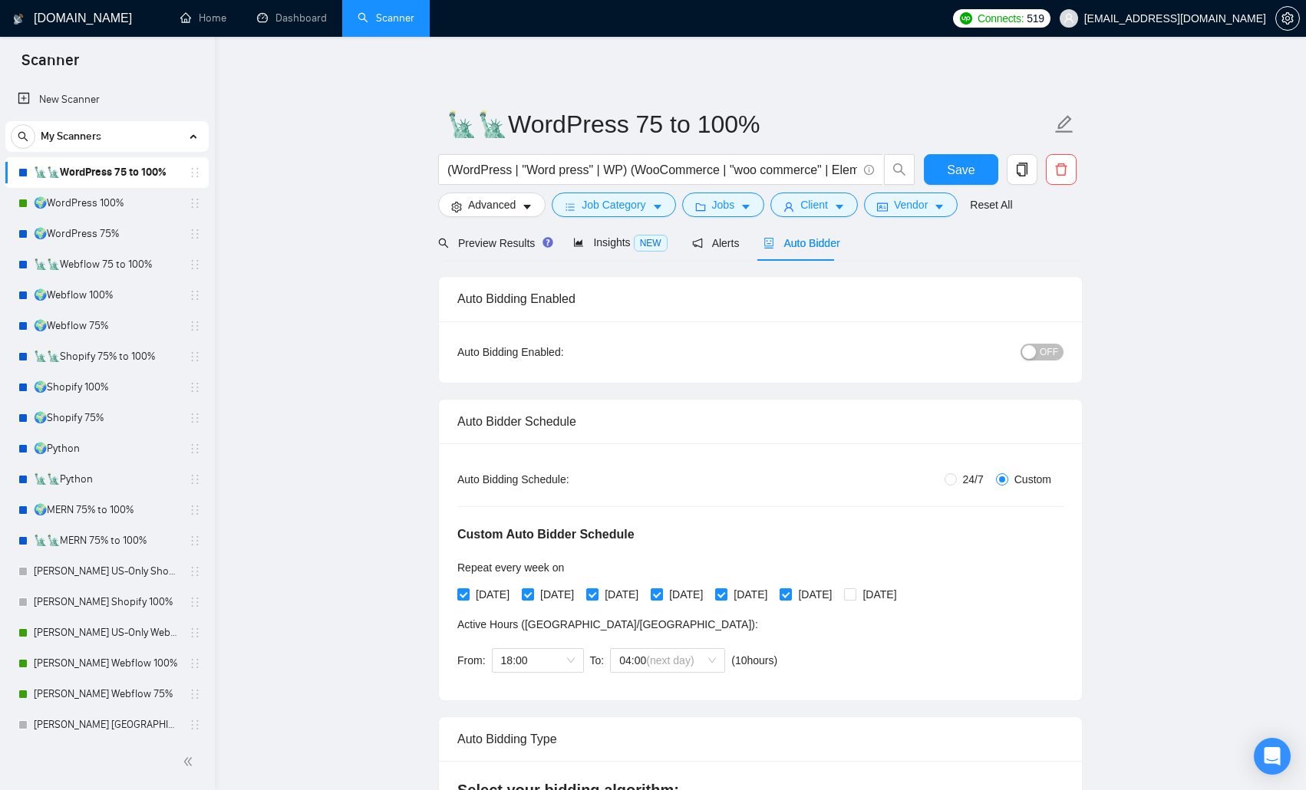
click at [938, 354] on button "OFF" at bounding box center [1041, 352] width 43 height 17
click at [938, 164] on button "Save" at bounding box center [961, 169] width 74 height 31
click at [129, 231] on link "🌍WordPress 75%" at bounding box center [107, 234] width 146 height 31
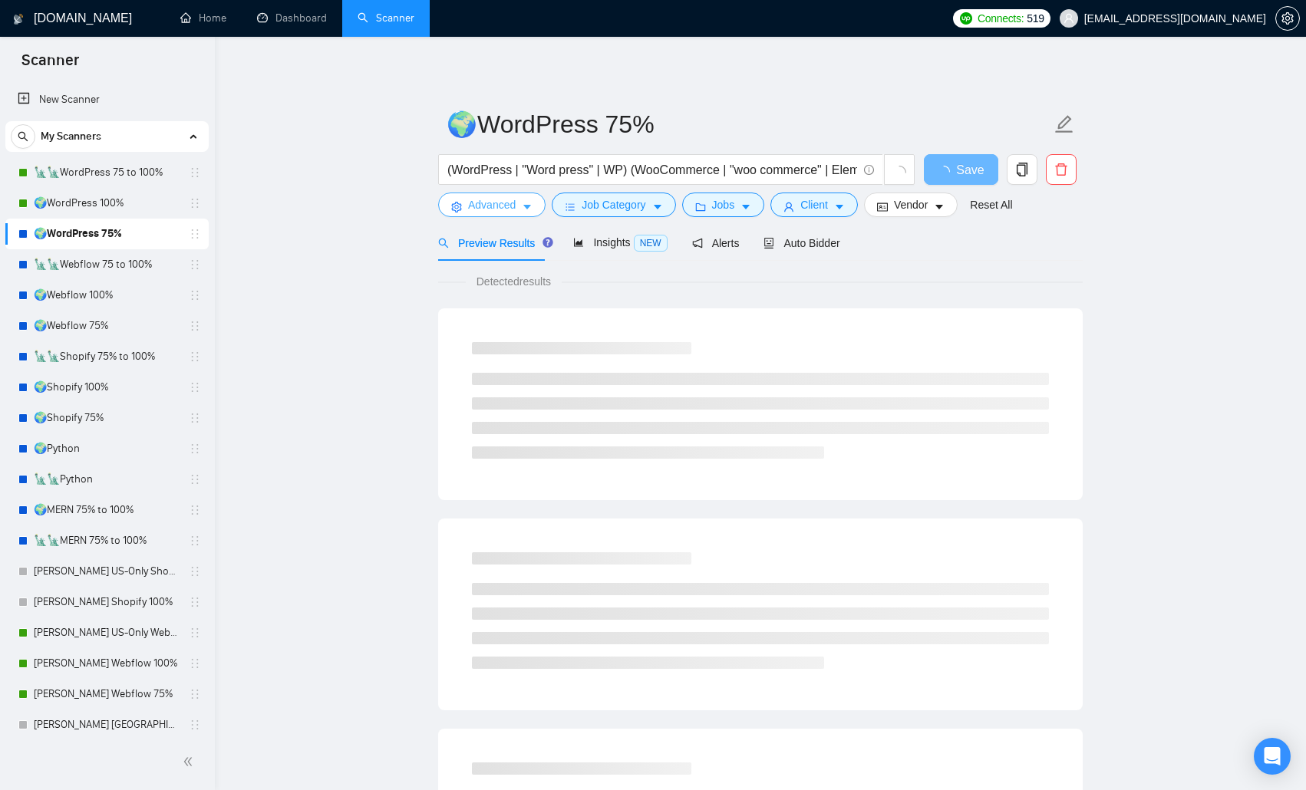
click at [485, 199] on span "Advanced" at bounding box center [492, 204] width 48 height 17
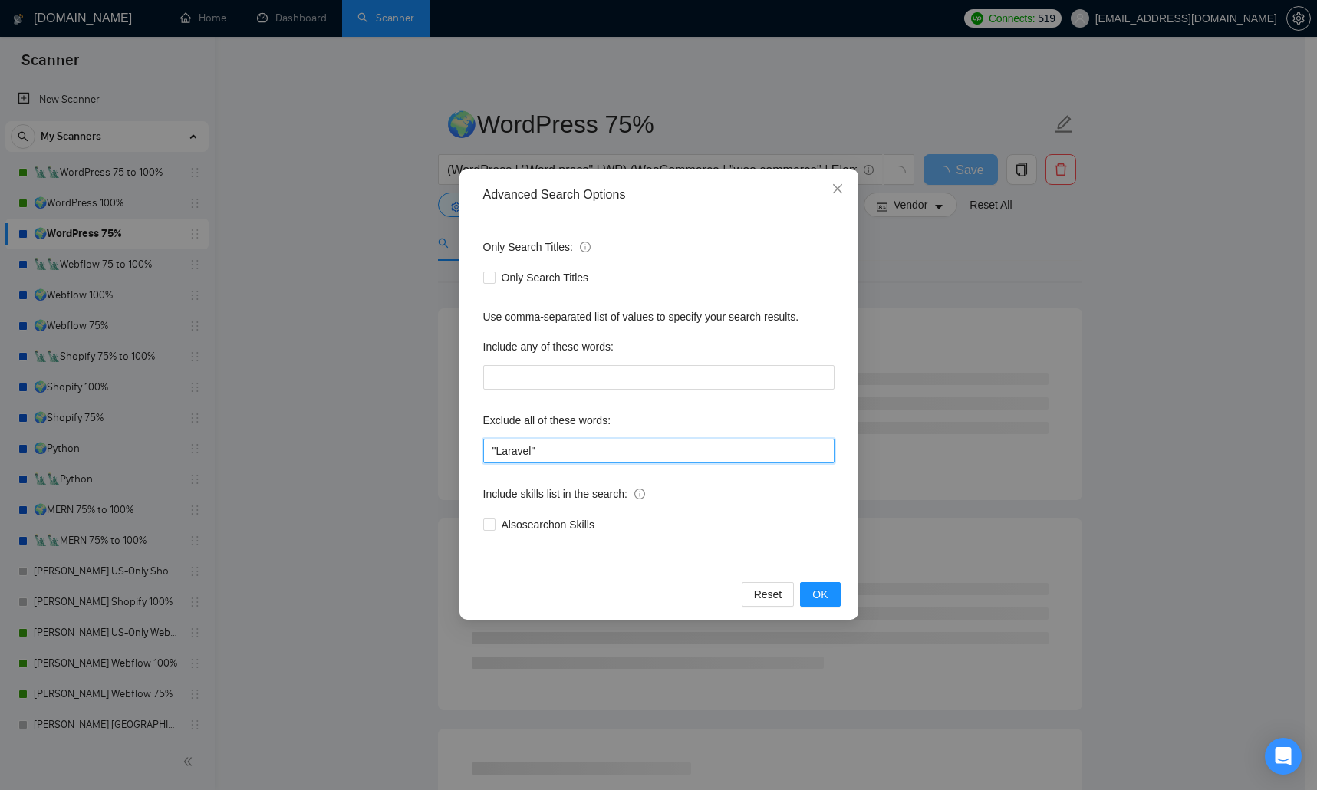
drag, startPoint x: 563, startPoint y: 454, endPoint x: 456, endPoint y: 450, distance: 107.5
click at [456, 450] on div "Advanced Search Options Only Search Titles: Only Search Titles Use comma-separa…" at bounding box center [658, 395] width 1317 height 790
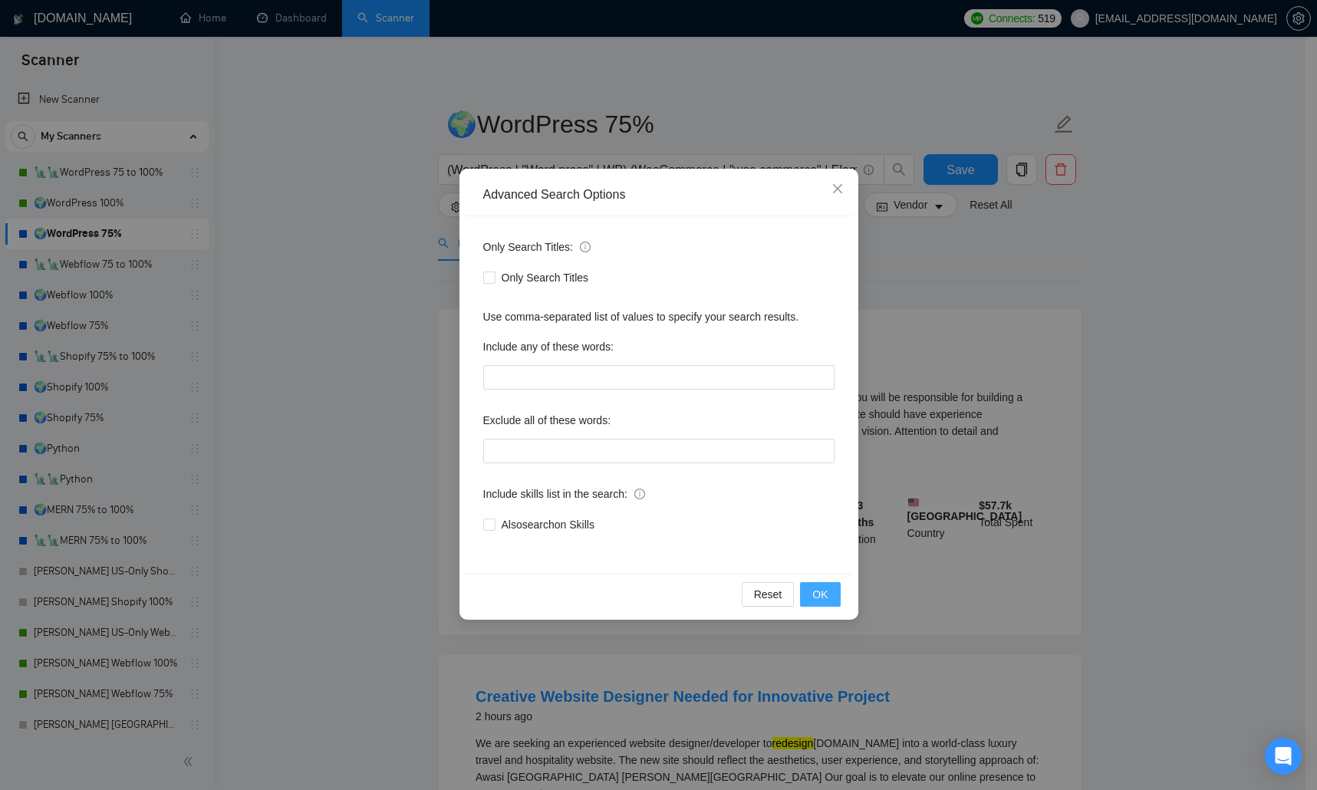
click at [823, 514] on span "OK" at bounding box center [820, 594] width 15 height 17
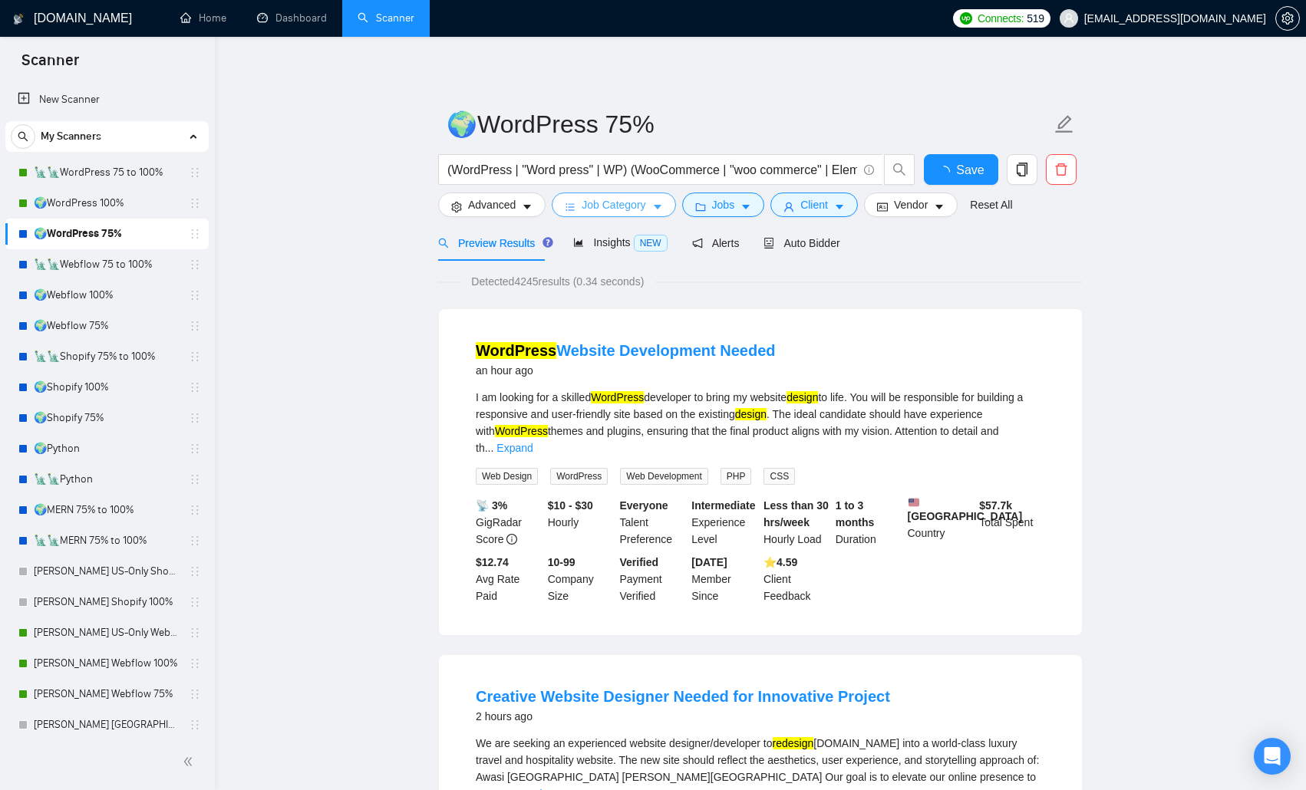
click at [618, 199] on span "Job Category" at bounding box center [614, 204] width 64 height 17
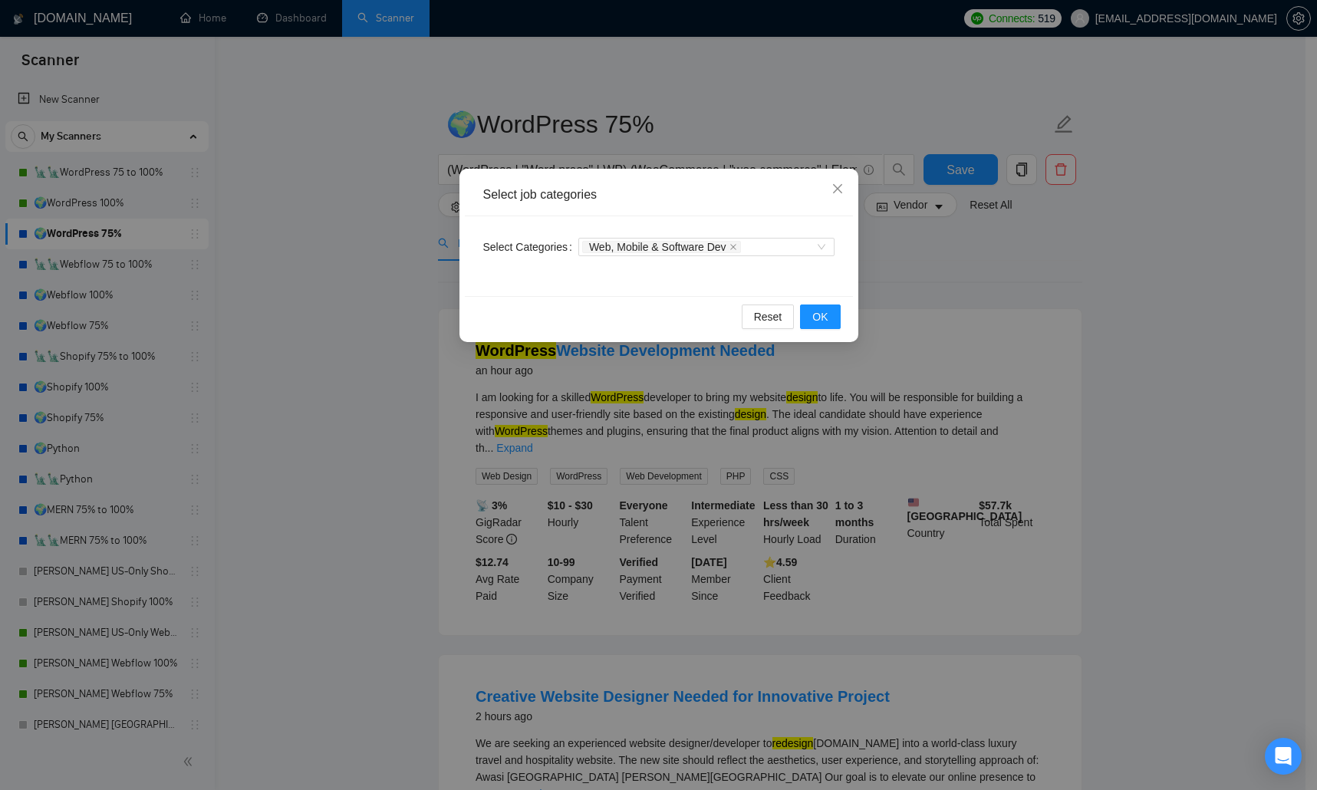
click at [377, 287] on div "Select job categories Select Categories Web, Mobile & Software Dev Reset OK" at bounding box center [658, 395] width 1317 height 790
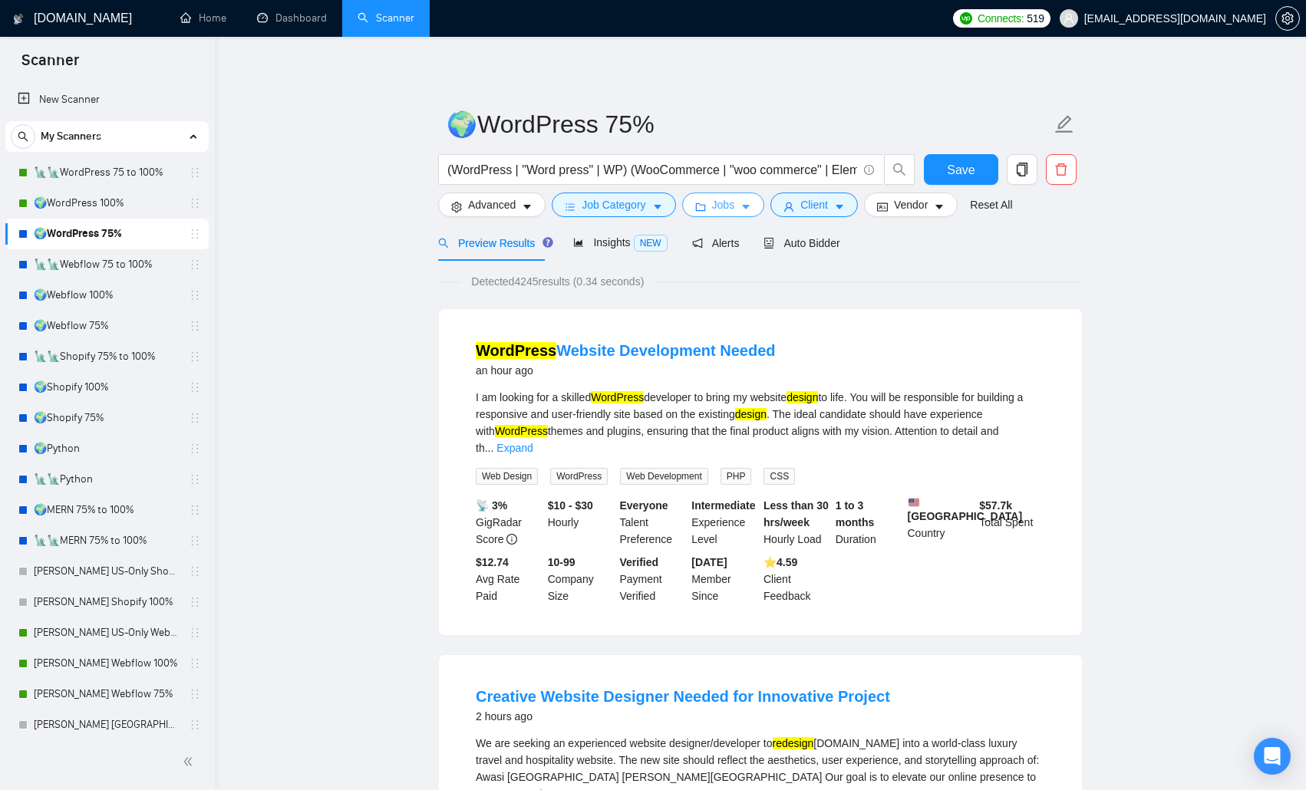
click at [729, 212] on span "Jobs" at bounding box center [723, 204] width 23 height 17
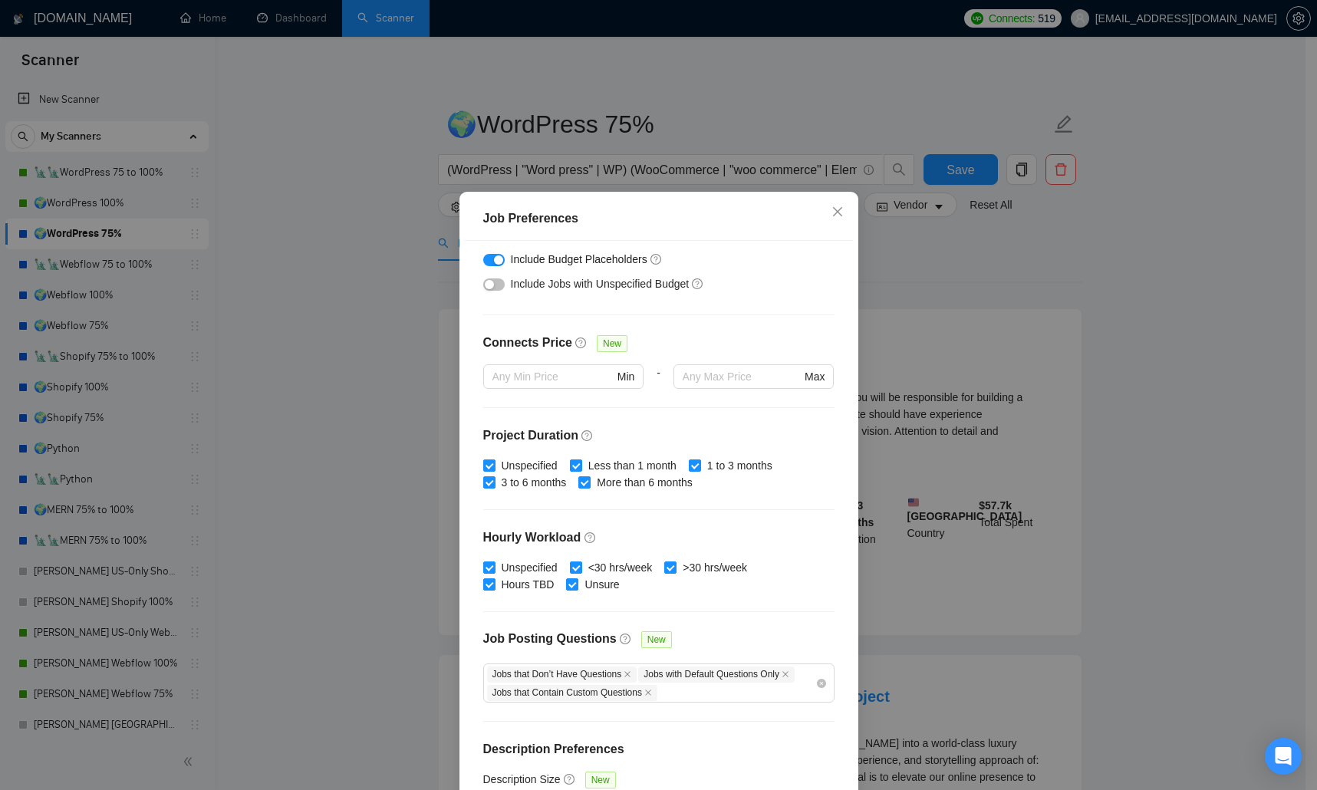
scroll to position [325, 0]
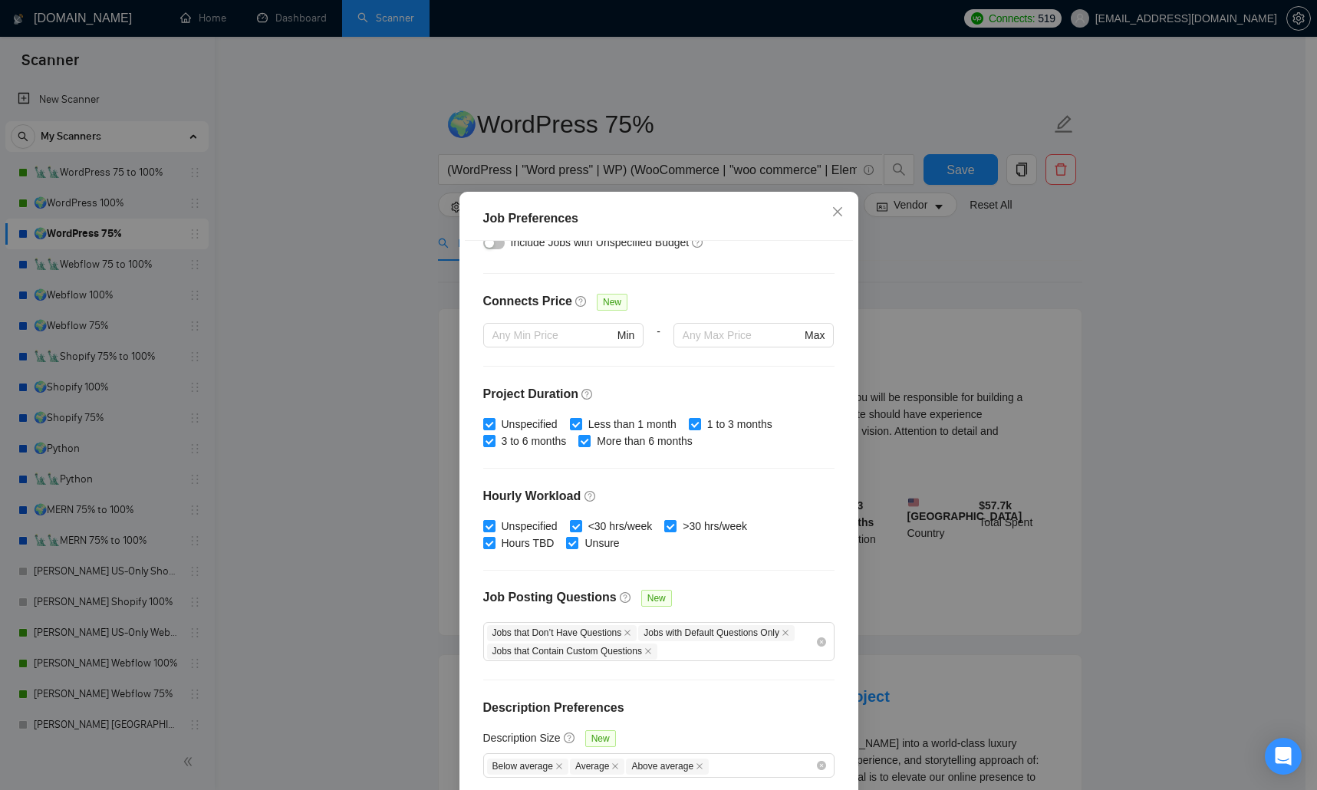
click at [374, 436] on div "Job Preferences Budget Project Type All Fixed Price Hourly Rate Fixed Price Bud…" at bounding box center [658, 395] width 1317 height 790
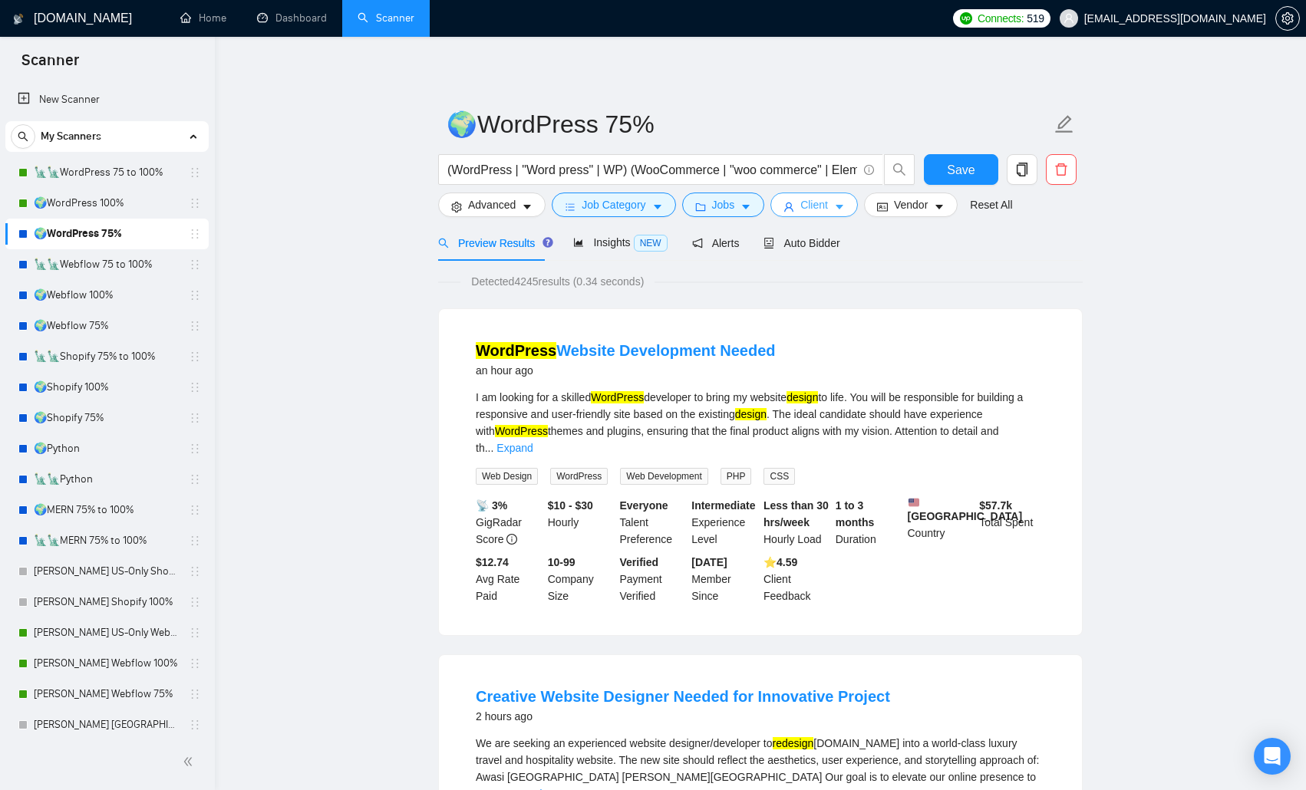
click at [823, 203] on span "Client" at bounding box center [814, 204] width 28 height 17
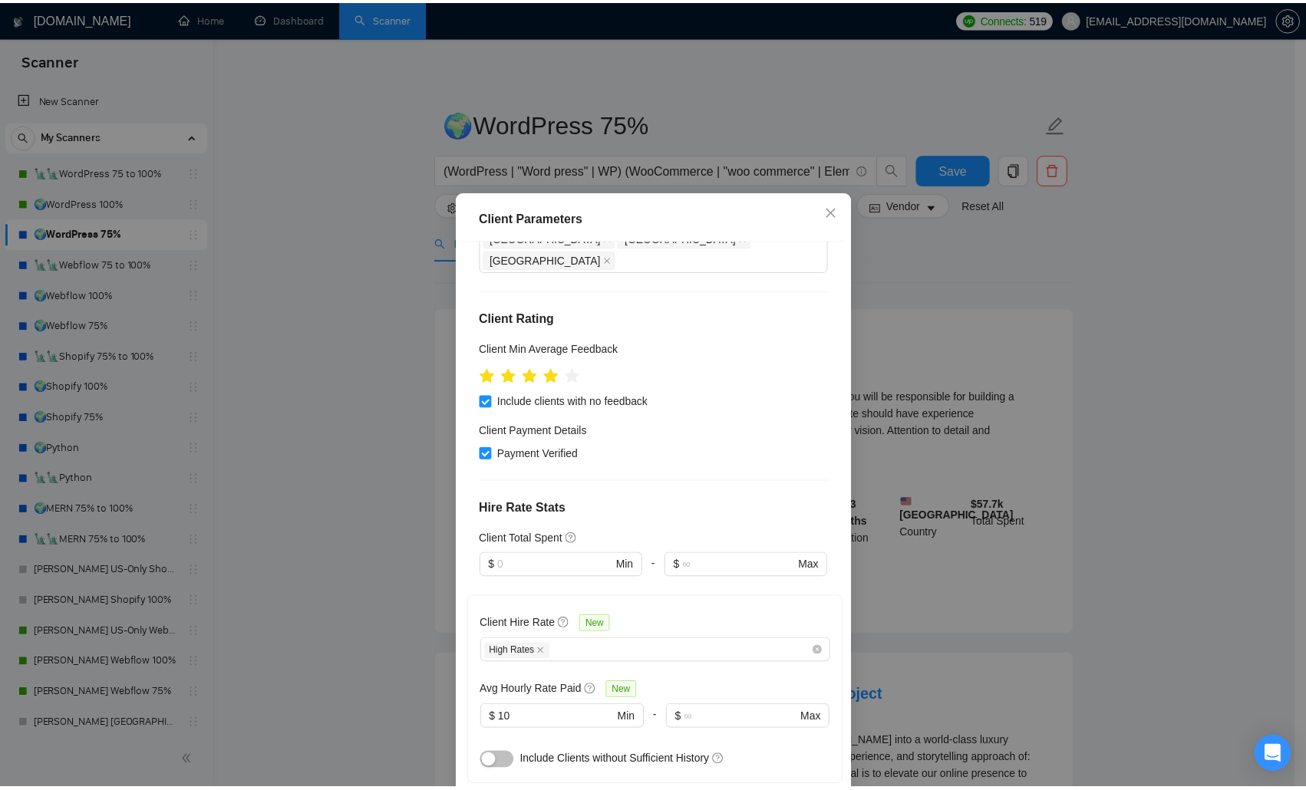
scroll to position [346, 0]
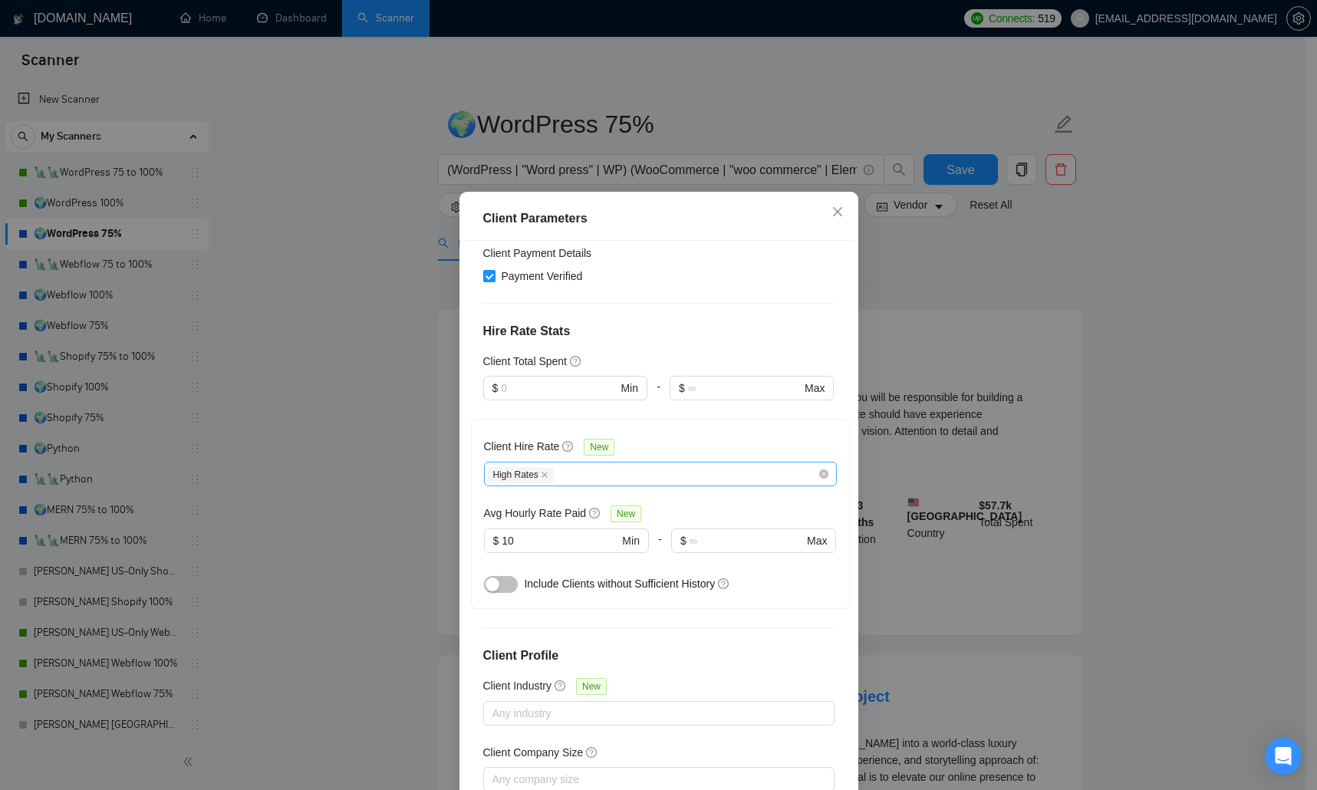
click at [607, 465] on div "High Rates" at bounding box center [653, 474] width 330 height 18
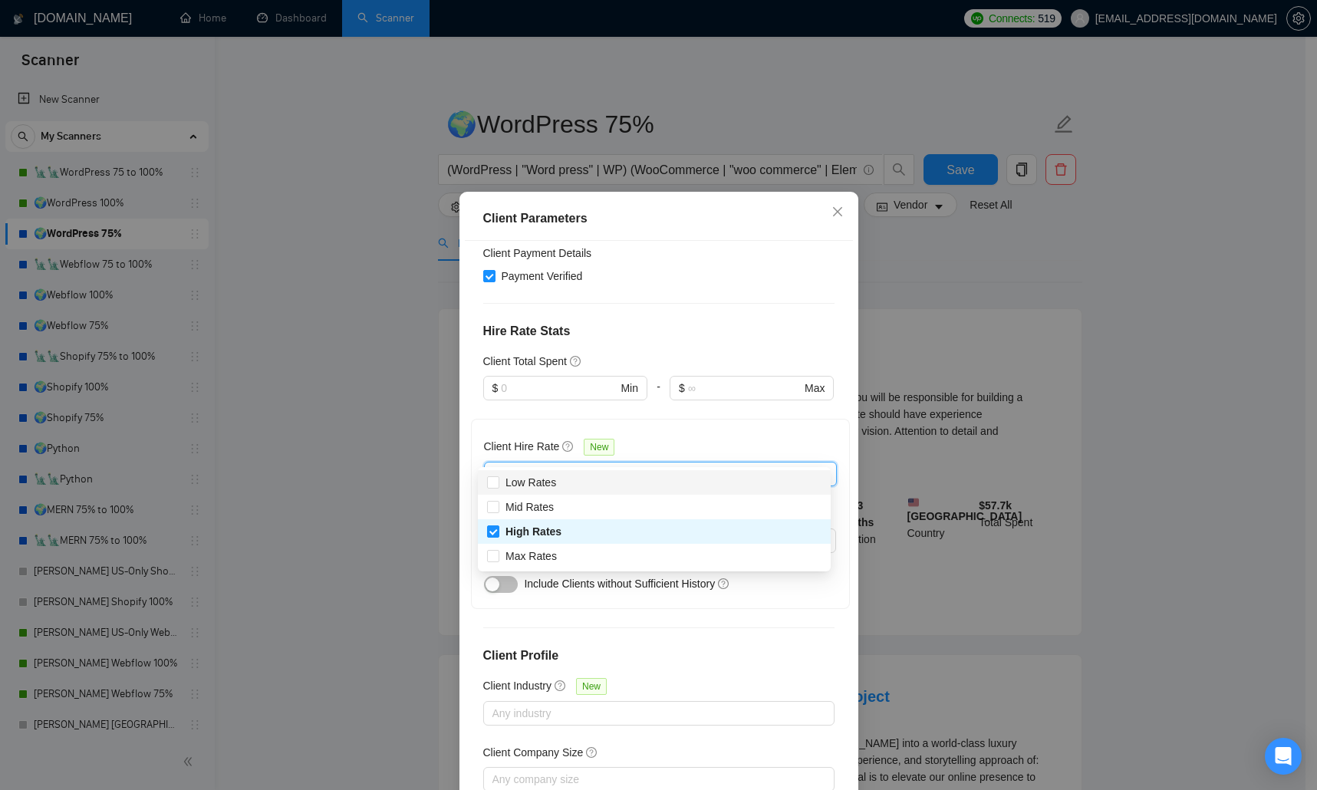
click at [356, 432] on div "Client Parameters Client Location Include Client Countries Select Exclude Clien…" at bounding box center [658, 395] width 1317 height 790
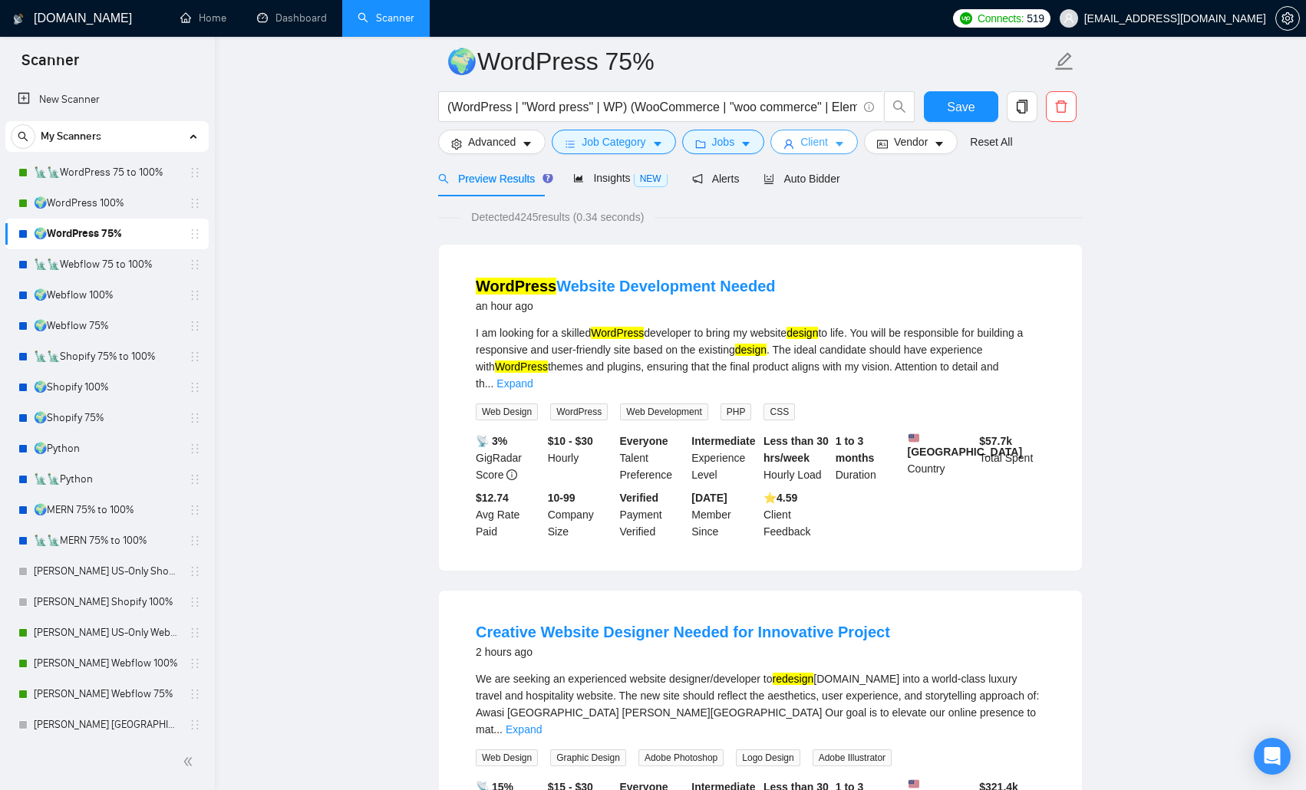
scroll to position [0, 0]
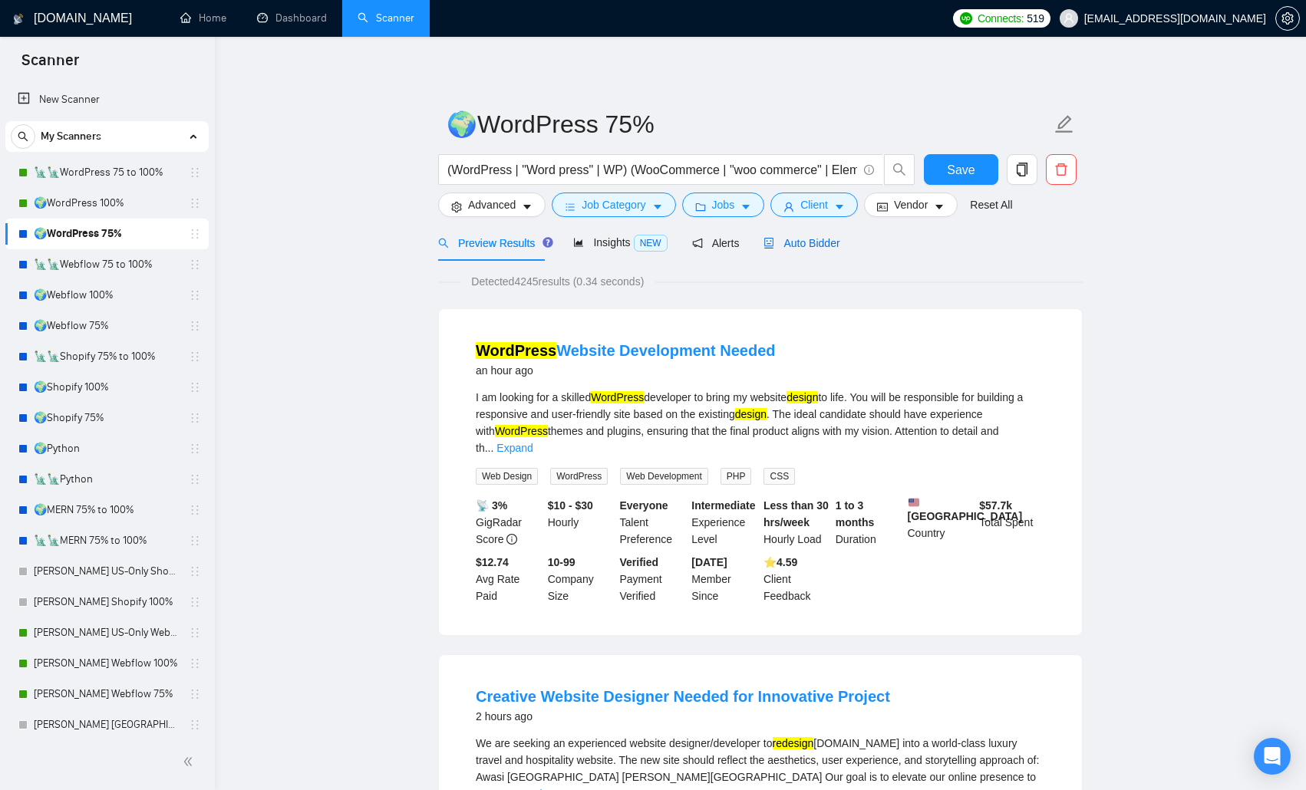
click at [806, 241] on span "Auto Bidder" at bounding box center [801, 243] width 76 height 12
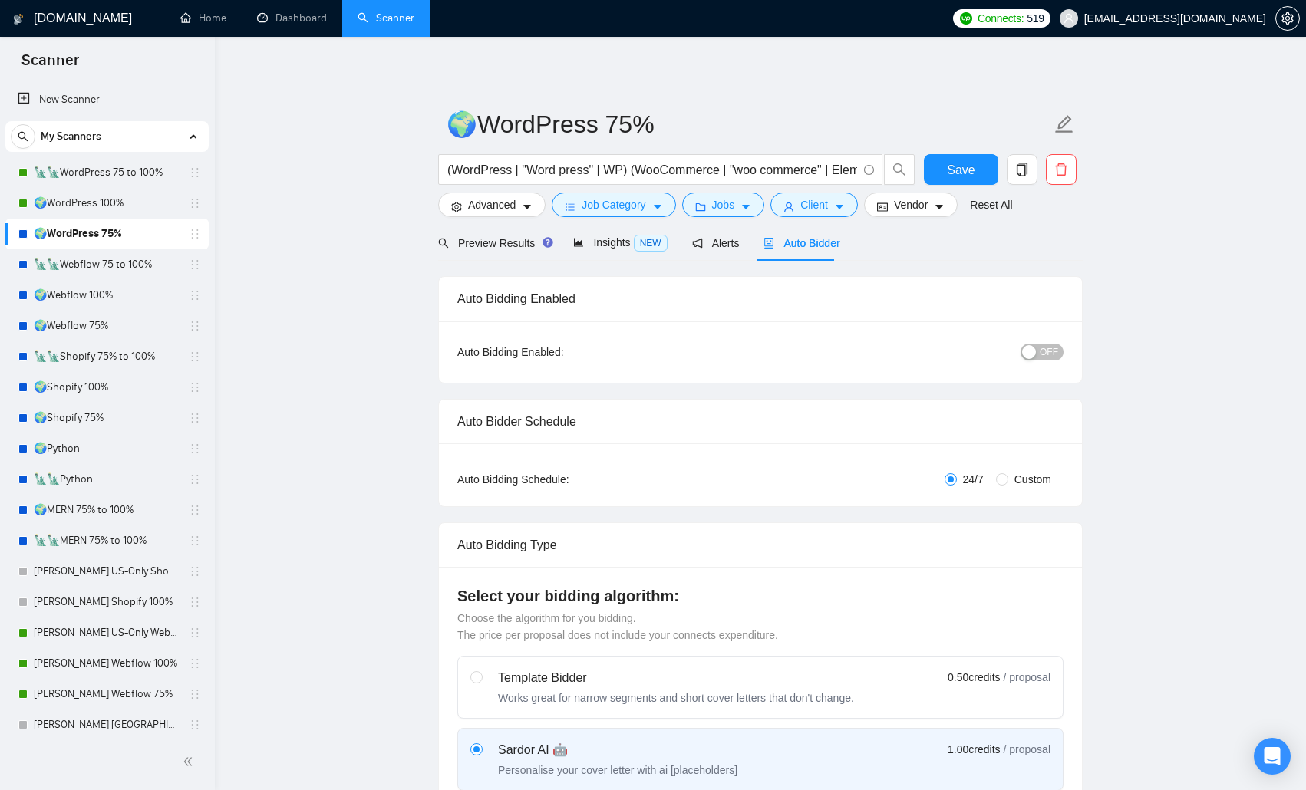
radio input "false"
radio input "true"
checkbox input "true"
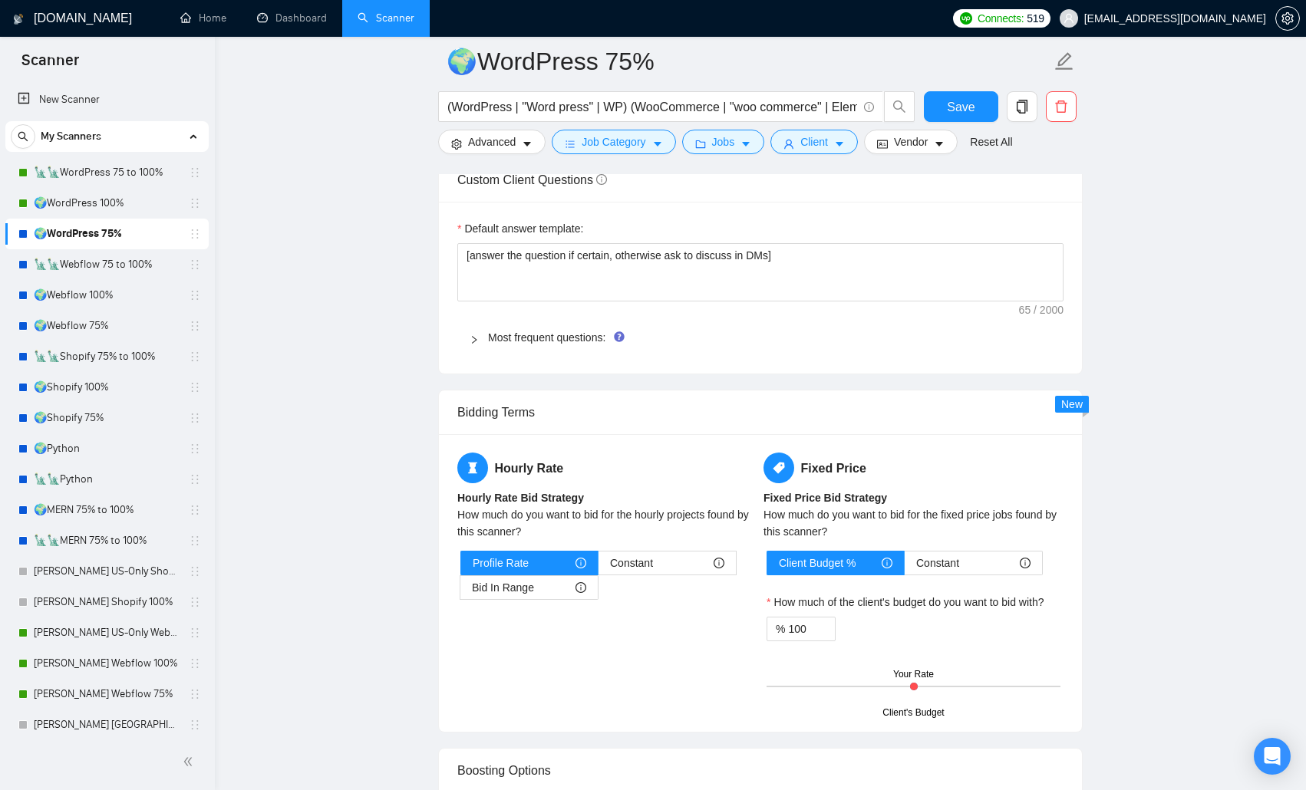
scroll to position [2532, 0]
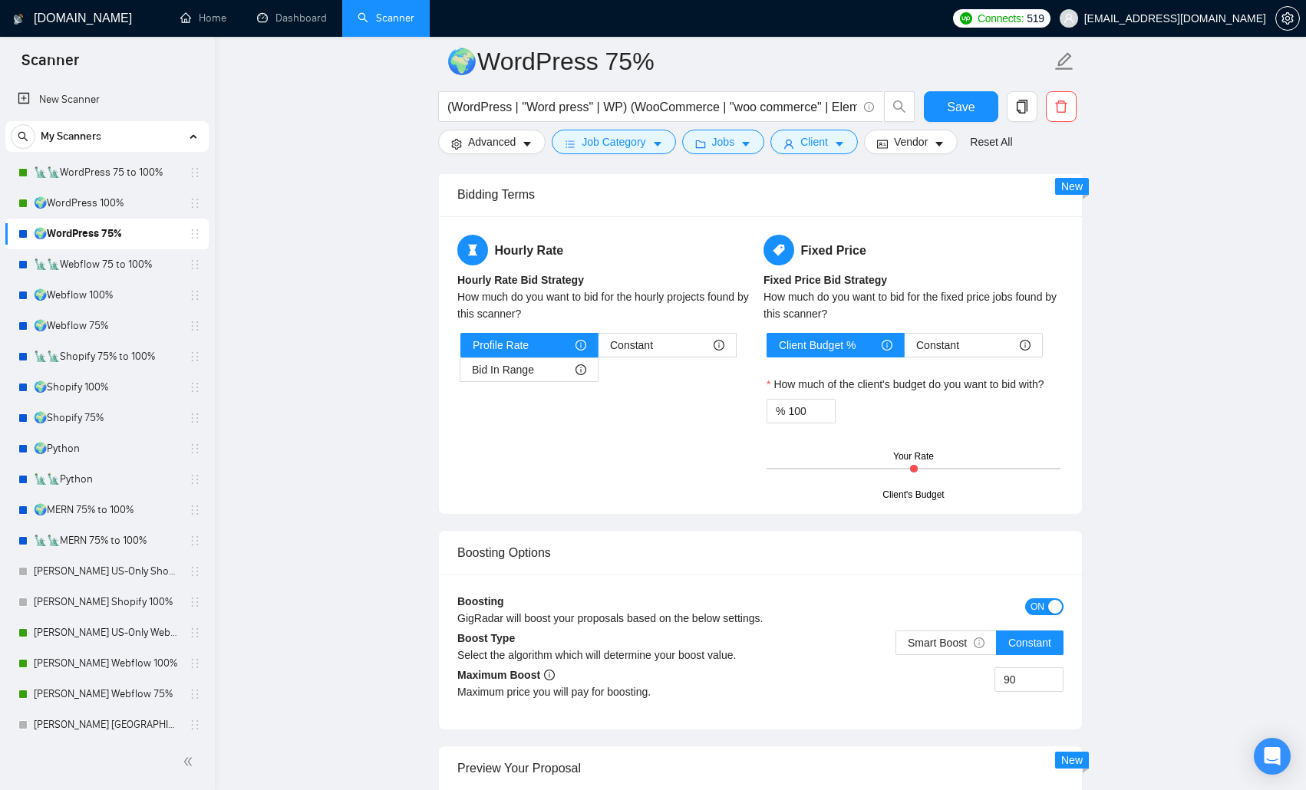
click at [938, 514] on div "button" at bounding box center [1055, 607] width 14 height 14
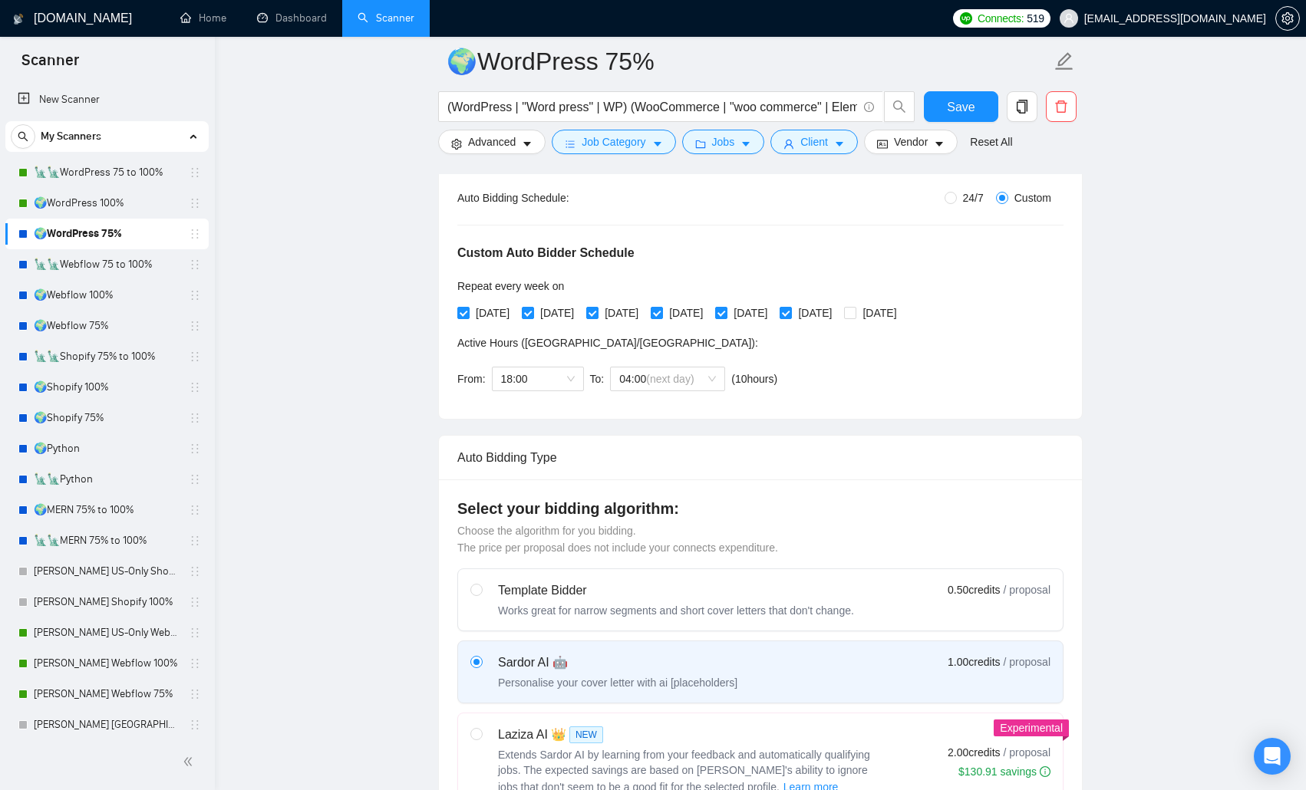
scroll to position [0, 0]
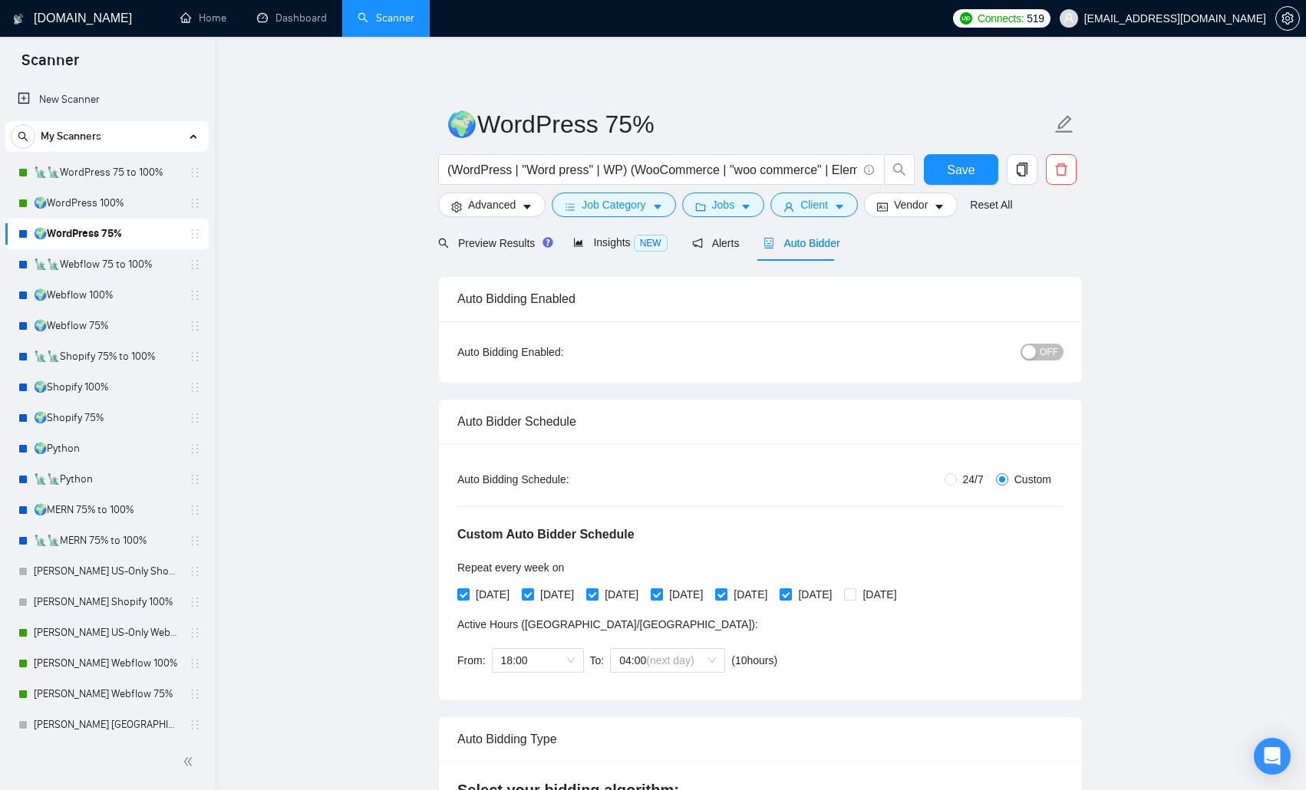
click at [938, 349] on span "OFF" at bounding box center [1049, 352] width 18 height 17
click at [938, 169] on span "Save" at bounding box center [961, 169] width 28 height 19
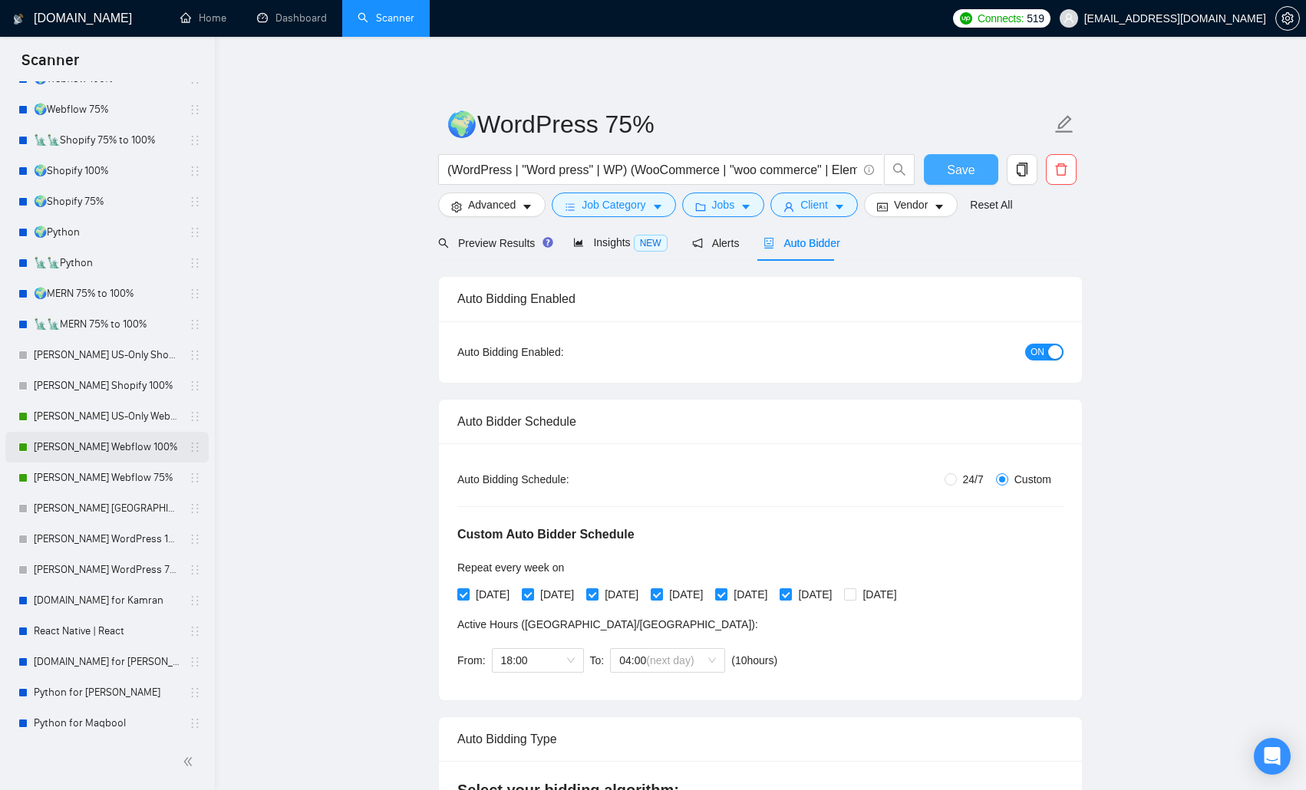
scroll to position [230, 0]
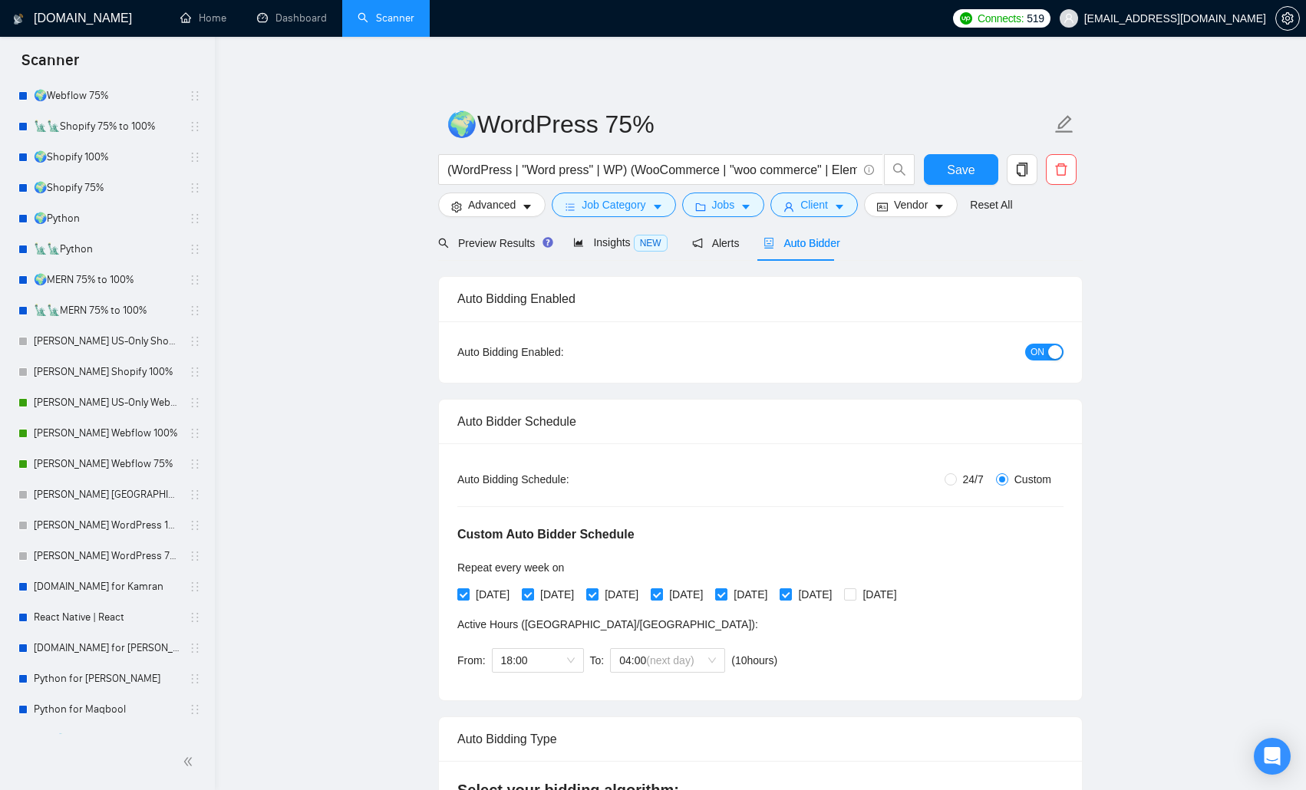
drag, startPoint x: 122, startPoint y: 494, endPoint x: 424, endPoint y: 711, distance: 371.6
click at [122, 494] on link "[PERSON_NAME] [GEOGRAPHIC_DATA]-Only WordPress 100%" at bounding box center [107, 495] width 146 height 31
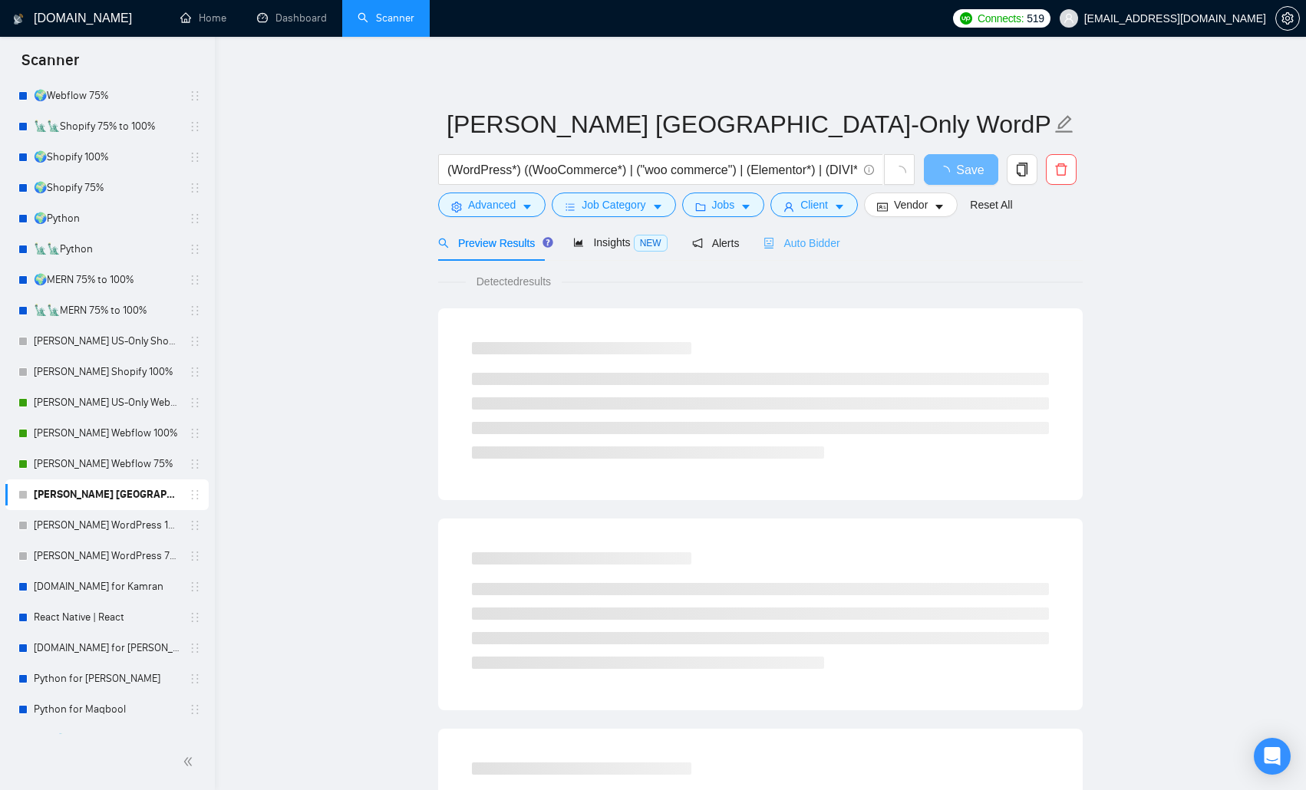
click at [813, 255] on div "Auto Bidder" at bounding box center [801, 243] width 76 height 36
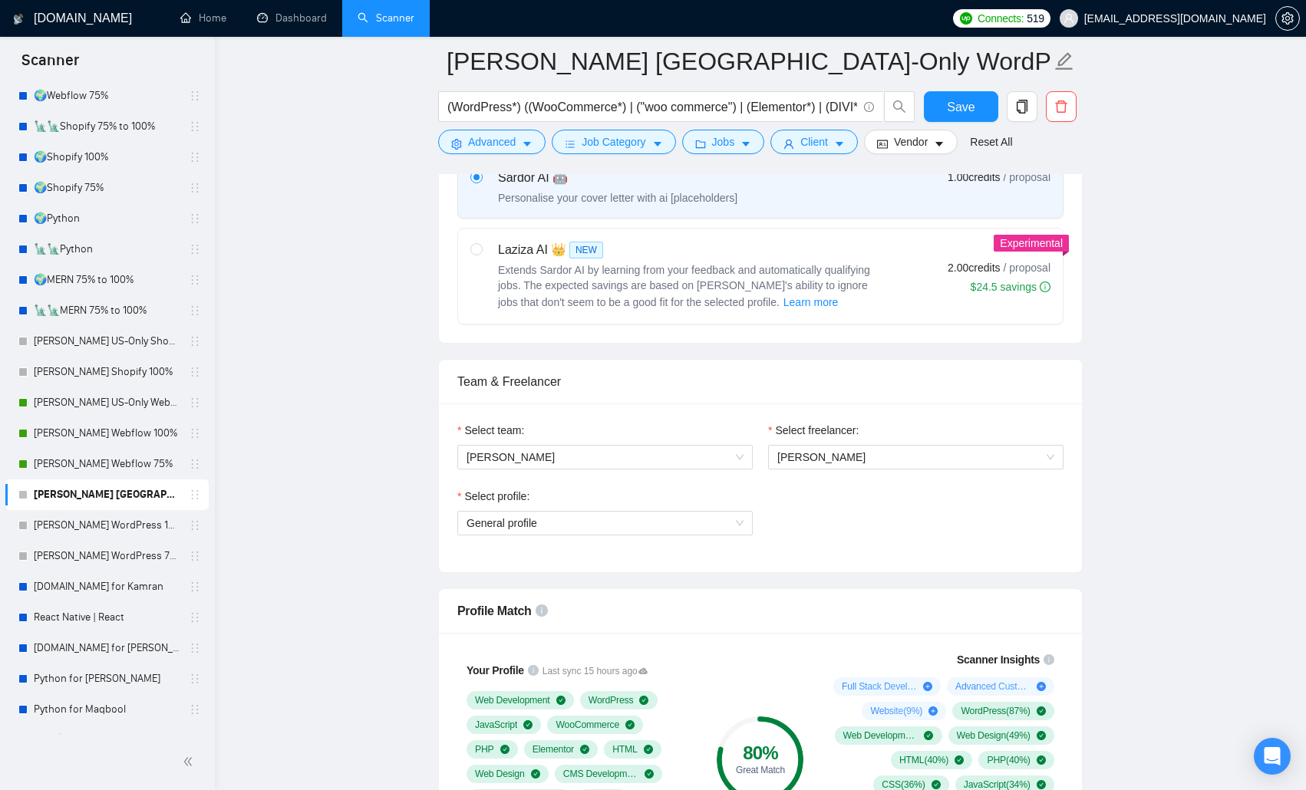
scroll to position [767, 0]
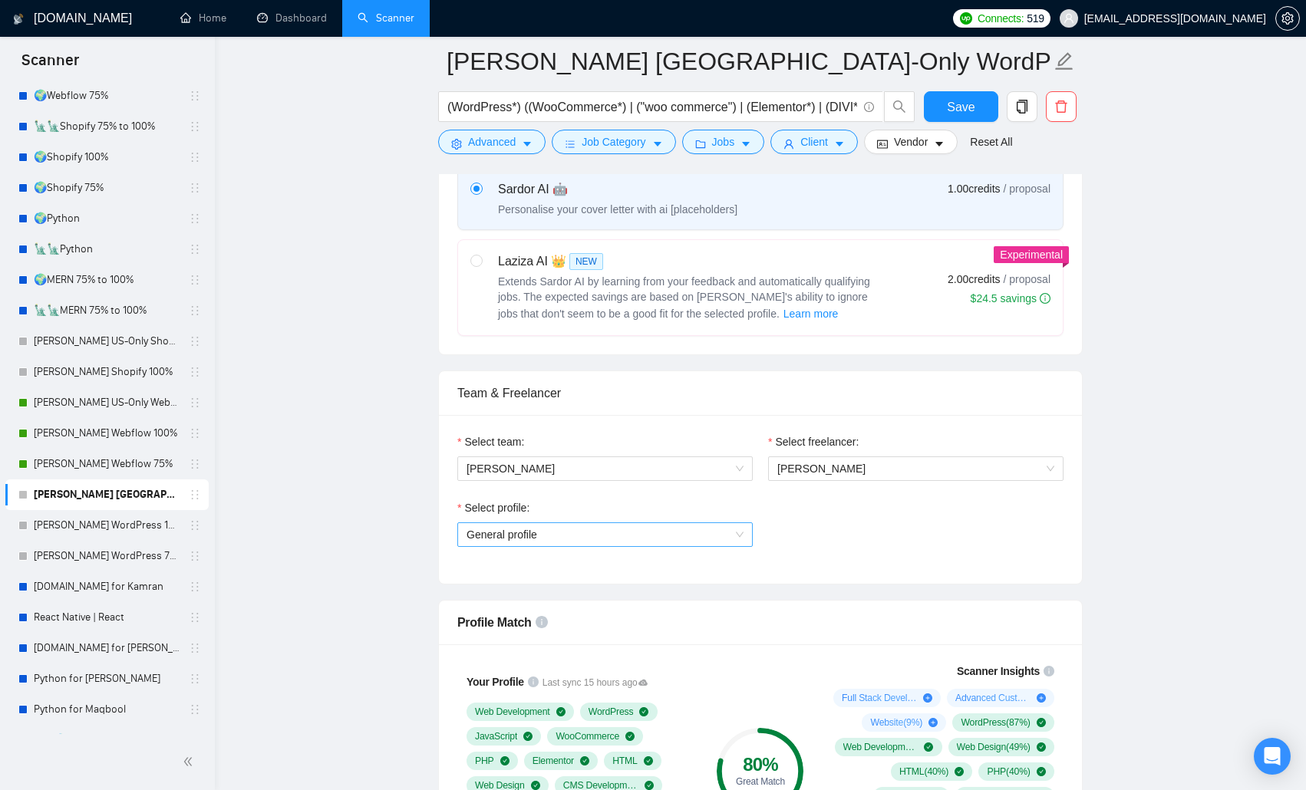
click at [620, 514] on span "General profile" at bounding box center [604, 534] width 277 height 23
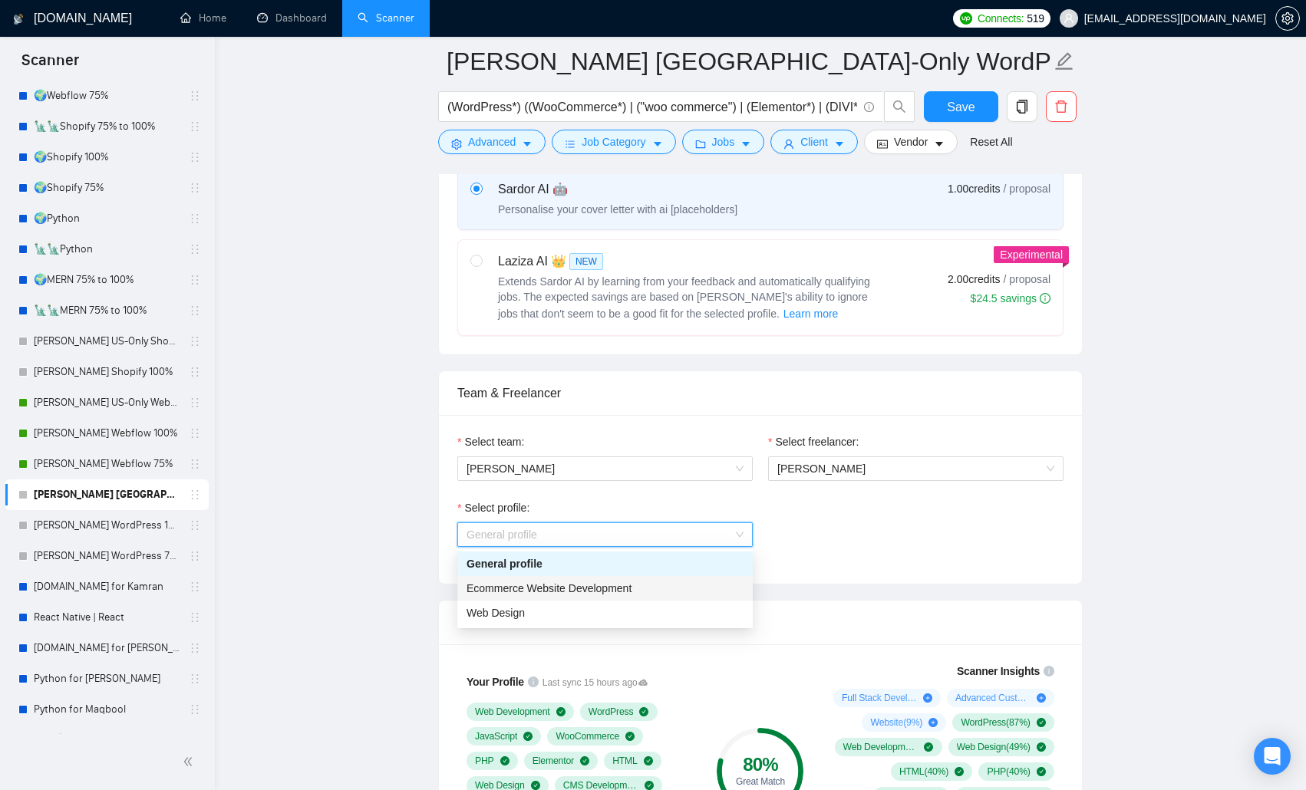
click at [610, 514] on span "Ecommerce Website Development" at bounding box center [548, 588] width 165 height 12
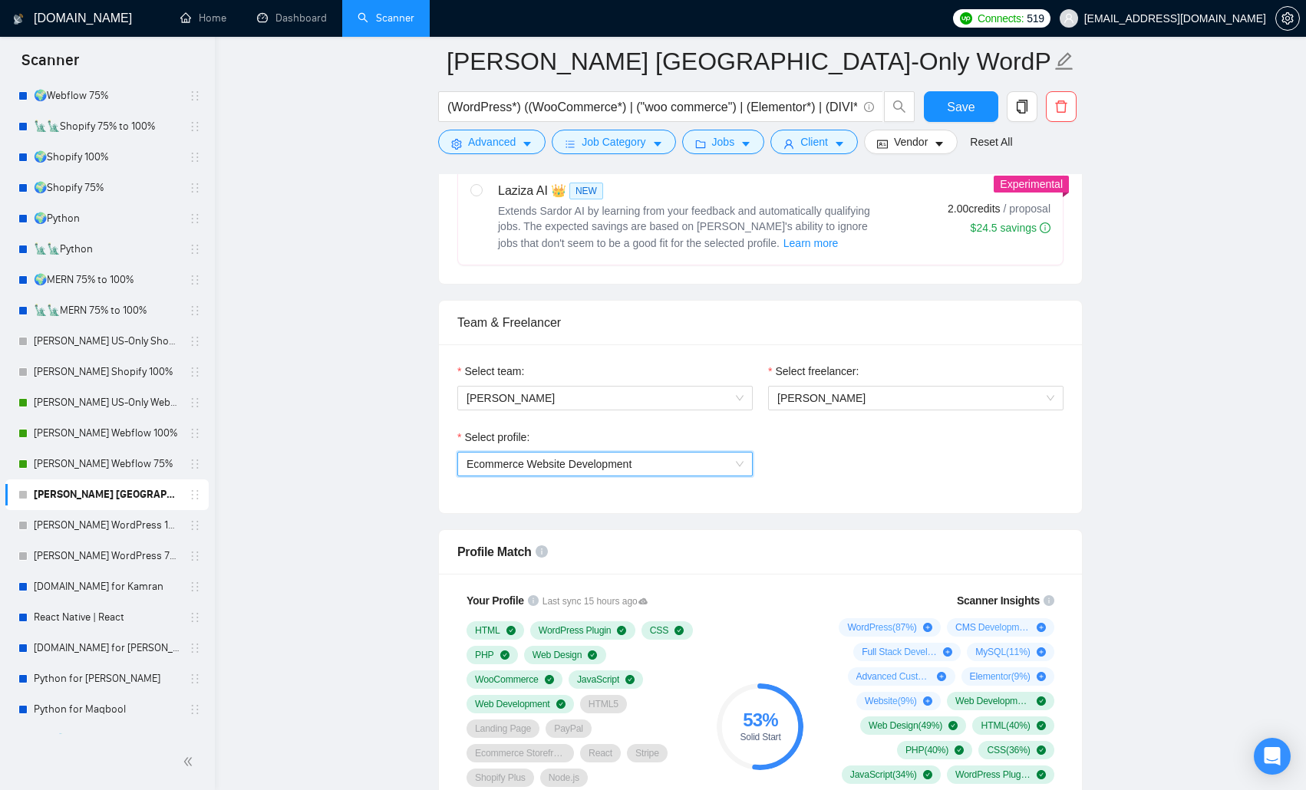
scroll to position [997, 0]
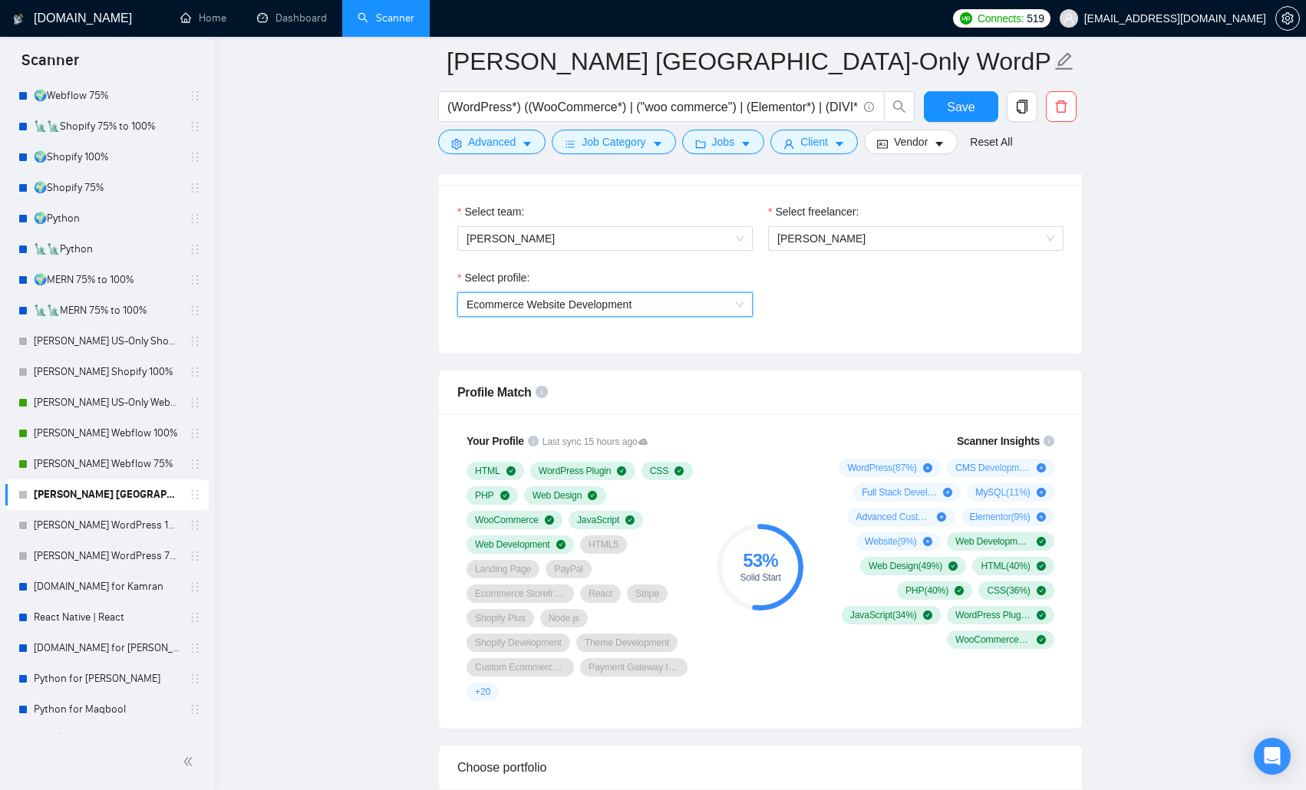
click at [686, 304] on span "Ecommerce Website Development" at bounding box center [604, 304] width 277 height 23
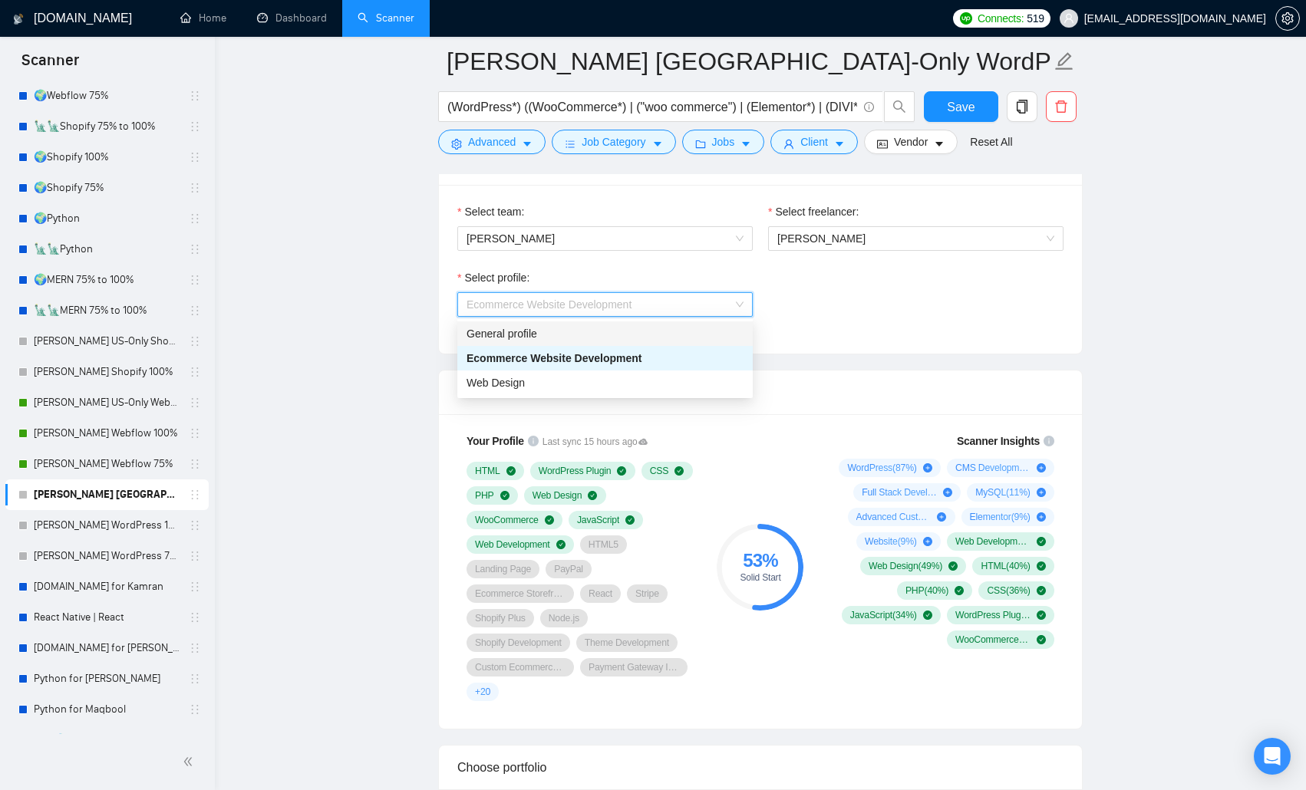
click at [616, 331] on div "General profile" at bounding box center [604, 333] width 277 height 17
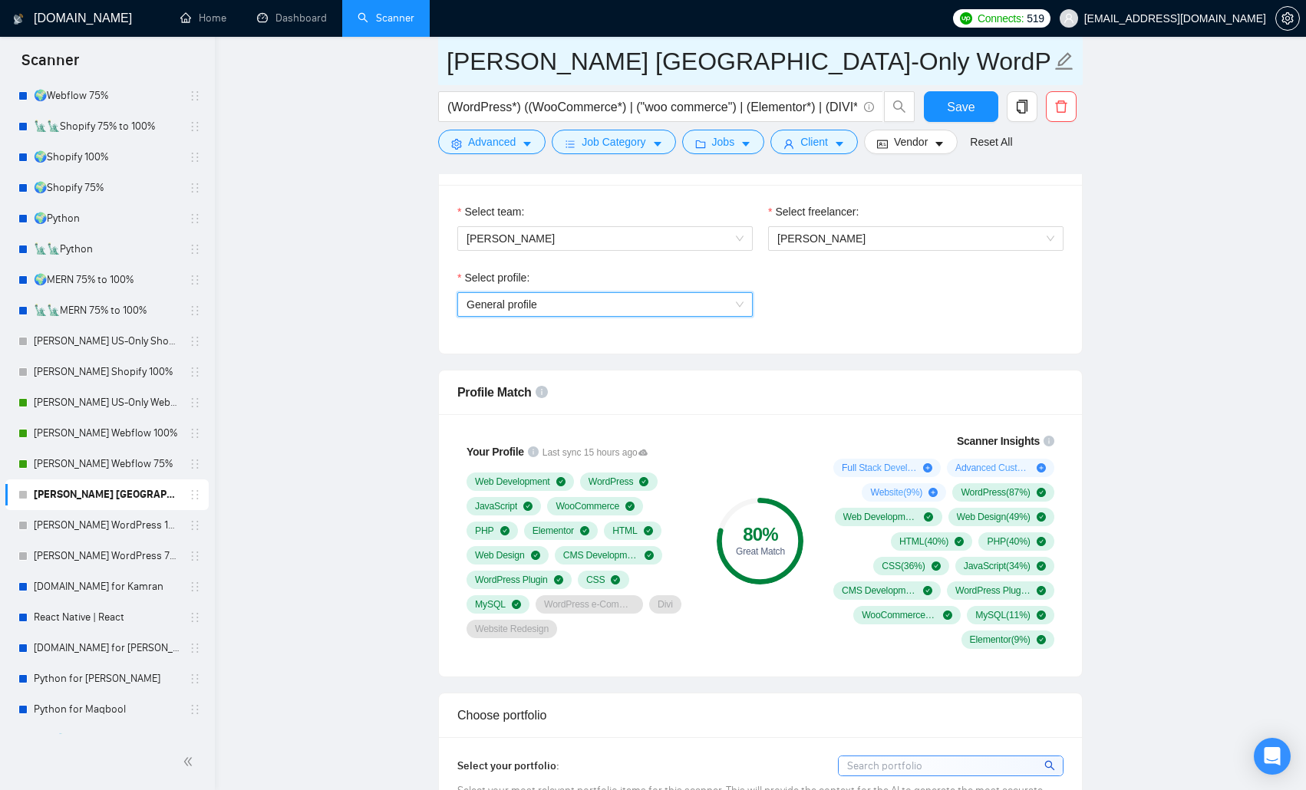
drag, startPoint x: 93, startPoint y: 337, endPoint x: 727, endPoint y: 70, distance: 687.7
click at [93, 337] on link "[PERSON_NAME] US-Only Shopify 100%" at bounding box center [107, 341] width 146 height 31
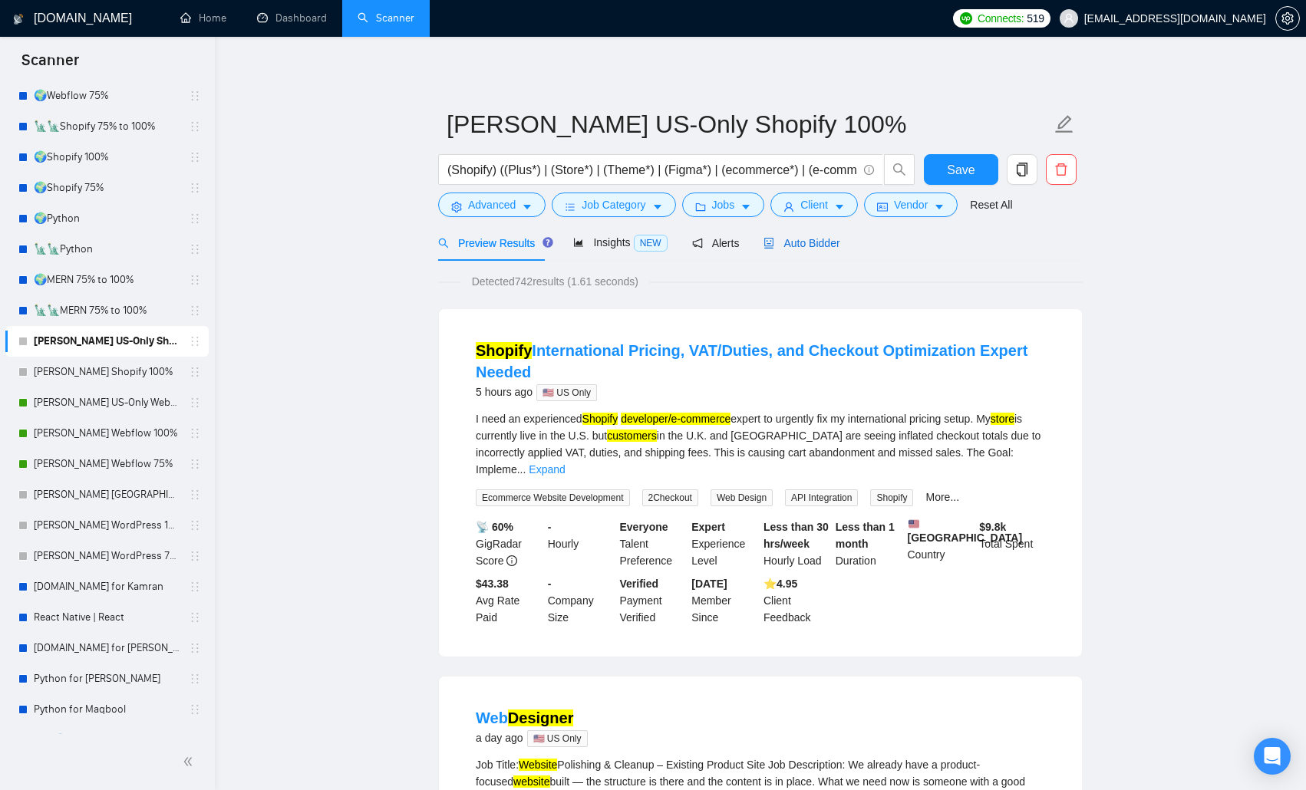
click at [825, 237] on span "Auto Bidder" at bounding box center [801, 243] width 76 height 12
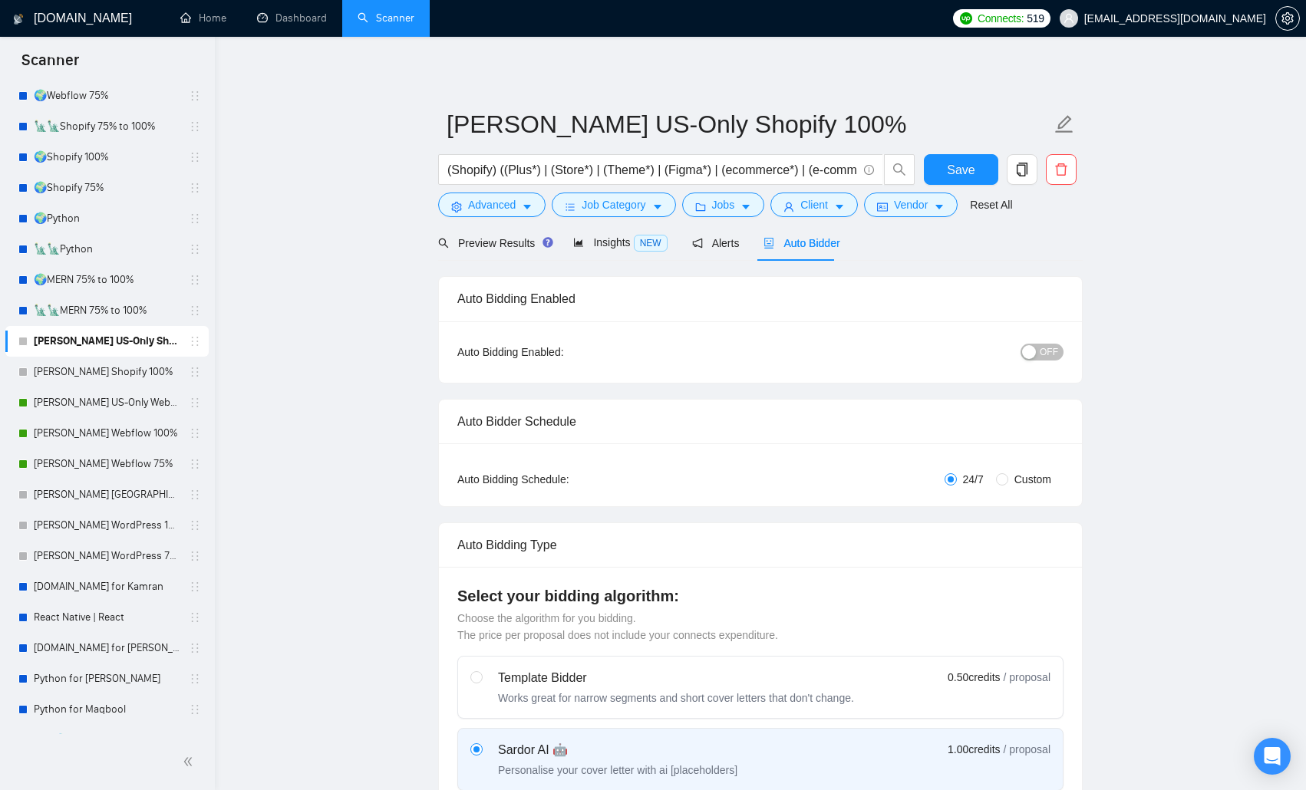
radio input "false"
radio input "true"
checkbox input "true"
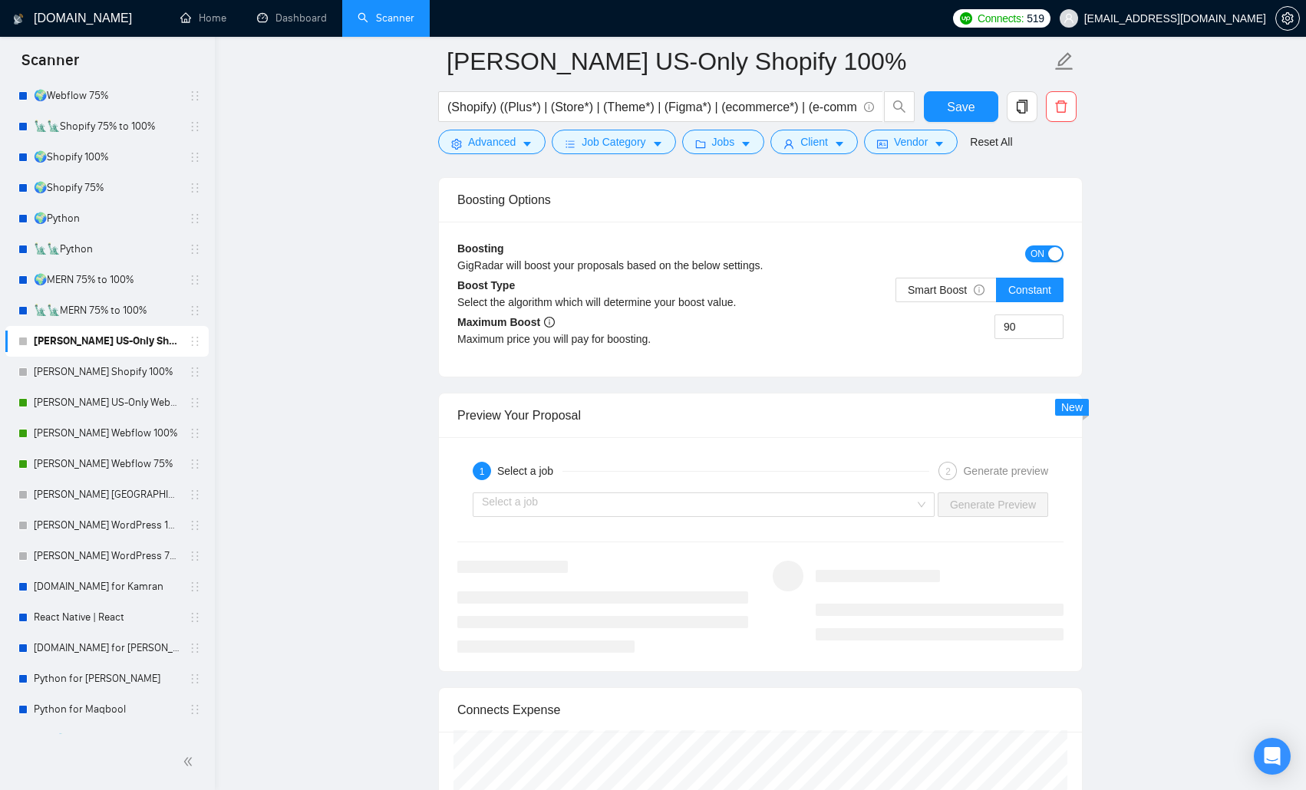
scroll to position [2916, 0]
click at [938, 246] on span "ON" at bounding box center [1037, 250] width 14 height 17
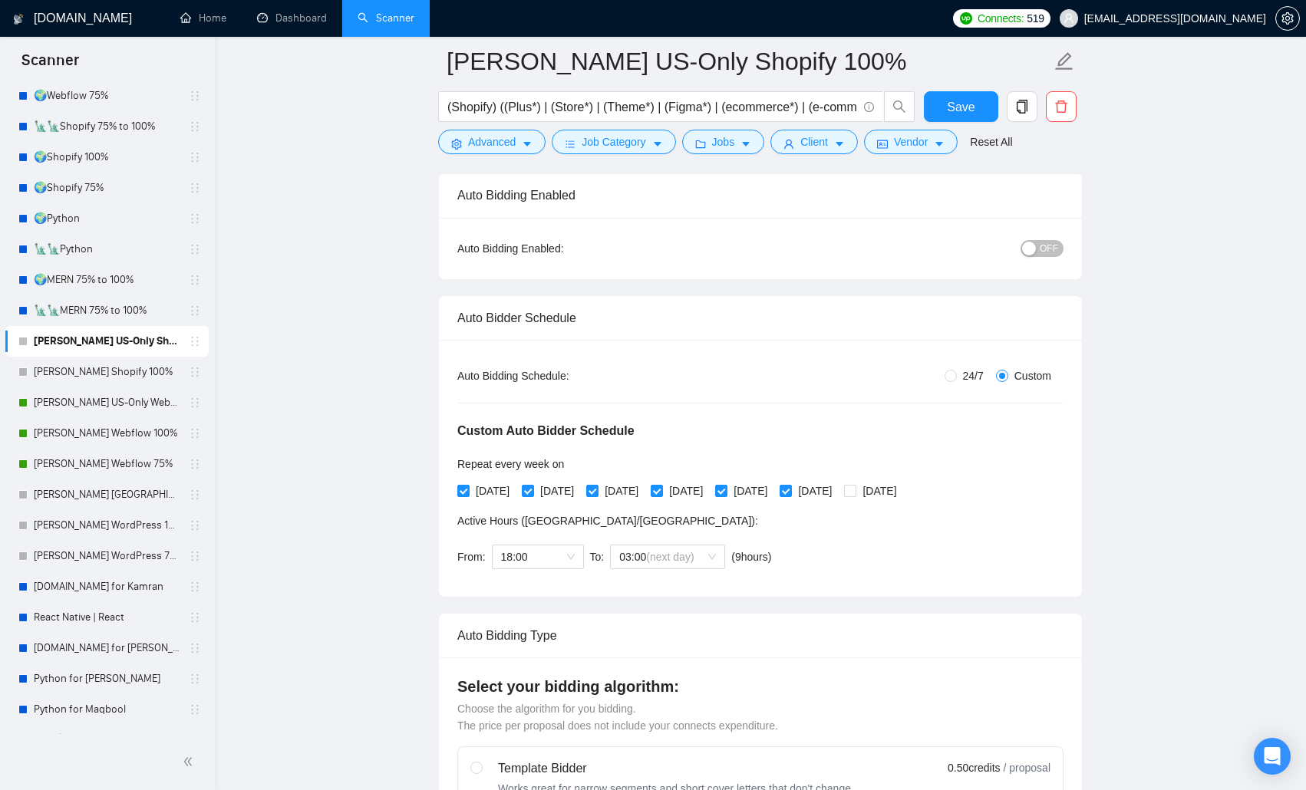
scroll to position [77, 0]
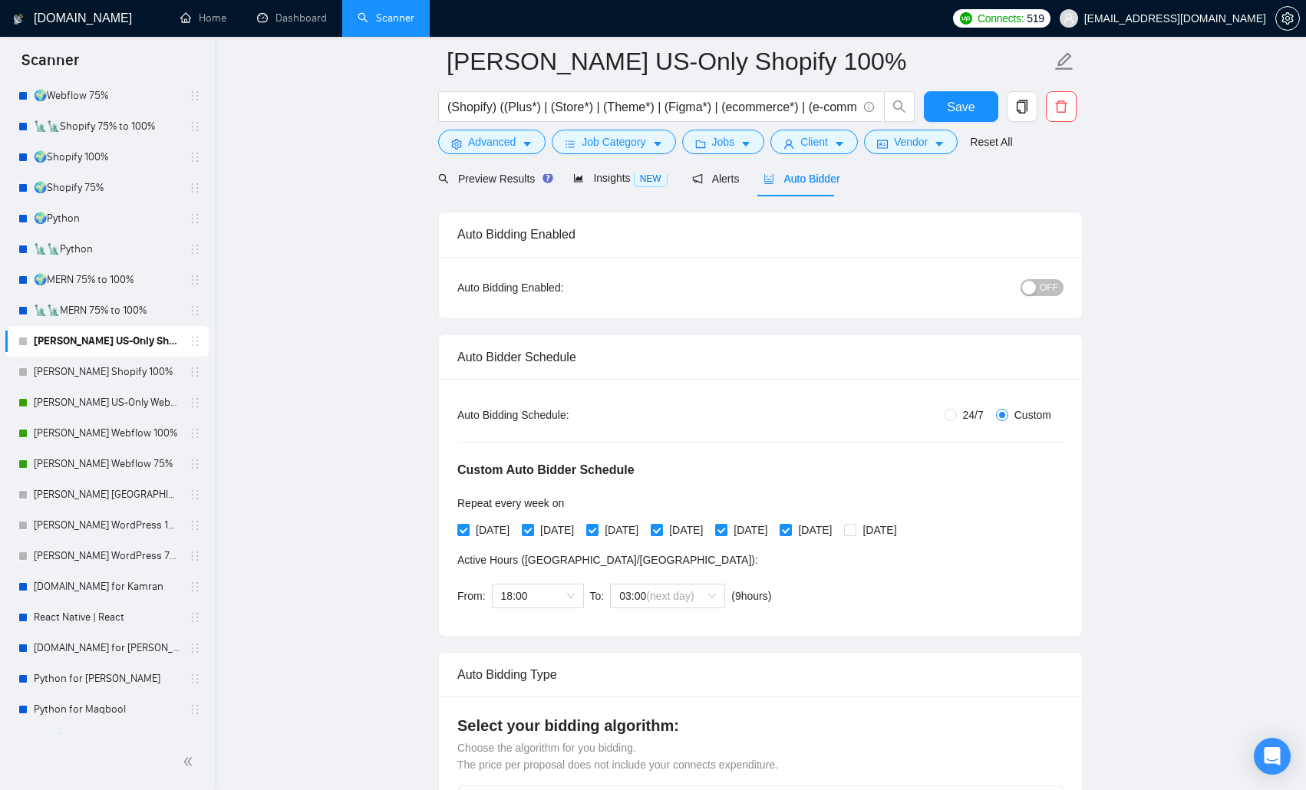
click at [938, 282] on span "OFF" at bounding box center [1049, 287] width 18 height 17
click at [938, 105] on span "Save" at bounding box center [961, 106] width 28 height 19
checkbox input "true"
drag, startPoint x: 101, startPoint y: 374, endPoint x: 423, endPoint y: 388, distance: 322.5
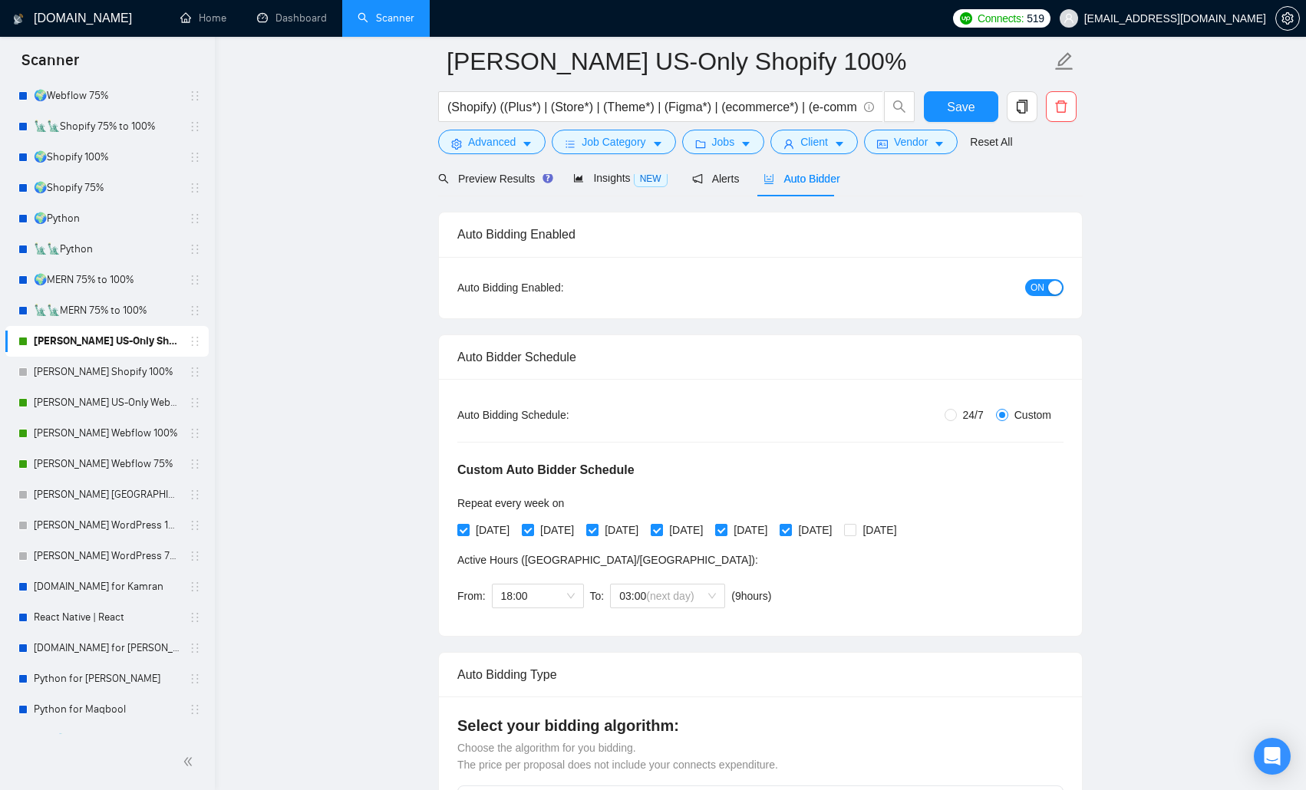
click at [101, 374] on link "[PERSON_NAME] Shopify 100%" at bounding box center [107, 372] width 146 height 31
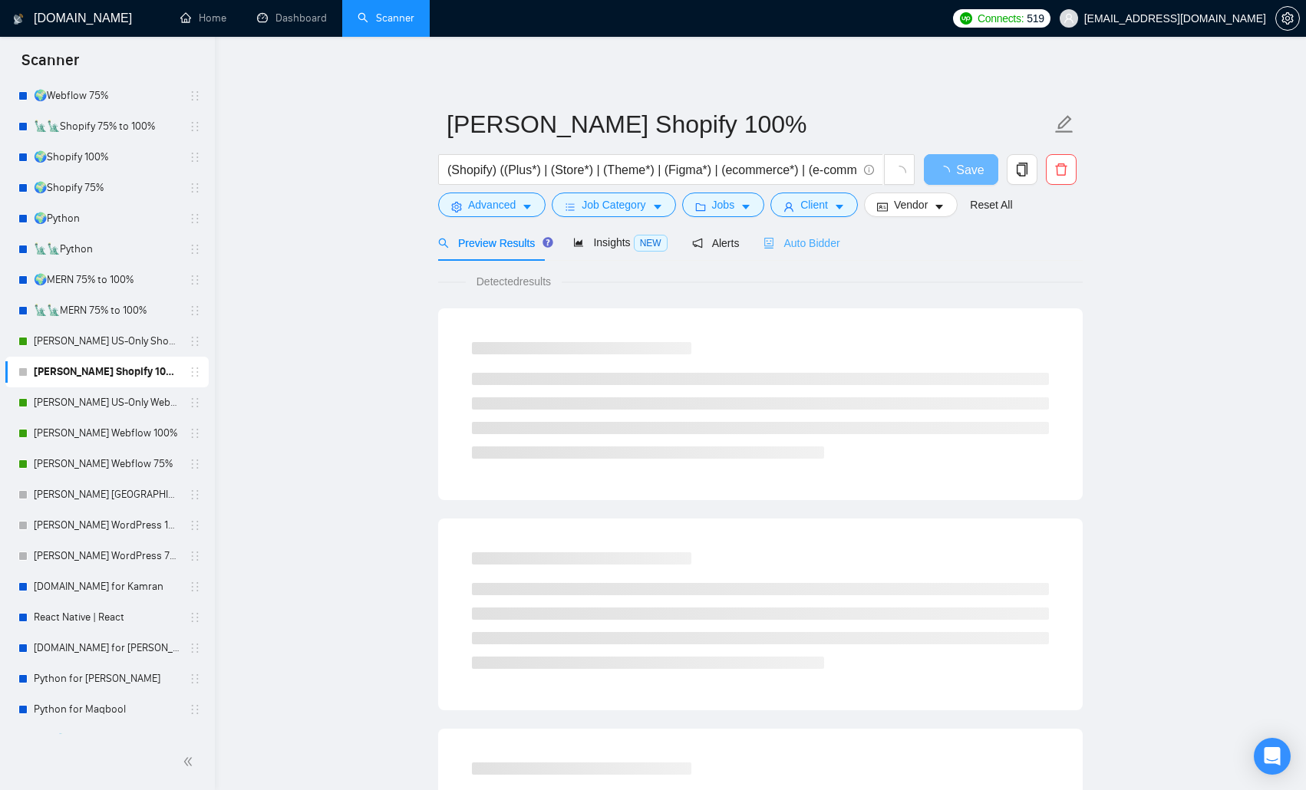
click at [821, 257] on div "Auto Bidder" at bounding box center [801, 243] width 76 height 36
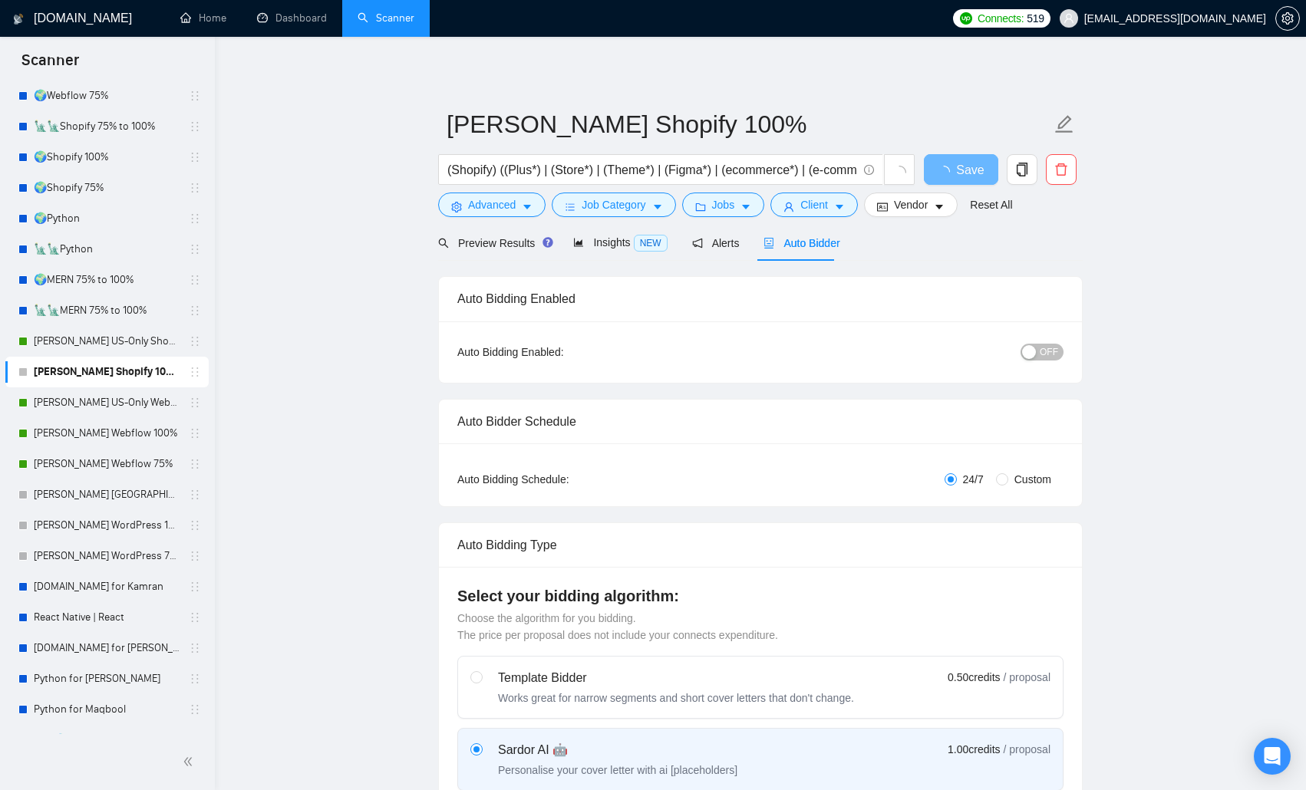
radio input "false"
radio input "true"
checkbox input "true"
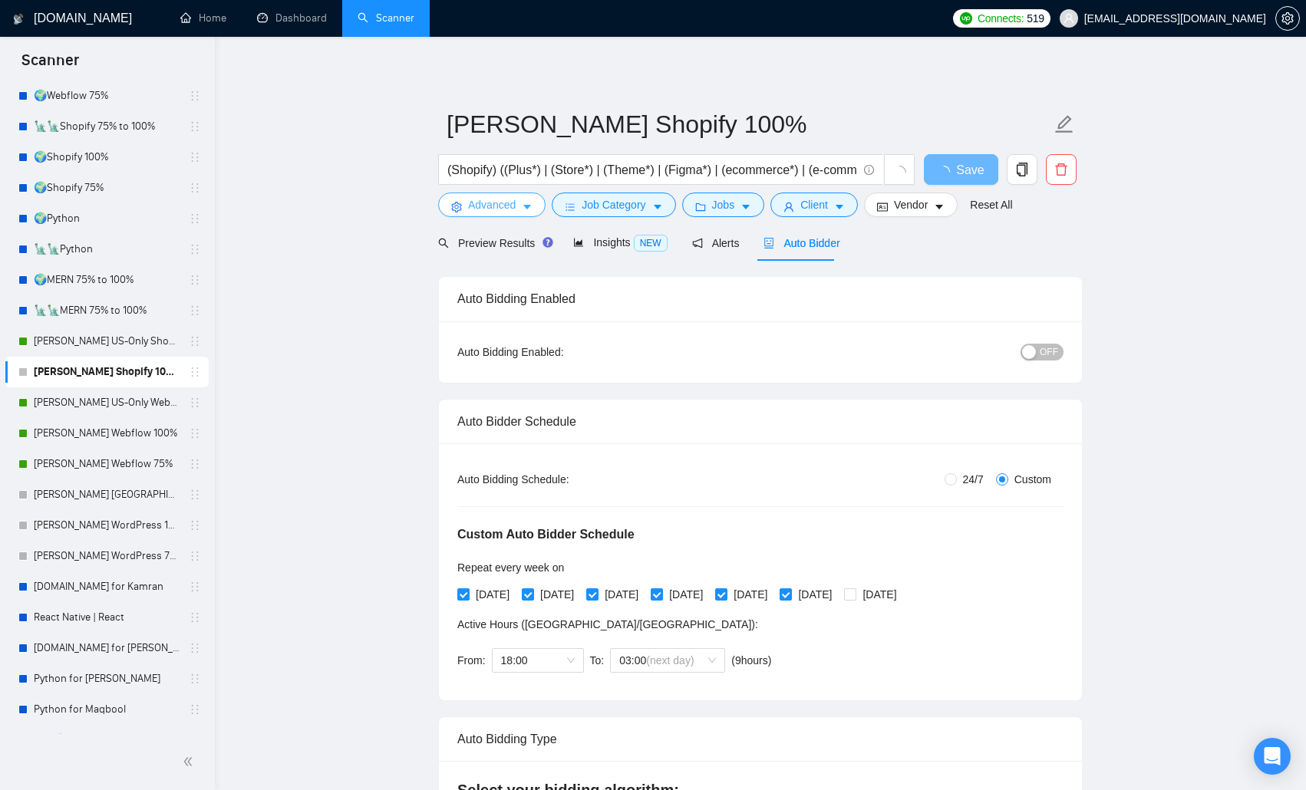
click at [524, 201] on span "caret-down" at bounding box center [527, 207] width 11 height 12
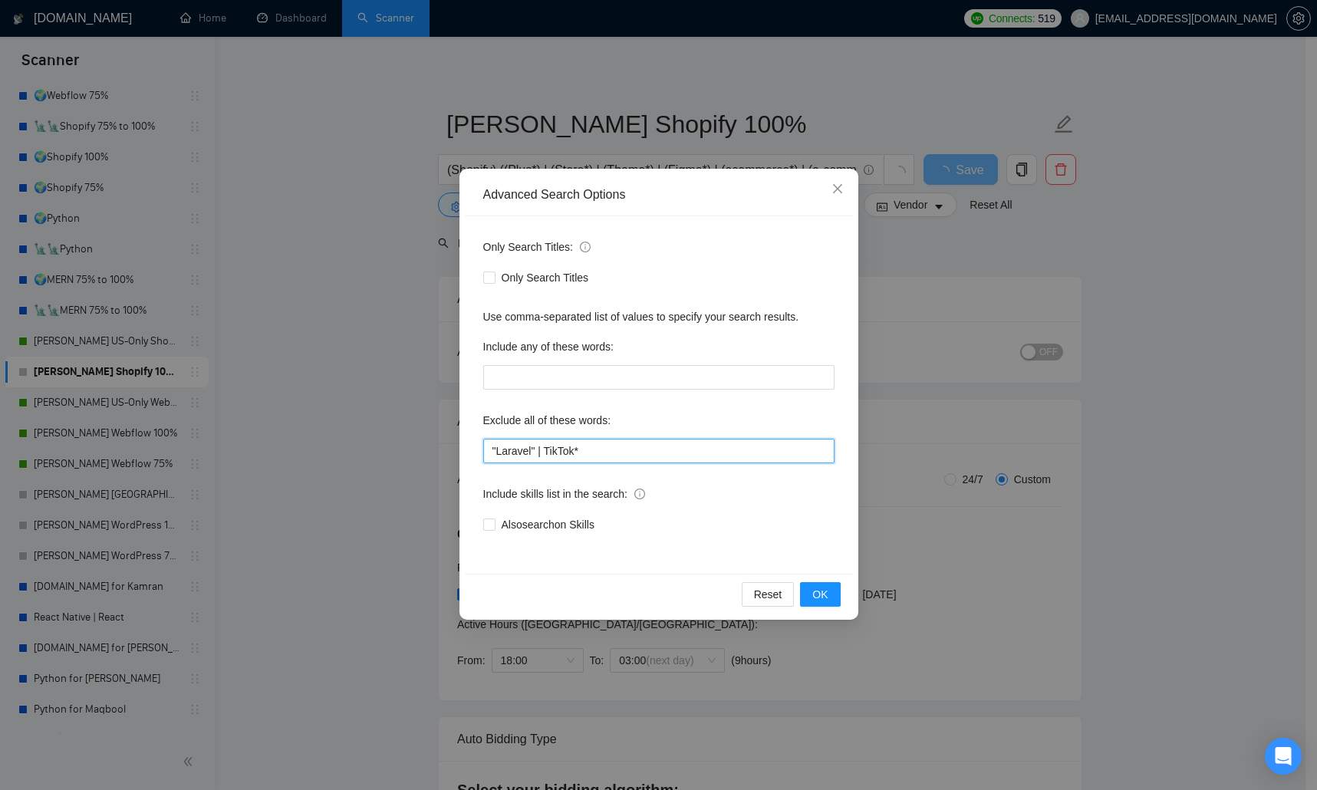
drag, startPoint x: 600, startPoint y: 450, endPoint x: 438, endPoint y: 433, distance: 162.8
click at [438, 433] on div "Advanced Search Options Only Search Titles: Only Search Titles Use comma-separa…" at bounding box center [658, 395] width 1317 height 790
click at [827, 514] on span "OK" at bounding box center [820, 594] width 15 height 17
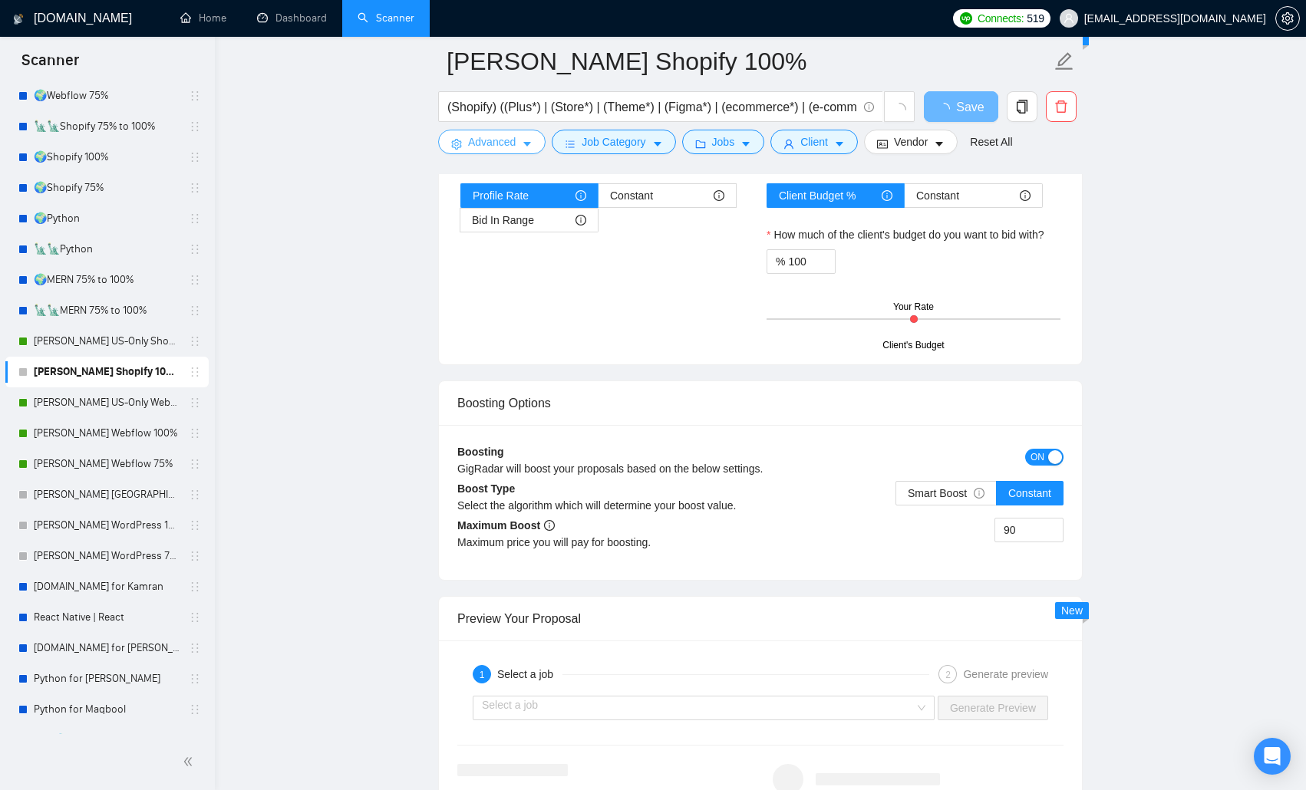
scroll to position [2685, 0]
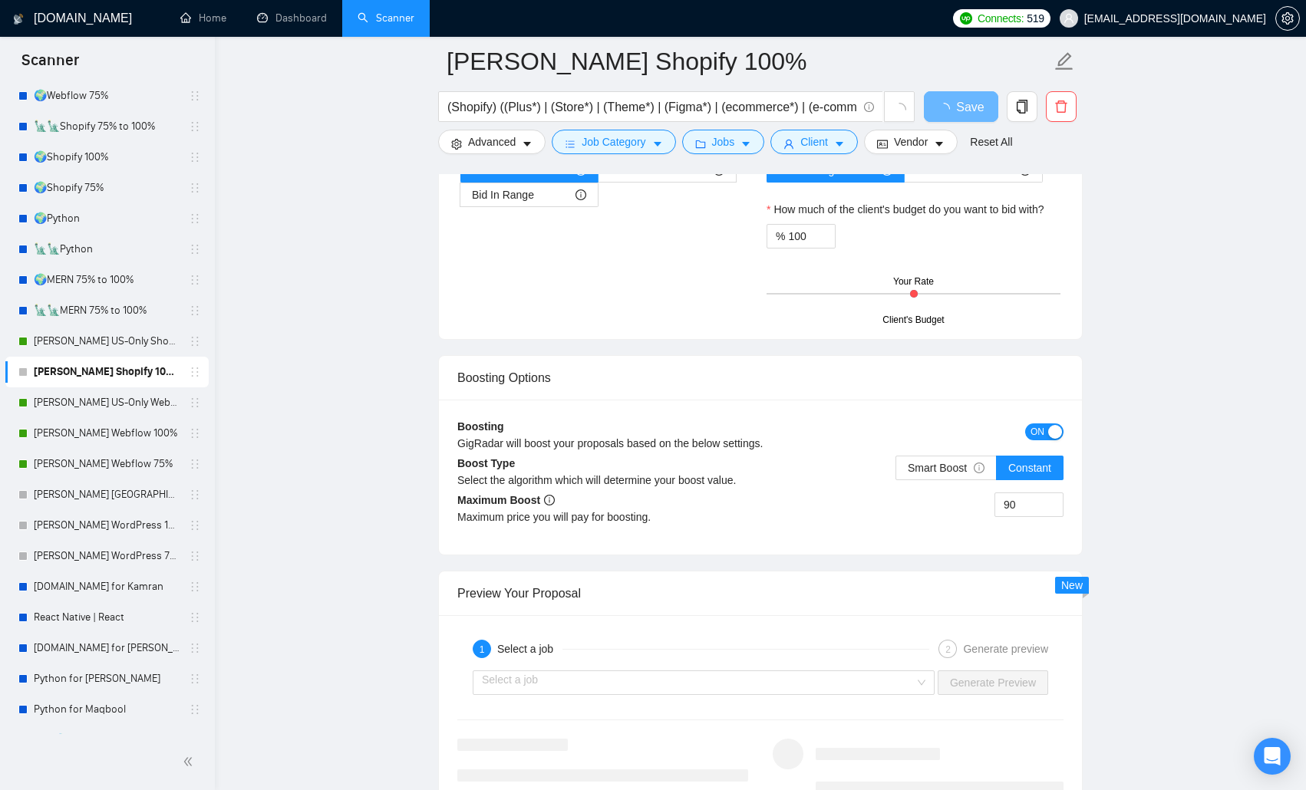
click at [938, 433] on span "ON" at bounding box center [1037, 432] width 14 height 17
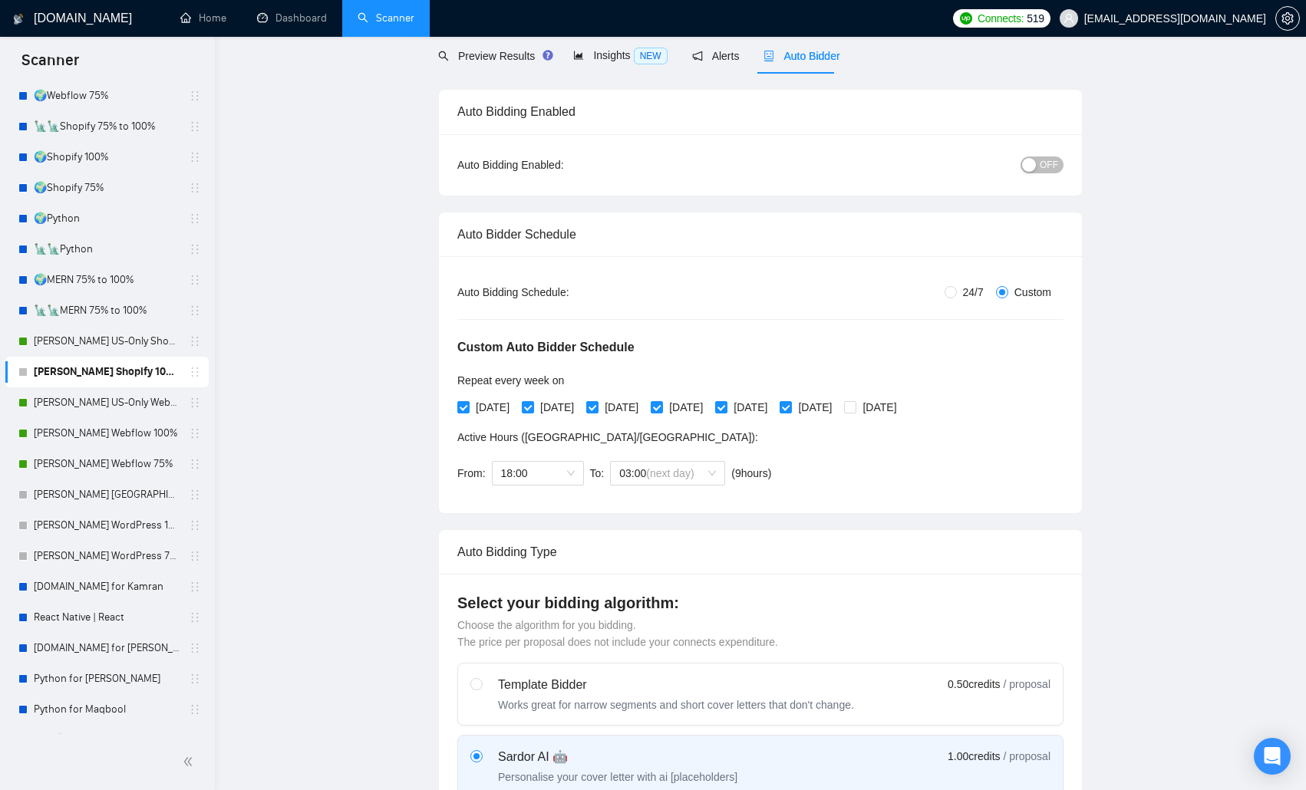
scroll to position [0, 0]
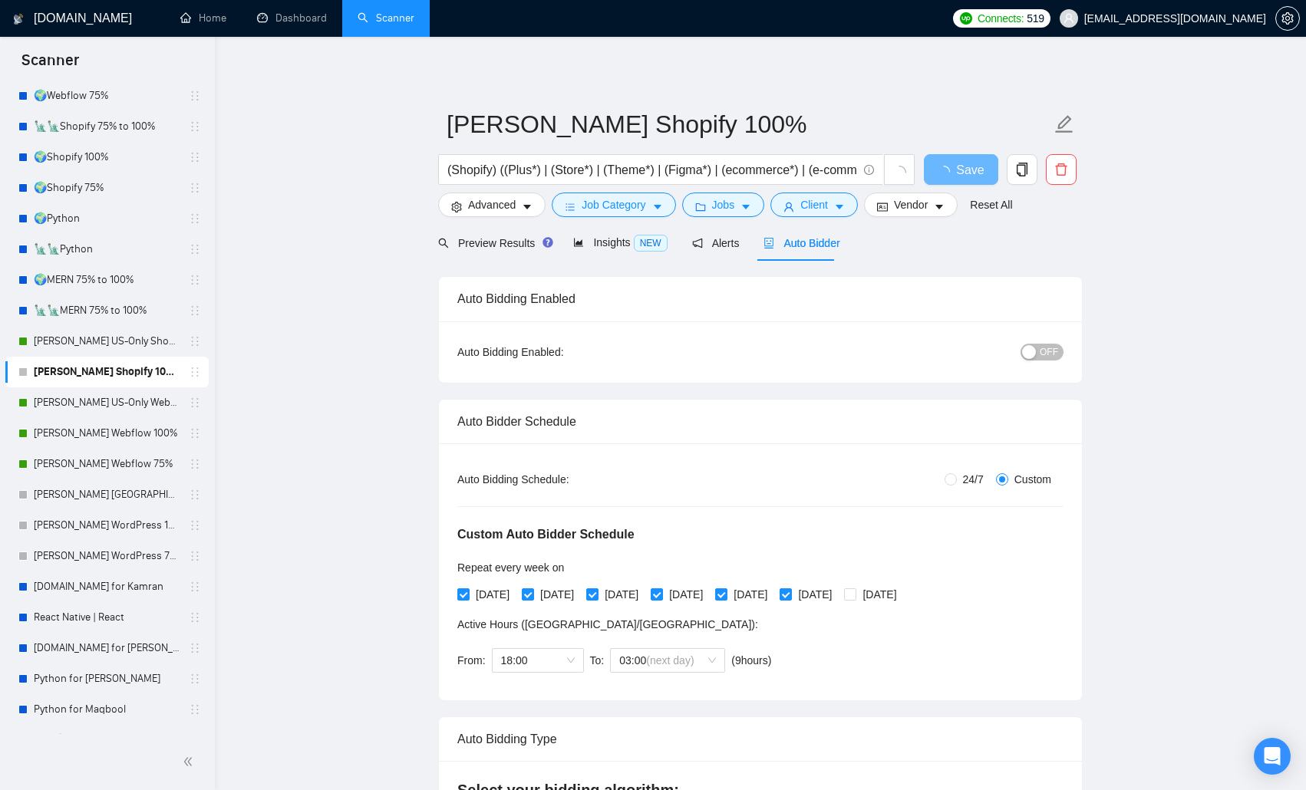
click at [938, 348] on div "button" at bounding box center [1029, 352] width 14 height 14
click at [938, 180] on button "Save" at bounding box center [961, 169] width 74 height 31
checkbox input "true"
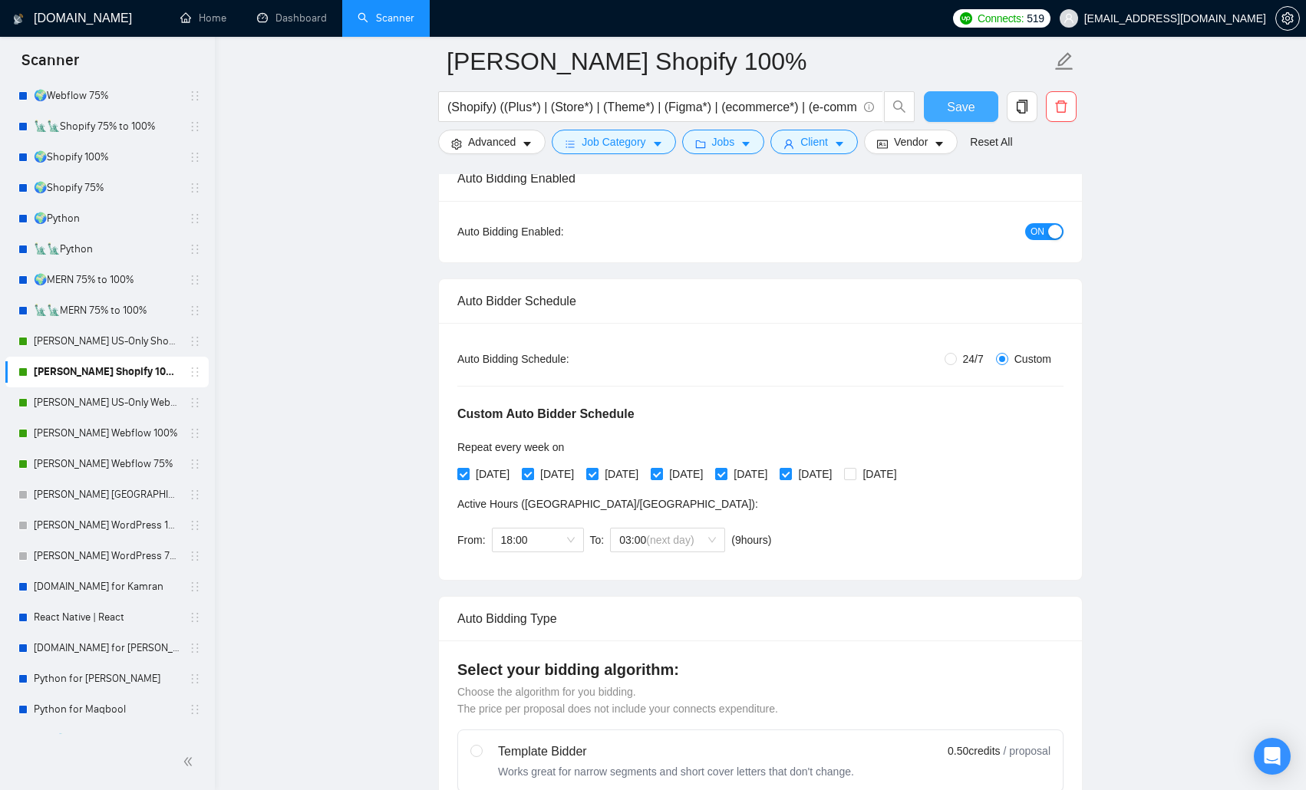
scroll to position [77, 0]
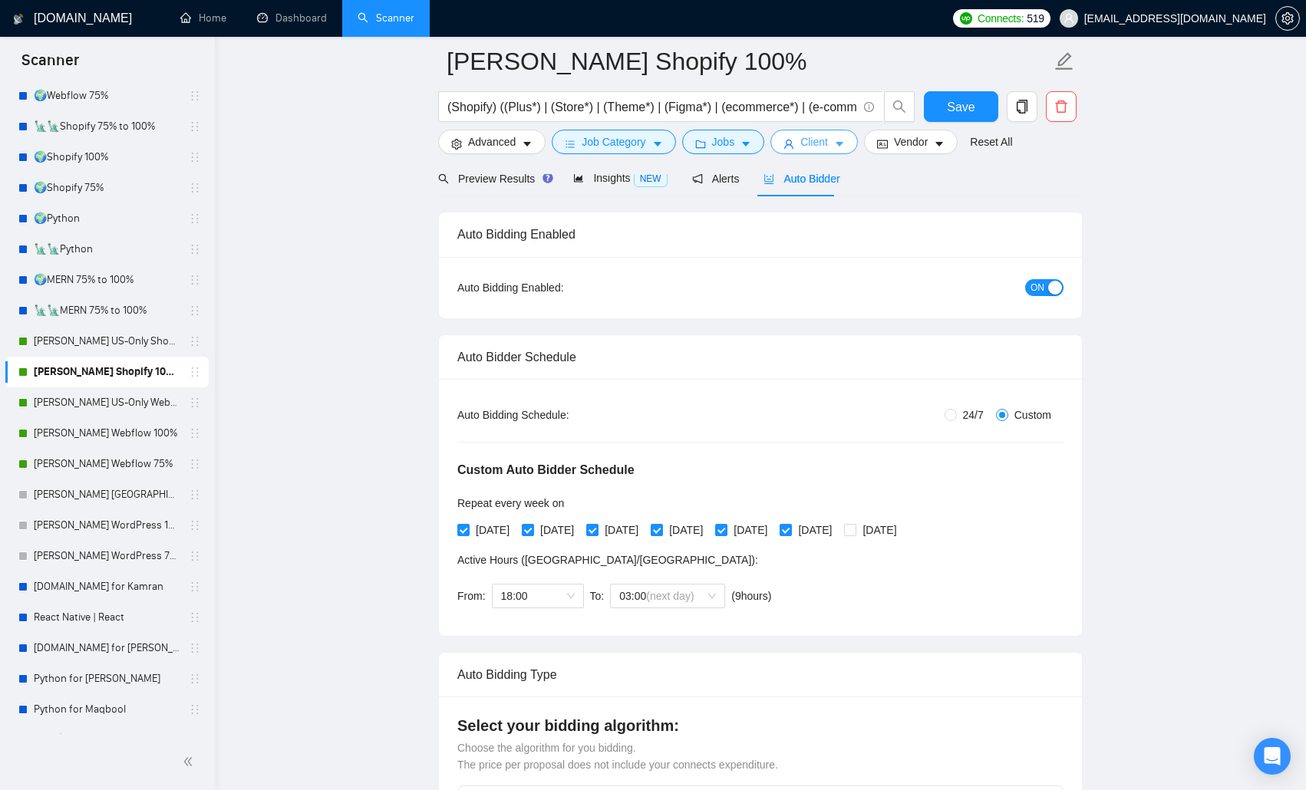
click at [828, 147] on button "Client" at bounding box center [813, 142] width 87 height 25
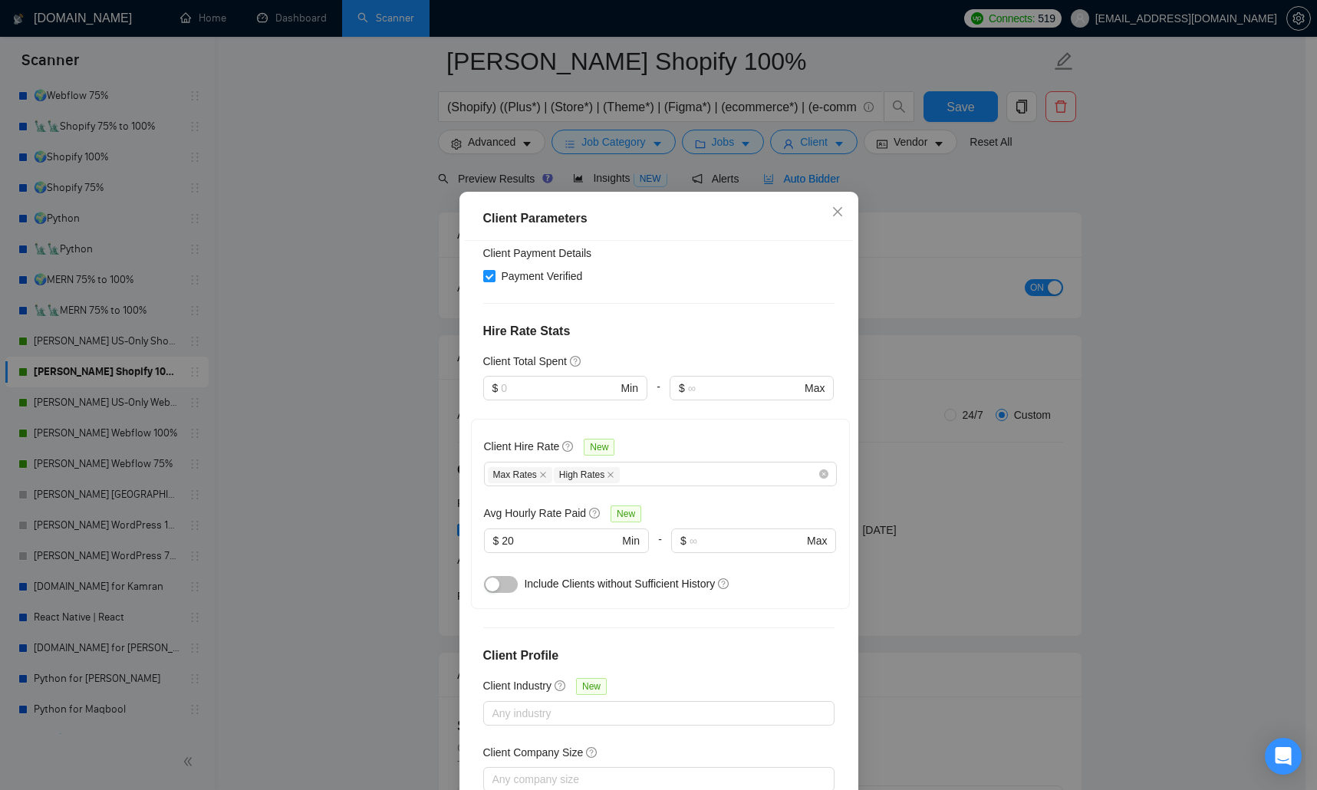
click at [383, 465] on div "Client Parameters Client Location Include Client Countries Select Exclude Clien…" at bounding box center [658, 395] width 1317 height 790
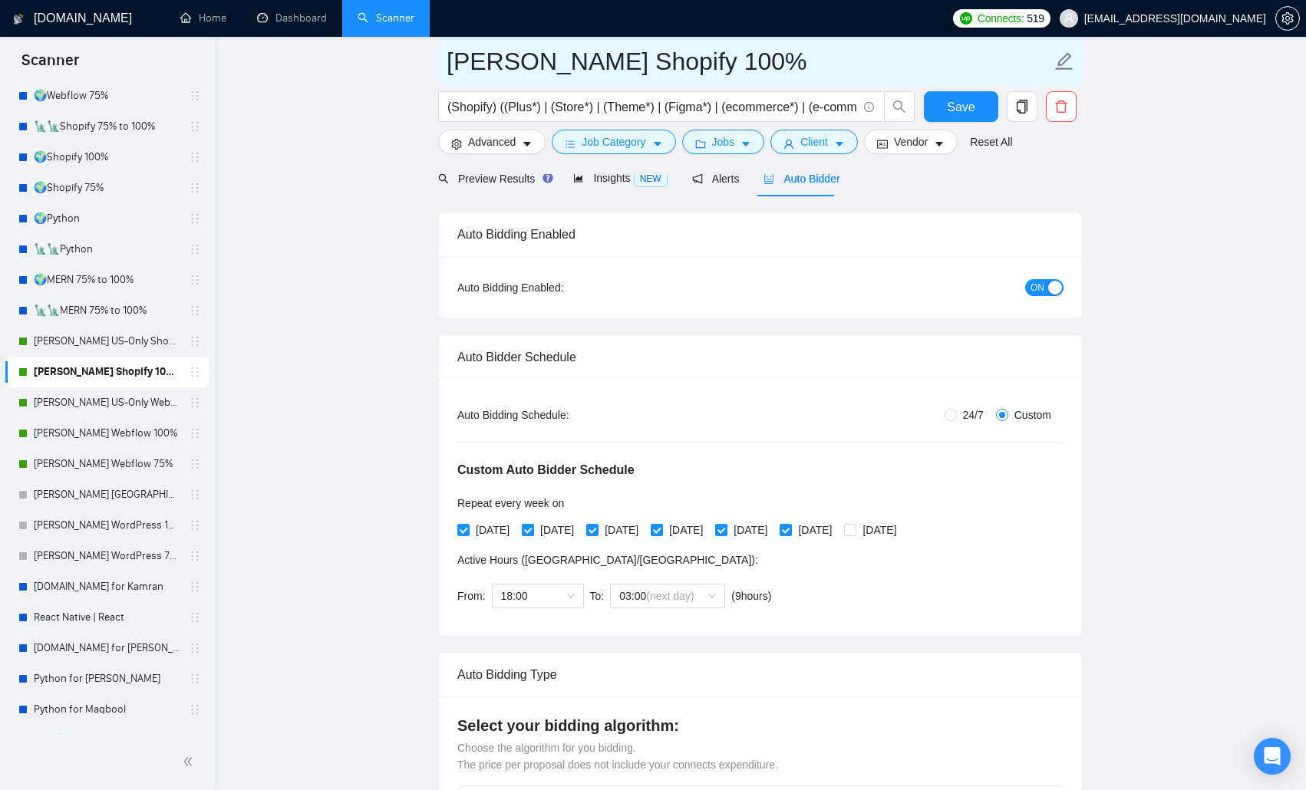
click at [625, 66] on input "[PERSON_NAME] Shopify 100%" at bounding box center [749, 61] width 605 height 38
type input "[PERSON_NAME] Shopify 75% to 100%"
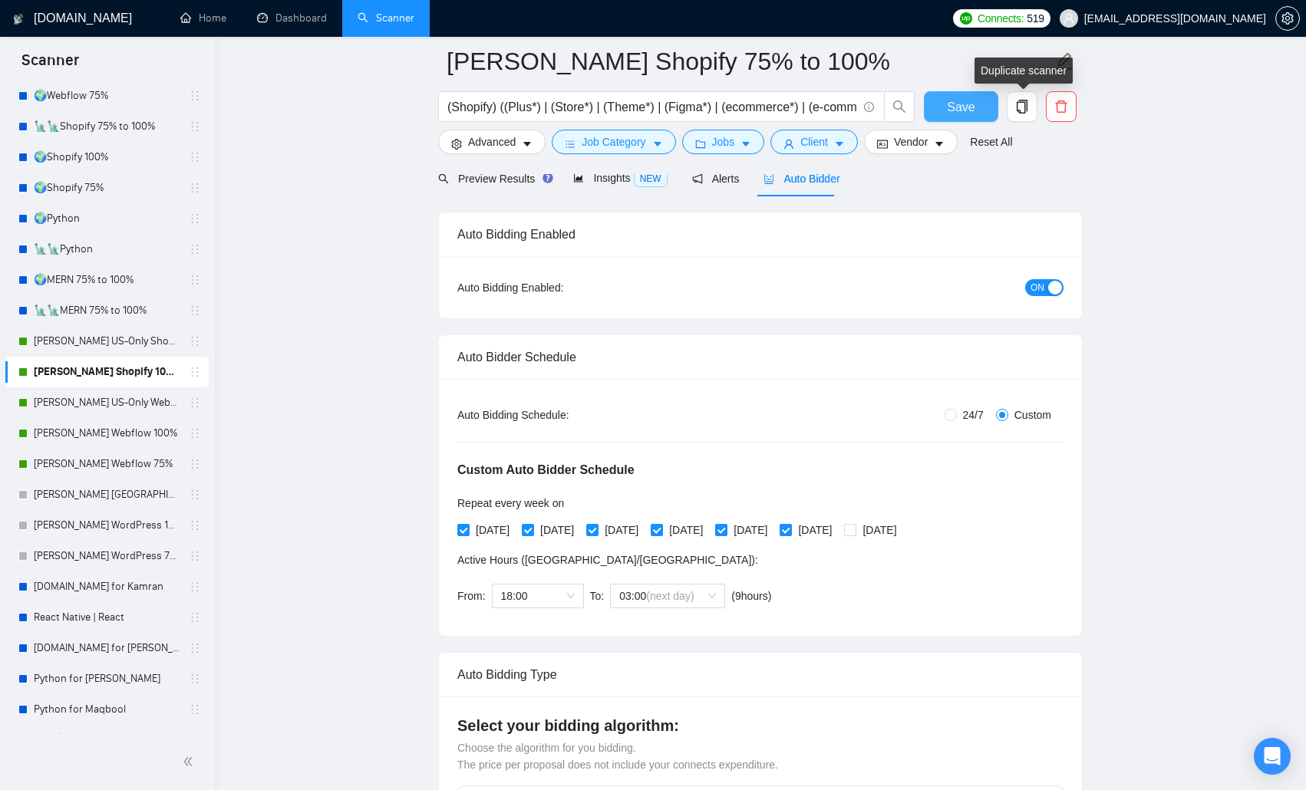
click at [938, 101] on span "Save" at bounding box center [961, 106] width 28 height 19
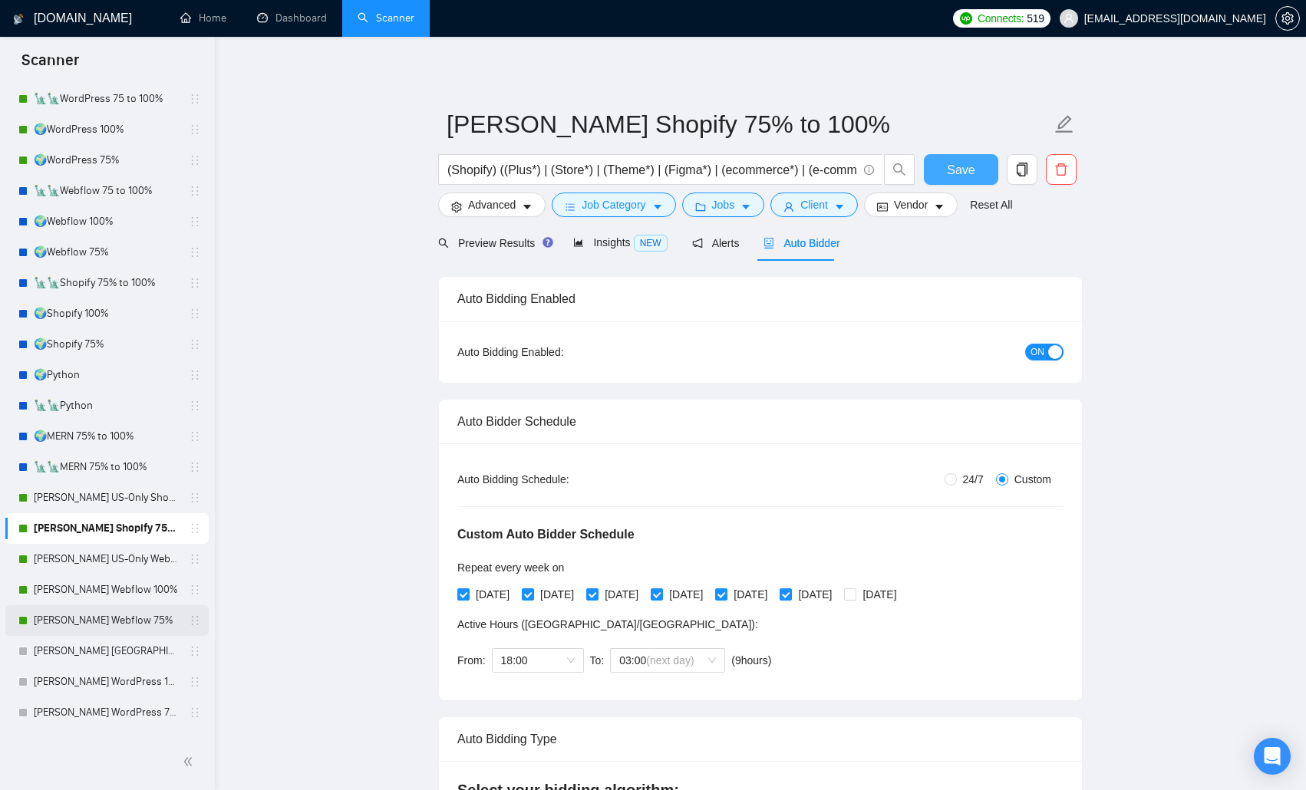
scroll to position [0, 0]
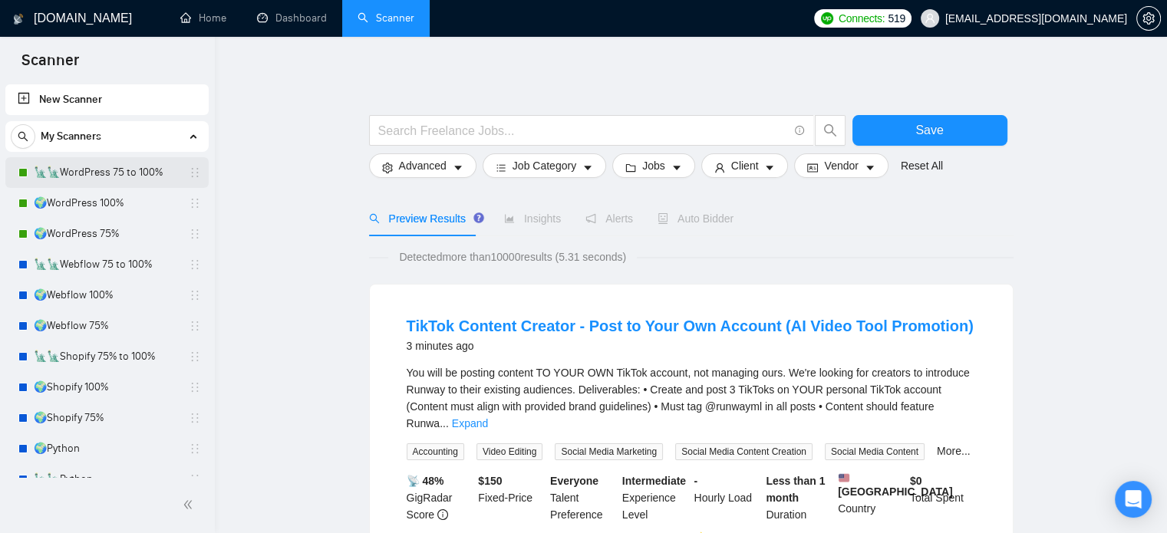
click at [129, 165] on link "🗽🗽WordPress 75 to 100%" at bounding box center [107, 172] width 146 height 31
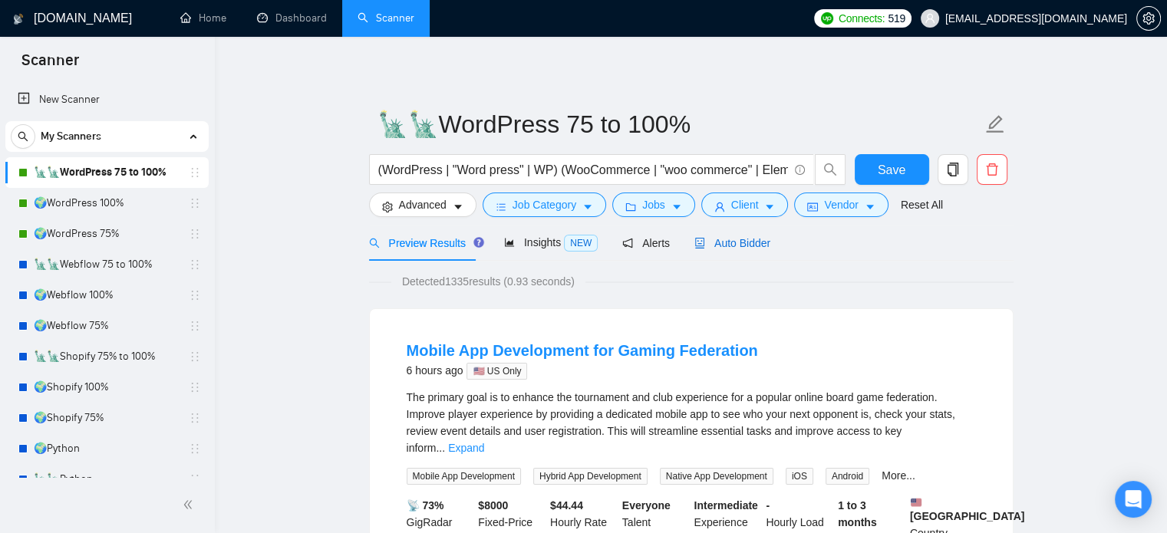
click at [741, 249] on span "Auto Bidder" at bounding box center [732, 243] width 76 height 12
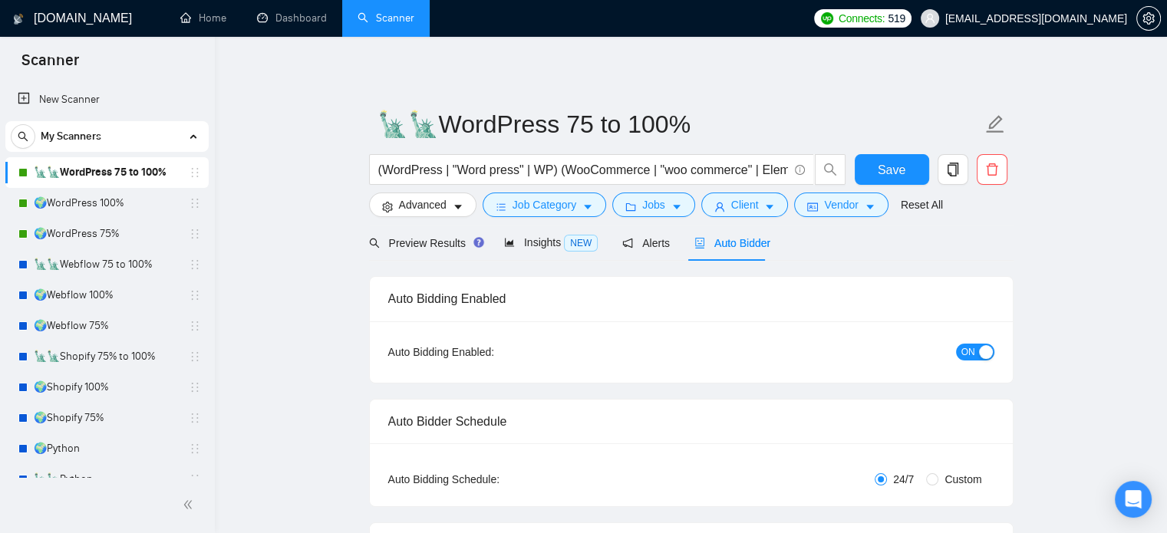
radio input "false"
radio input "true"
checkbox input "true"
